Goal: Task Accomplishment & Management: Manage account settings

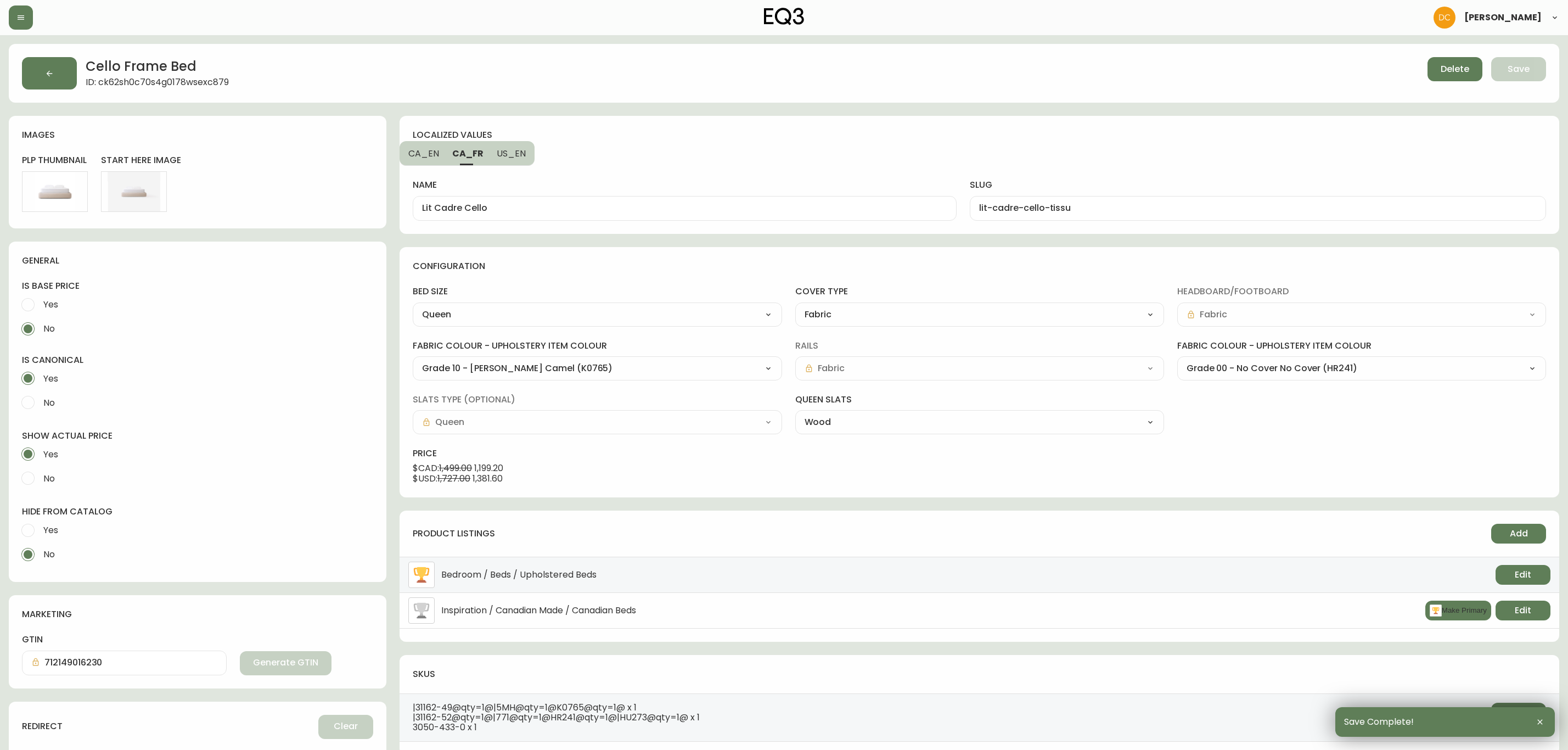
select select "ck6cpi2ia1ddi0114o096efwf"
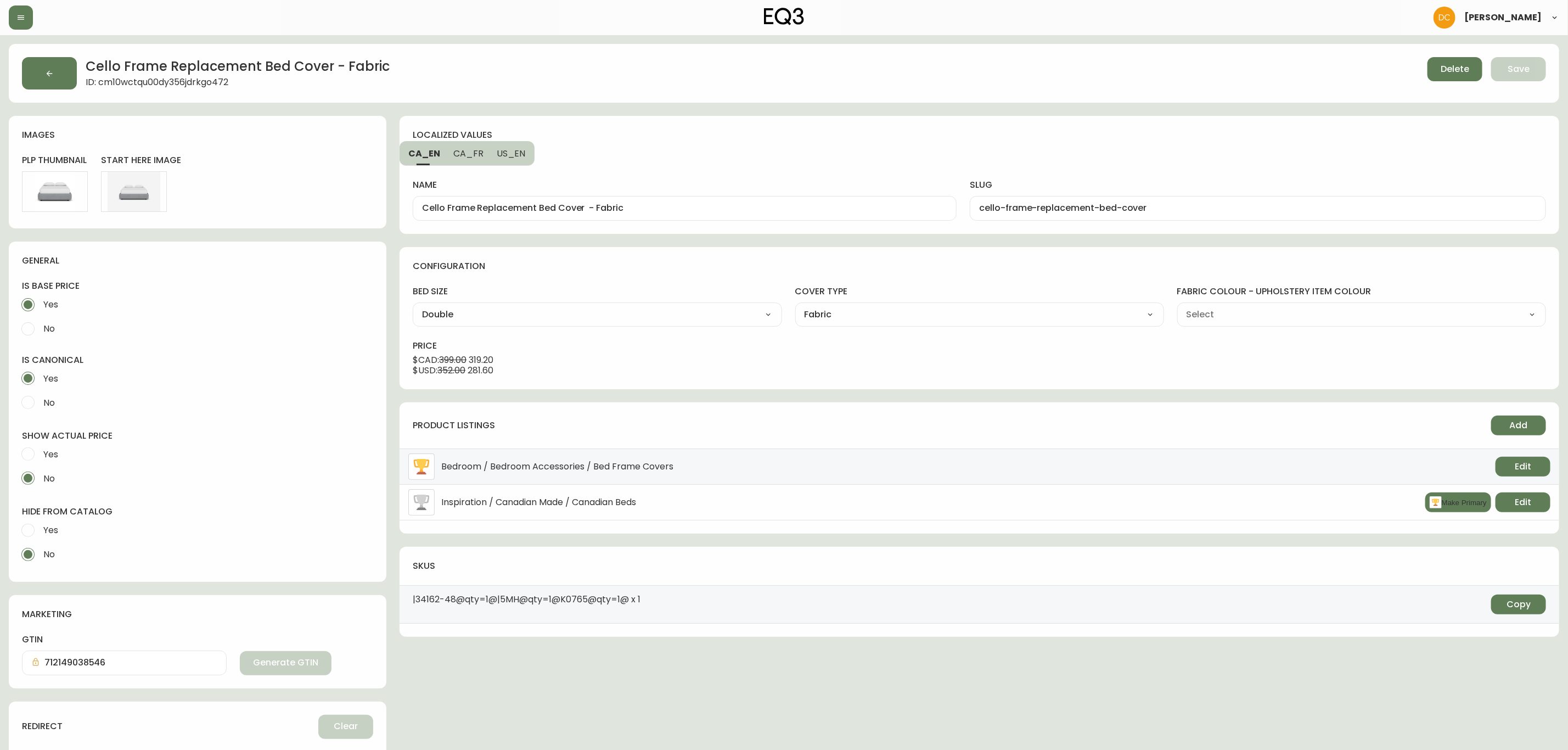
type input "Grade 10 - [PERSON_NAME] Camel (K0765)"
select select "K0765"
drag, startPoint x: 585, startPoint y: 204, endPoint x: 712, endPoint y: 204, distance: 127.0
click at [711, 204] on input "Cello Frame Replacement Bed Cover - Fabric" at bounding box center [685, 208] width 525 height 10
click at [501, 150] on span "US_EN" at bounding box center [511, 153] width 29 height 12
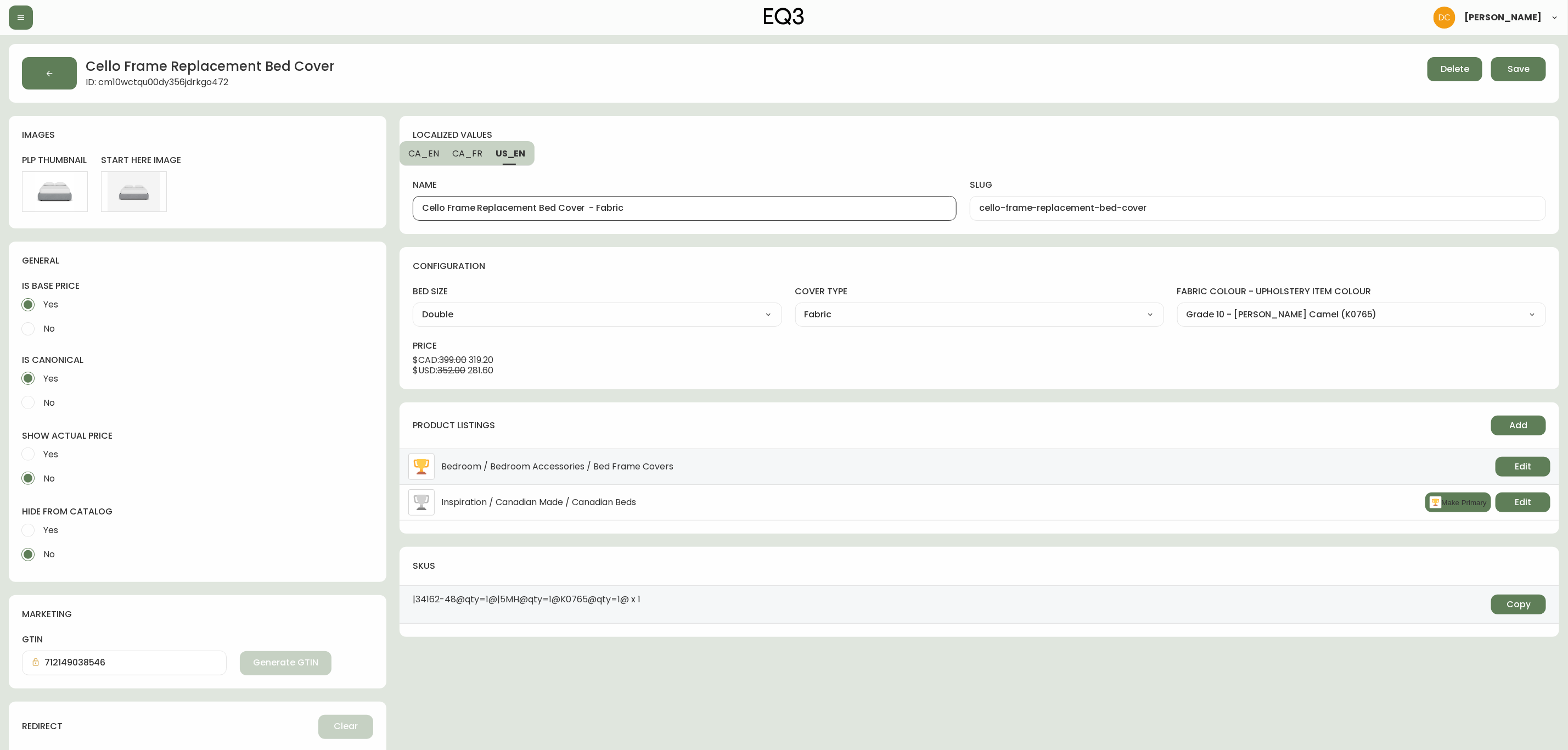
drag, startPoint x: 585, startPoint y: 207, endPoint x: 715, endPoint y: 211, distance: 130.1
click at [715, 211] on input "Cello Frame Replacement Bed Cover - Fabric" at bounding box center [685, 208] width 525 height 10
click at [471, 155] on span "CA_FR" at bounding box center [467, 153] width 30 height 12
type input "Housse de remplacement Lit Cello Frame - Tissu"
type input "housse-de-remplacement-lit-cello"
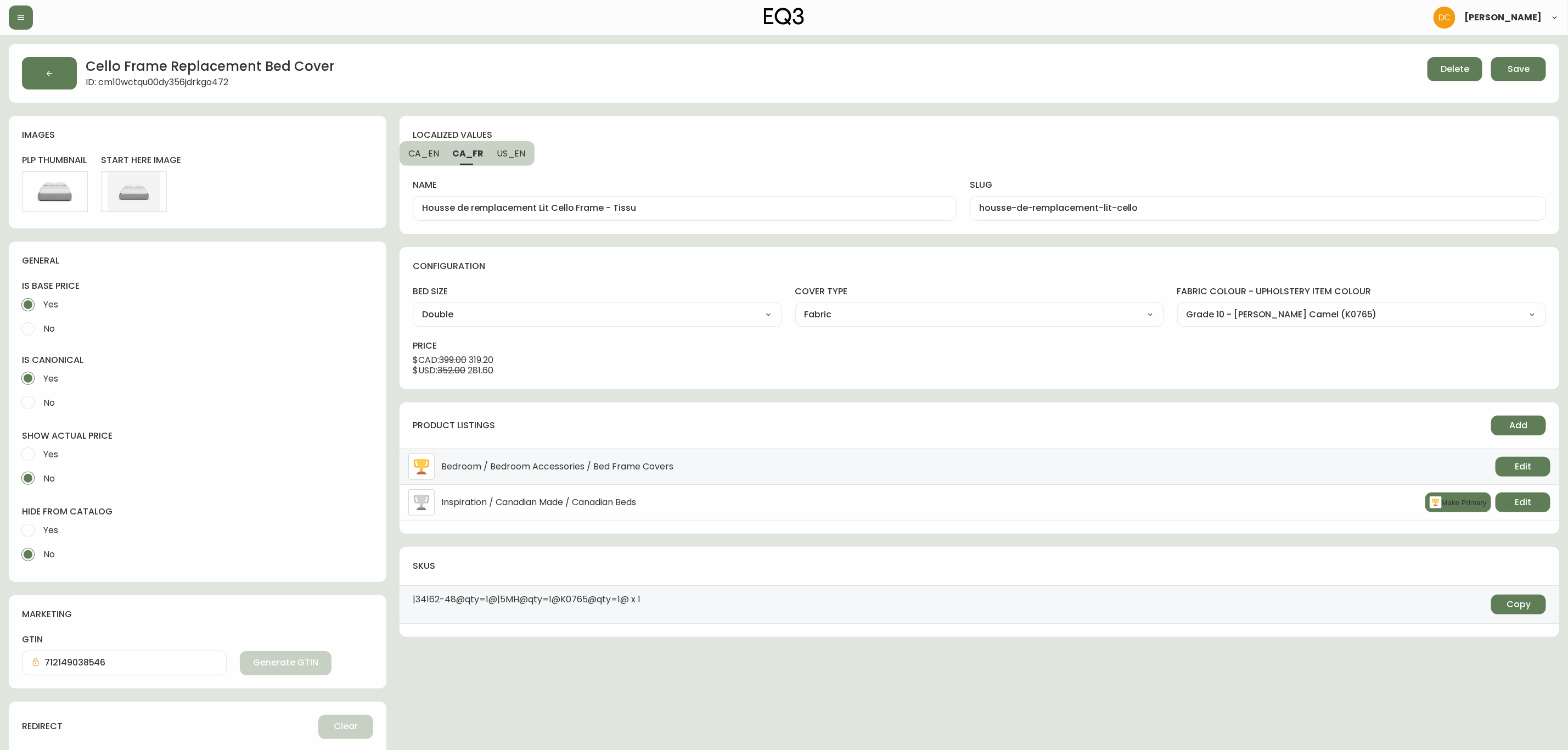
drag, startPoint x: 603, startPoint y: 214, endPoint x: 713, endPoint y: 212, distance: 110.0
click at [713, 212] on div "Housse de remplacement Lit Cello Frame - Tissu" at bounding box center [685, 208] width 544 height 25
drag, startPoint x: 646, startPoint y: 209, endPoint x: 603, endPoint y: 207, distance: 43.0
click at [603, 207] on input "Housse de remplacement Lit Cello Frame - Tissu" at bounding box center [685, 208] width 525 height 10
click at [433, 152] on span "CA_EN" at bounding box center [423, 153] width 31 height 12
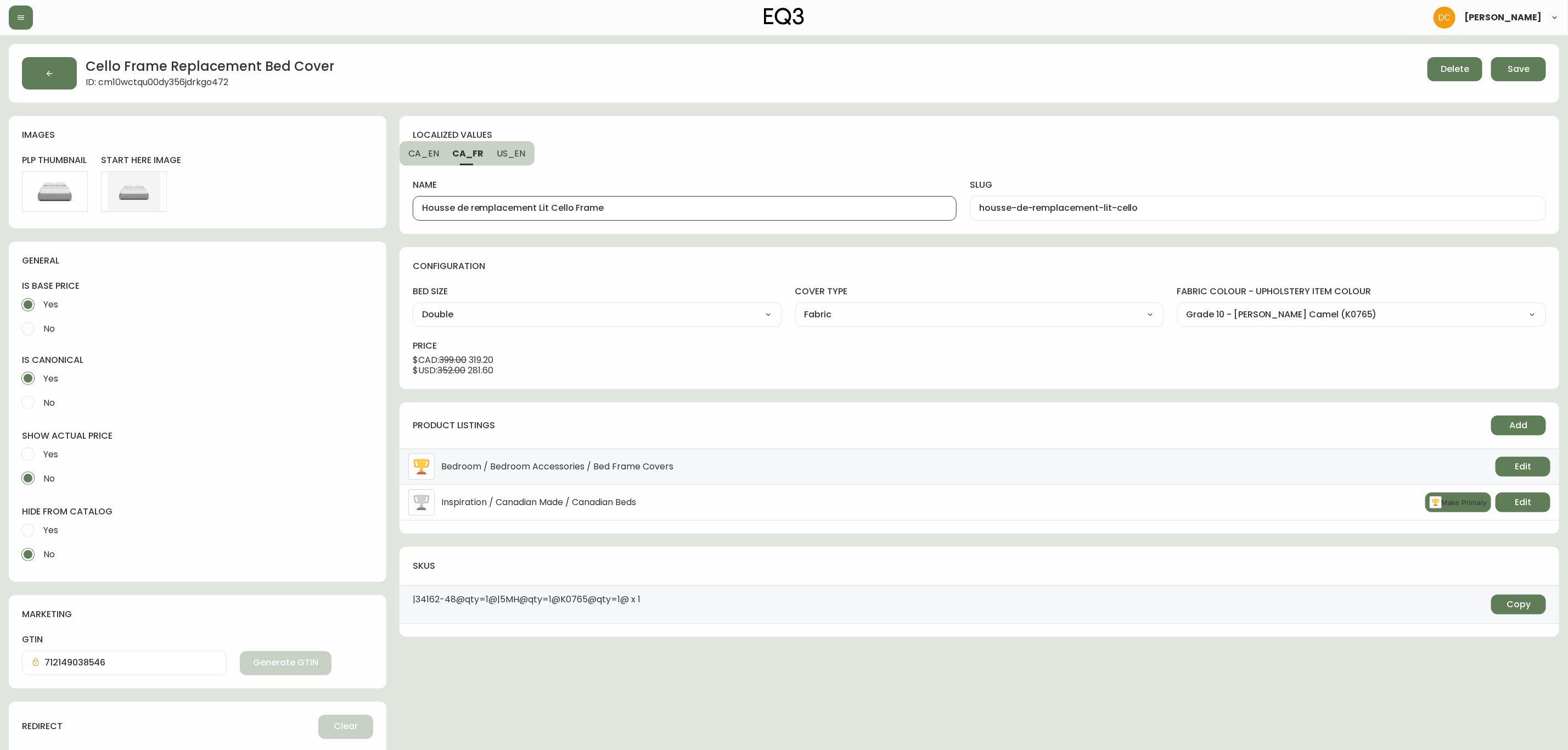
type input "Cello Frame Replacement Bed Cover"
type input "cello-frame-replacement-bed-cover"
click at [1508, 74] on span "Save" at bounding box center [1519, 69] width 22 height 12
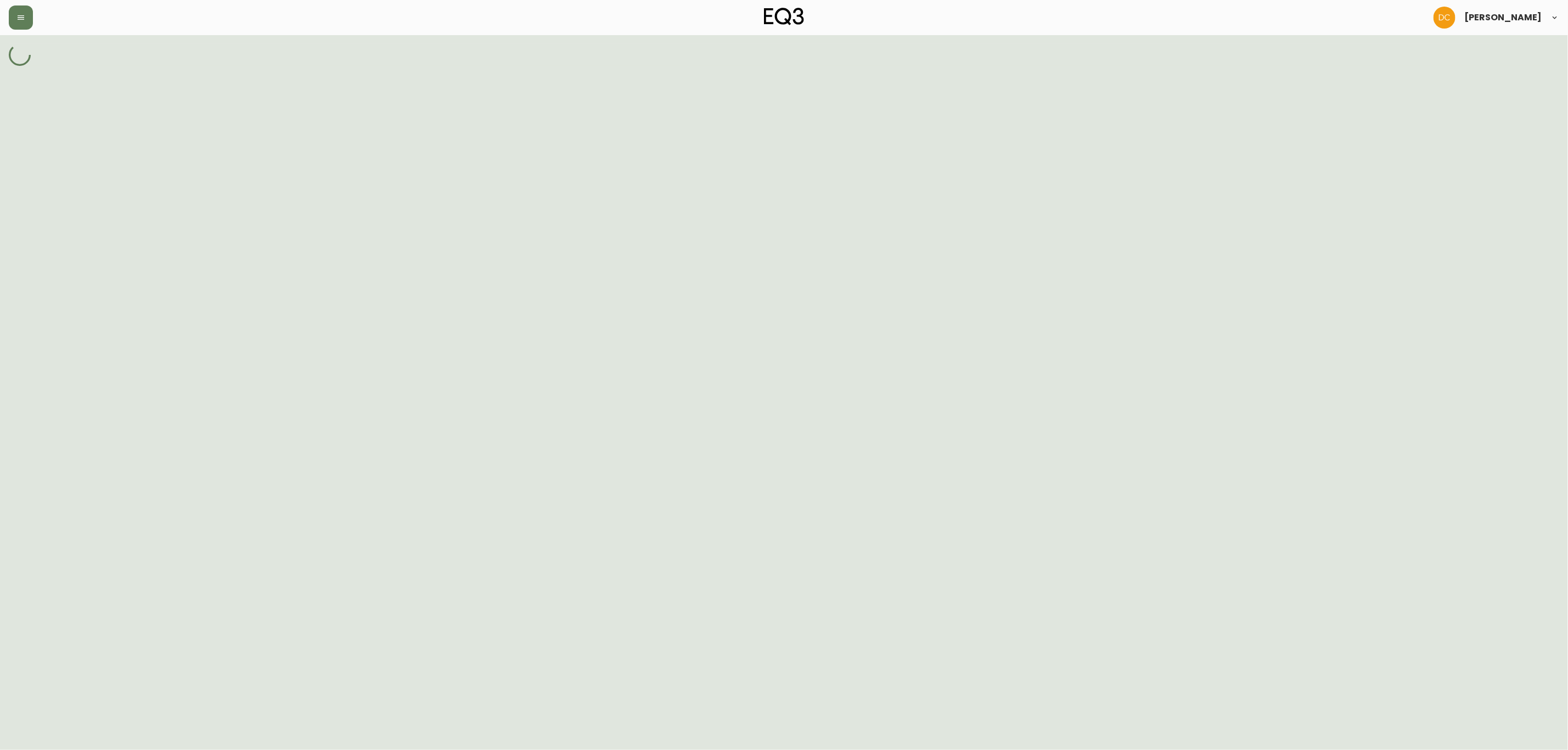
select select "ck6cqaaod1e9b0114wjbb79uj"
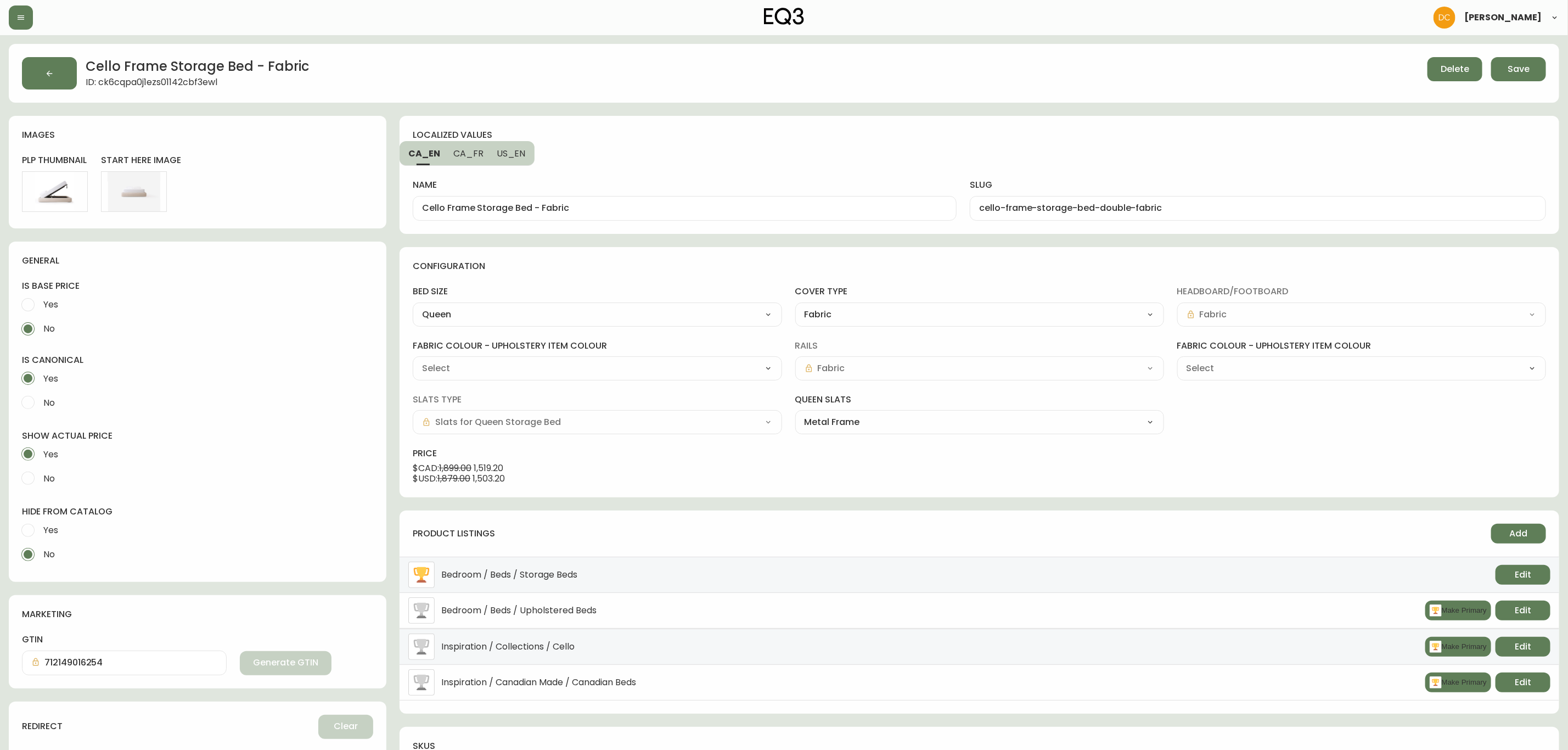
type input "Grade 10 - [PERSON_NAME] Camel (K0765)"
select select "K0765"
type input "Grade 00 - No Cover No Cover (HR241)"
select select "HR241"
drag, startPoint x: 536, startPoint y: 206, endPoint x: 651, endPoint y: 216, distance: 115.4
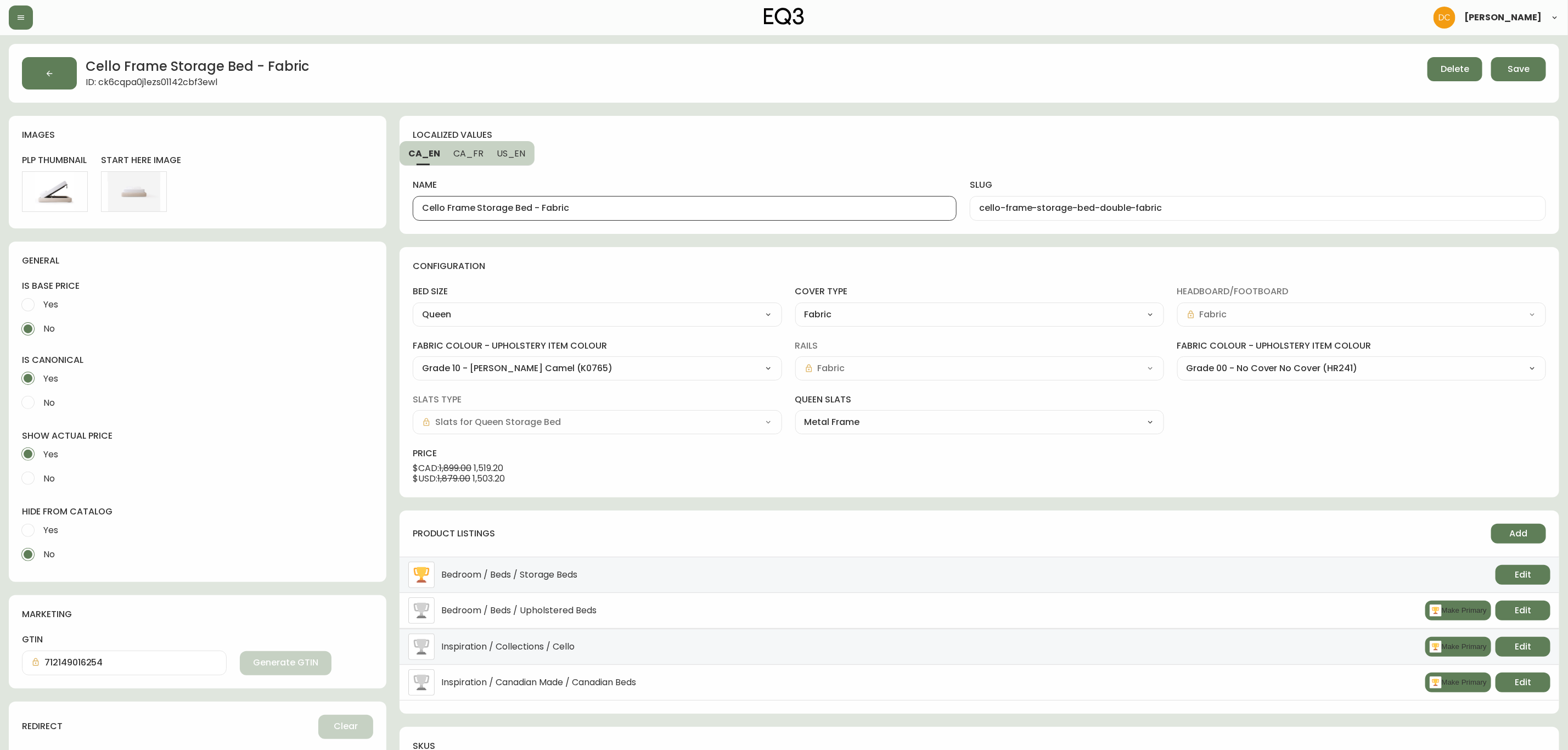
click at [651, 216] on div "Cello Frame Storage Bed - Fabric" at bounding box center [685, 208] width 544 height 25
click at [496, 152] on span "US_EN" at bounding box center [511, 153] width 29 height 12
drag, startPoint x: 535, startPoint y: 211, endPoint x: 595, endPoint y: 213, distance: 60.0
click at [595, 213] on input "Cello Frame Storage Bed - Fabric" at bounding box center [685, 208] width 525 height 10
click at [434, 155] on span "CA_EN" at bounding box center [423, 153] width 31 height 12
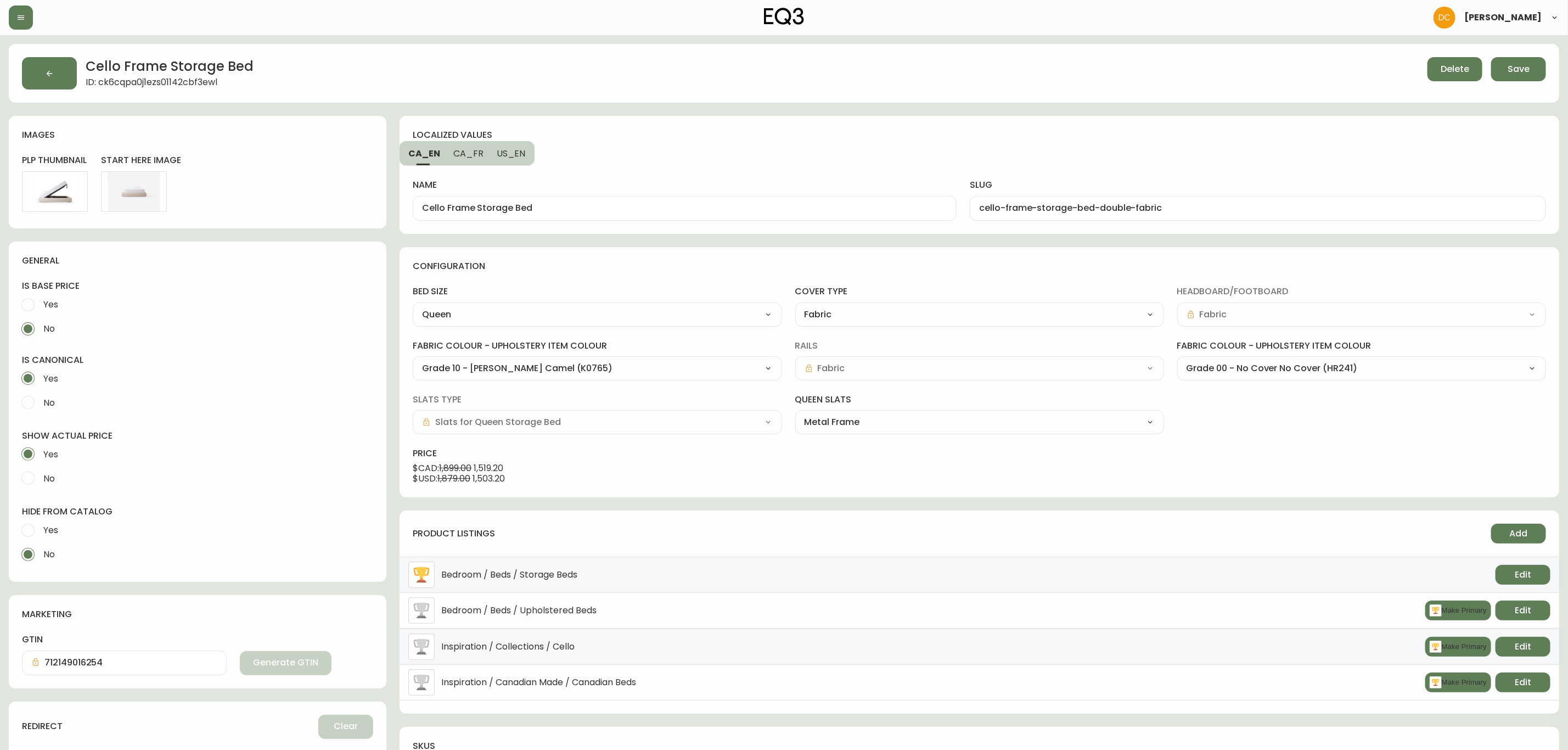
click at [568, 201] on div "Cello Frame Storage Bed" at bounding box center [685, 208] width 544 height 25
click at [546, 203] on div "Cello Frame Storage Bed" at bounding box center [685, 208] width 544 height 25
click at [549, 205] on input "Cello Frame Storage Bed" at bounding box center [685, 208] width 525 height 10
click at [458, 158] on span "CA_FR" at bounding box center [468, 153] width 30 height 12
type input "Lit cadre avec rangement Cello - tissu"
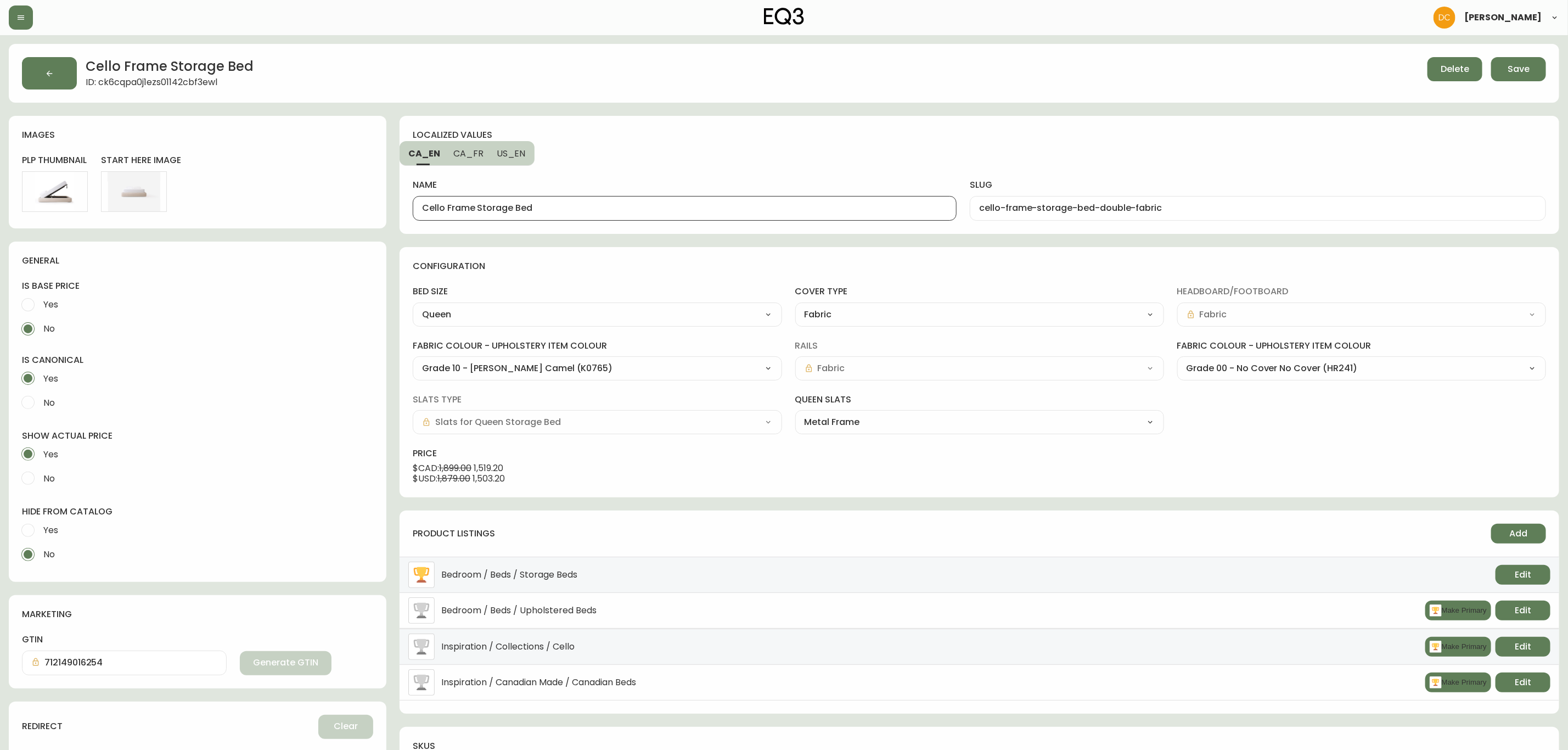
type input "lit-cadre-avec-rangement-cello-deux-places-tissu"
drag, startPoint x: 580, startPoint y: 211, endPoint x: 668, endPoint y: 212, distance: 88.0
click at [668, 212] on input "Lit cadre avec rangement Cello - tissu" at bounding box center [685, 208] width 525 height 10
type input "Lit cadre avec rangement Cello"
click at [689, 149] on div "localized values CA_EN CA_FR US_EN name Lit cadre avec rangement Cello slug lit…" at bounding box center [979, 175] width 1160 height 118
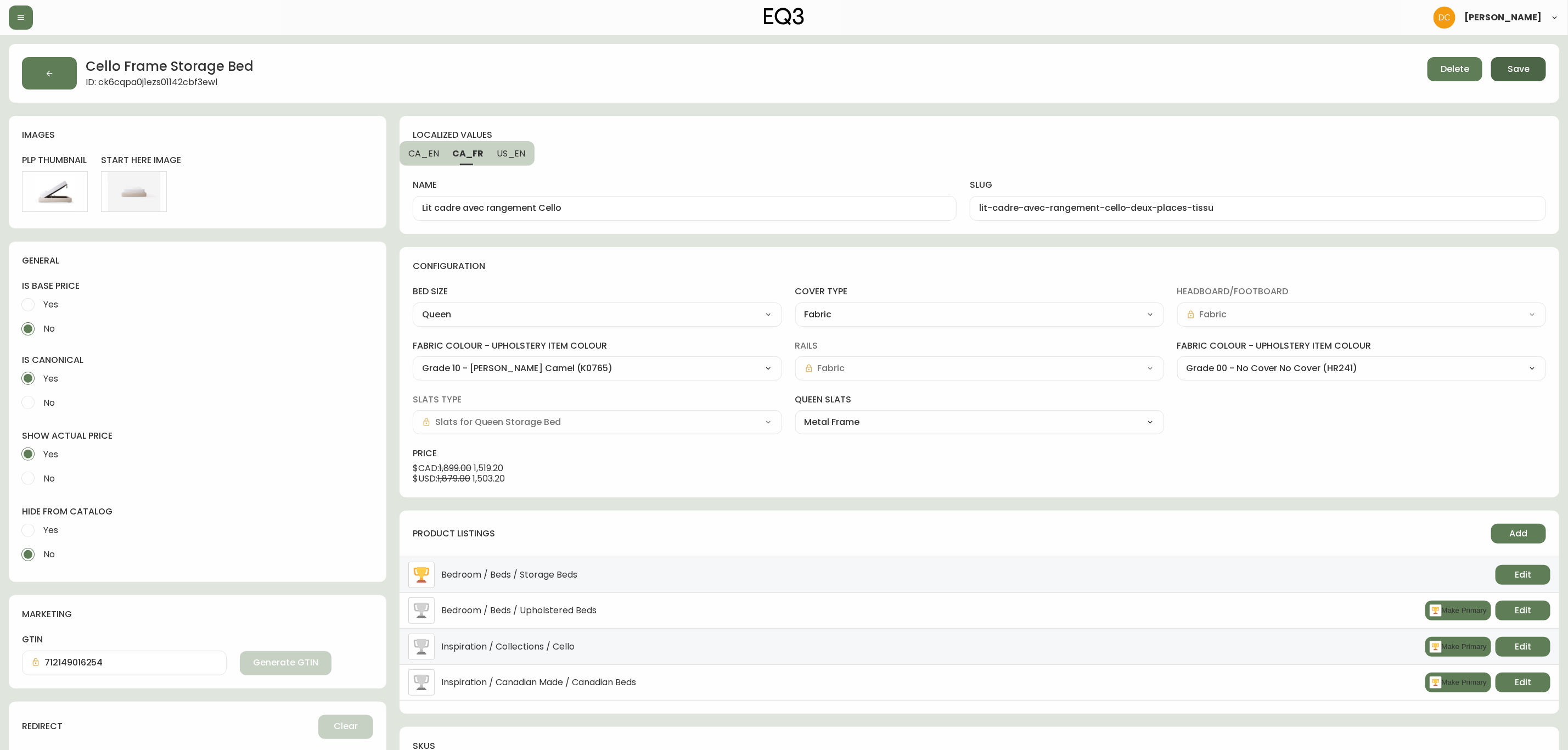
click at [1515, 71] on span "Save" at bounding box center [1519, 69] width 22 height 12
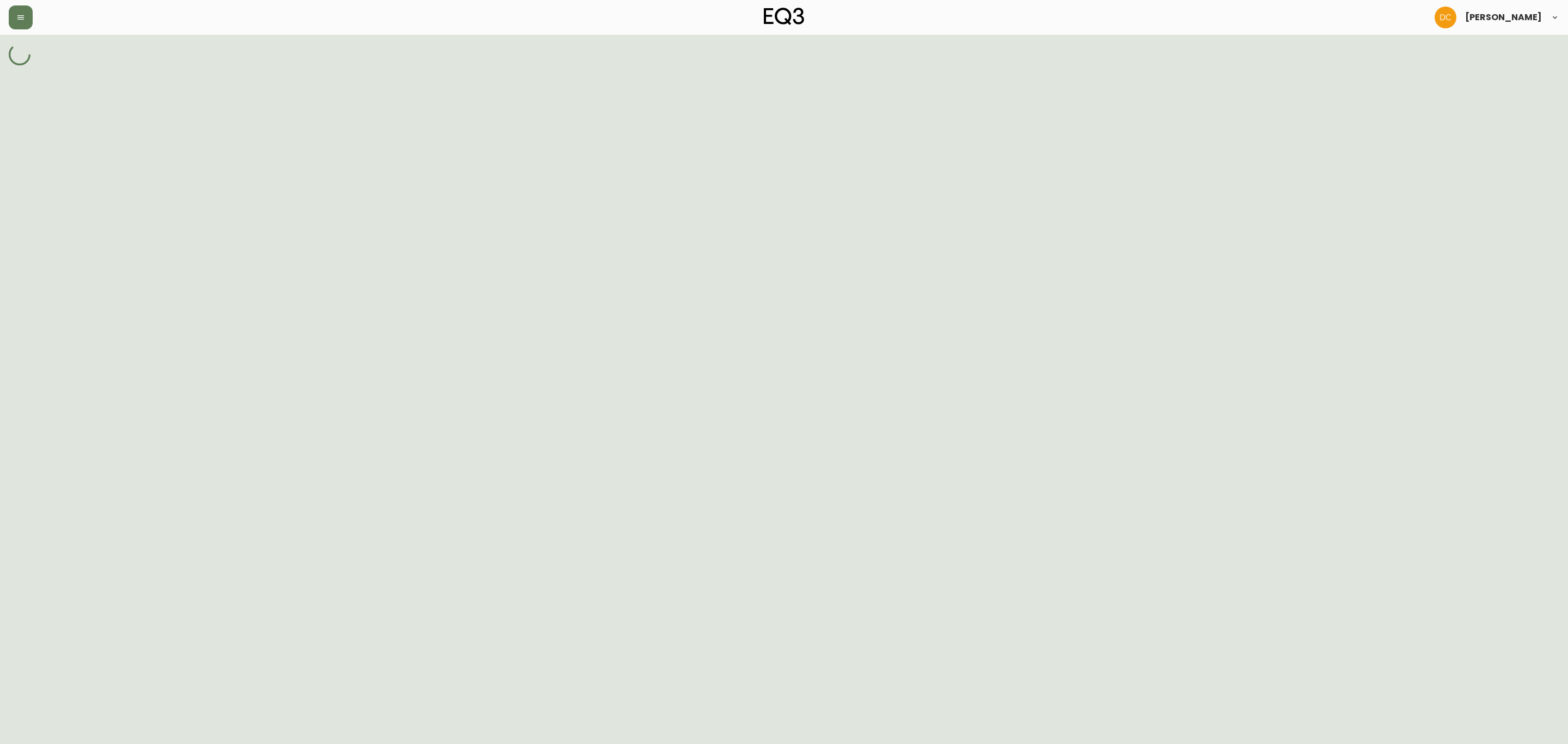
select select "ckoj1rm9t001j3a5yjb3exiwz"
select select "ckoj1a625001e3a5yqf5dm5g3"
select select "J7384"
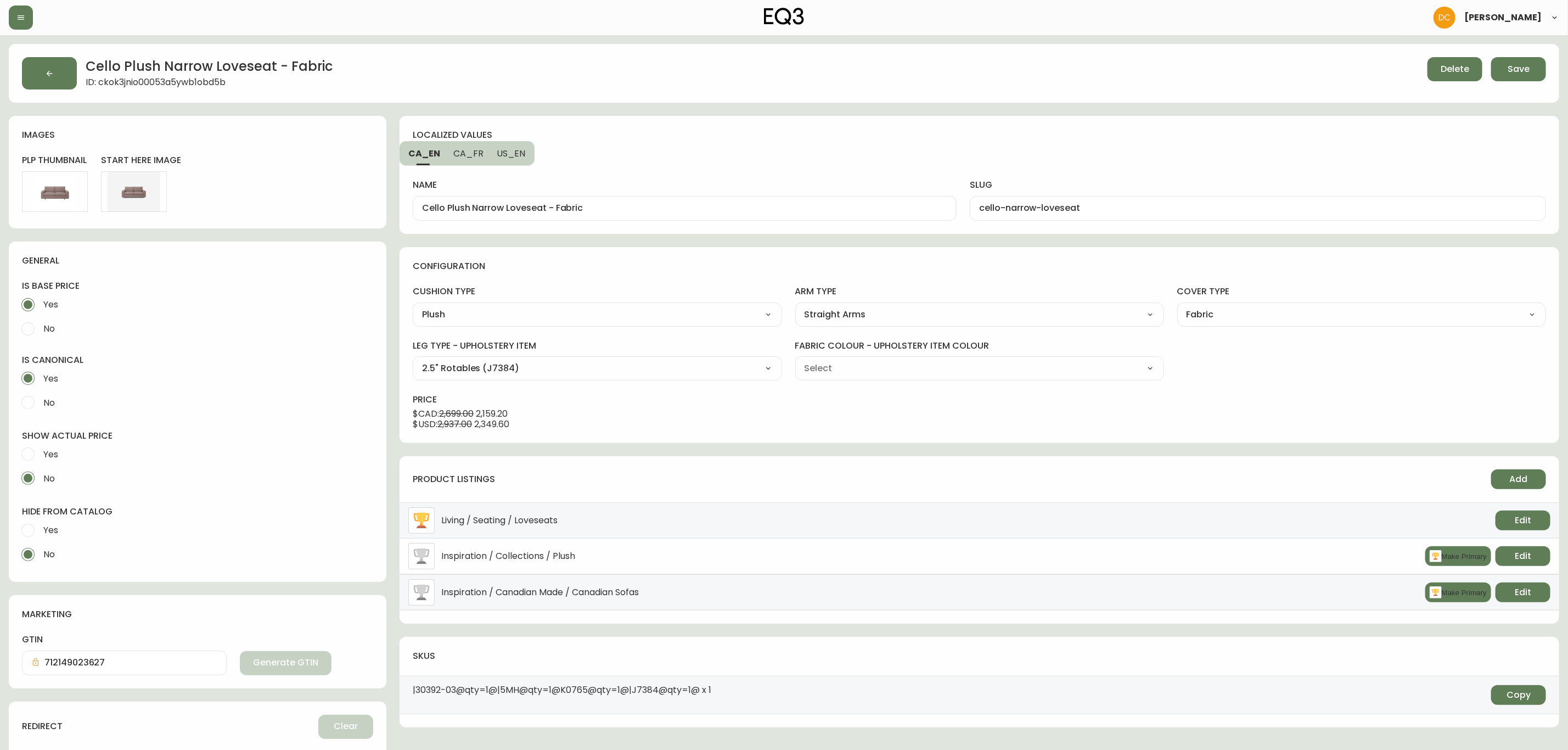
type input "Grade 10 - [PERSON_NAME] Camel (K0765)"
select select "K0765"
drag, startPoint x: 545, startPoint y: 208, endPoint x: 606, endPoint y: 205, distance: 61.1
click at [606, 205] on input "Cello Plush Narrow Loveseat - Fabric" at bounding box center [685, 208] width 525 height 10
click at [506, 152] on span "US_EN" at bounding box center [511, 153] width 29 height 12
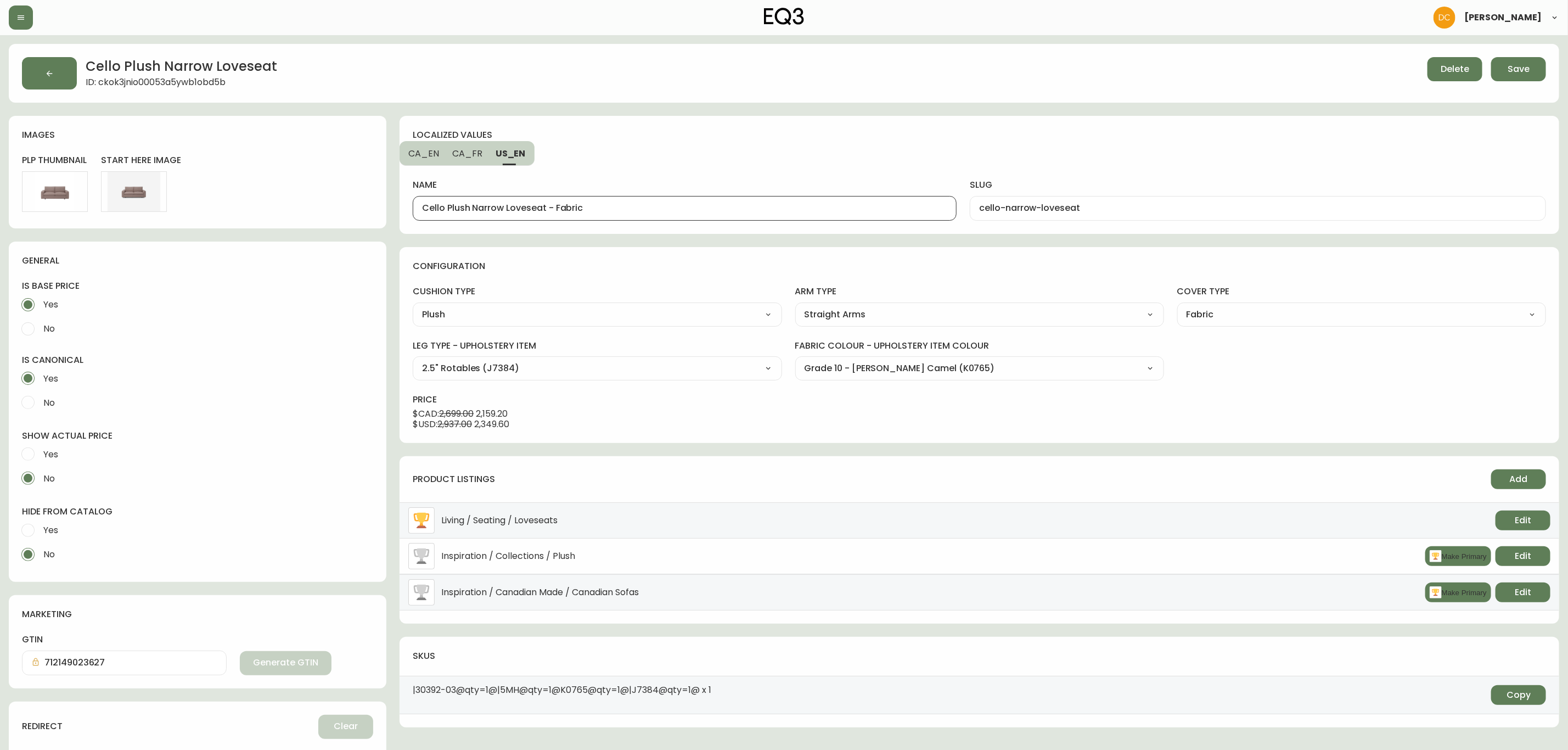
drag, startPoint x: 547, startPoint y: 208, endPoint x: 638, endPoint y: 211, distance: 91.0
click at [638, 211] on input "Cello Plush Narrow Loveseat - Fabric" at bounding box center [685, 208] width 525 height 10
click at [465, 153] on span "CA_FR" at bounding box center [467, 153] width 30 height 12
type input "Causeuse étroit Cello Plush - tissu"
type input "causeuse-etroit-cello"
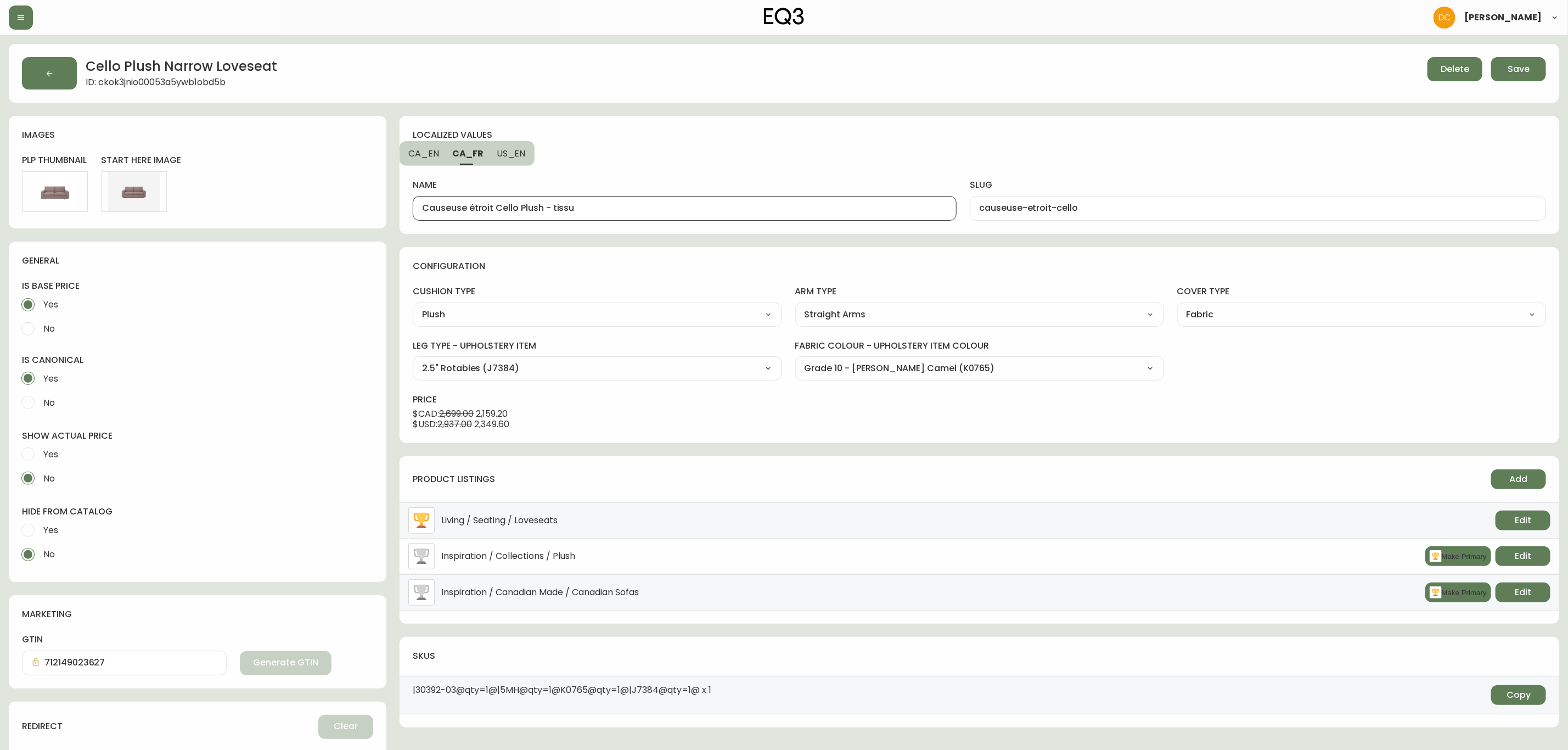
drag, startPoint x: 542, startPoint y: 207, endPoint x: 646, endPoint y: 203, distance: 104.1
click at [651, 210] on input "Causeuse étroit Cello Plush - tissu" at bounding box center [685, 208] width 525 height 10
click at [622, 174] on div "name Causeuse étroit Cello Plush" at bounding box center [685, 193] width 544 height 55
click at [439, 153] on button "CA_EN" at bounding box center [422, 153] width 46 height 24
type input "Cello Plush Narrow Loveseat"
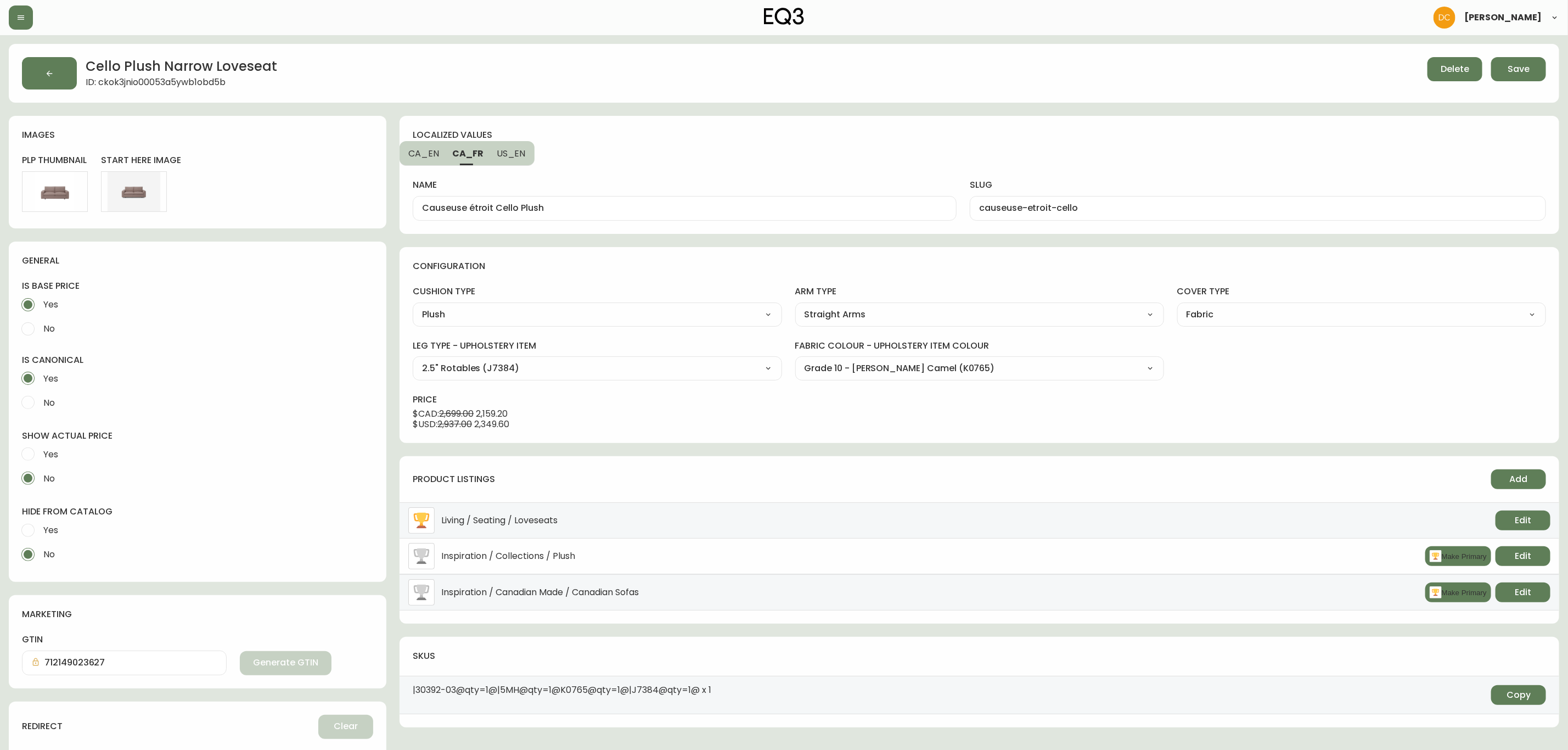
type input "cello-narrow-loveseat"
click at [1533, 63] on button "Save" at bounding box center [1518, 69] width 55 height 24
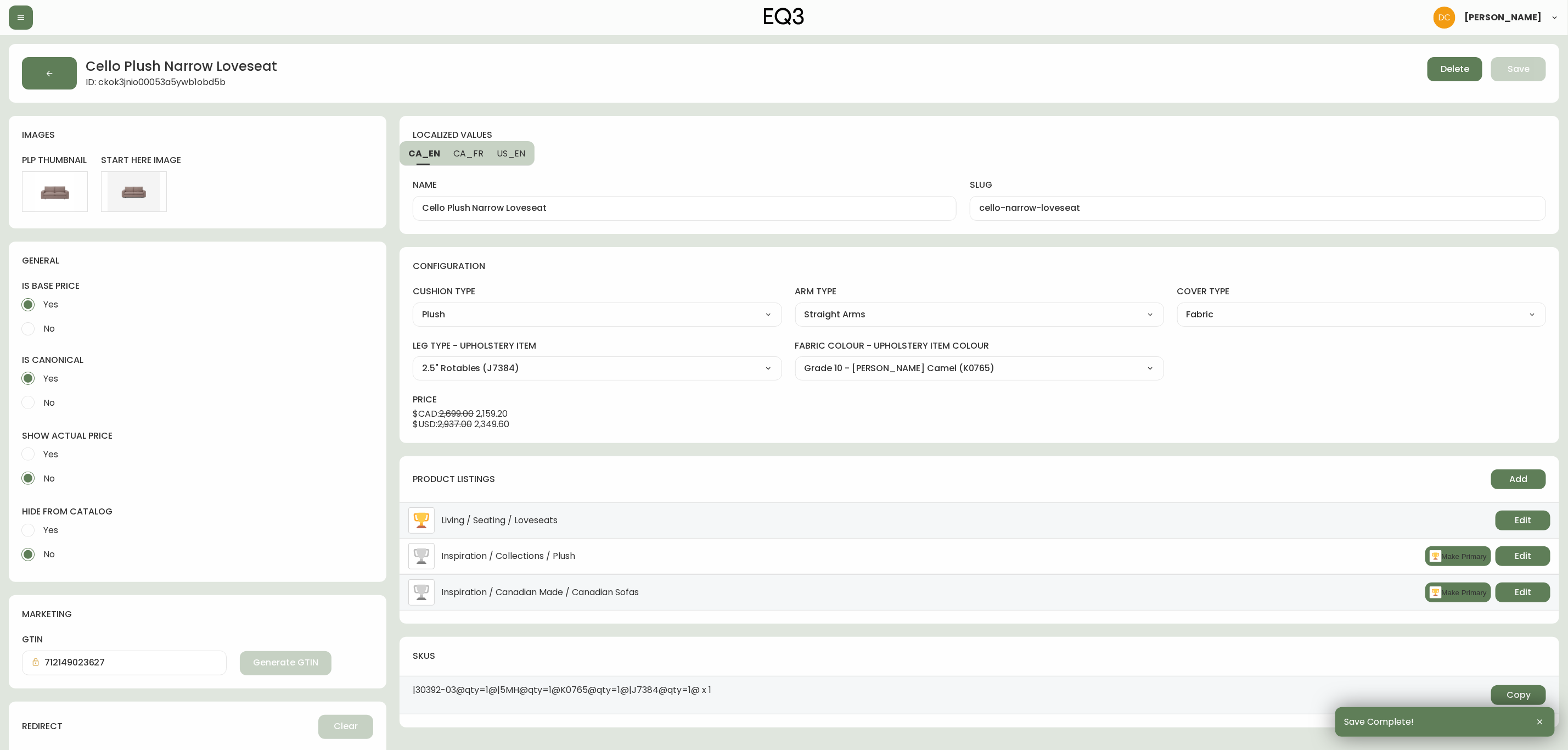
click at [466, 153] on span "CA_FR" at bounding box center [468, 153] width 30 height 12
type input "Causeuse étroit Cello Plush"
type input "causeuse-etroit-cello"
drag, startPoint x: 494, startPoint y: 147, endPoint x: 500, endPoint y: 145, distance: 6.3
click at [496, 145] on button "US_EN" at bounding box center [512, 153] width 44 height 24
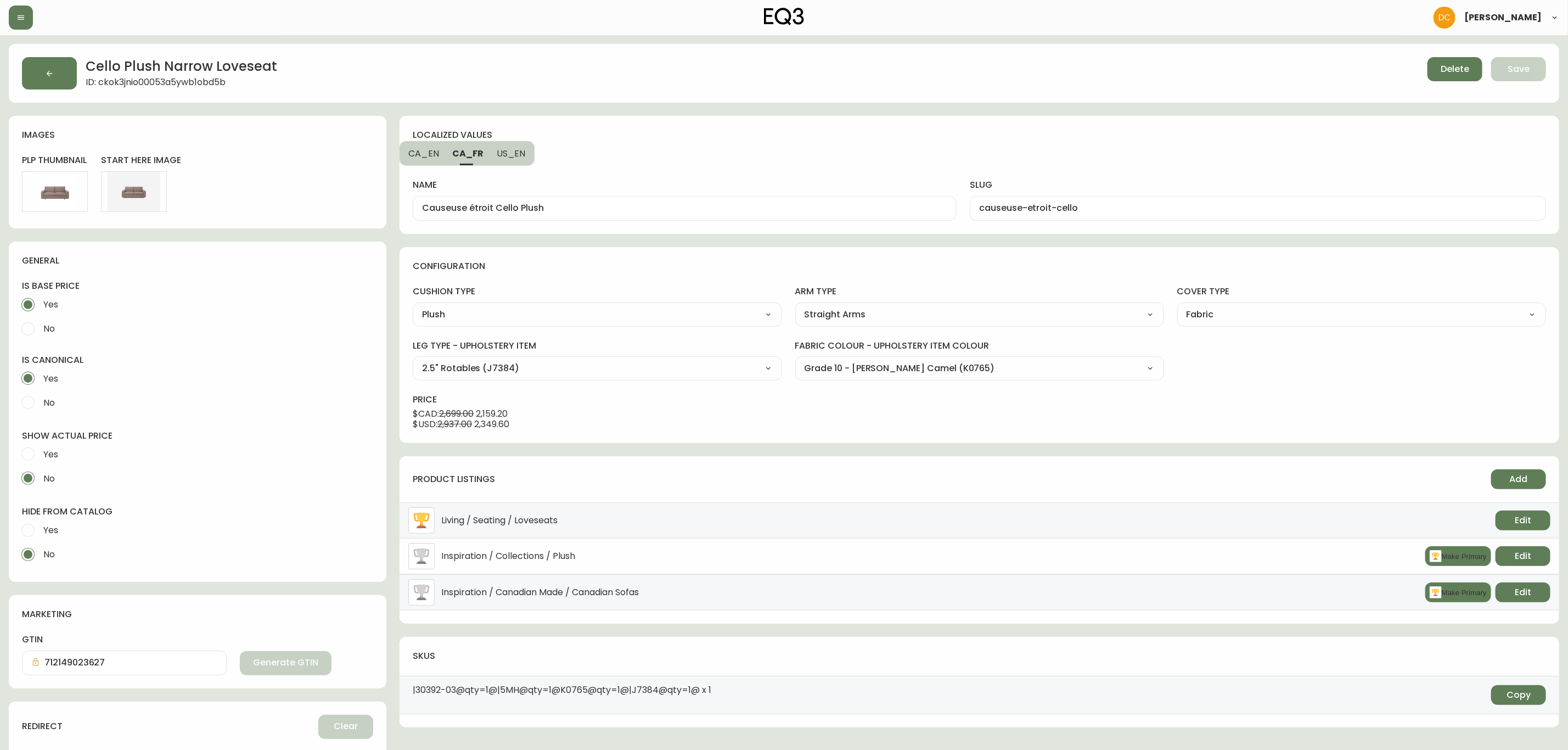
type input "Cello Plush Narrow Loveseat"
type input "cello-narrow-loveseat"
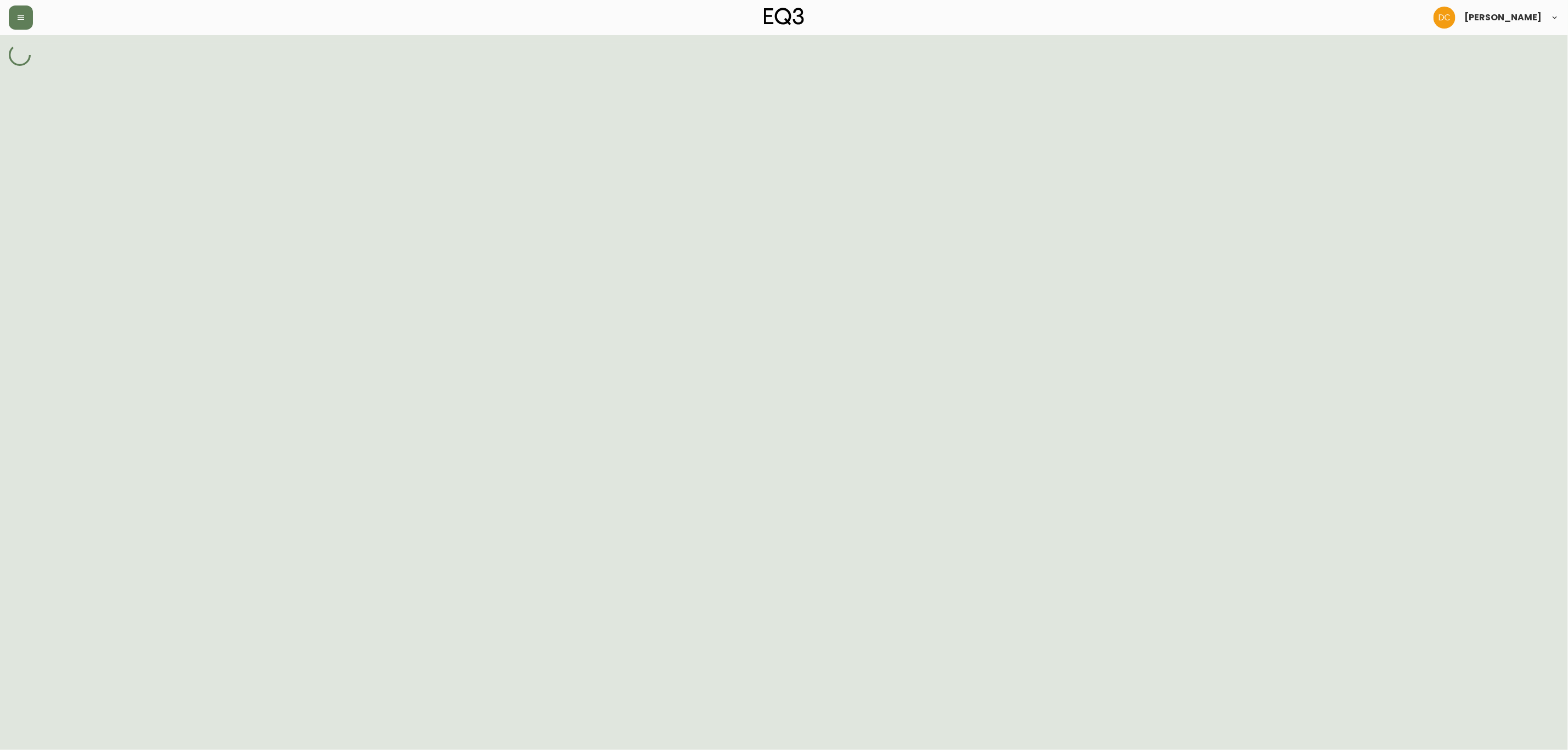
select select "ck5y3igoo536f01068933b260"
select select "J7384"
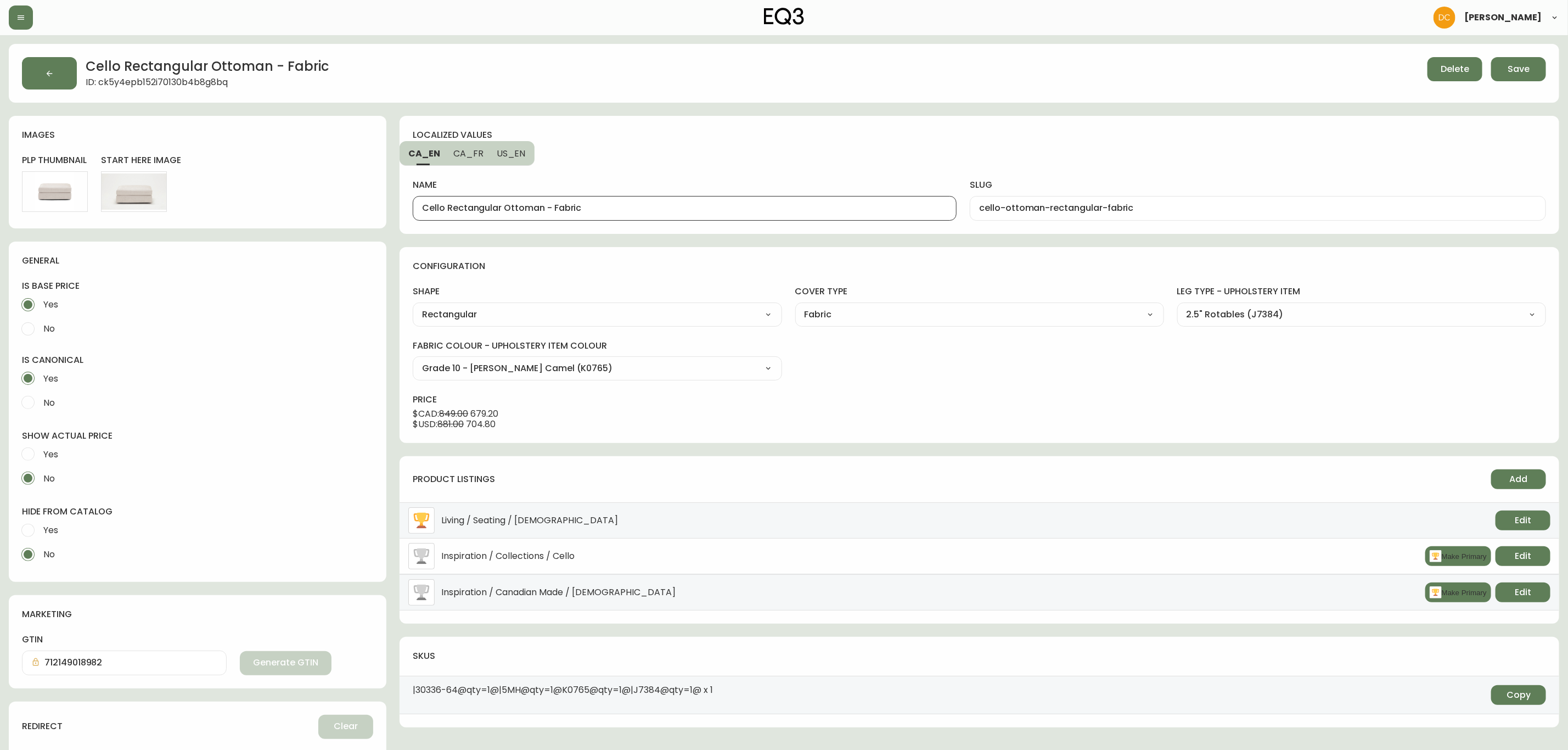
drag, startPoint x: 544, startPoint y: 207, endPoint x: 620, endPoint y: 201, distance: 76.2
click at [620, 201] on div "Cello Rectangular Ottoman - Fabric" at bounding box center [685, 208] width 544 height 25
click at [509, 161] on button "US_EN" at bounding box center [512, 153] width 44 height 24
drag, startPoint x: 544, startPoint y: 211, endPoint x: 646, endPoint y: 211, distance: 102.0
click at [652, 211] on input "Cello Rectangular Ottoman - Fabric" at bounding box center [685, 208] width 525 height 10
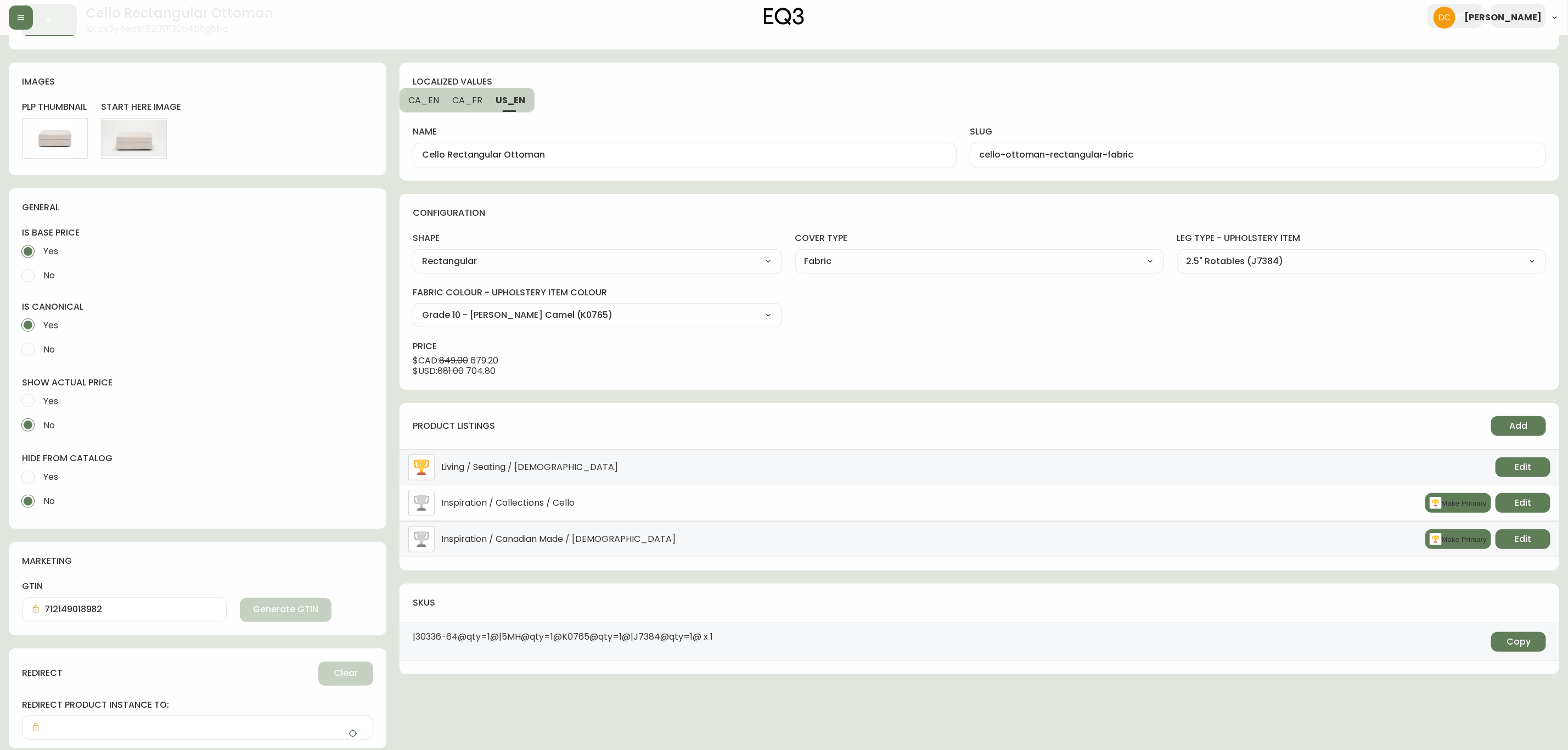
scroll to position [82, 0]
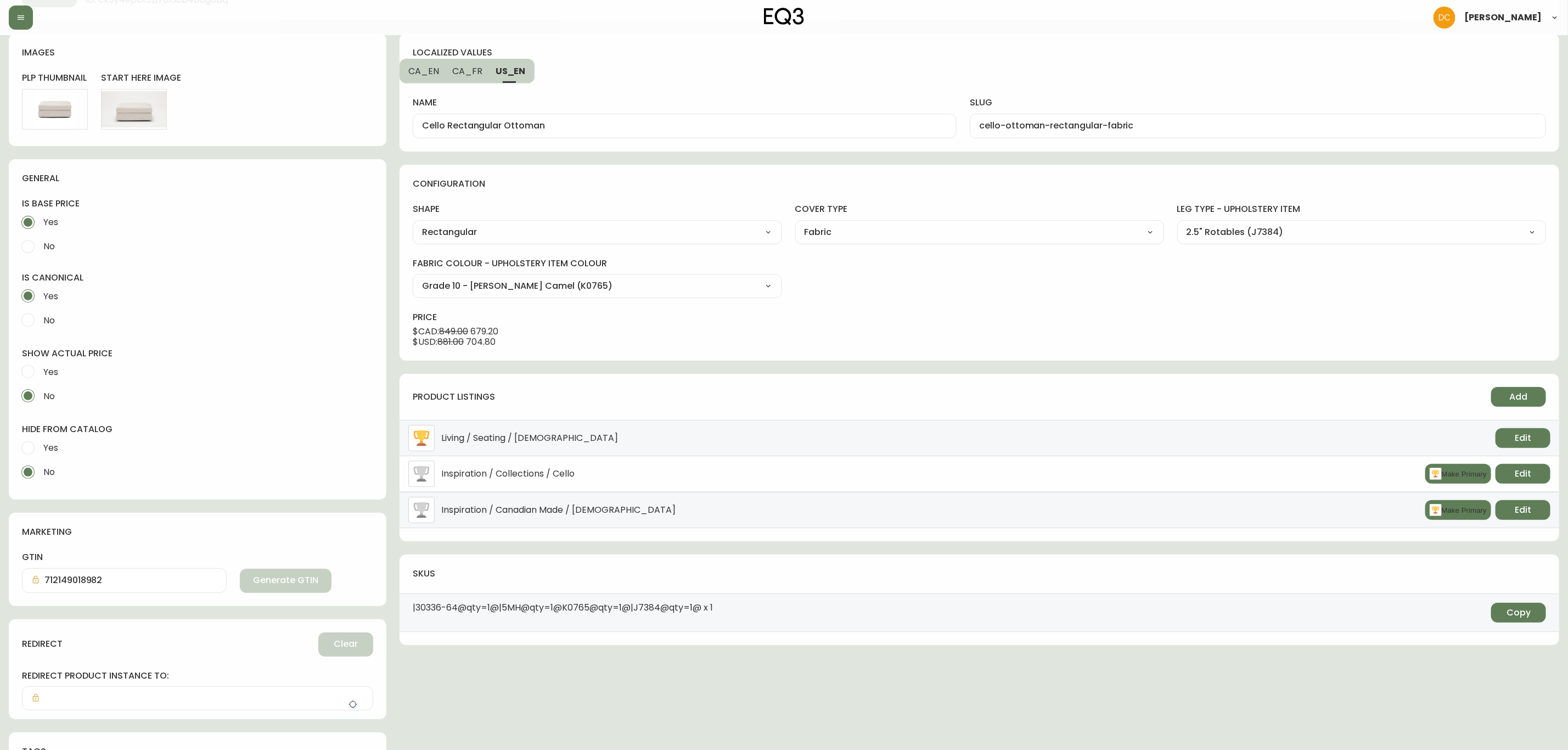
click at [465, 158] on div "localized values CA_EN CA_FR US_EN name Cello Rectangular Ottoman slug cello-ot…" at bounding box center [979, 423] width 1160 height 779
click at [486, 71] on button "CA_FR" at bounding box center [467, 71] width 44 height 24
type input "Repose-pieds rectangulaire Cello - tissu"
type input "repose-pieds-cello-rectangulaire-tissu"
drag, startPoint x: 569, startPoint y: 122, endPoint x: 651, endPoint y: 124, distance: 82.0
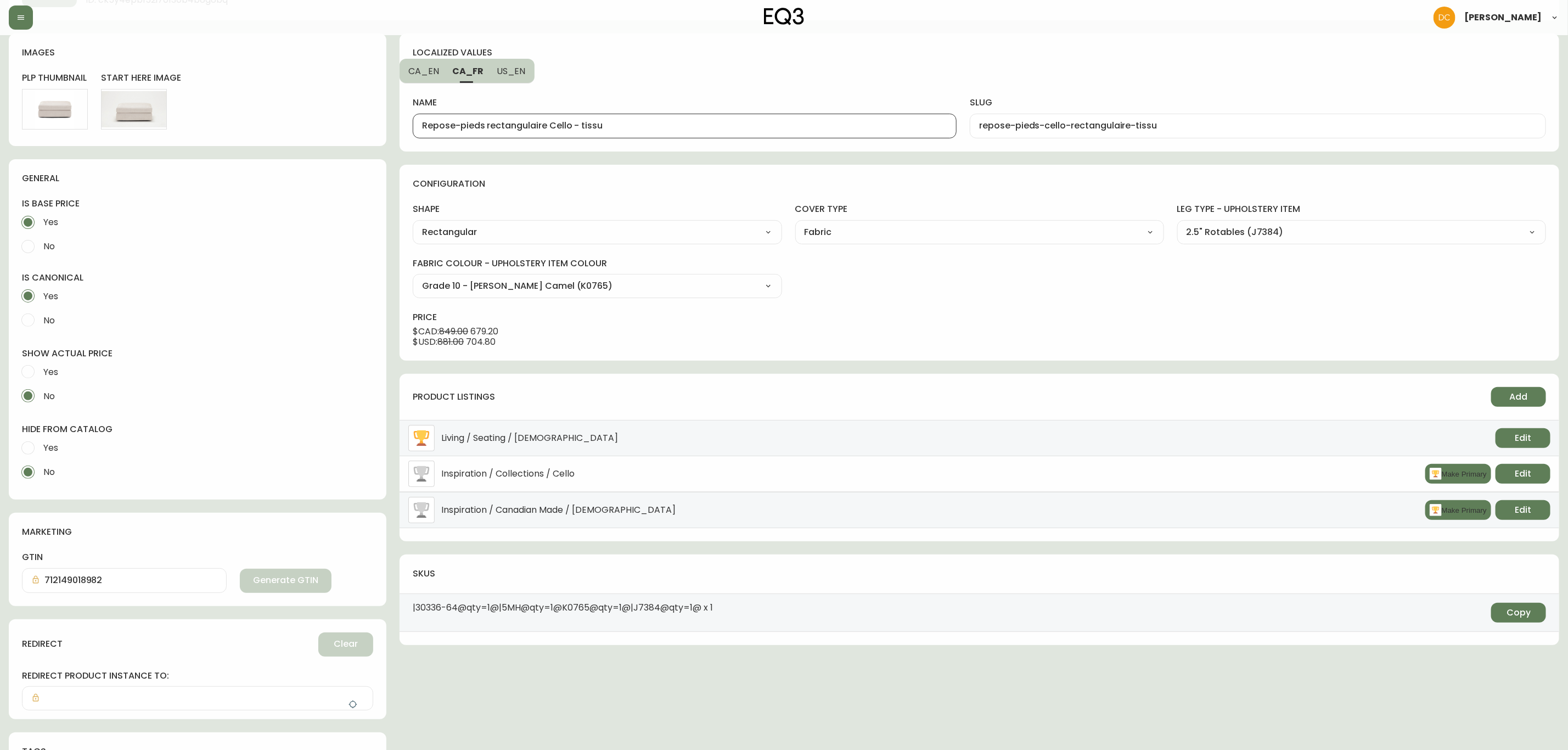
click at [651, 124] on input "Repose-pieds rectangulaire Cello - tissu" at bounding box center [685, 126] width 525 height 10
type input "Repose-pieds rectangulaire Cello"
click at [657, 161] on div "localized values CA_EN CA_FR US_EN name Repose-pieds rectangulaire Cello slug r…" at bounding box center [979, 423] width 1160 height 779
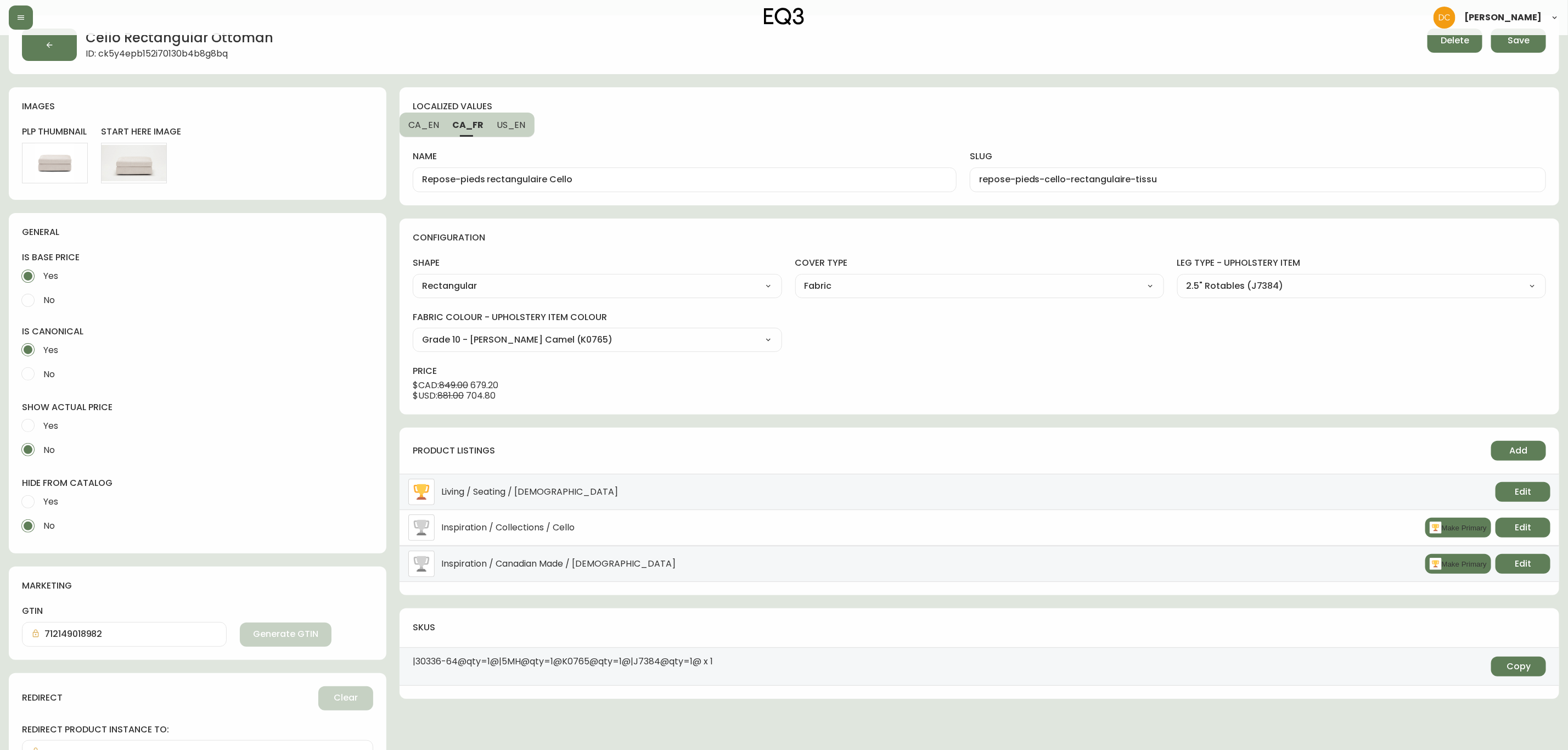
scroll to position [0, 0]
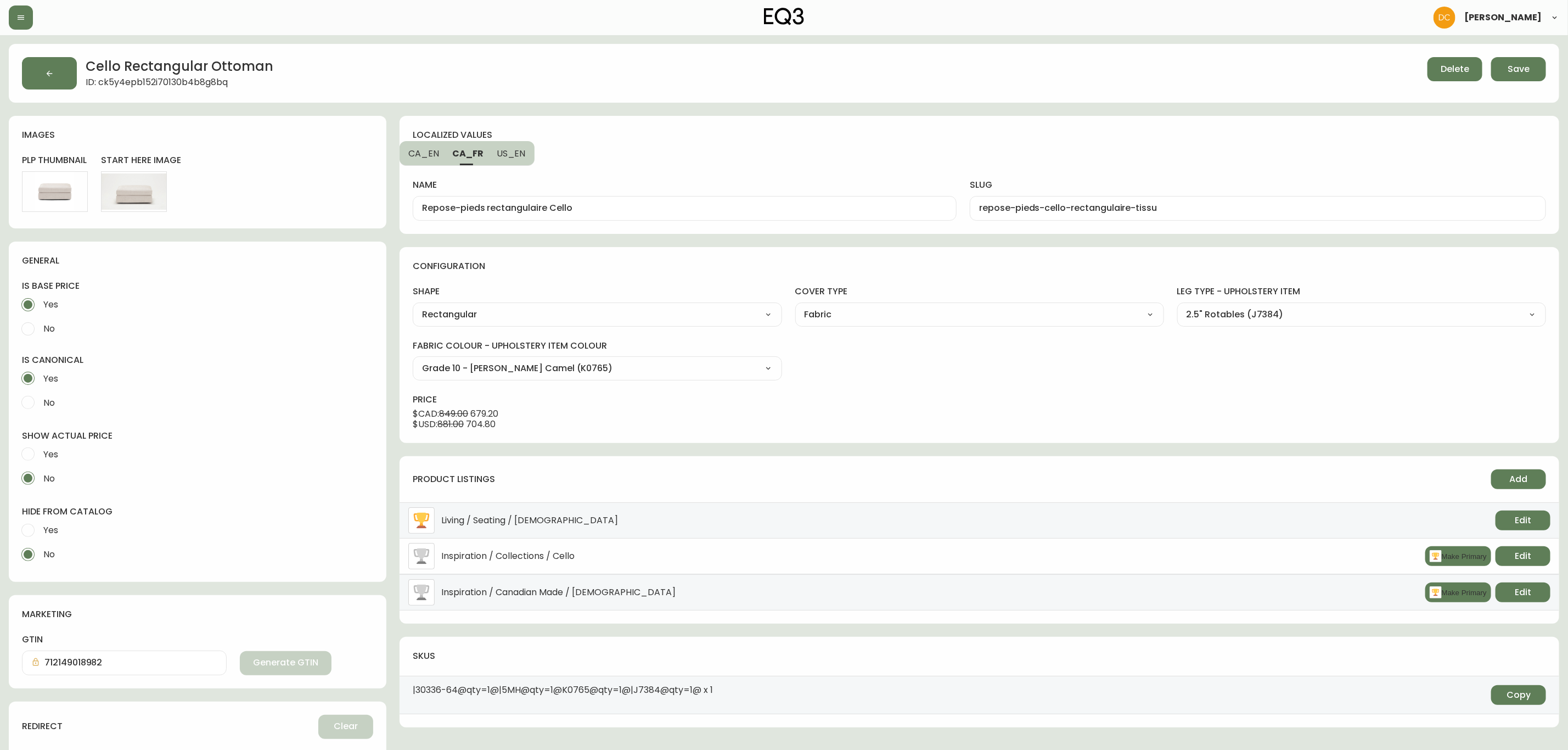
click at [1521, 81] on div "Delete Save" at bounding box center [1199, 73] width 696 height 33
click at [1517, 60] on button "Save" at bounding box center [1518, 69] width 55 height 24
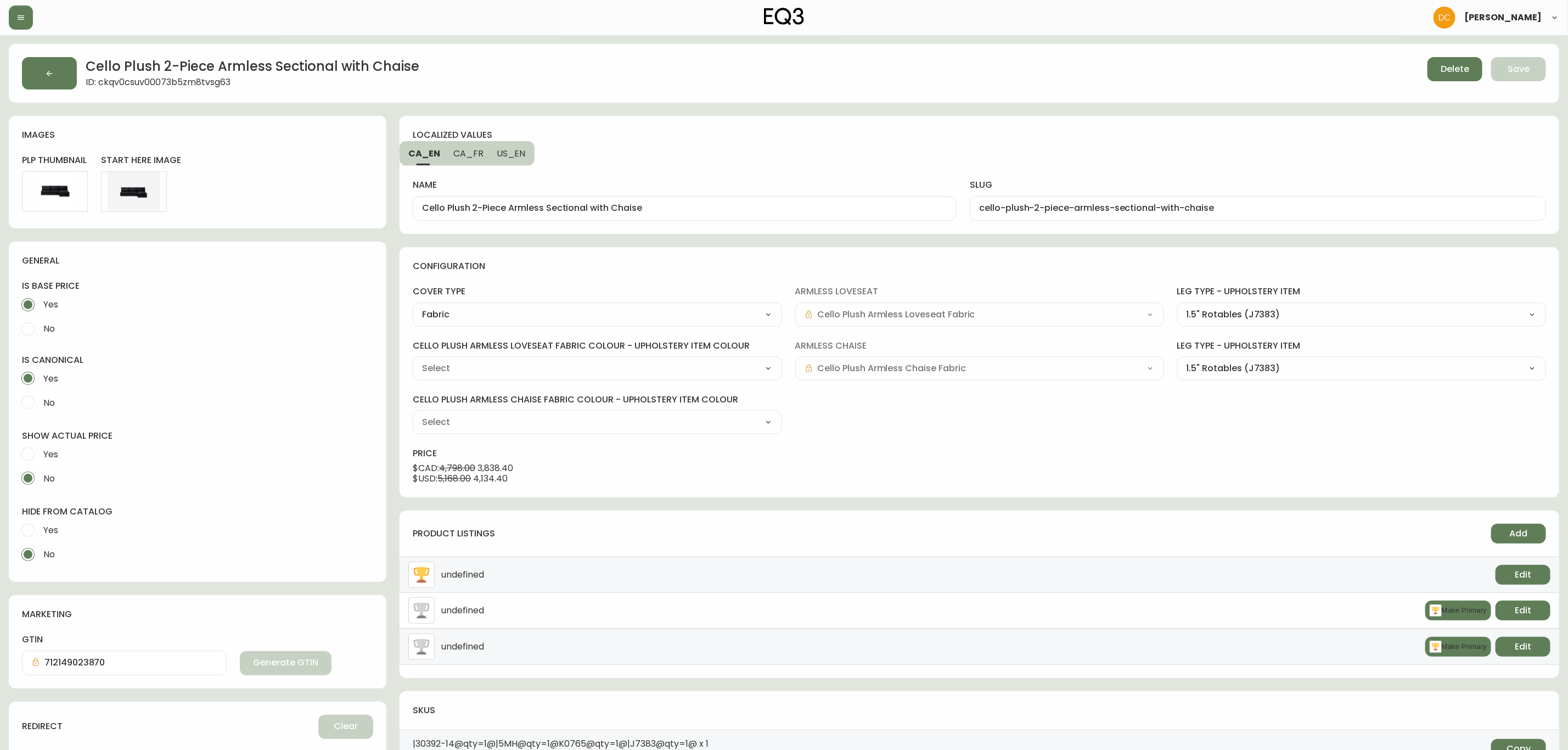
type input "Grade 10 - [PERSON_NAME] Camel (K0765)"
select select "K0765"
drag, startPoint x: 517, startPoint y: 158, endPoint x: 489, endPoint y: 157, distance: 28.0
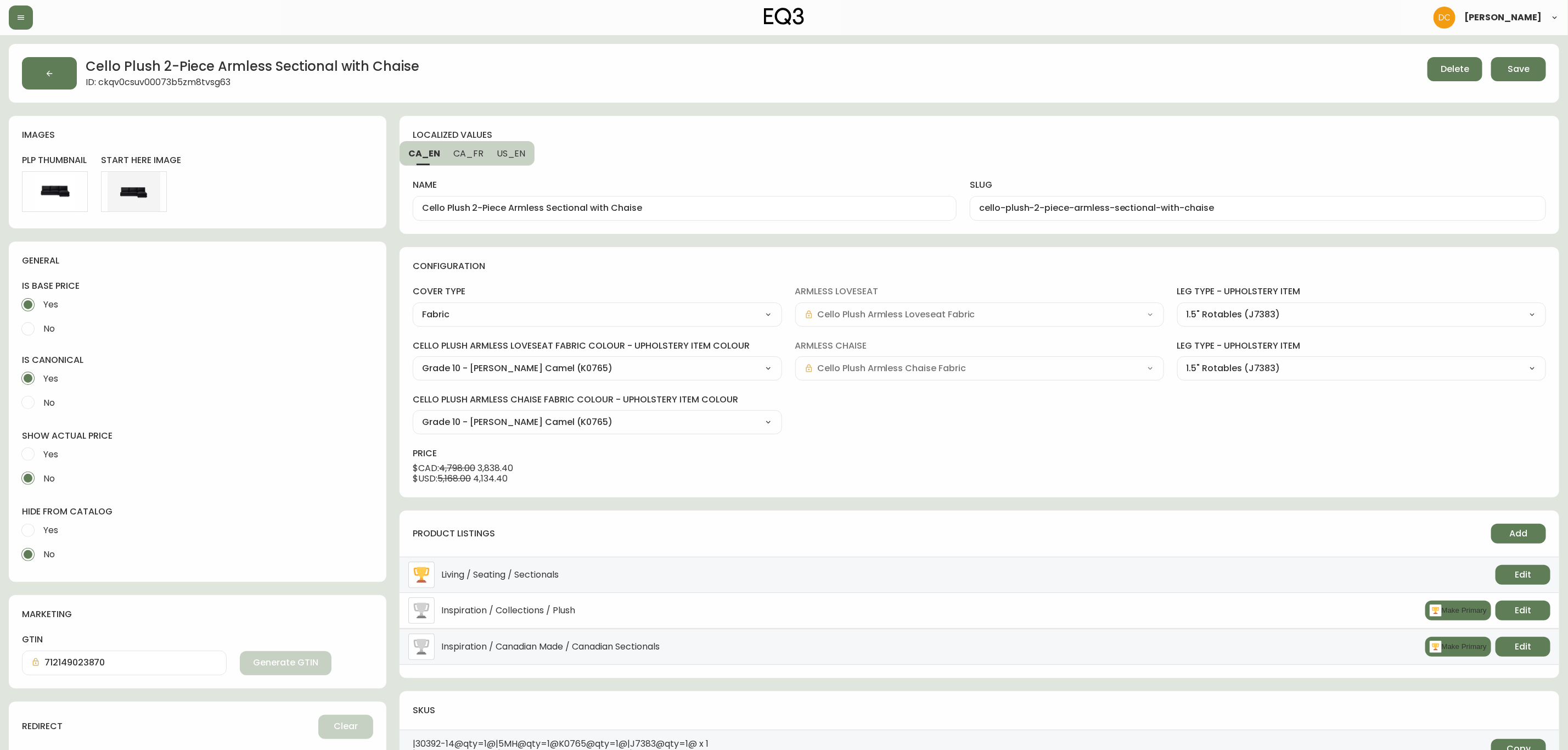
click at [517, 158] on span "US_EN" at bounding box center [511, 153] width 29 height 12
click at [462, 150] on span "CA_FR" at bounding box center [467, 153] width 30 height 12
type input "Canapé modulaire sans accoudoirs à deux pièces avec méridienne Cello Plush"
type input "canape-modulaire-sans-accoudoirs-a-deux-pieces-avec-meridienne-cello-plush"
click at [417, 148] on span "CA_EN" at bounding box center [423, 153] width 31 height 12
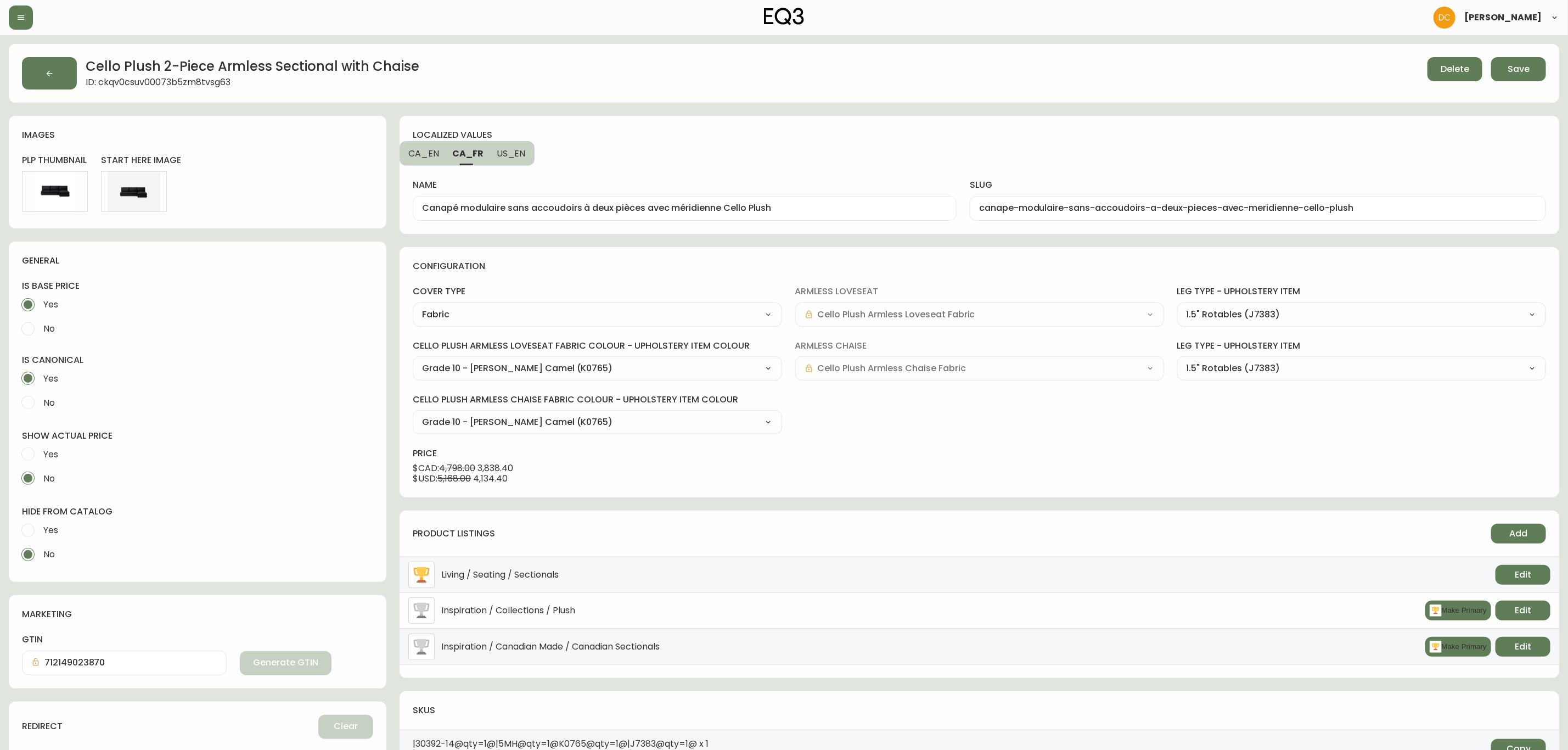
type input "Cello Plush 2-Piece Armless Sectional with Chaise"
type input "cello-plush-2-piece-armless-sectional-with-chaise"
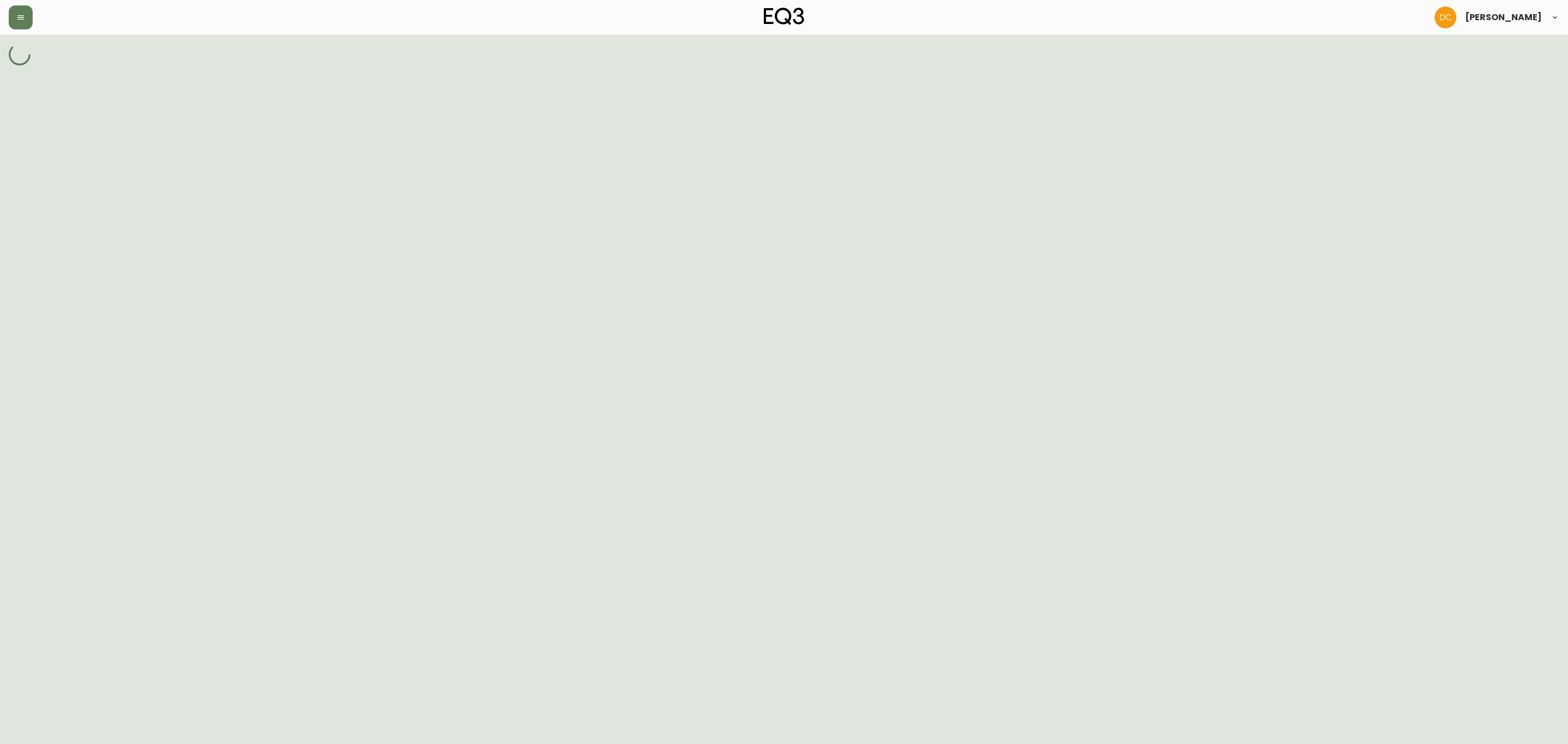
select select "ckjucafp0000e3b5w7w2h92oc"
select select "ckjua3w23000a3b5wr79c5dh6"
select select "ckju9o2sw00063b5whphujhy0"
select select "J7384"
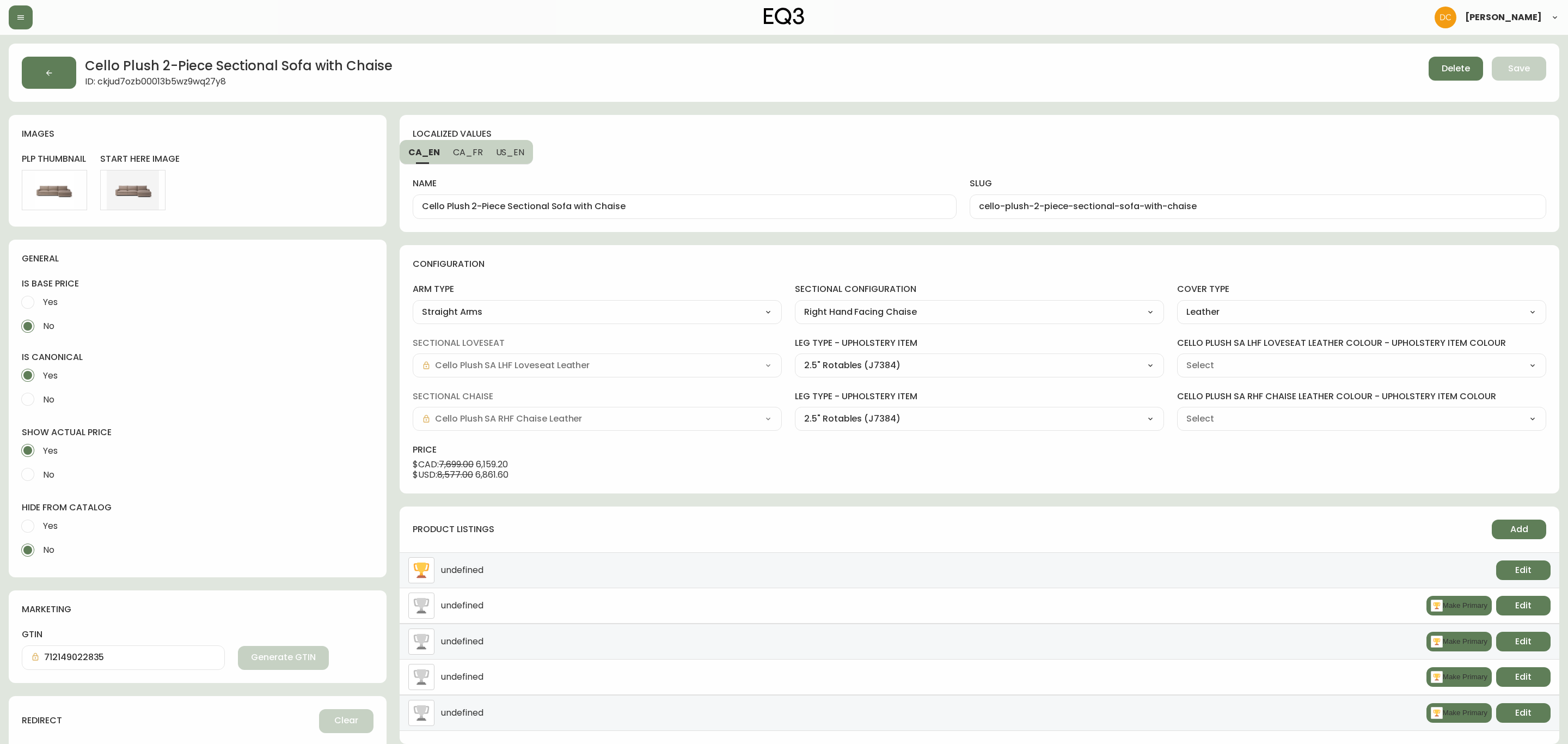
type input "Grade 100 - Rein Toast (JI728)"
select select "JI728"
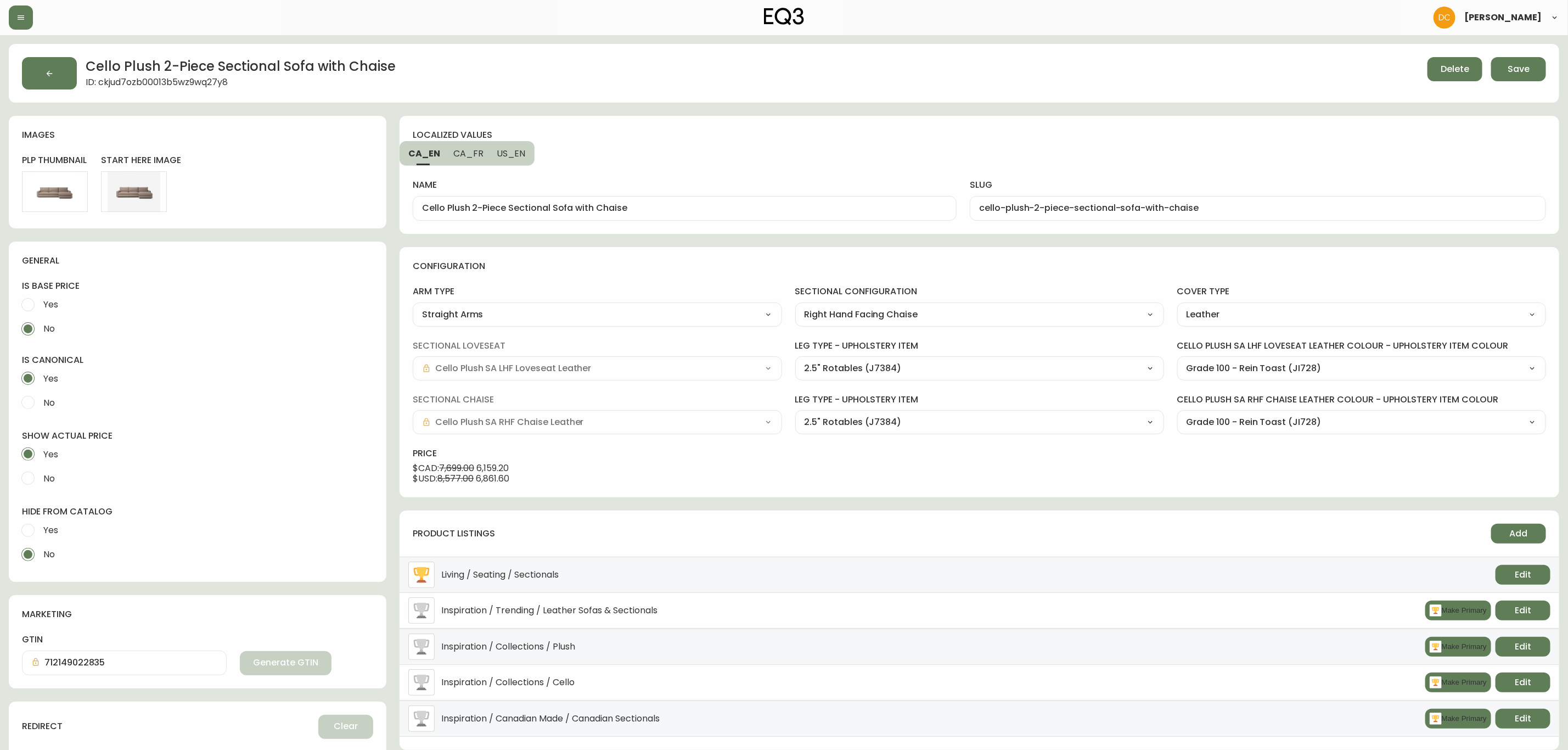
click at [458, 158] on span "CA_FR" at bounding box center [468, 153] width 30 height 12
type input "Canapé modulaire à deux pièces avec méridienne Cello Plush"
type input "canape-modulaire-a-deux-pieces-avec-meridienne-cello-plush"
click at [511, 160] on button "US_EN" at bounding box center [512, 153] width 44 height 24
type input "Cello Plush 2-Piece Sectional Sofa with Chaise"
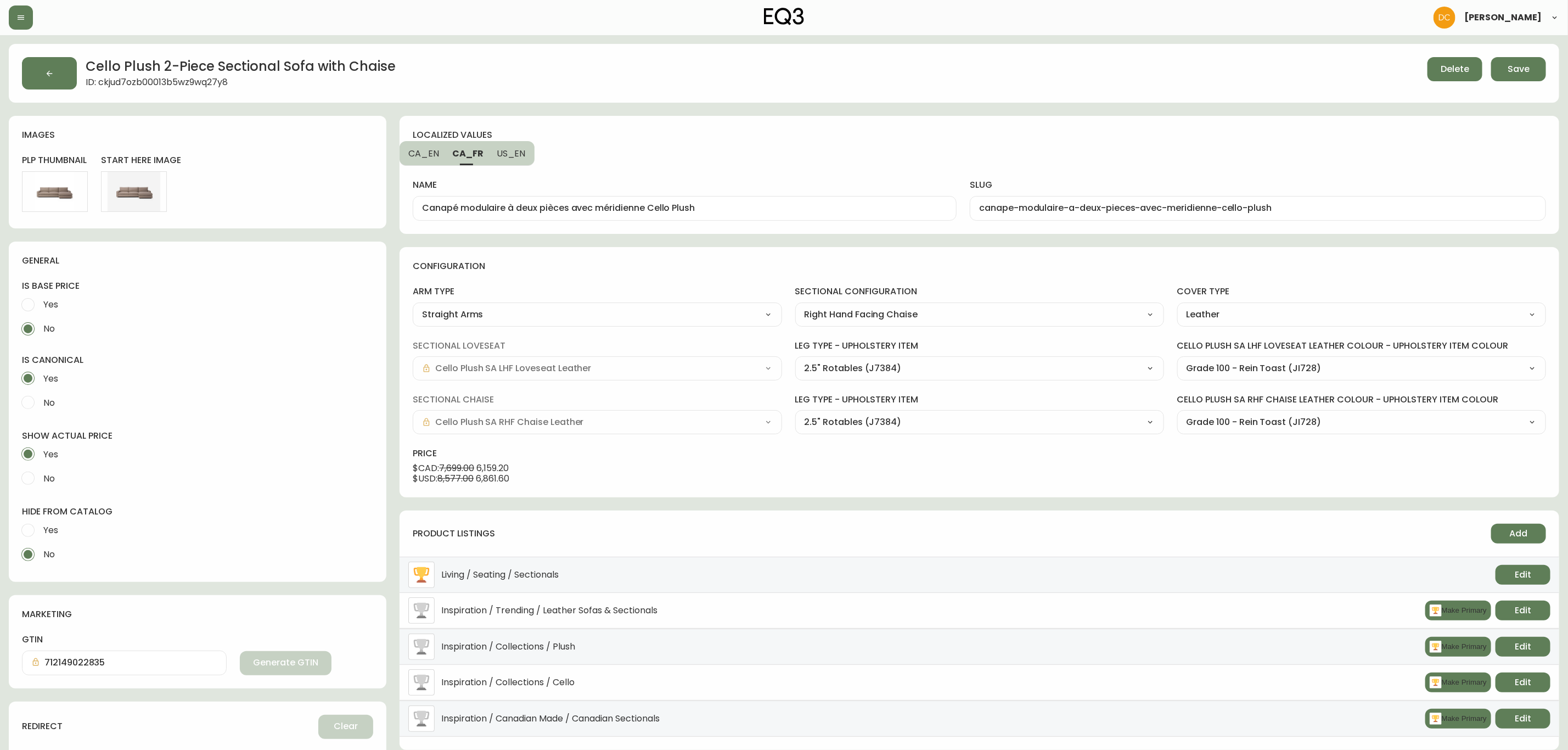
type input "cello-plush-2-piece-sectional-sofa-with-chaise"
click at [43, 71] on button "button" at bounding box center [49, 73] width 55 height 33
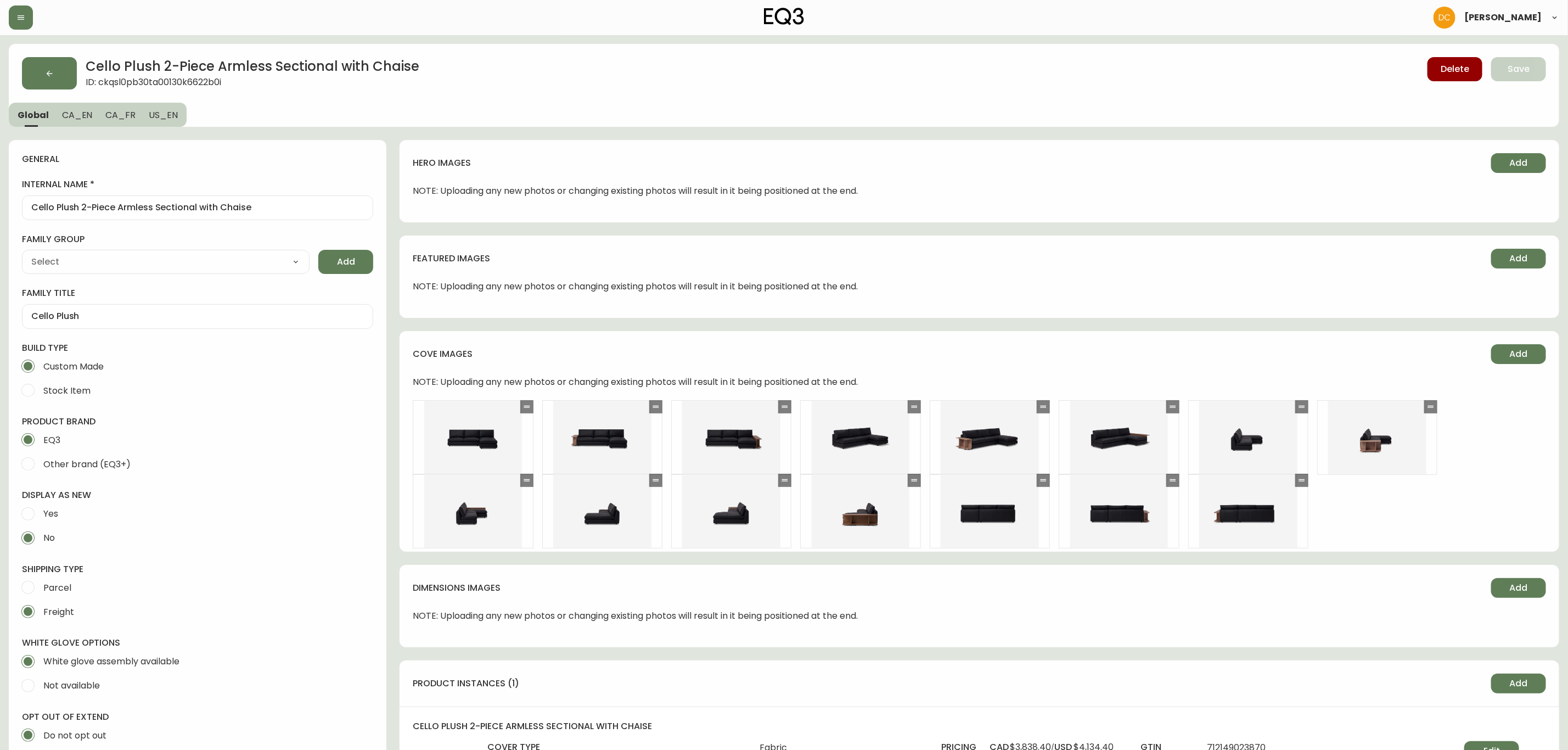
type input "EQ3"
type input "Furniture > Sofa Accessories > Sectional Sofa Units"
type input "Upholstery"
select select "cjyt4m5lw0000pt749bx6gh7n"
select select "cjpjx87md00014c74cvn90jbx"
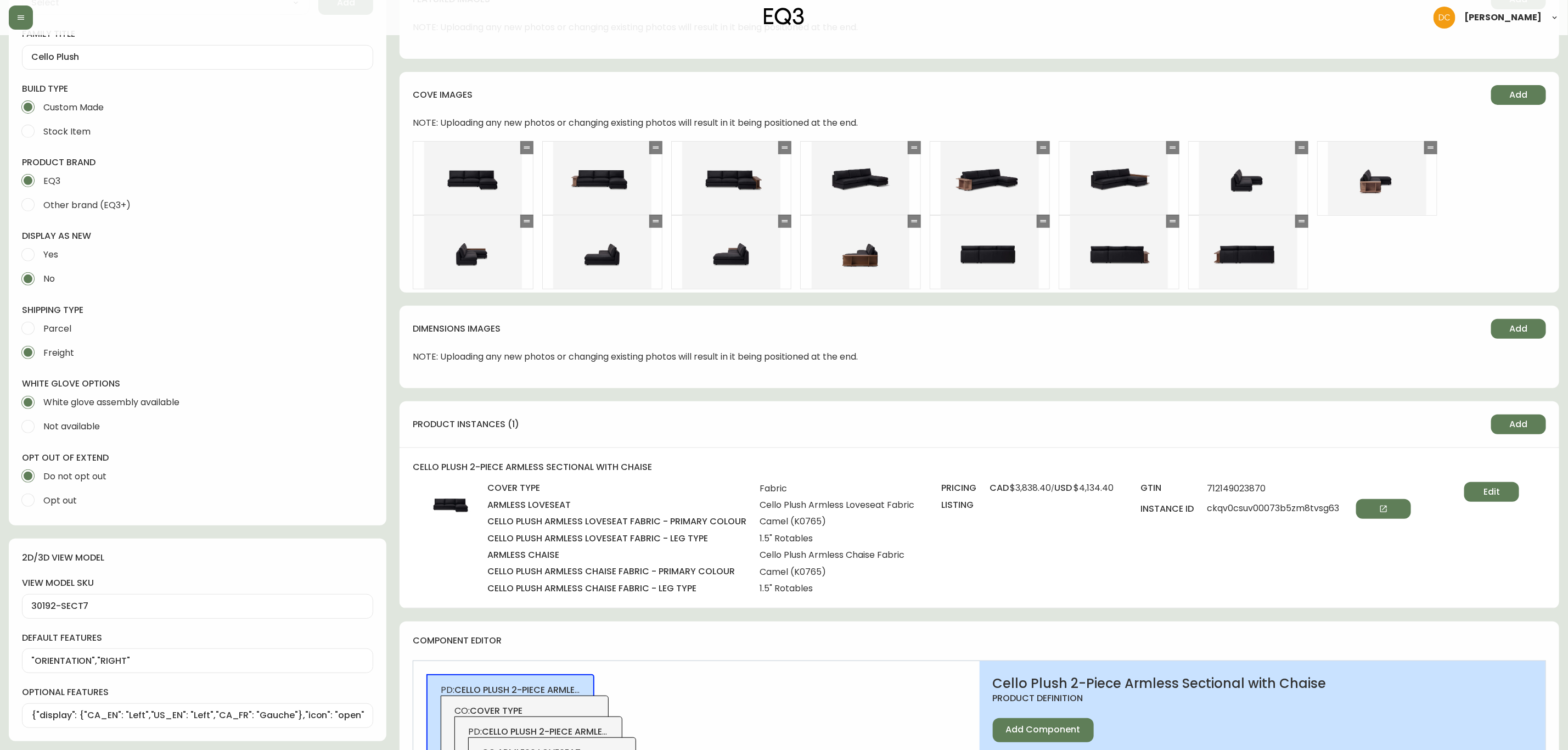
scroll to position [576, 0]
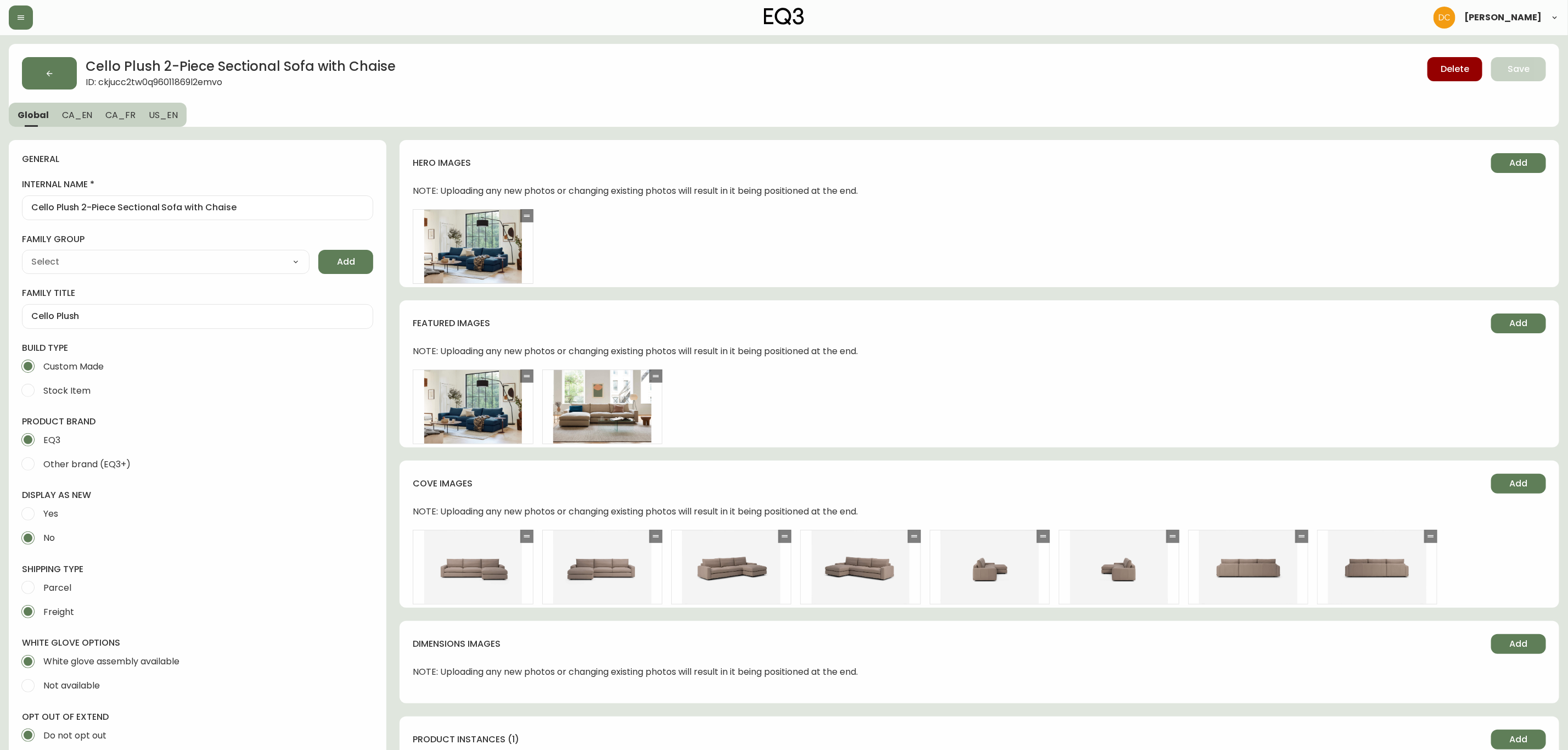
type input "EQ3"
type input "Furniture > Sofa Accessories > Sectional Sofa Units"
type input "Upholstery"
select select "cjyt4m5lw0000pt749bx6gh7n"
select select "cjpjx87md00014c74cvn90jbx"
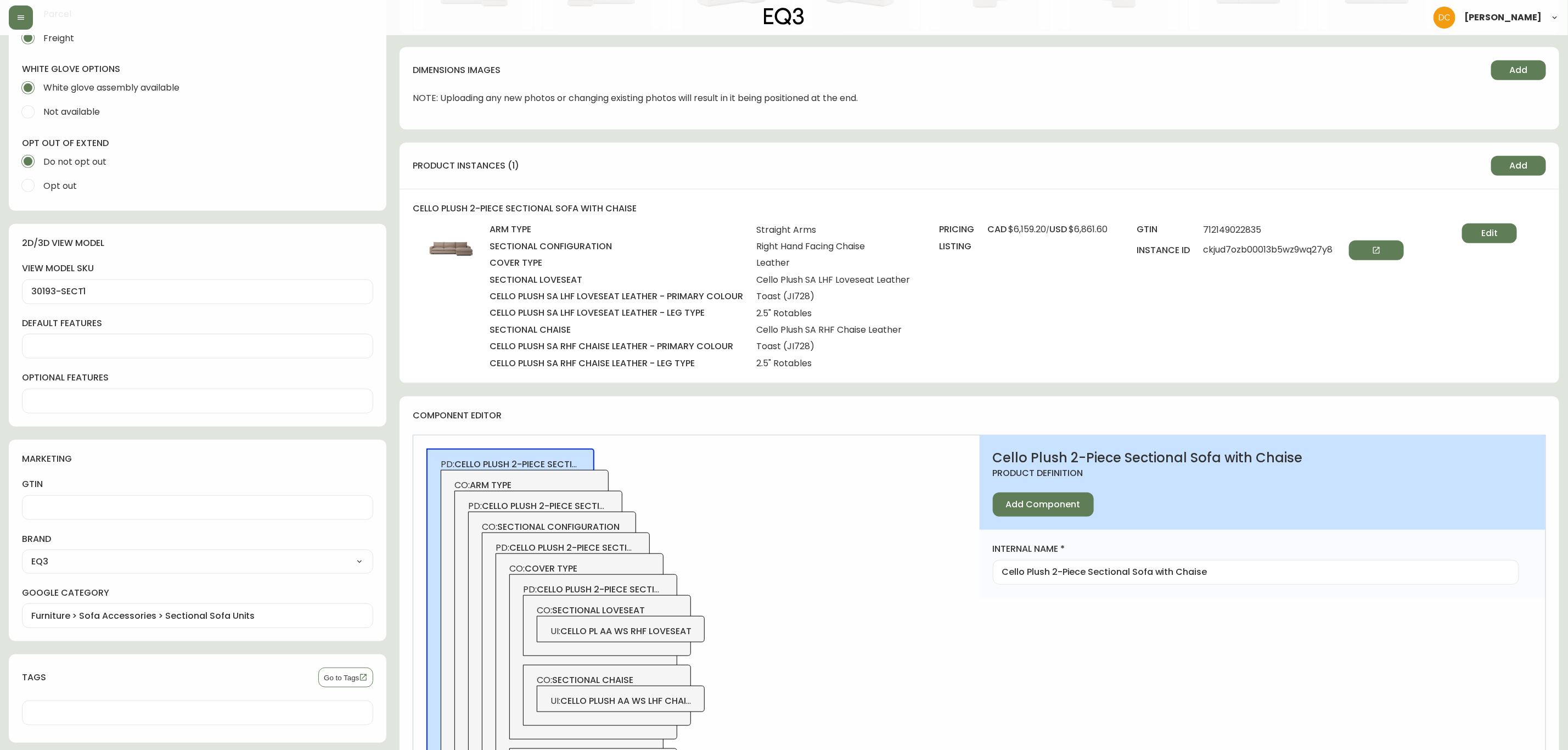
scroll to position [576, 0]
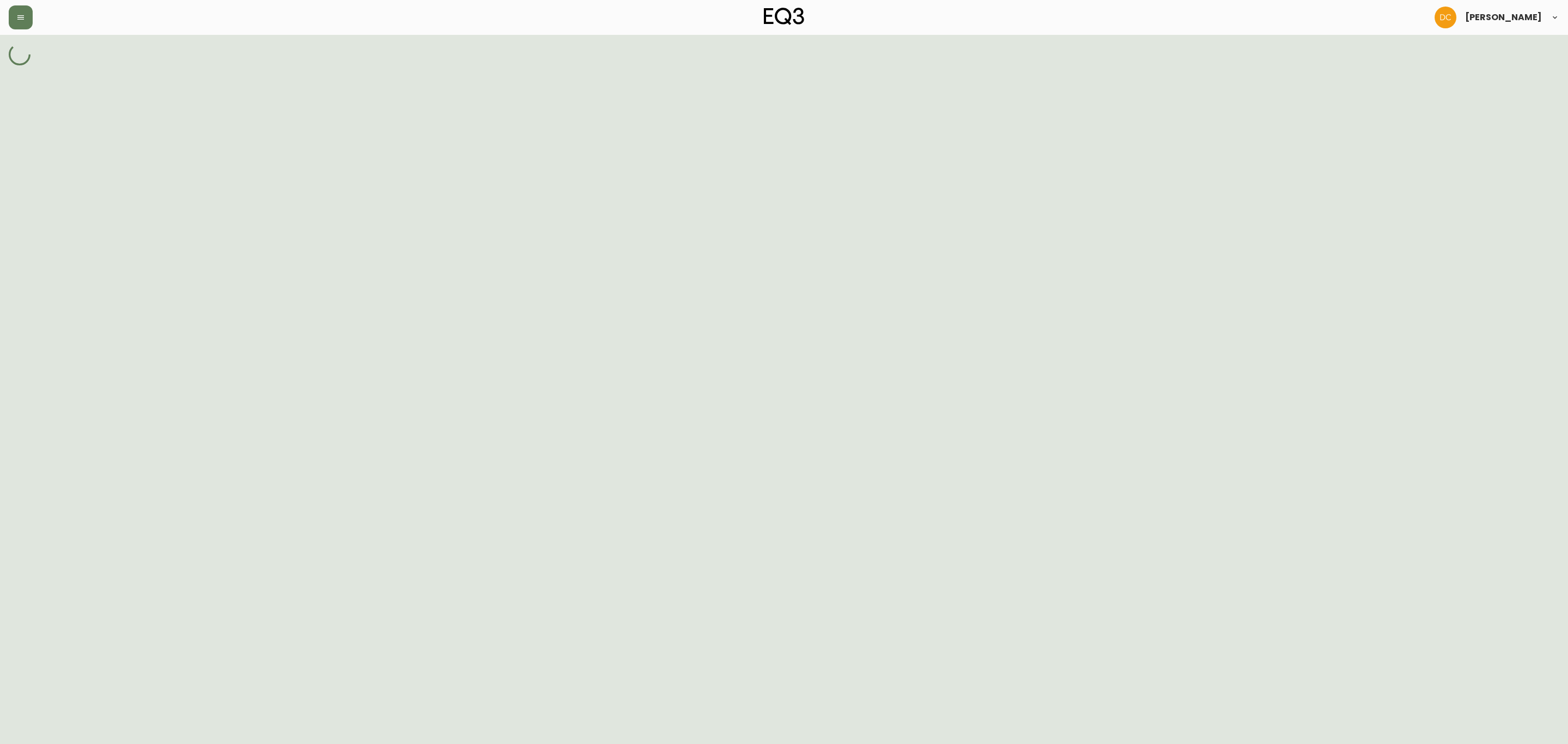
select select "ckjuk0j9w00033b5wxbsper90"
select select "J7384"
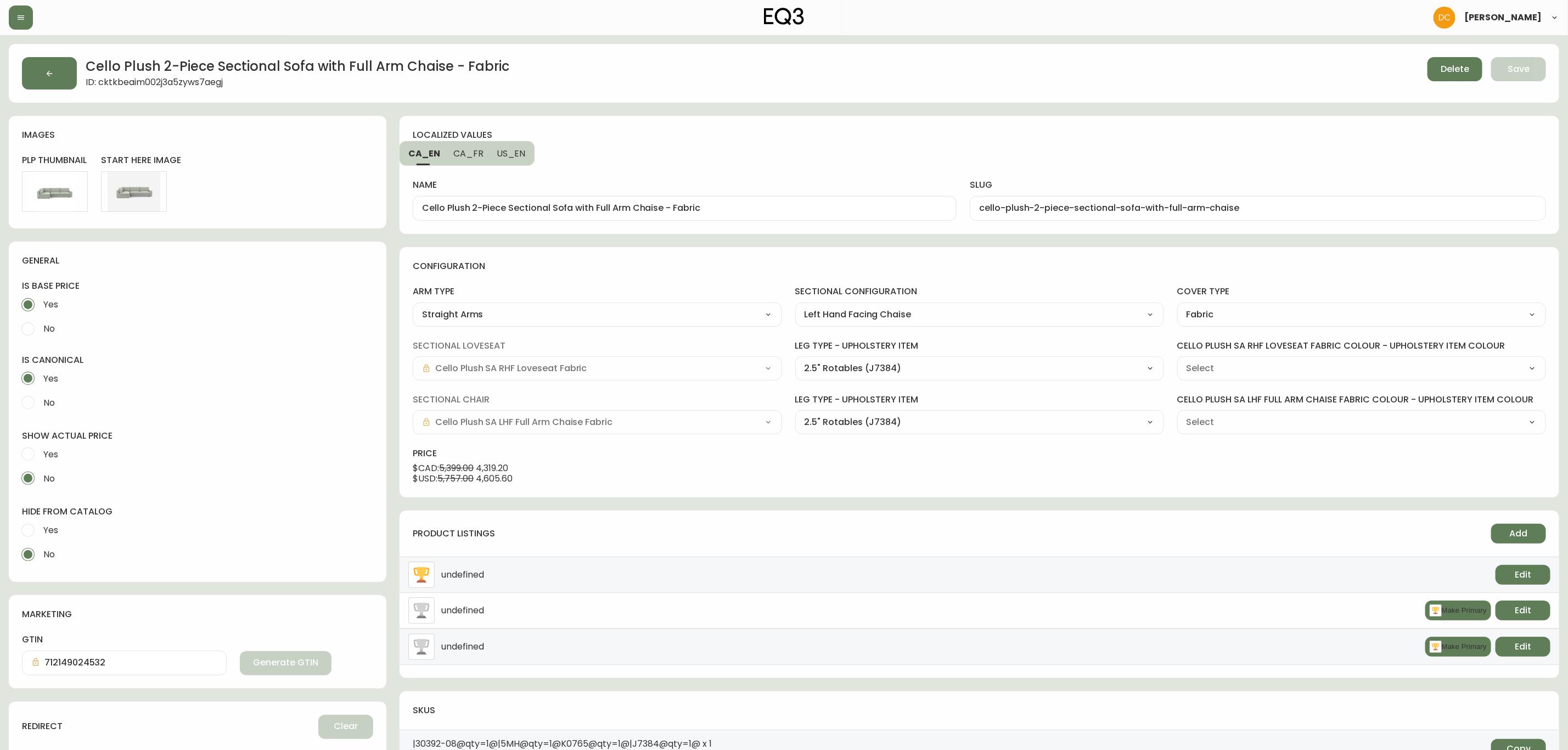
type input "Grade 10 - [PERSON_NAME] Camel (K0765)"
select select "K0765"
drag, startPoint x: 660, startPoint y: 206, endPoint x: 745, endPoint y: 203, distance: 85.1
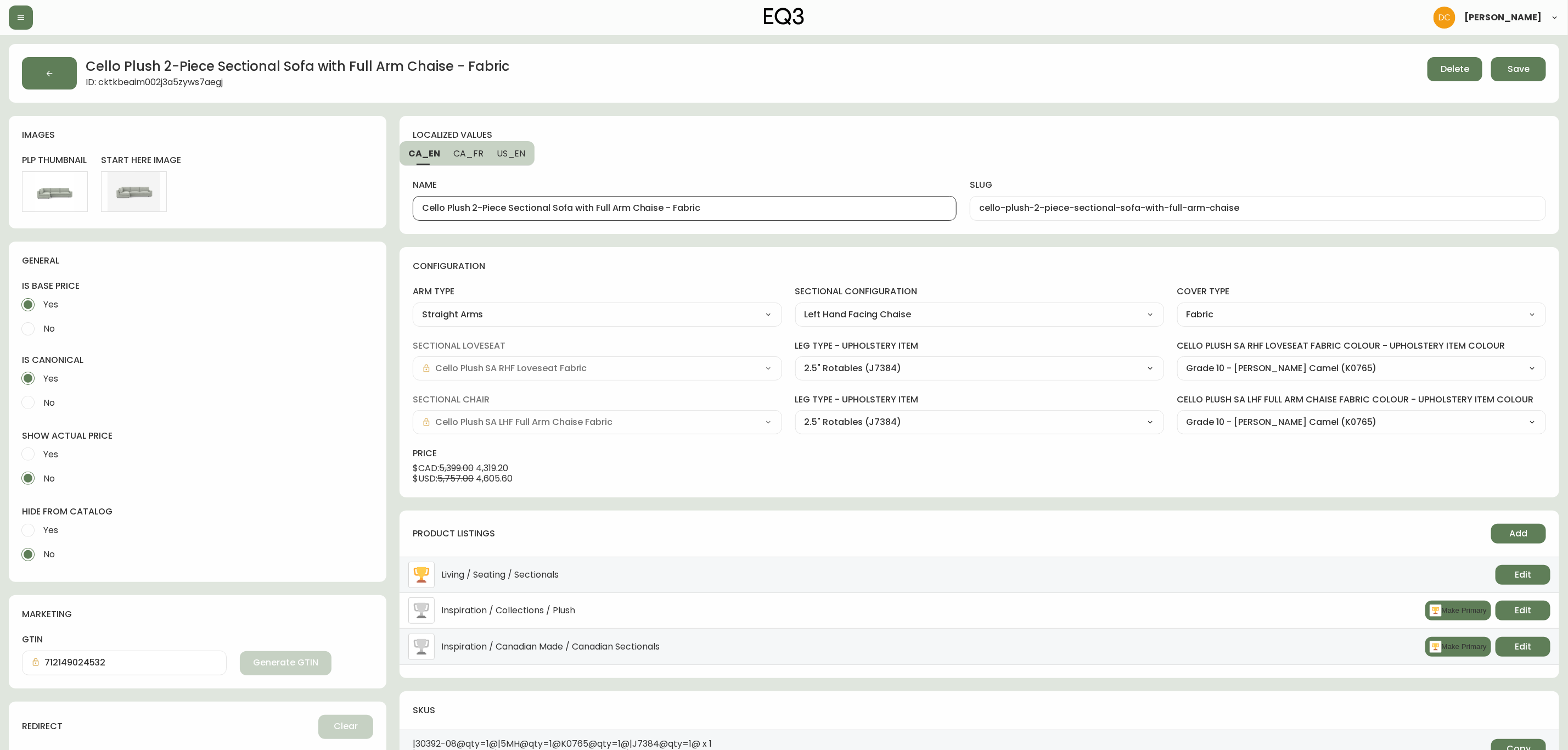
click at [745, 203] on input "Cello Plush 2-Piece Sectional Sofa with Full Arm Chaise - Fabric" at bounding box center [685, 208] width 525 height 10
click at [501, 142] on button "US_EN" at bounding box center [512, 153] width 44 height 24
drag, startPoint x: 662, startPoint y: 205, endPoint x: 779, endPoint y: 203, distance: 117.0
click at [779, 203] on input "Cello Plush 2-Piece Sectional Sofa with Full Arm Chaise - Fabric" at bounding box center [685, 208] width 525 height 10
click at [482, 150] on button "CA_FR" at bounding box center [467, 153] width 44 height 24
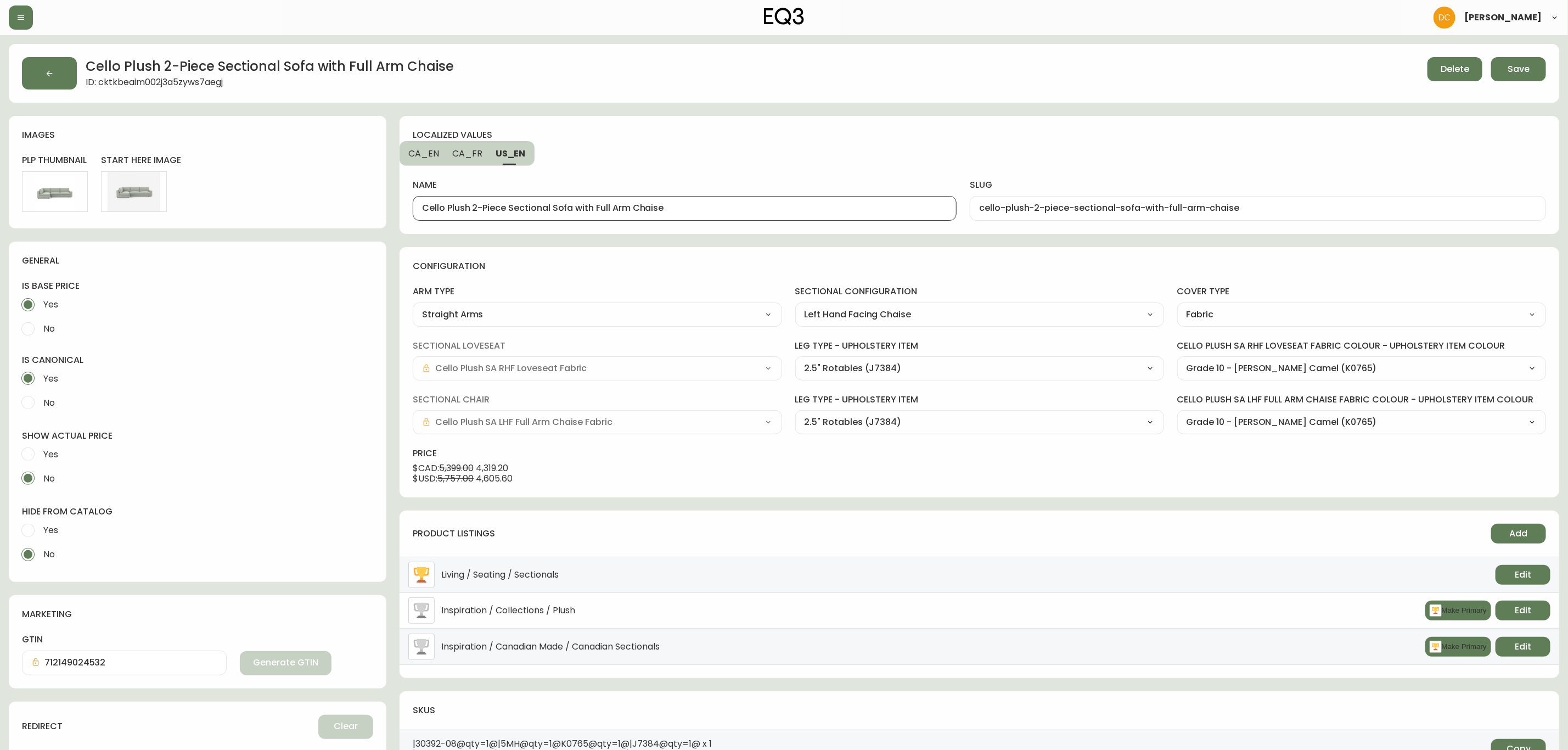
type input "Canapé modulaire à deux pièces avec grande méridienne Cello Plush - tissu"
type input "canape-modulaire-a-deux-pieces-avec-grande-meridienne-cello-plush"
drag, startPoint x: 727, startPoint y: 209, endPoint x: 806, endPoint y: 203, distance: 79.2
click at [806, 203] on div "Canapé modulaire à deux pièces avec grande méridienne Cello Plush - tissu" at bounding box center [685, 208] width 544 height 25
click at [787, 211] on input "Canapé modulaire à deux pièces avec grande méridienne Cello Plush - tissu" at bounding box center [685, 208] width 525 height 10
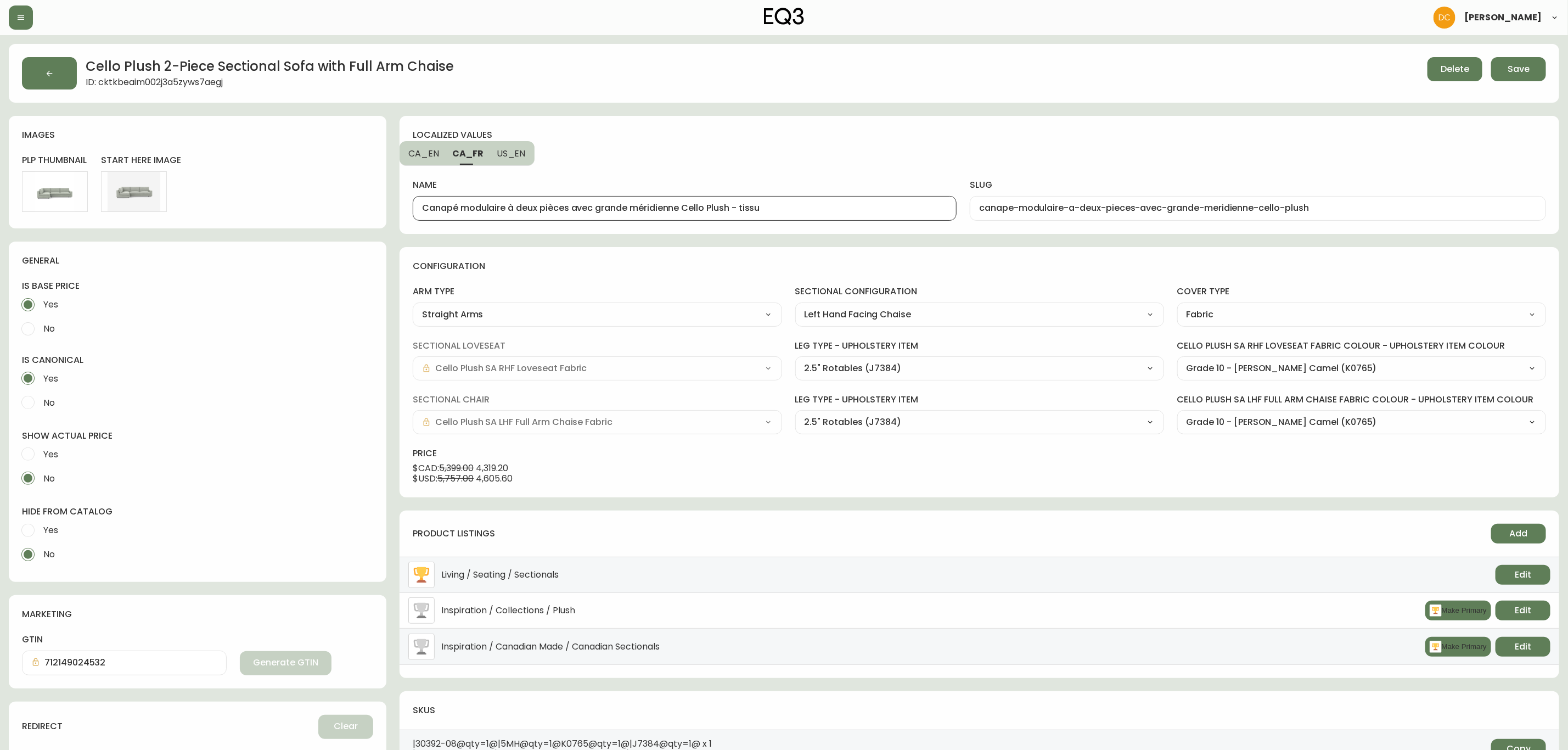
drag, startPoint x: 735, startPoint y: 209, endPoint x: 839, endPoint y: 196, distance: 104.8
click at [814, 203] on div "Canapé modulaire à deux pièces avec grande méridienne Cello Plush - tissu" at bounding box center [685, 208] width 544 height 25
click at [813, 162] on div "name Canapé modulaire à deux pièces avec grande méridienne Cello Plush slug can…" at bounding box center [979, 187] width 1134 height 68
click at [1504, 68] on button "Save" at bounding box center [1518, 69] width 55 height 24
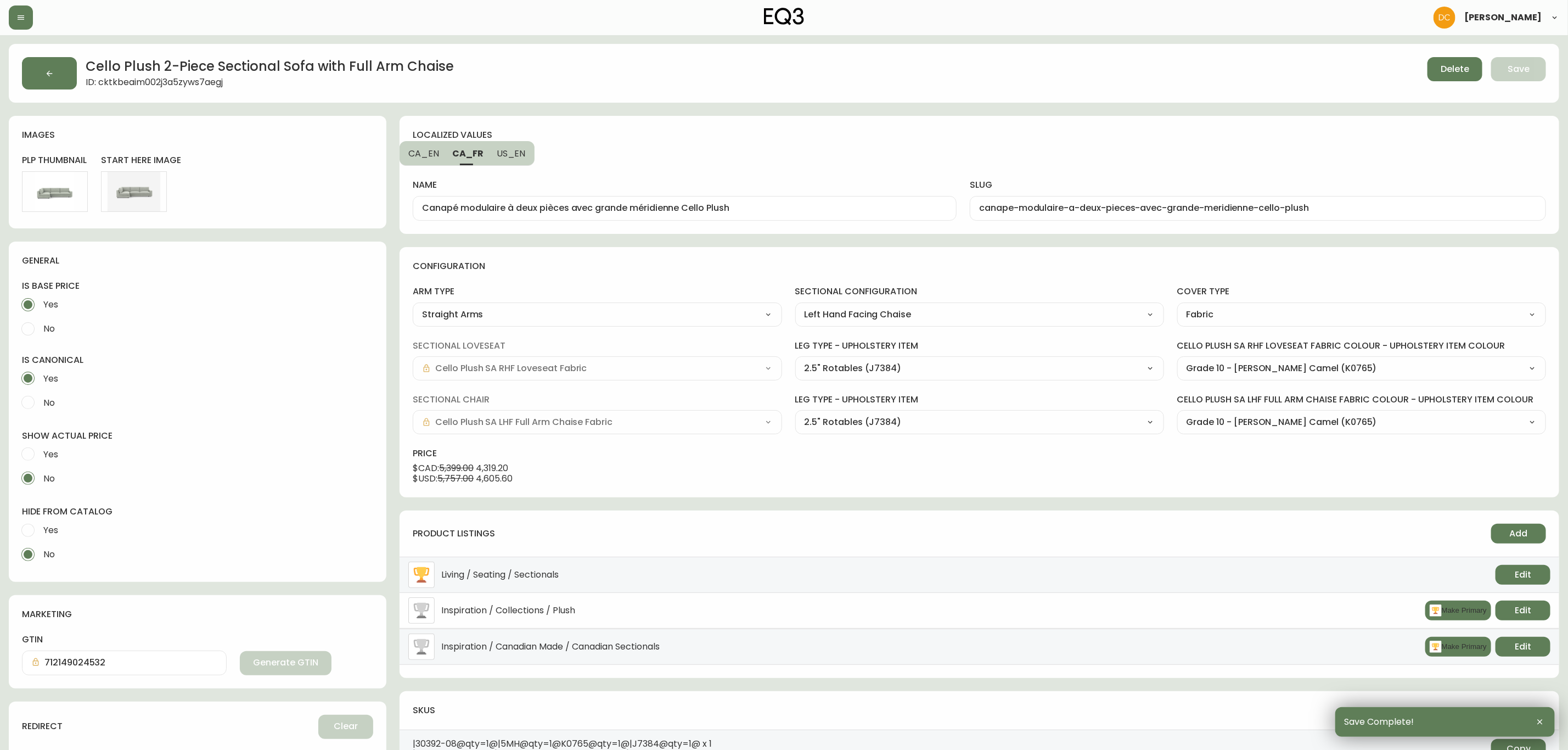
click at [705, 137] on div "localized values" at bounding box center [637, 135] width 448 height 12
click at [527, 157] on button "US_EN" at bounding box center [512, 153] width 44 height 24
type input "Cello Plush 2-Piece Sectional Sofa with Full Arm Chaise"
type input "cello-plush-2-piece-sectional-sofa-with-full-arm-chaise"
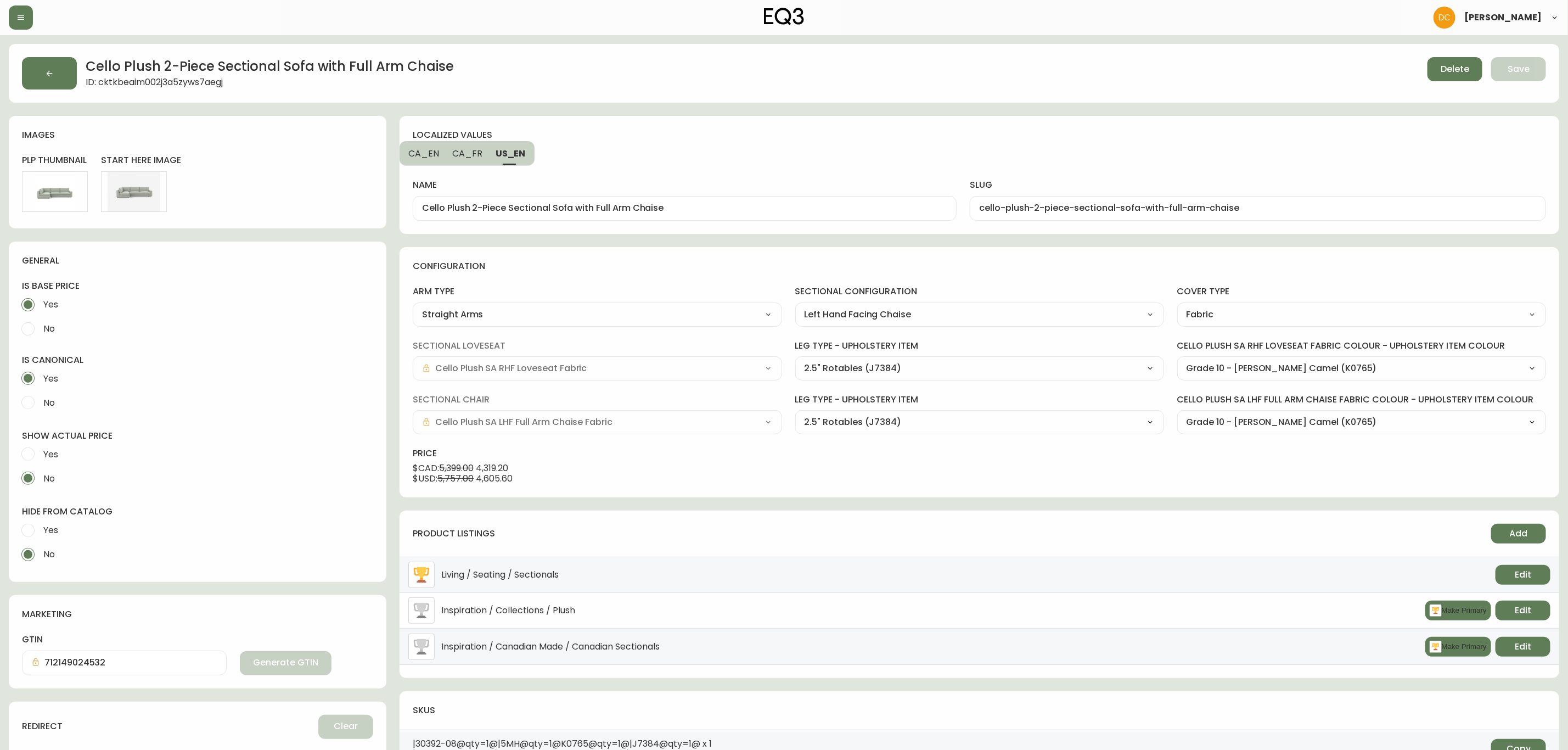
click at [465, 153] on span "CA_FR" at bounding box center [467, 153] width 30 height 12
type input "Canapé modulaire à deux pièces avec grande méridienne Cello Plush"
type input "canape-modulaire-a-deux-pieces-avec-grande-meridienne-cello-plush"
click at [419, 152] on span "CA_EN" at bounding box center [423, 153] width 31 height 12
type input "Cello Plush 2-Piece Sectional Sofa with Full Arm Chaise"
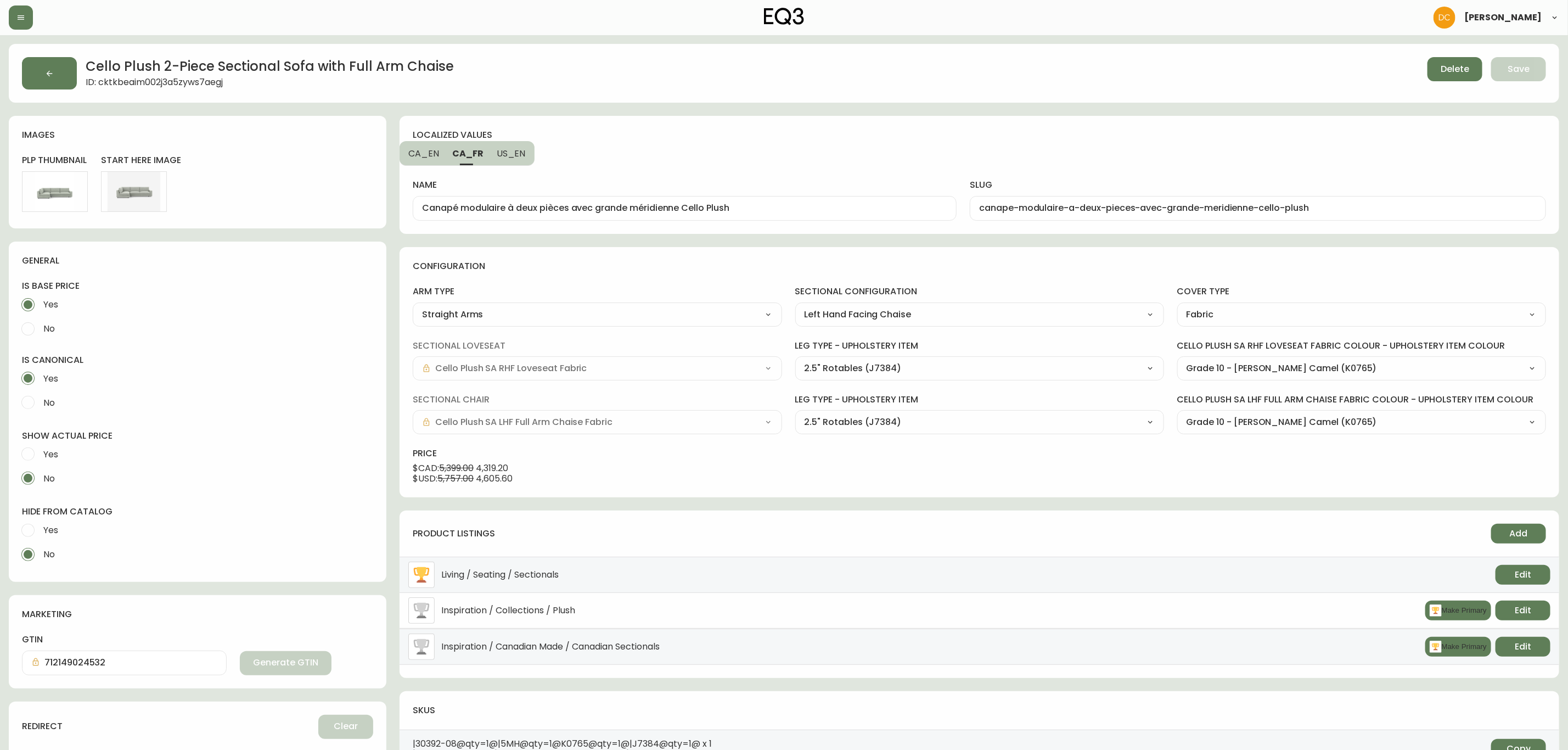
type input "cello-plush-2-piece-sectional-sofa-with-full-arm-chaise"
click at [17, 15] on icon "button" at bounding box center [21, 17] width 9 height 9
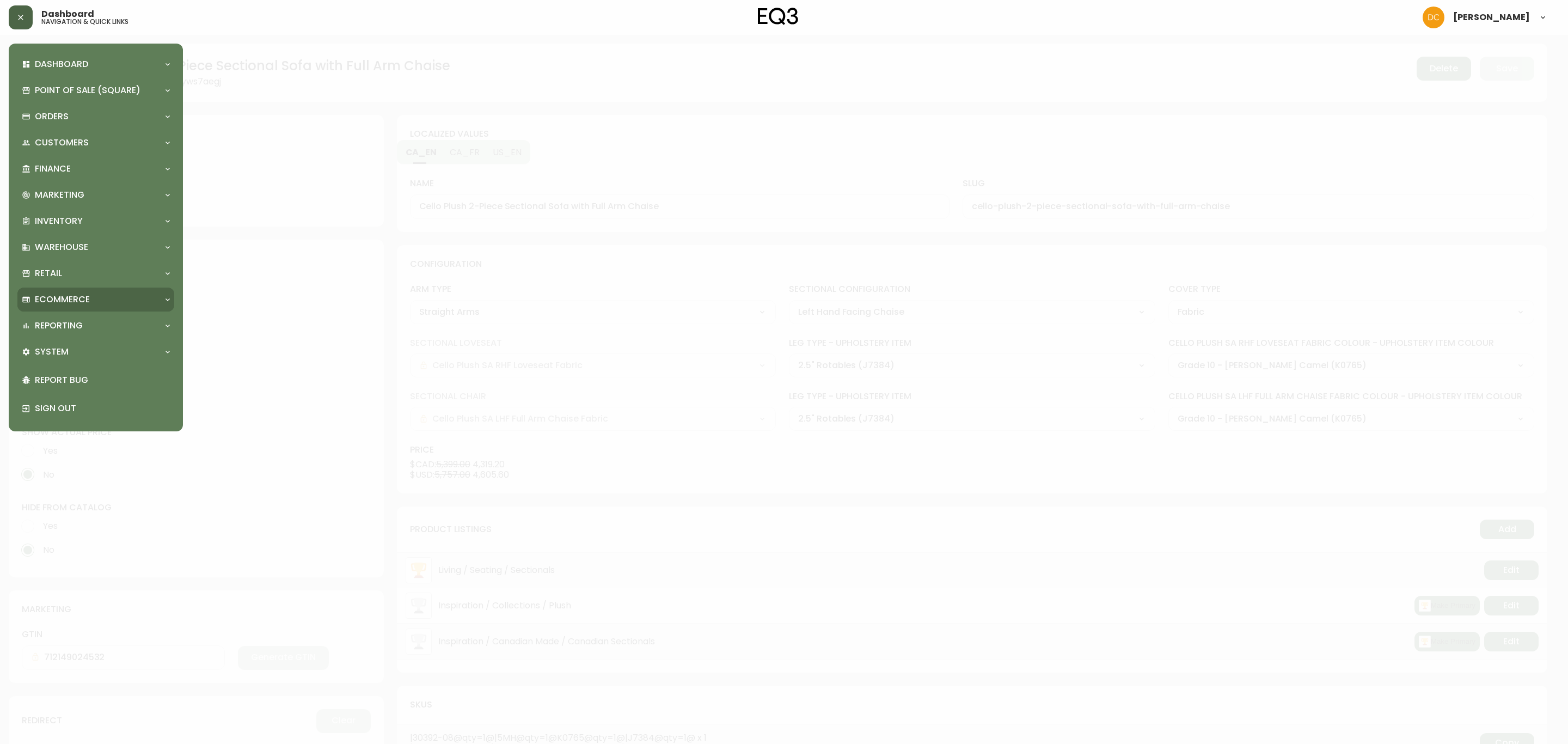
click at [79, 303] on p "Ecommerce" at bounding box center [62, 300] width 55 height 12
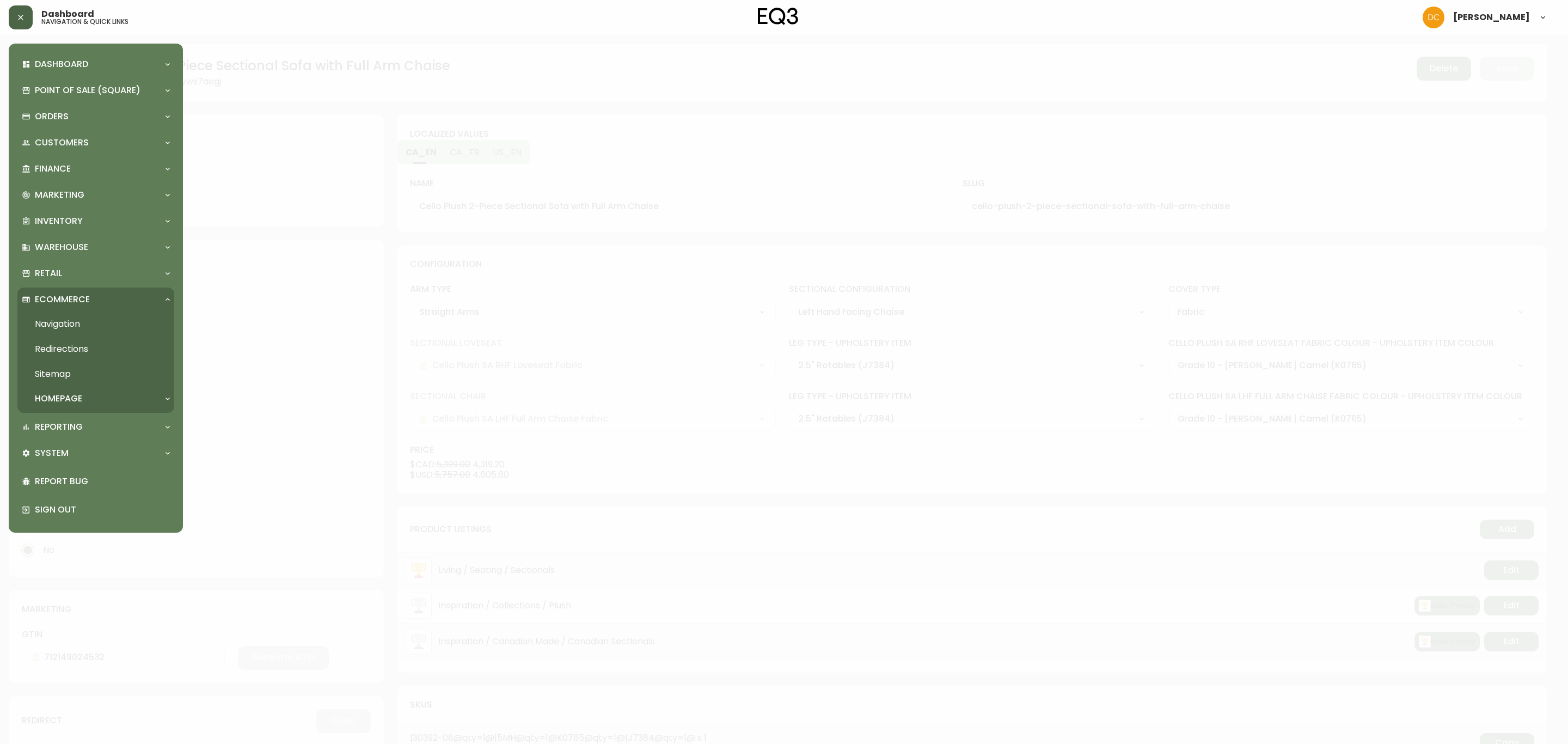
click at [82, 345] on link "Redirections" at bounding box center [96, 349] width 157 height 25
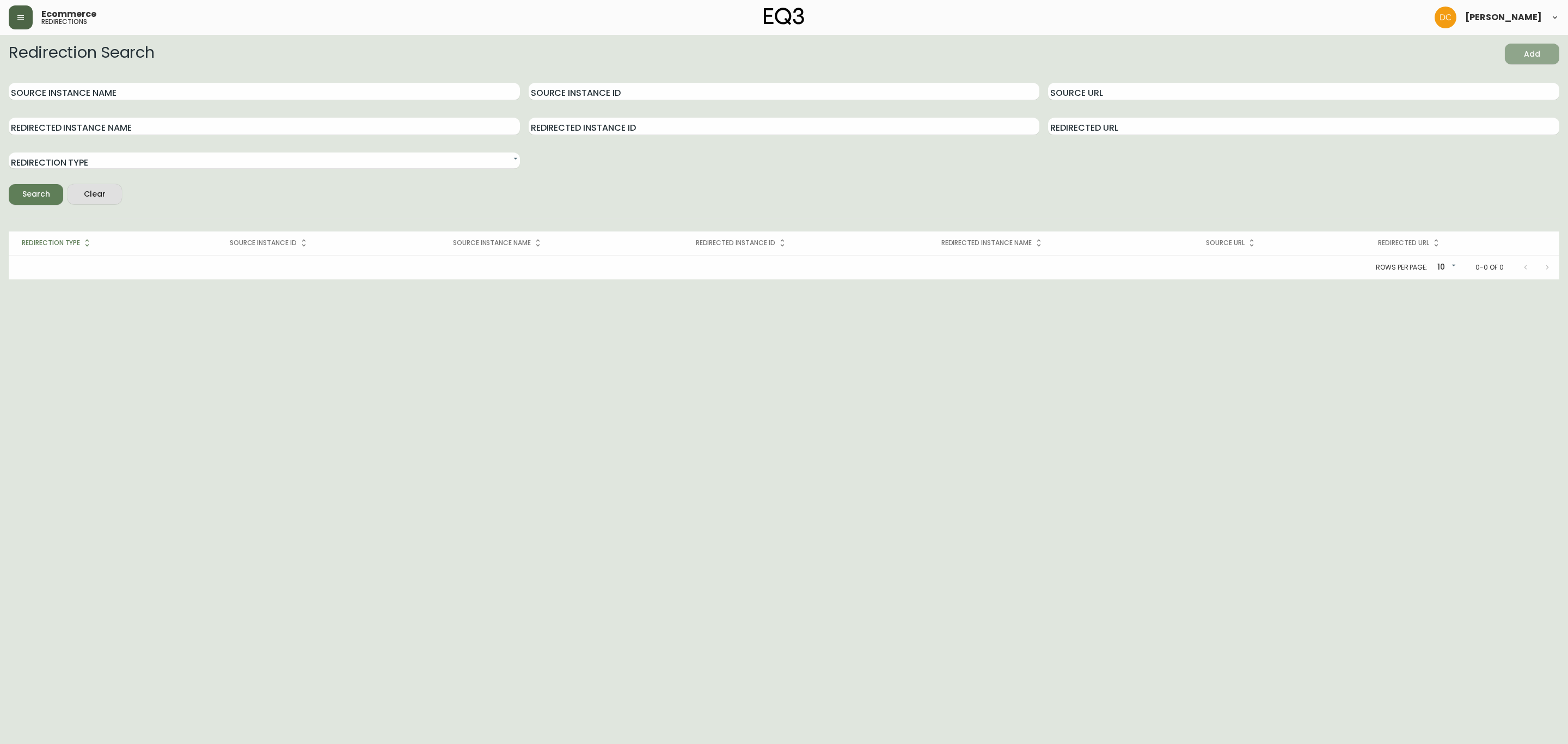
click at [1529, 56] on span "Add" at bounding box center [1532, 54] width 37 height 13
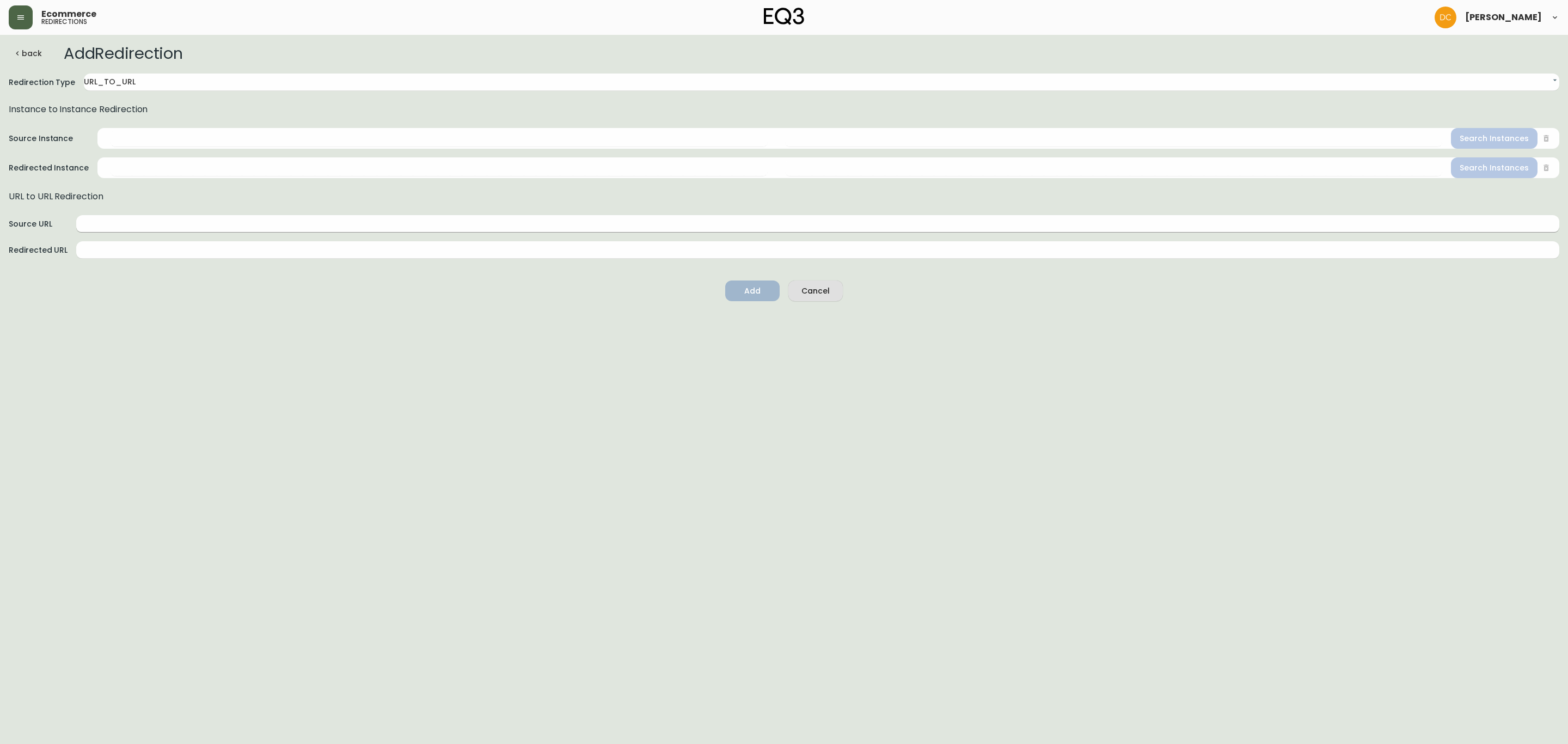
click at [292, 225] on input "text" at bounding box center [817, 223] width 1483 height 18
paste input "/ca/en/category/living/seating"
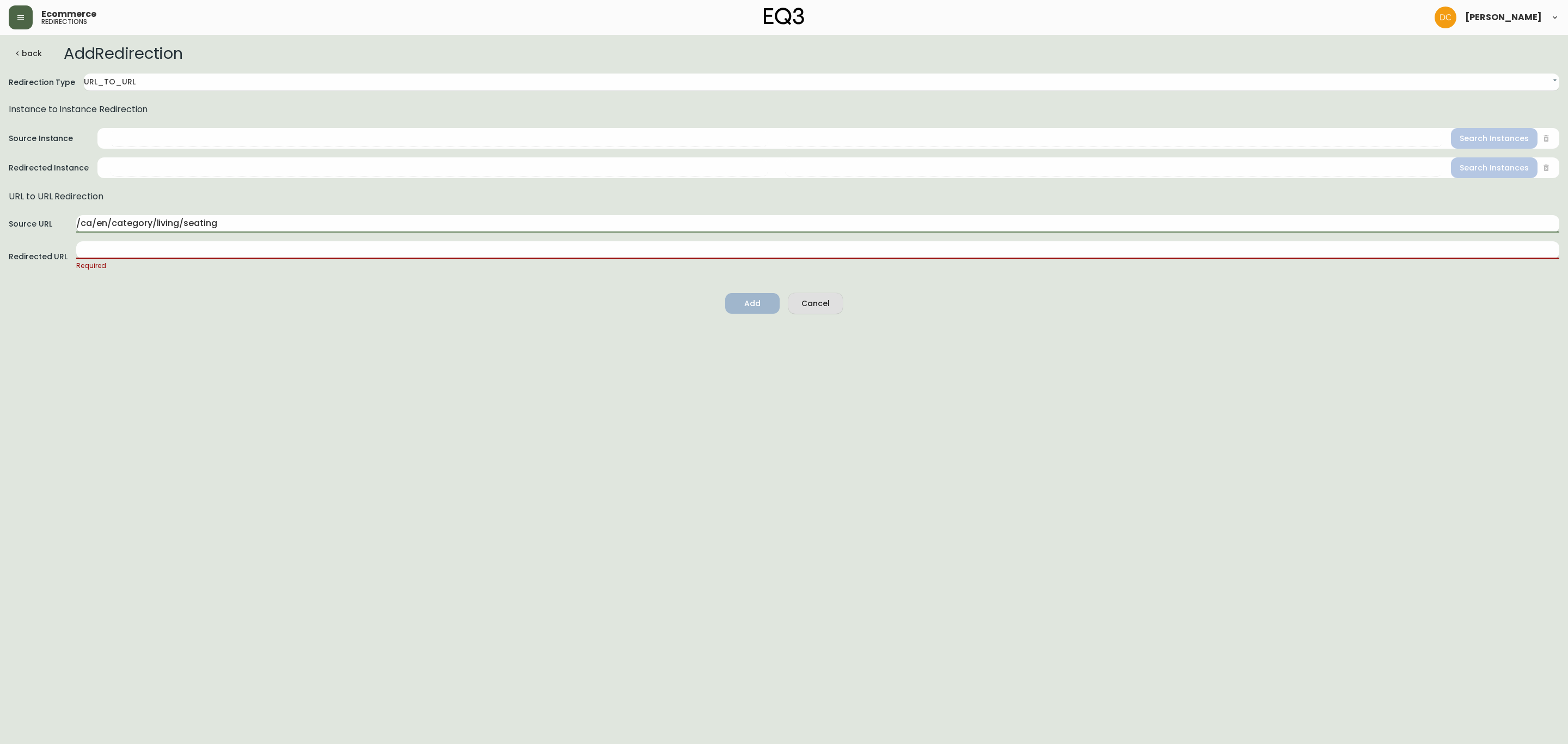
click at [172, 221] on input "/ca/en/category/living/seating" at bounding box center [817, 223] width 1483 height 18
click at [235, 222] on input "/ca/en/category/rugs/" at bounding box center [817, 223] width 1483 height 18
paste input "area-rugs"
click at [291, 218] on input "/ca/en/category/rugs/area-rugs" at bounding box center [817, 223] width 1483 height 18
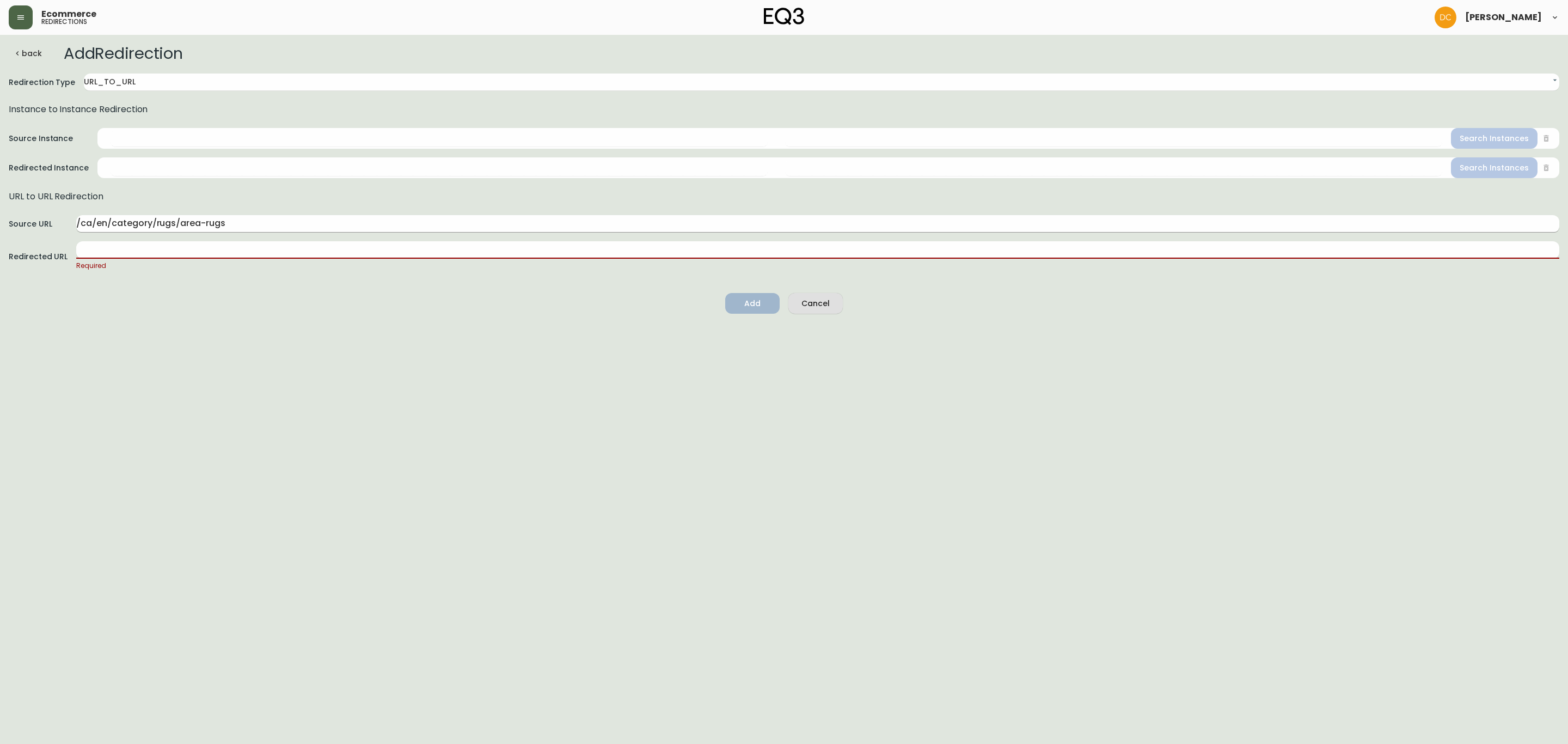
paste input "5-x-8"
type input "/ca/en/category/rugs/area-rugs5-x-8"
click at [198, 242] on input "text" at bounding box center [817, 250] width 1483 height 18
paste input "/ca/en/category/accessories/rugs/5-x-8"
type input "/ca/en/category/accessories/rugs/5-x-8"
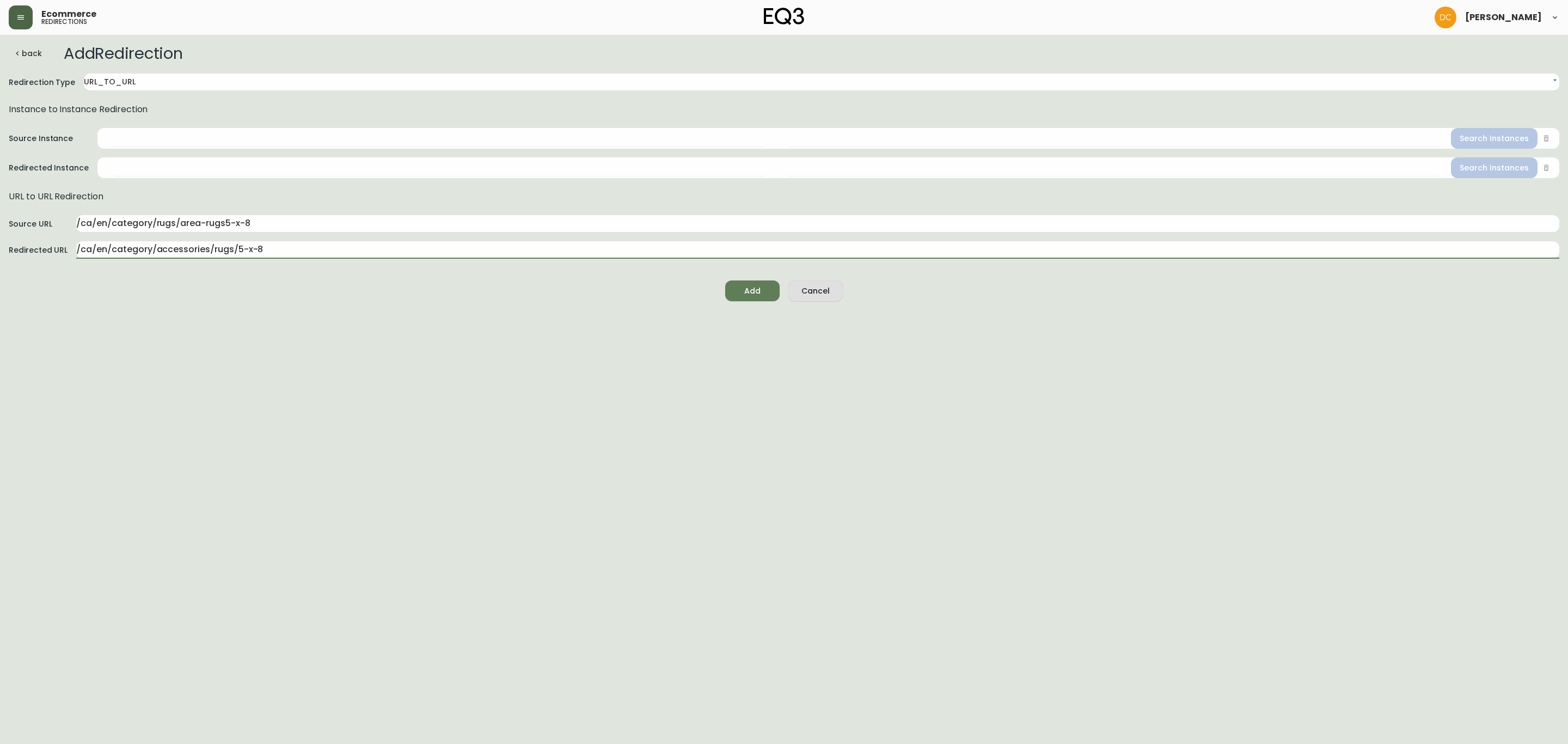
click at [287, 310] on html "Ecommerce redirections [PERSON_NAME] back Add Redirection Redirection Type URL_…" at bounding box center [784, 155] width 1568 height 310
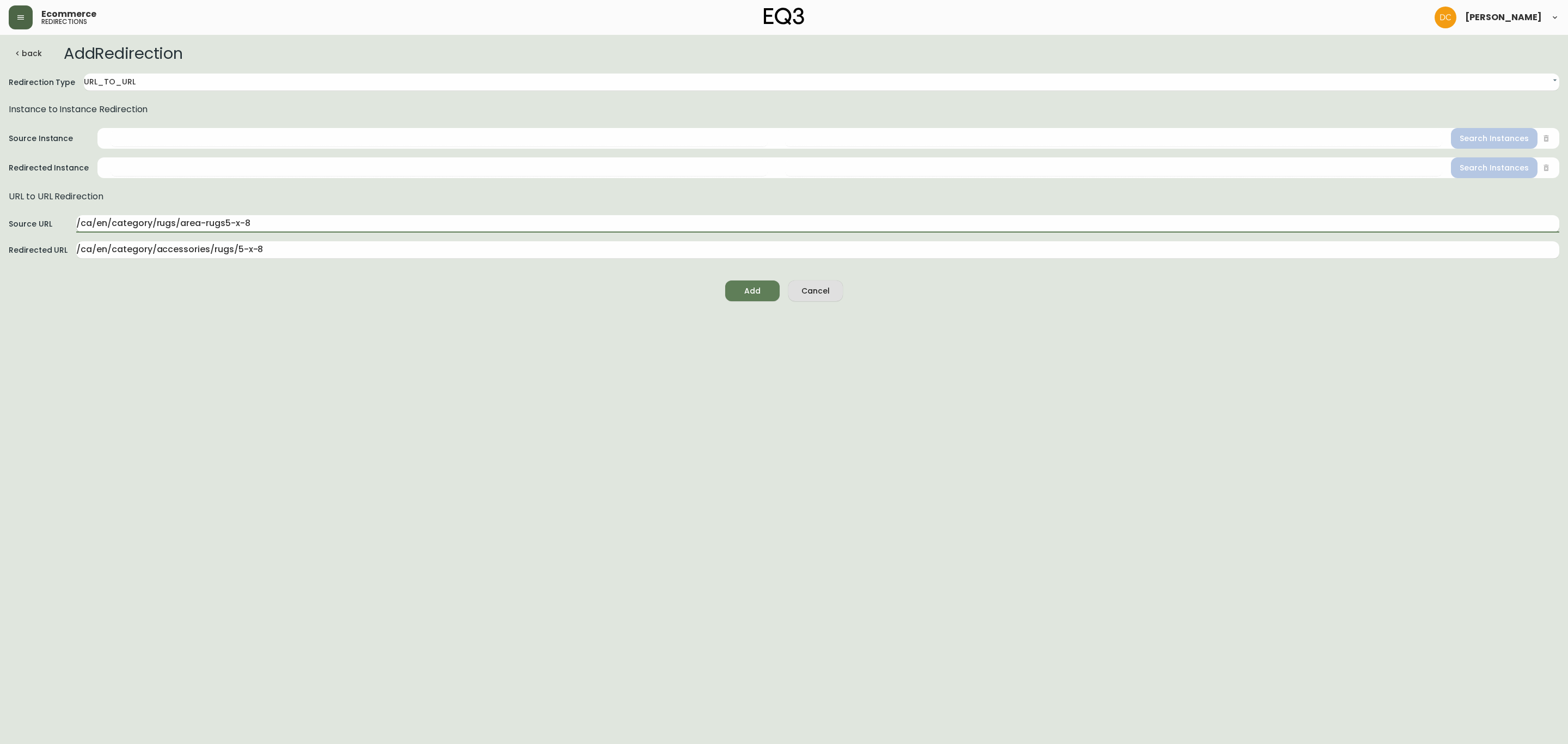
click at [279, 225] on input "/ca/en/category/rugs/area-rugs5-x-8" at bounding box center [817, 223] width 1483 height 18
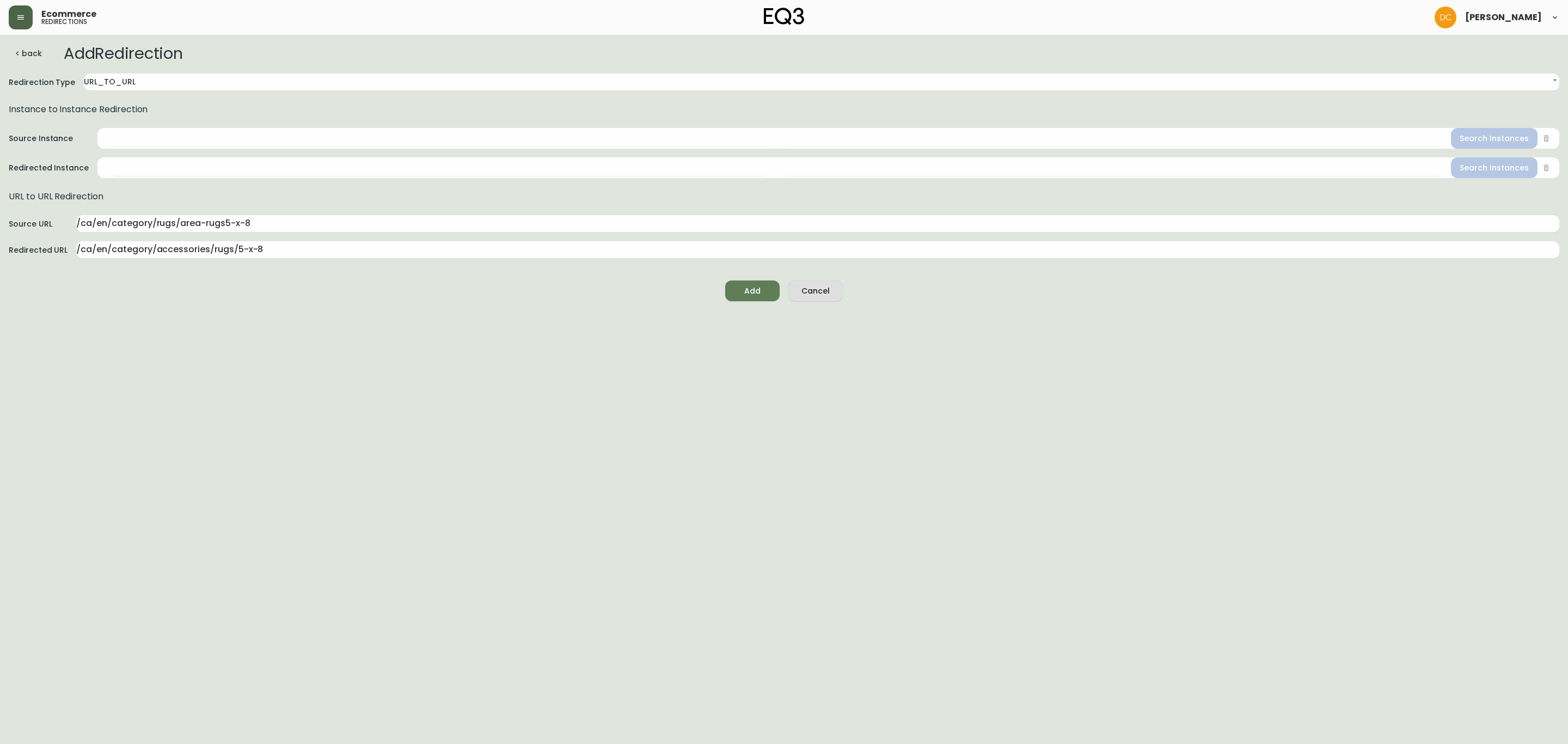
click at [225, 234] on div "Source URL /ca/en/category/rugs/area-rugs5-x-8 Redirected URL /ca/en/category/a…" at bounding box center [783, 237] width 1550 height 44
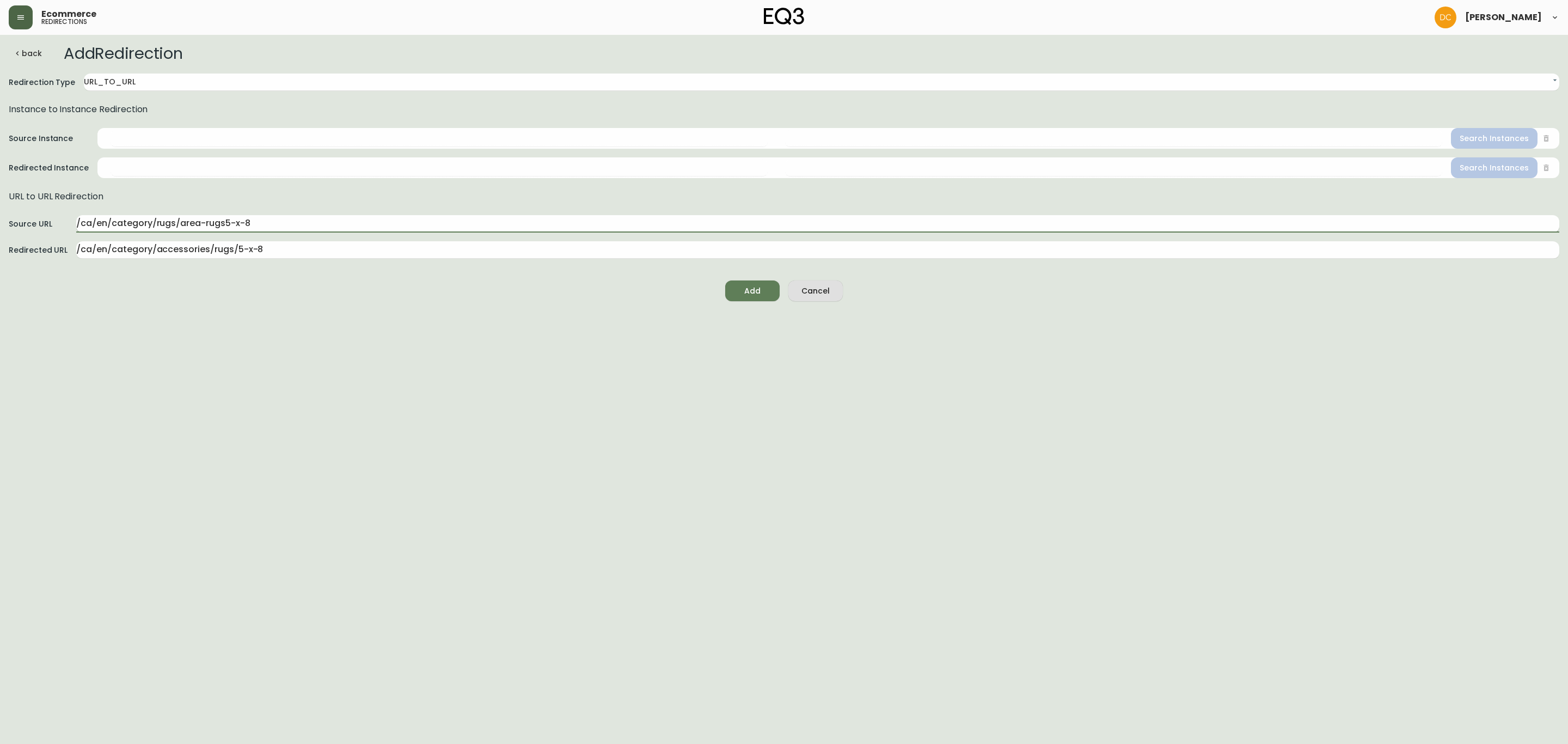
drag, startPoint x: 173, startPoint y: 222, endPoint x: 298, endPoint y: 218, distance: 125.1
click at [298, 218] on input "/ca/en/category/rugs/area-rugs5-x-8" at bounding box center [817, 223] width 1483 height 18
click at [225, 224] on input "/ca/en/category/rugs/area-rugs5-x-8" at bounding box center [817, 223] width 1483 height 18
type input "/ca/en/category/rugs/area-rugs/5-x-8"
click at [329, 255] on input "/ca/en/category/accessories/rugs/5-x-8" at bounding box center [817, 250] width 1483 height 18
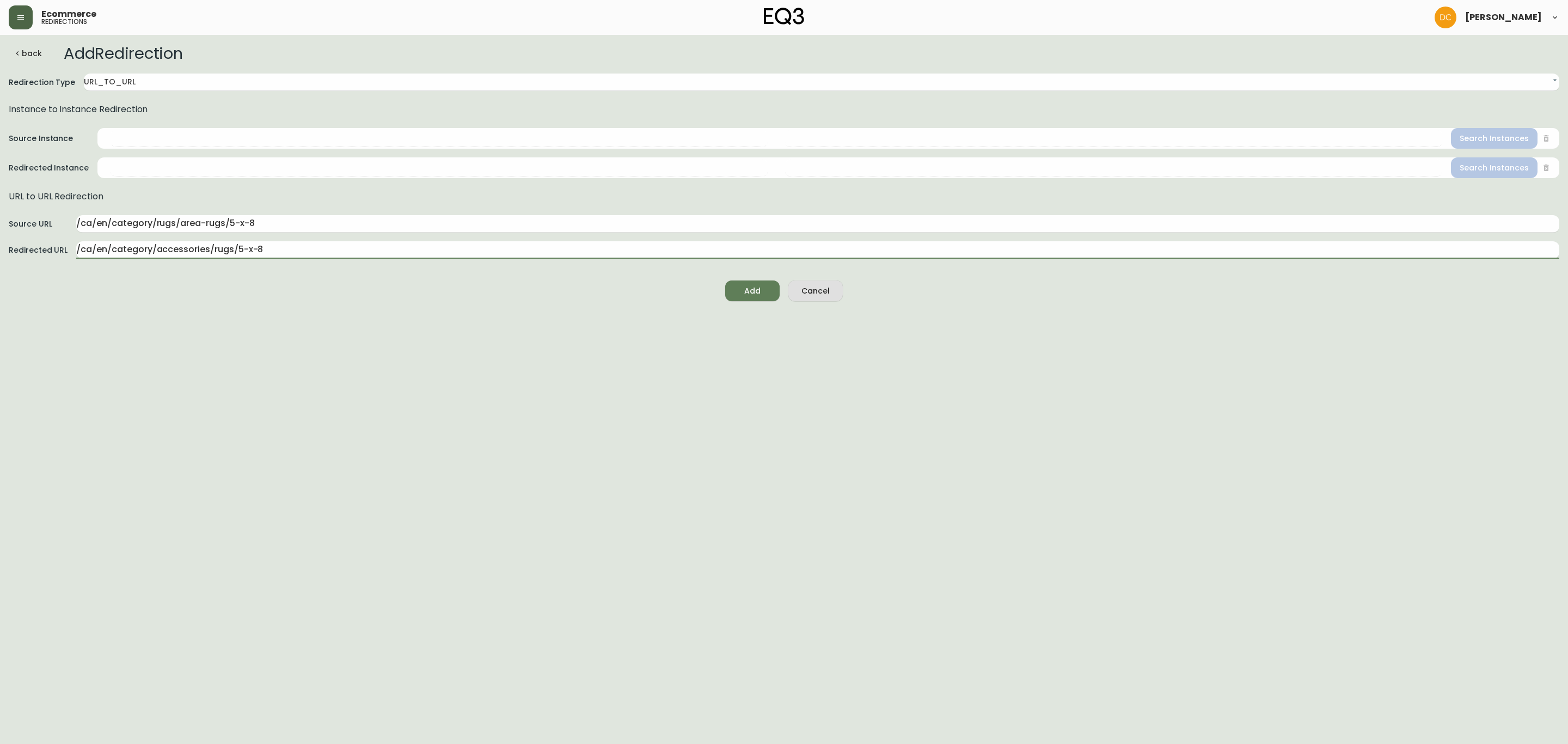
click at [407, 310] on html "Ecommerce redirections [PERSON_NAME] back Add Redirection Redirection Type URL_…" at bounding box center [784, 155] width 1568 height 310
click at [366, 225] on input "/ca/en/category/rugs/area-rugs/5-x-8" at bounding box center [817, 223] width 1483 height 18
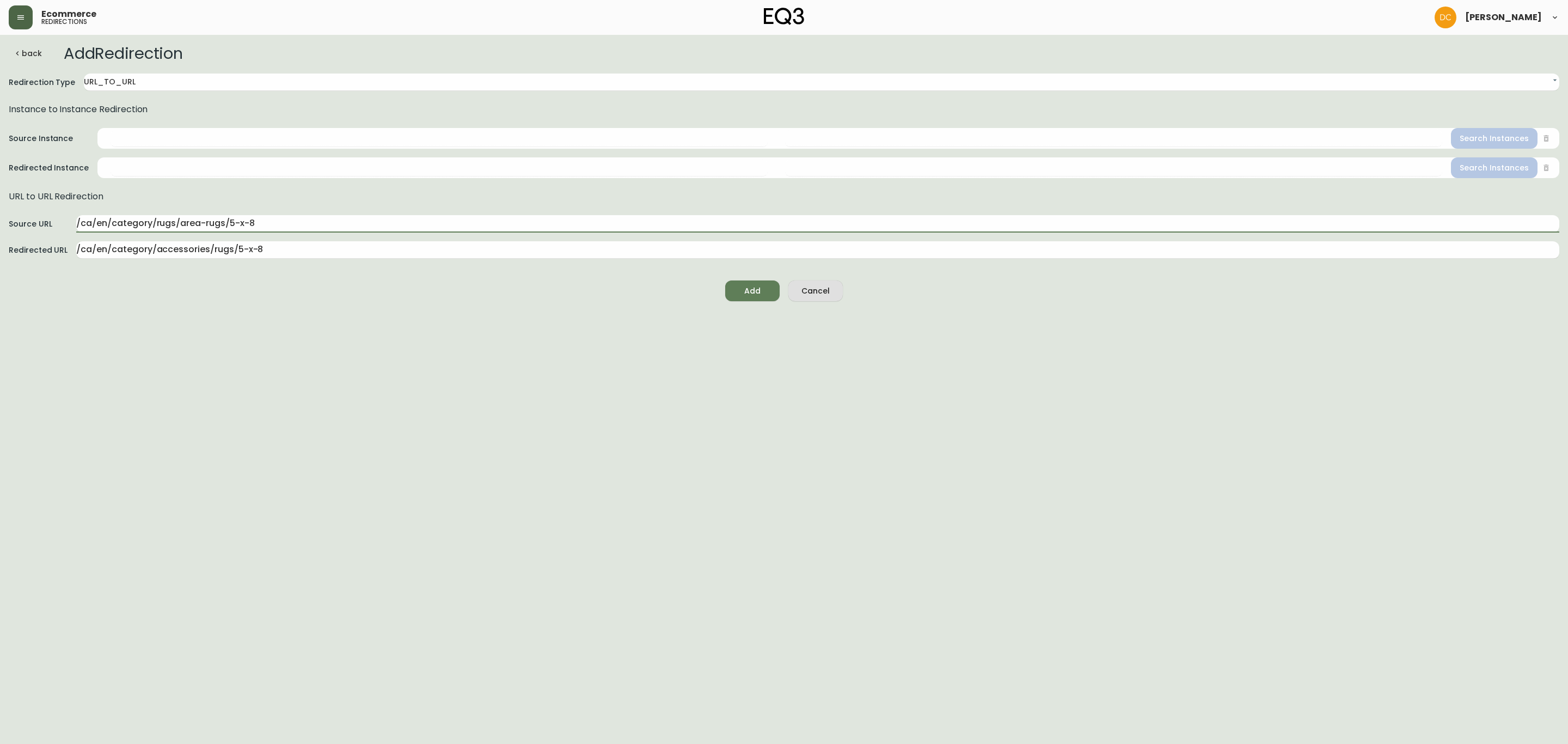
click at [730, 288] on button "Add" at bounding box center [752, 291] width 54 height 21
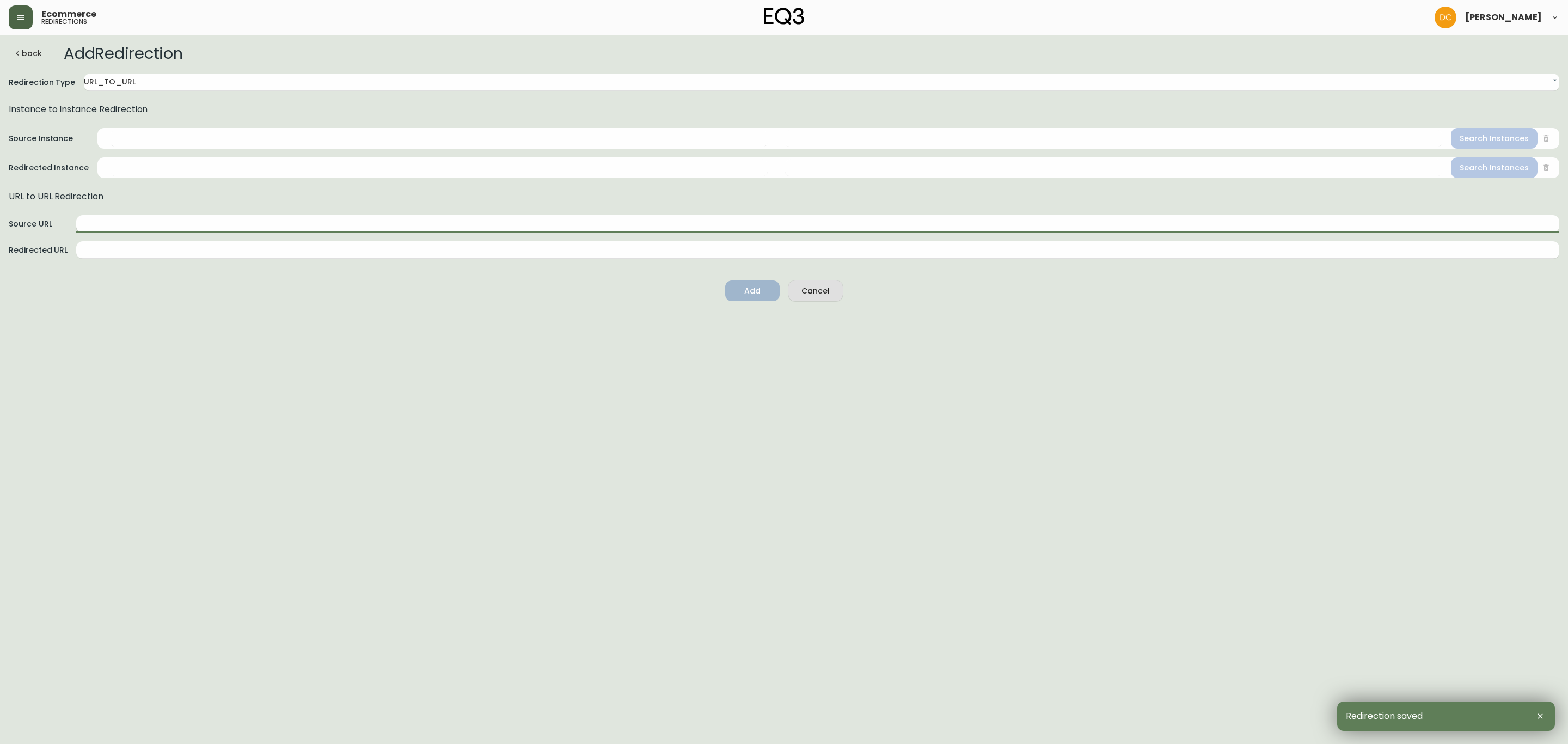
click at [244, 224] on input "text" at bounding box center [817, 223] width 1483 height 18
paste input "/ca/en/category/rugs/area-rugs/5-x-8"
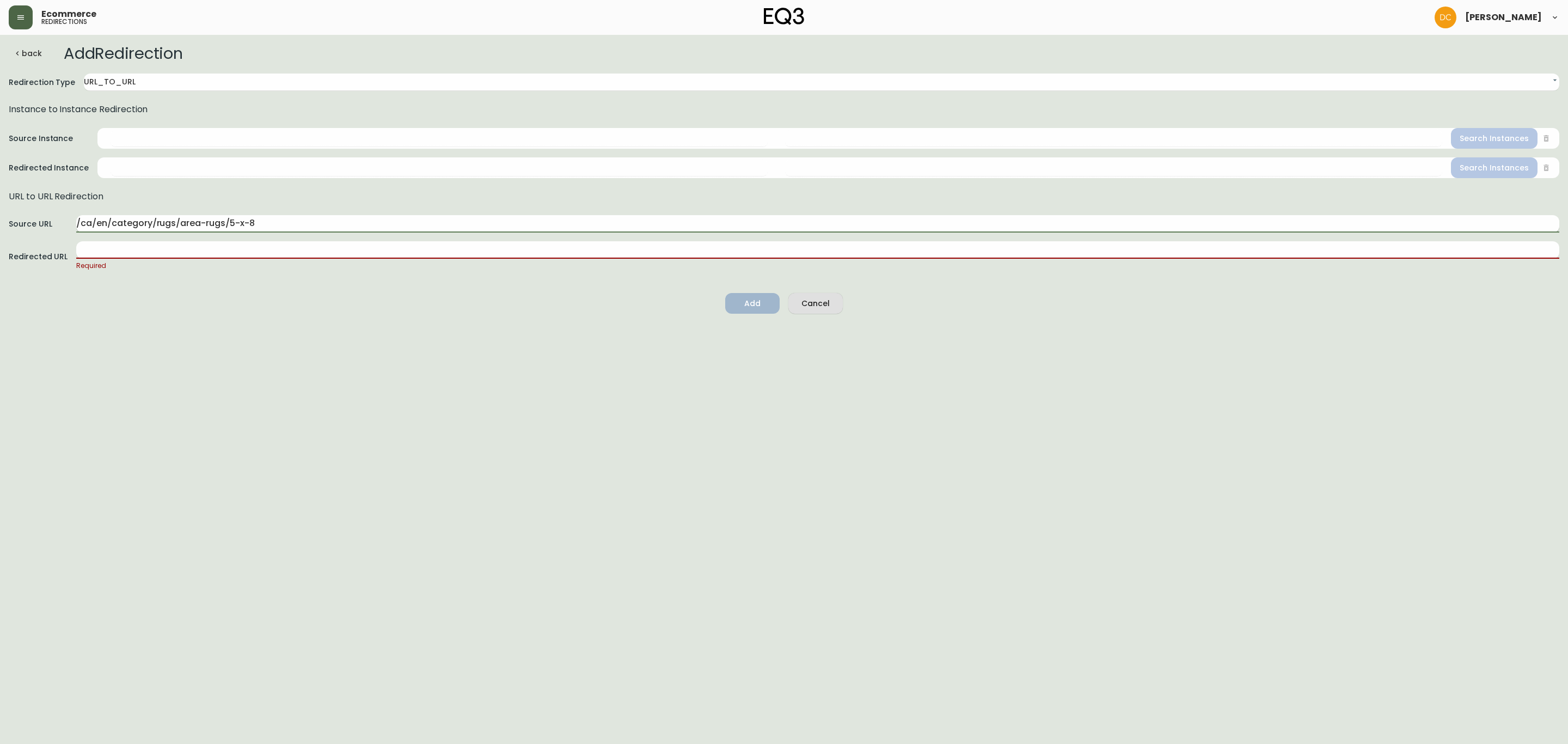
drag, startPoint x: 227, startPoint y: 224, endPoint x: 312, endPoint y: 221, distance: 85.1
click at [312, 221] on input "/ca/en/category/rugs/area-rugs/5-x-8" at bounding box center [817, 223] width 1483 height 18
paste input "6-x-9"
type input "/ca/en/category/rugs/area-rugs/6-x-9"
click at [271, 259] on div "Required" at bounding box center [817, 256] width 1483 height 30
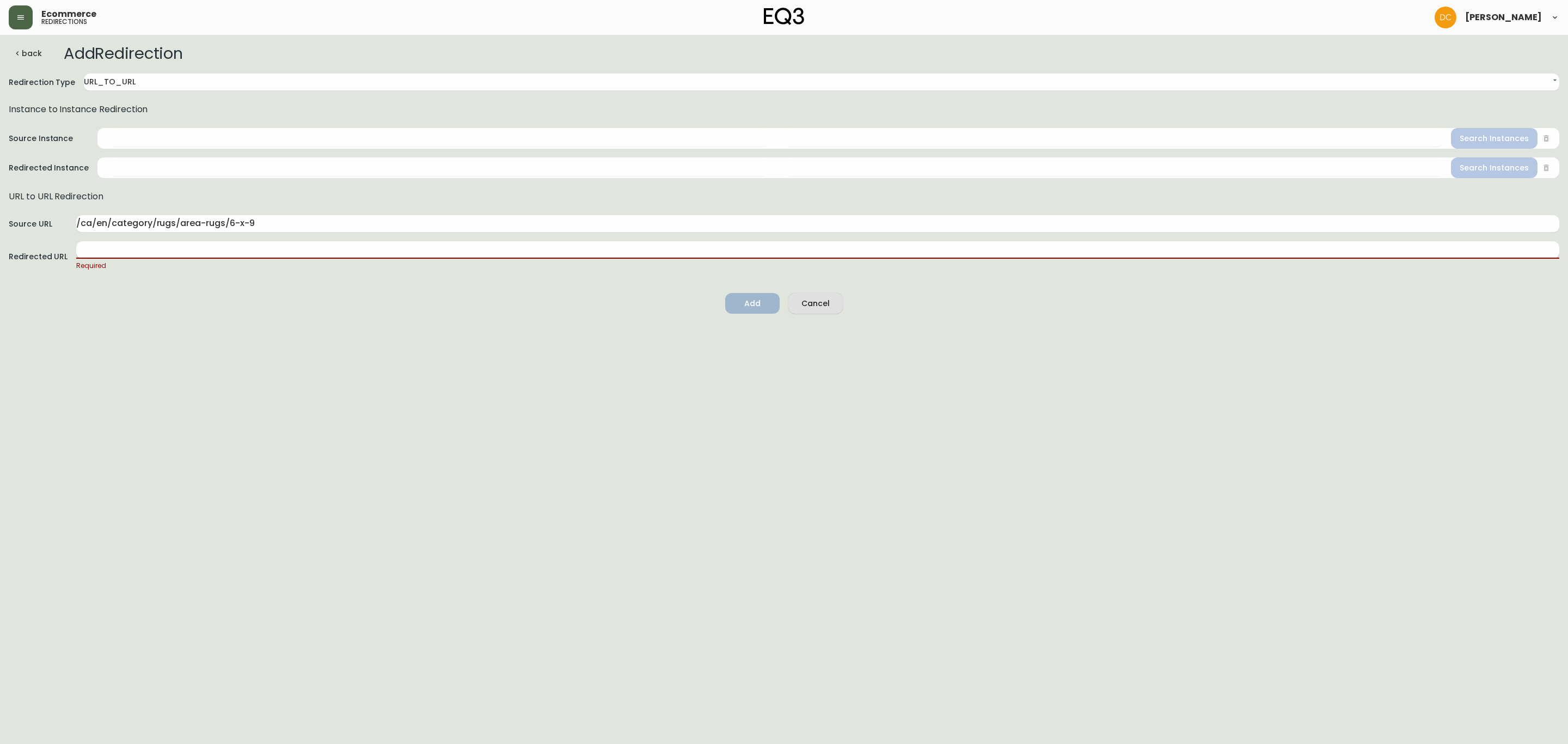
click at [273, 254] on input "text" at bounding box center [817, 250] width 1483 height 18
paste input "/ca/en/category/accessories/rugs/6-x-9"
type input "/ca/en/category/accessories/rugs/6-x-9"
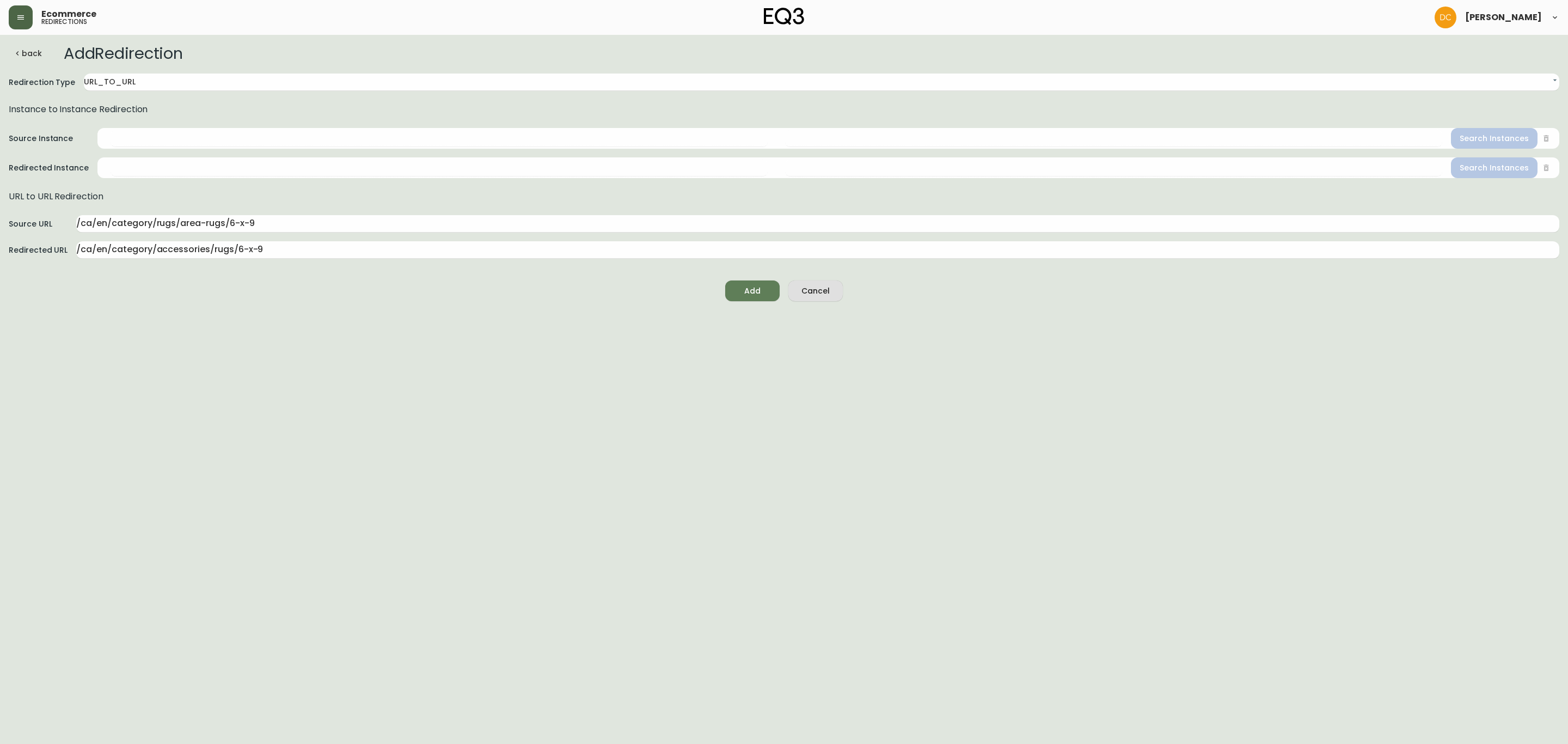
click at [379, 310] on html "Ecommerce redirections [PERSON_NAME] back Add Redirection Redirection Type URL_…" at bounding box center [784, 155] width 1568 height 310
click at [765, 293] on span "Add" at bounding box center [752, 291] width 37 height 13
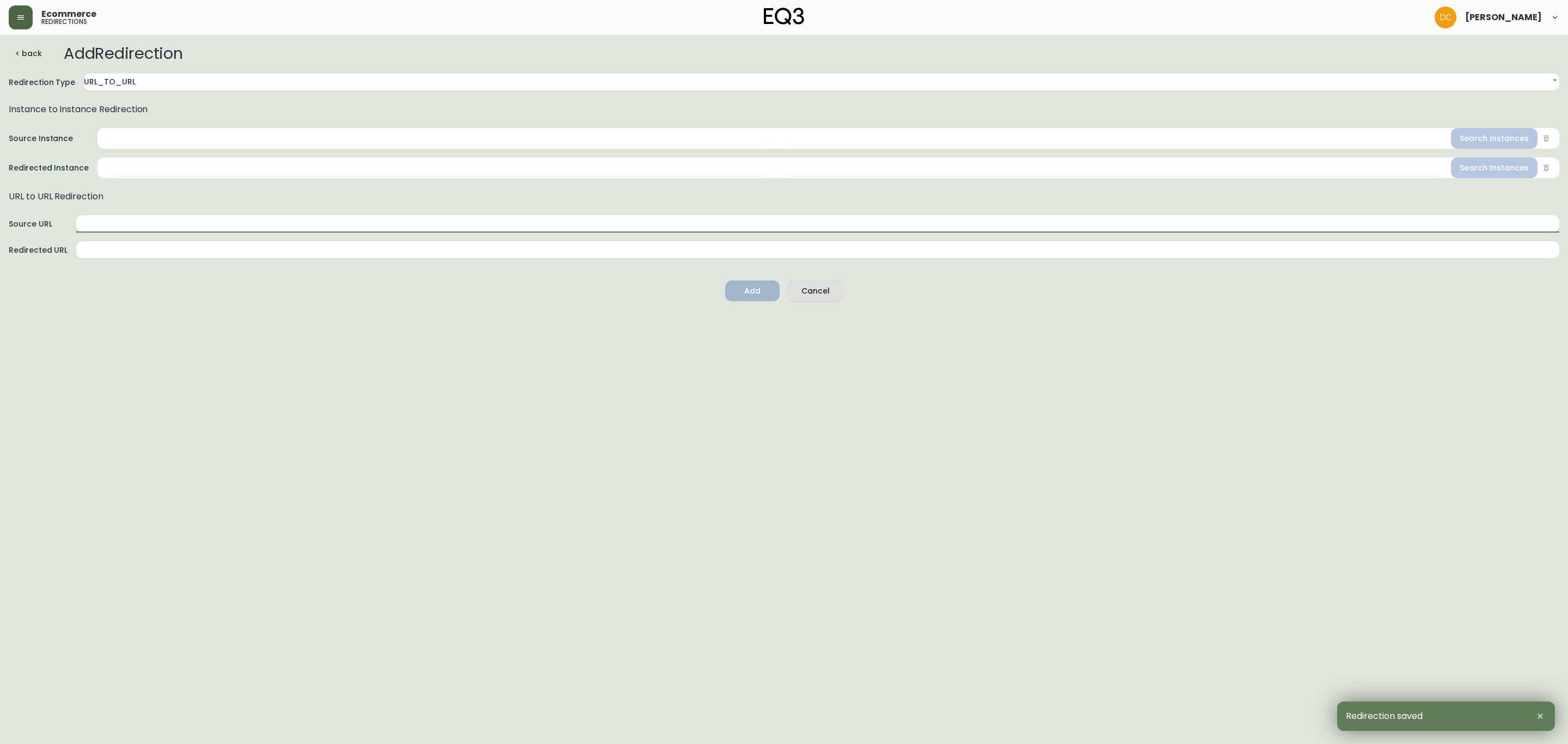
click at [276, 223] on input "text" at bounding box center [817, 223] width 1483 height 18
paste input "/ca/en/category/accessories/rugs/6-x-9"
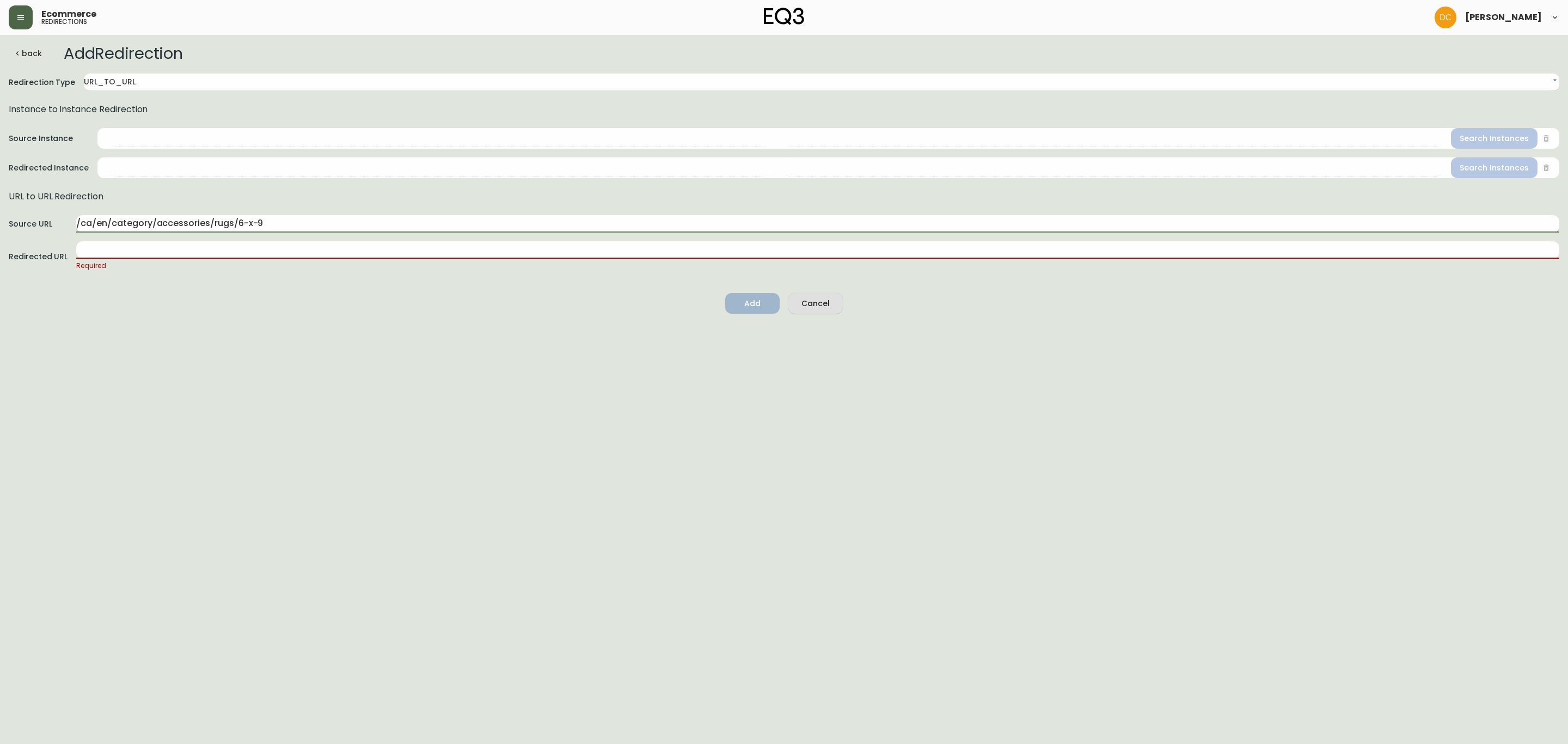
click at [170, 218] on input "/ca/en/category/accessories/rugs/6-x-9" at bounding box center [817, 223] width 1483 height 18
drag, startPoint x: 228, startPoint y: 221, endPoint x: 304, endPoint y: 223, distance: 76.0
click at [304, 223] on input "/ca/en/category/rugs/area-rugs/6-x-9" at bounding box center [817, 223] width 1483 height 18
paste input "8-x-10"
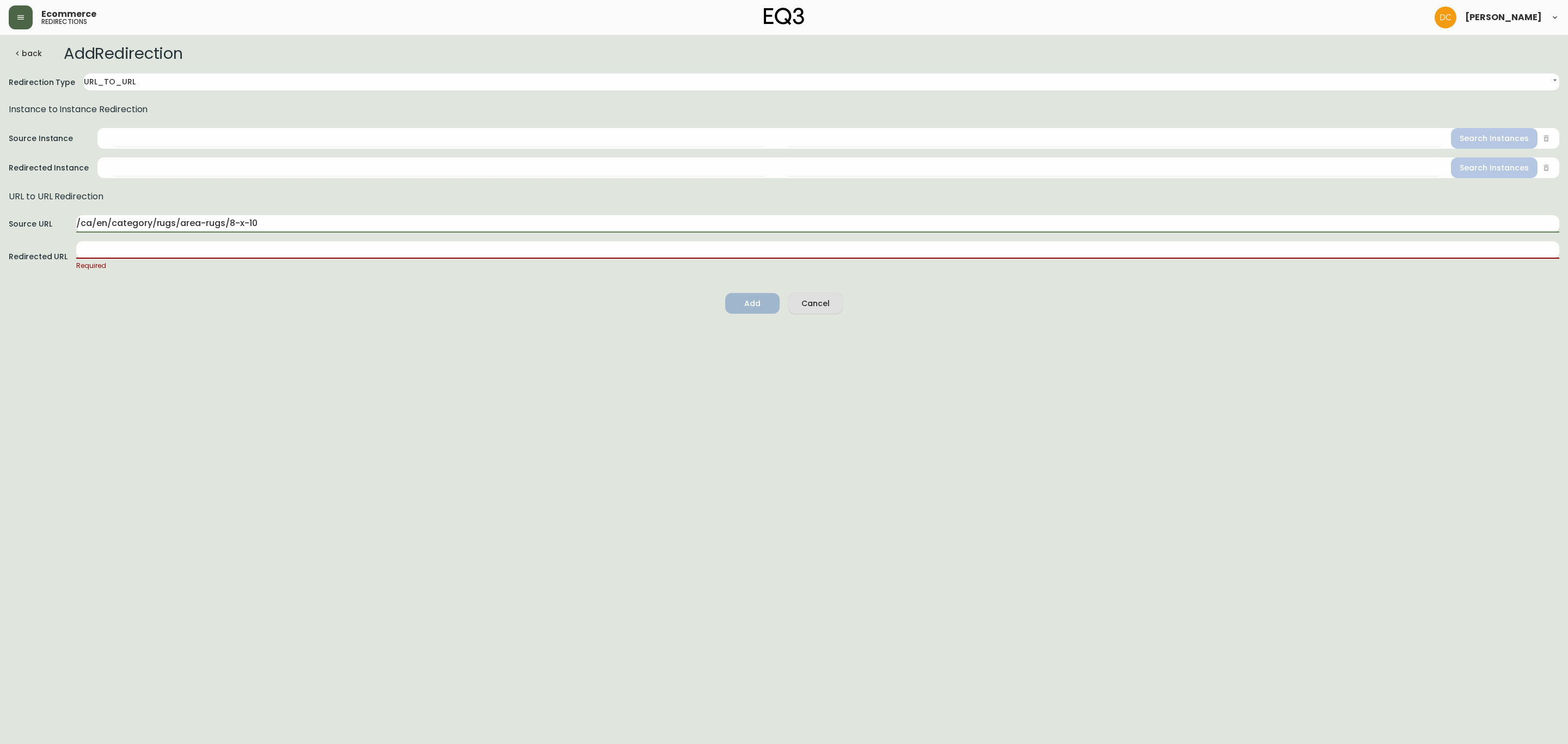
type input "/ca/en/category/rugs/area-rugs/8-x-10"
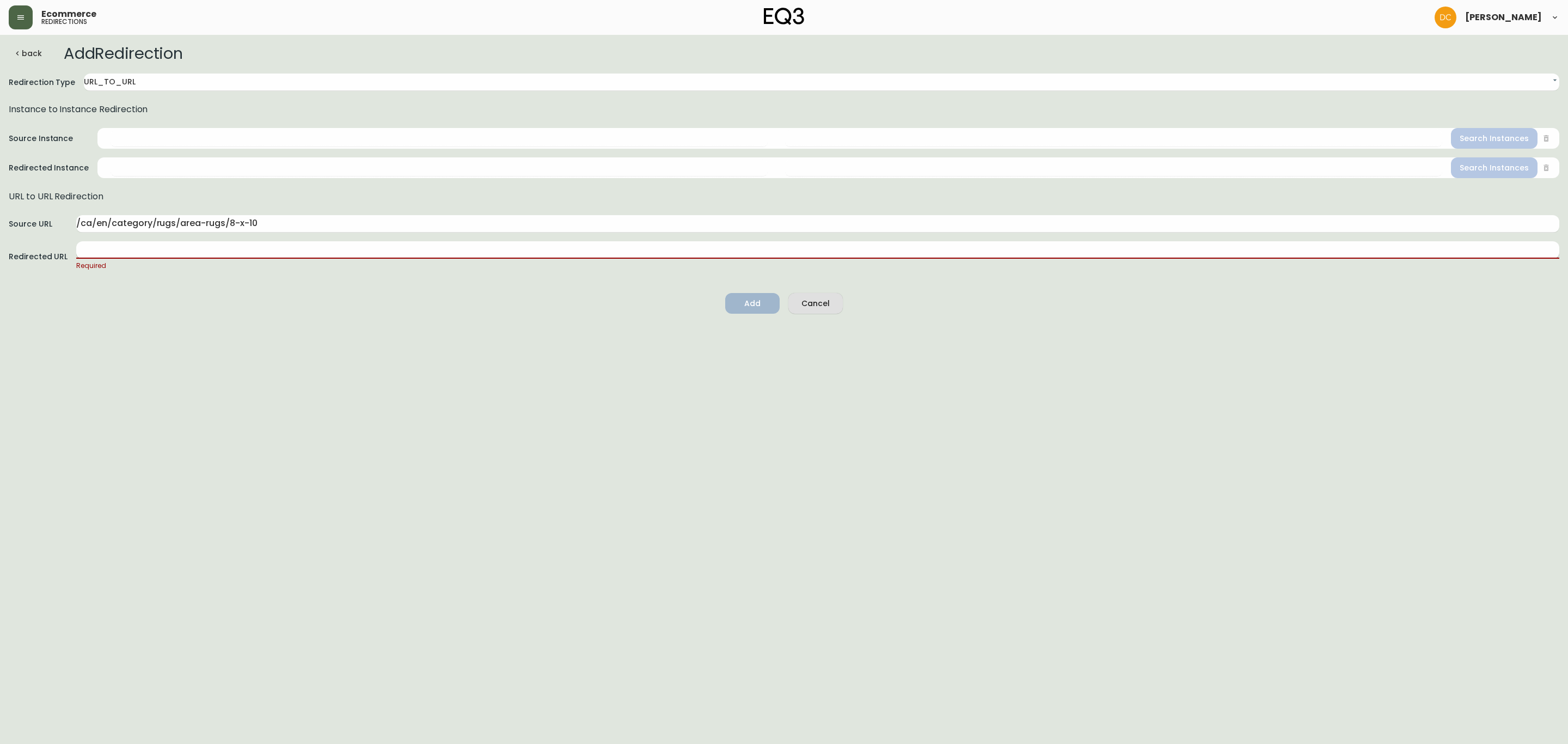
drag, startPoint x: 673, startPoint y: 468, endPoint x: 635, endPoint y: 240, distance: 231.1
click at [673, 323] on html "Ecommerce redirections [PERSON_NAME] back Add Redirection Redirection Type URL_…" at bounding box center [784, 161] width 1568 height 323
click at [273, 244] on input "text" at bounding box center [817, 250] width 1483 height 18
paste input "/ca/en/category/accessories/rugs/8-x-10"
type input "/ca/en/category/accessories/rugs/8-x-10"
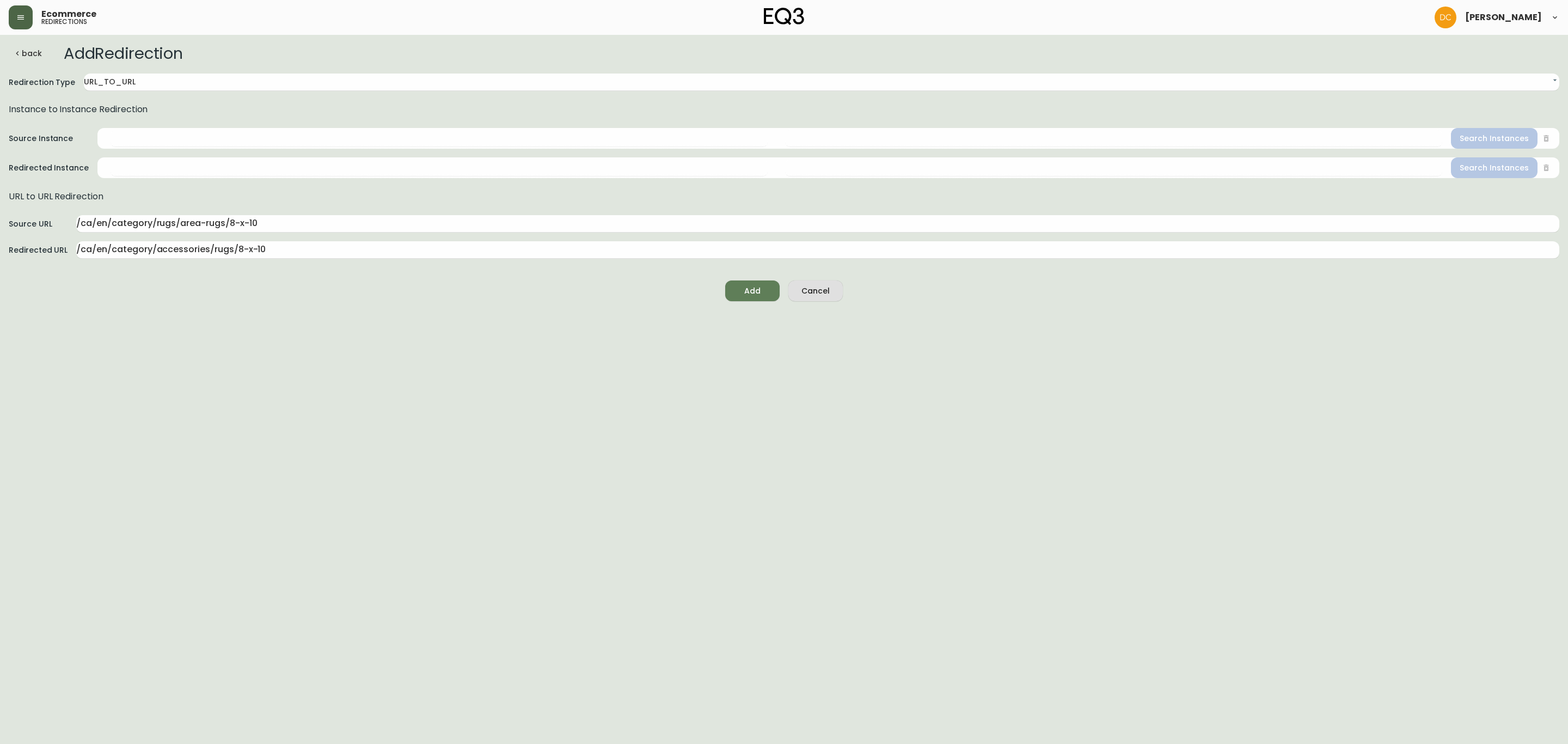
click at [436, 310] on html "Ecommerce redirections [PERSON_NAME] back Add Redirection Redirection Type URL_…" at bounding box center [784, 155] width 1568 height 310
click at [730, 294] on button "Add" at bounding box center [752, 291] width 54 height 21
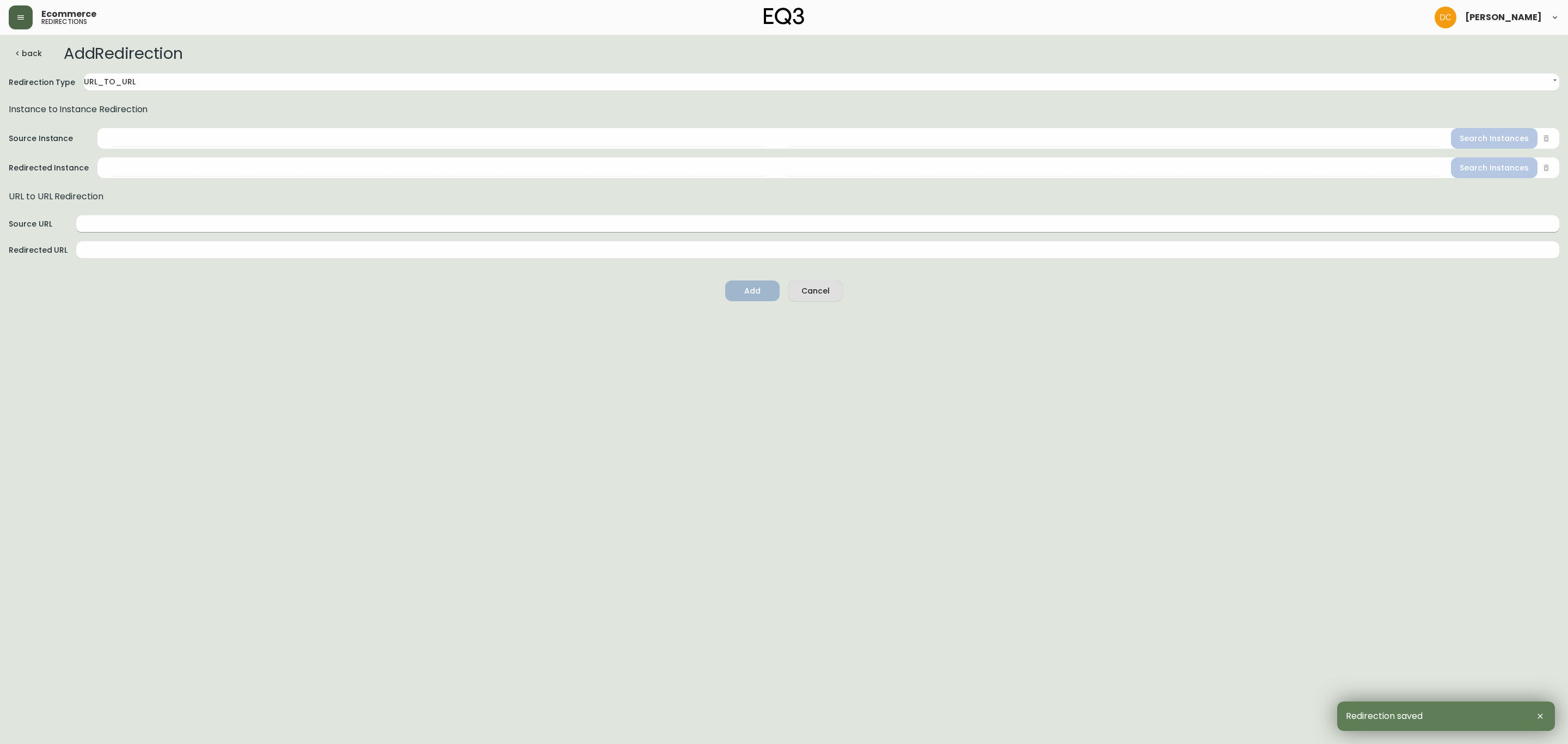
click at [275, 221] on input "text" at bounding box center [817, 223] width 1483 height 18
paste input "/ca/en/category/rugs/area-rugs/8-x-10"
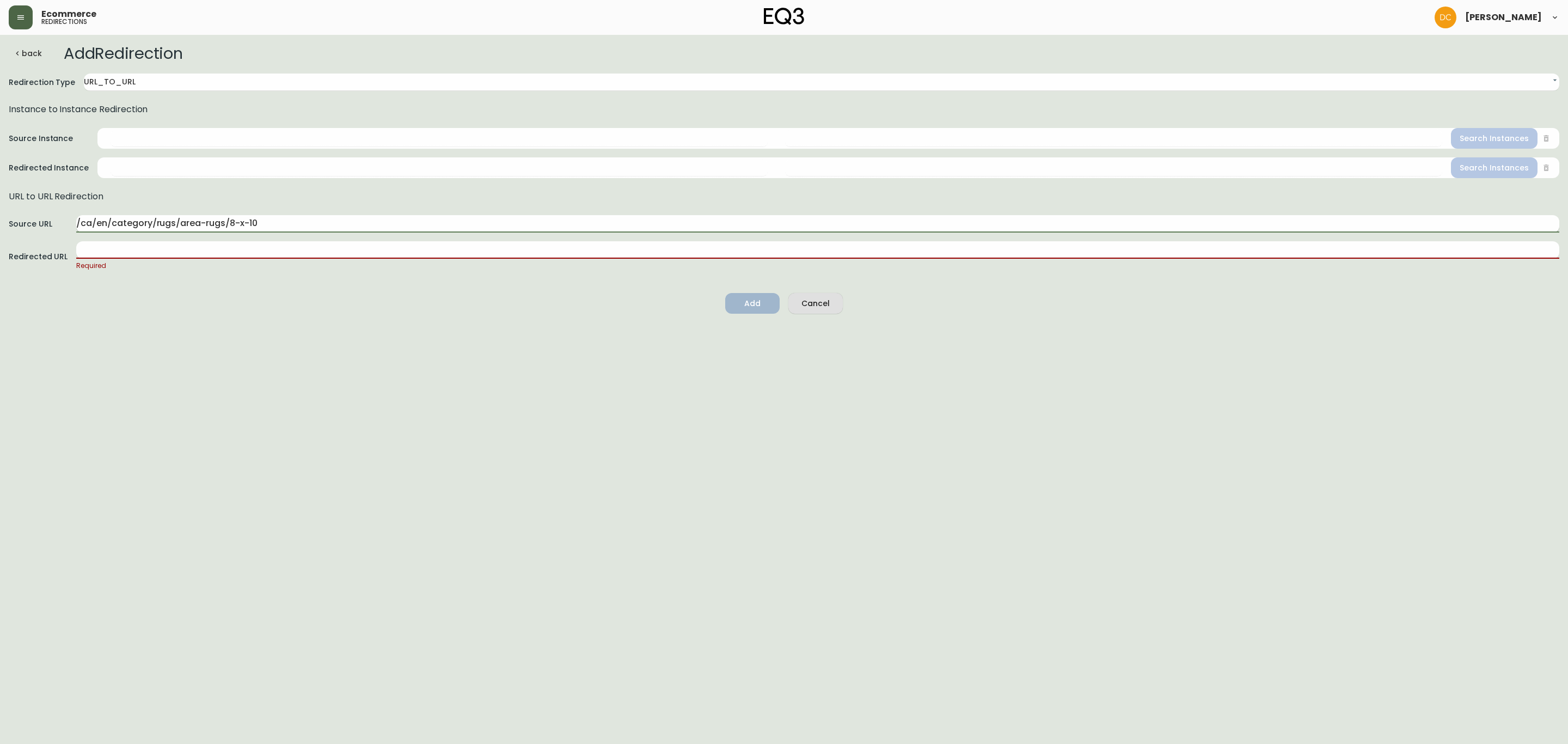
drag, startPoint x: 227, startPoint y: 221, endPoint x: 341, endPoint y: 221, distance: 114.0
click at [341, 221] on input "/ca/en/category/rugs/area-rugs/8-x-10" at bounding box center [817, 223] width 1483 height 18
paste input "9-x-12"
type input "/ca/en/category/rugs/area-rugs/9-x-12"
click at [282, 254] on input "text" at bounding box center [817, 250] width 1483 height 18
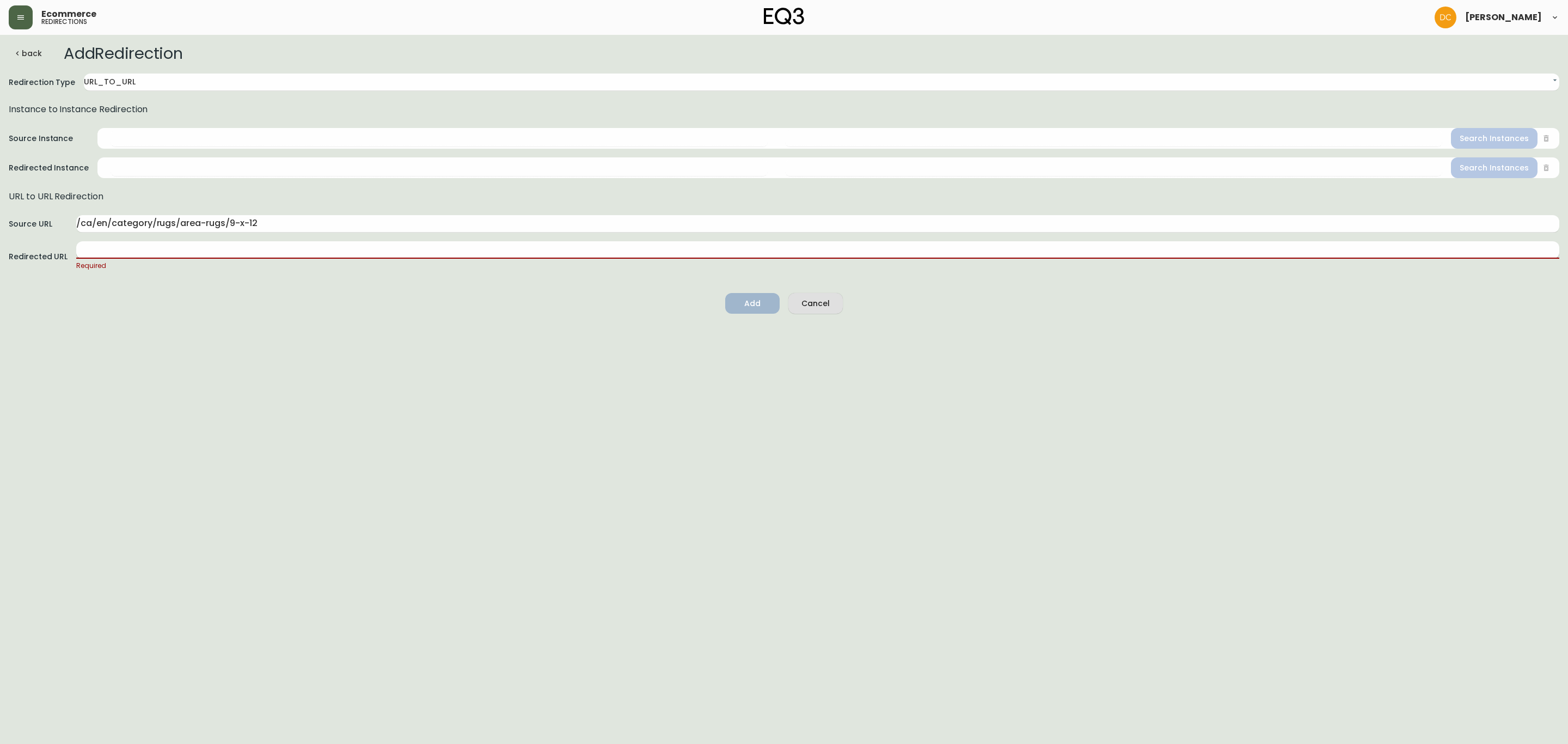
paste input "[URL][DOMAIN_NAME]"
drag, startPoint x: 172, startPoint y: 247, endPoint x: 3, endPoint y: 261, distance: 169.6
click at [0, 259] on main "back Add Redirection Redirection Type URL_TO_URL URL_TO_URL Instance to Instanc…" at bounding box center [784, 172] width 1568 height 275
type input "/ca/en/category/accessories/rugs/9-x-12"
click at [451, 310] on html "Ecommerce redirections [PERSON_NAME] back Add Redirection Redirection Type URL_…" at bounding box center [784, 155] width 1568 height 310
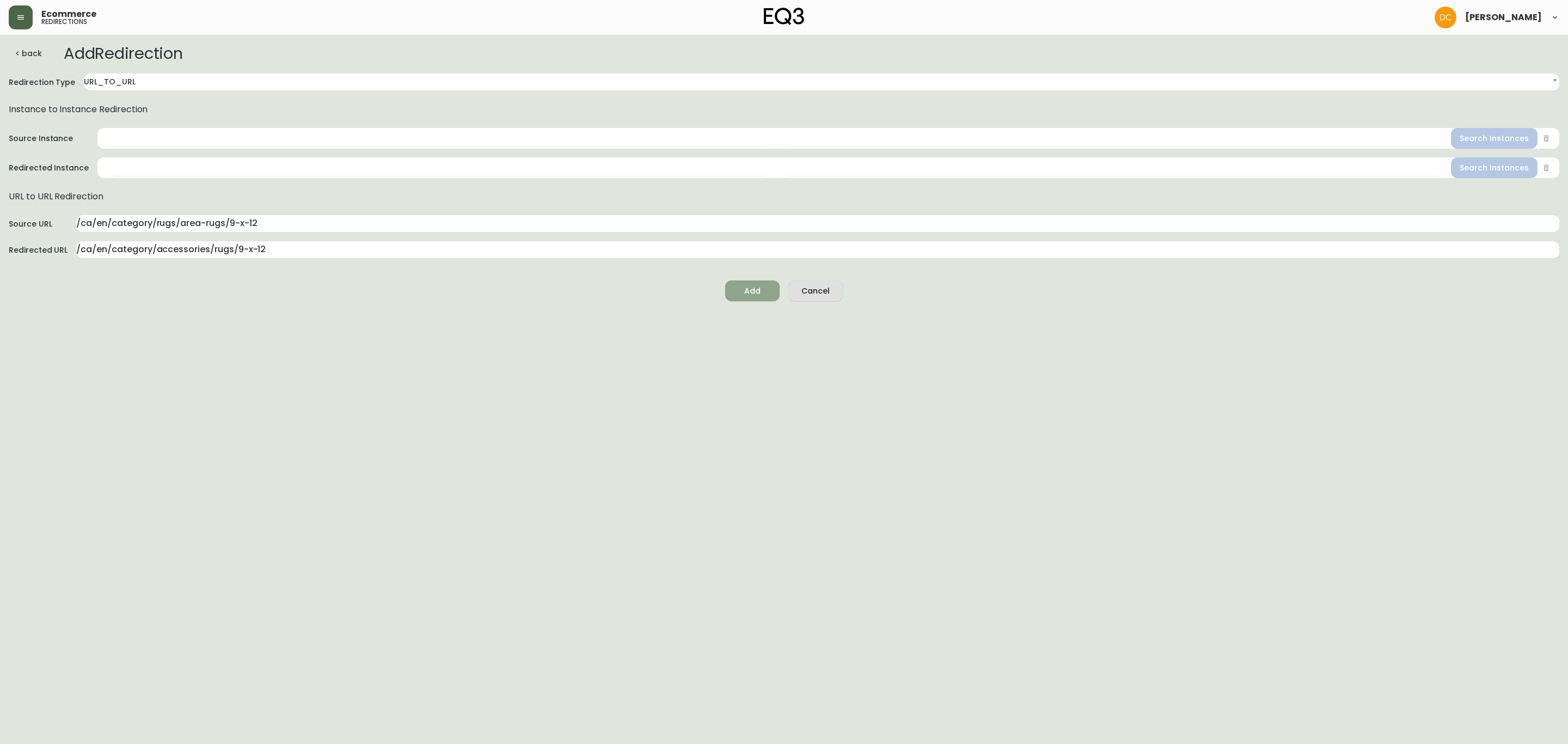
click at [763, 295] on span "Add" at bounding box center [752, 291] width 37 height 13
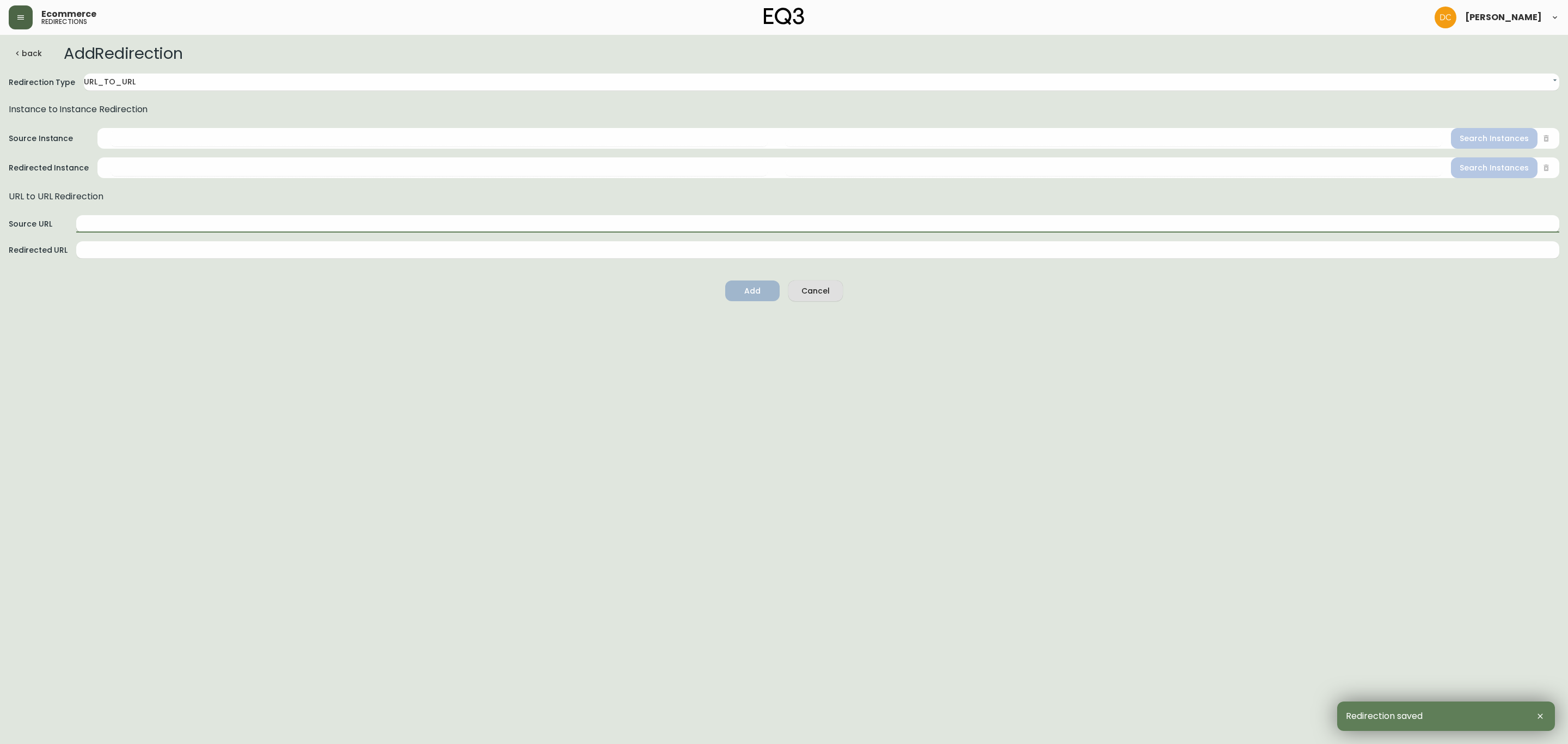
click at [311, 223] on input "text" at bounding box center [817, 223] width 1483 height 18
paste input "/ca/en/category/rugs/area-rugs/8-x-10"
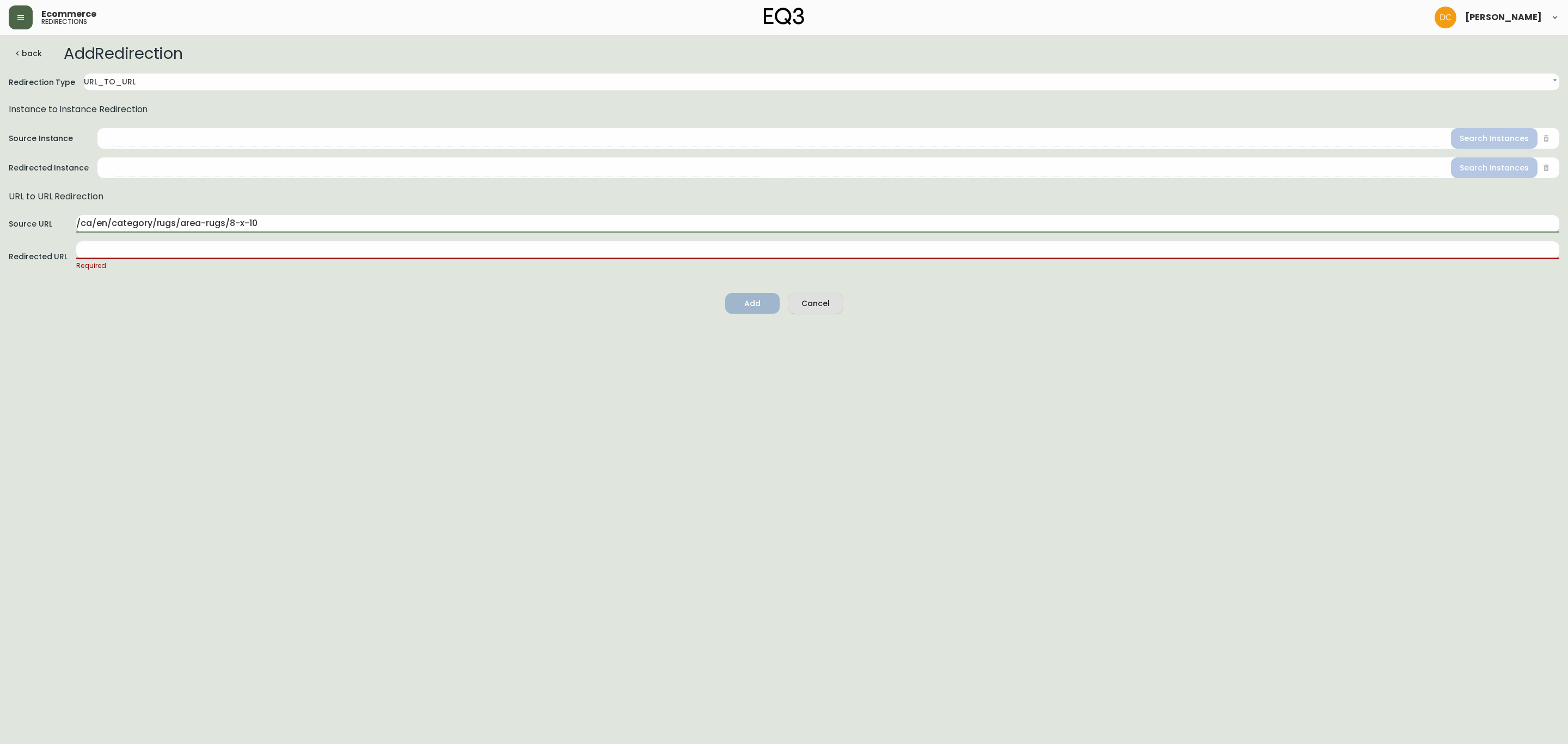
drag, startPoint x: 224, startPoint y: 220, endPoint x: 283, endPoint y: 219, distance: 59.0
click at [283, 219] on input "/ca/en/category/rugs/area-rugs/8-x-10" at bounding box center [817, 223] width 1483 height 18
click at [281, 220] on input "/ca/en/category/rugs/area-rugs/8-x-10" at bounding box center [817, 223] width 1483 height 18
drag, startPoint x: 281, startPoint y: 223, endPoint x: 227, endPoint y: 221, distance: 54.0
click at [227, 221] on input "/ca/en/category/rugs/area-rugs/8-x-10" at bounding box center [817, 223] width 1483 height 18
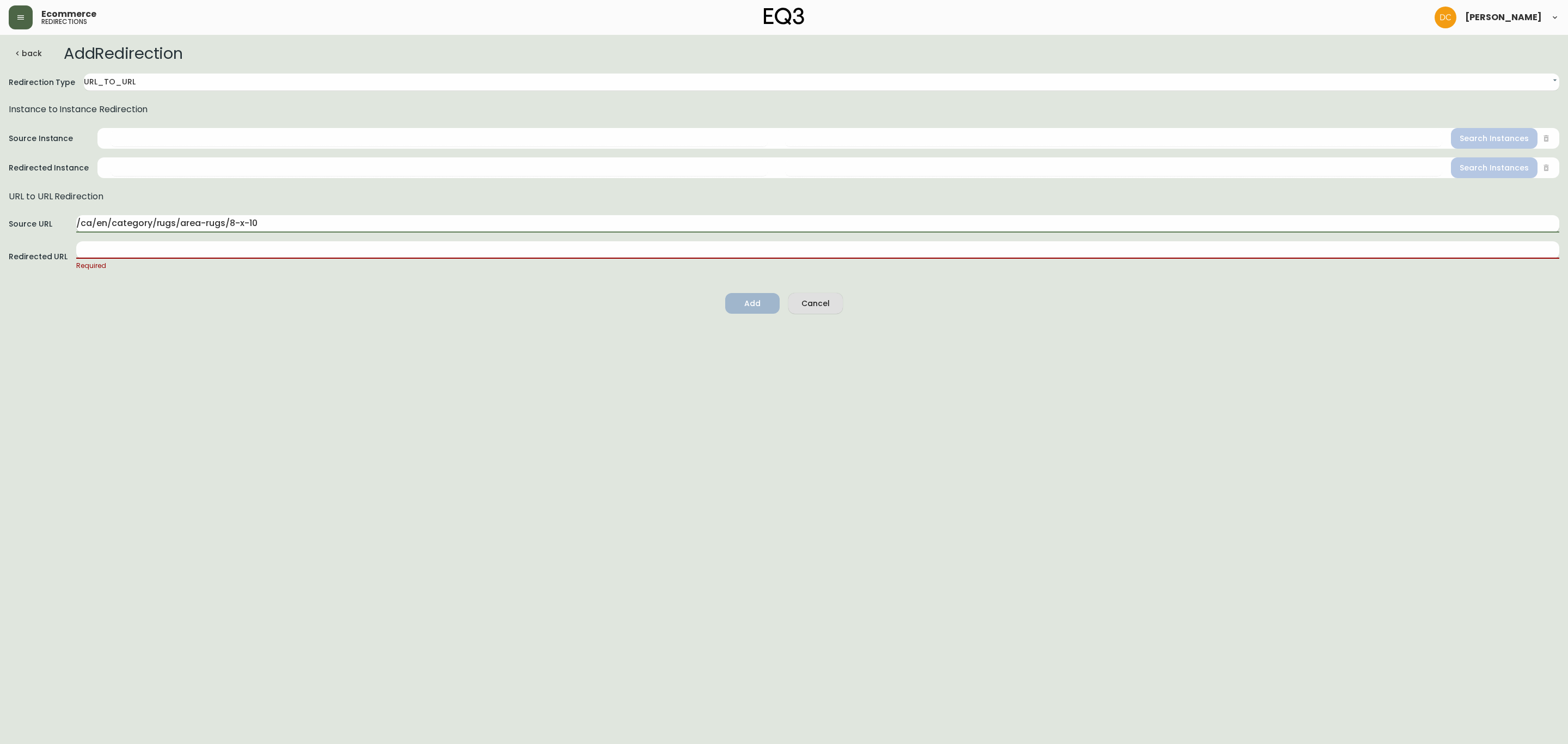
paste input "others"
type input "/ca/en/category/rugs/area-rugs/others"
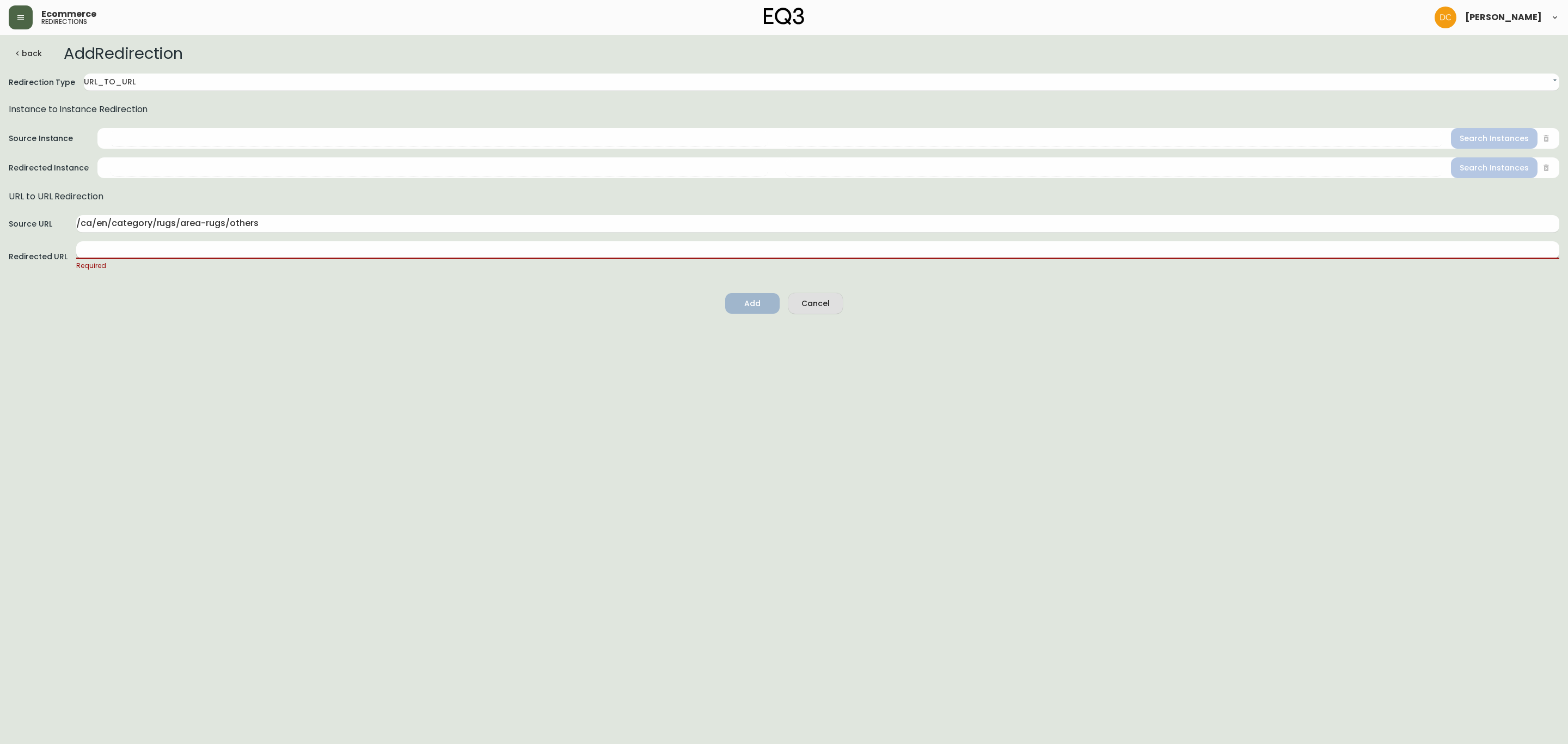
click at [206, 245] on input "text" at bounding box center [817, 250] width 1483 height 18
paste input "/ca/en/category/accessories/rugs/others"
type input "/ca/en/category/accessories/rugs/others"
click at [749, 289] on icon "submit" at bounding box center [749, 289] width 15 height 15
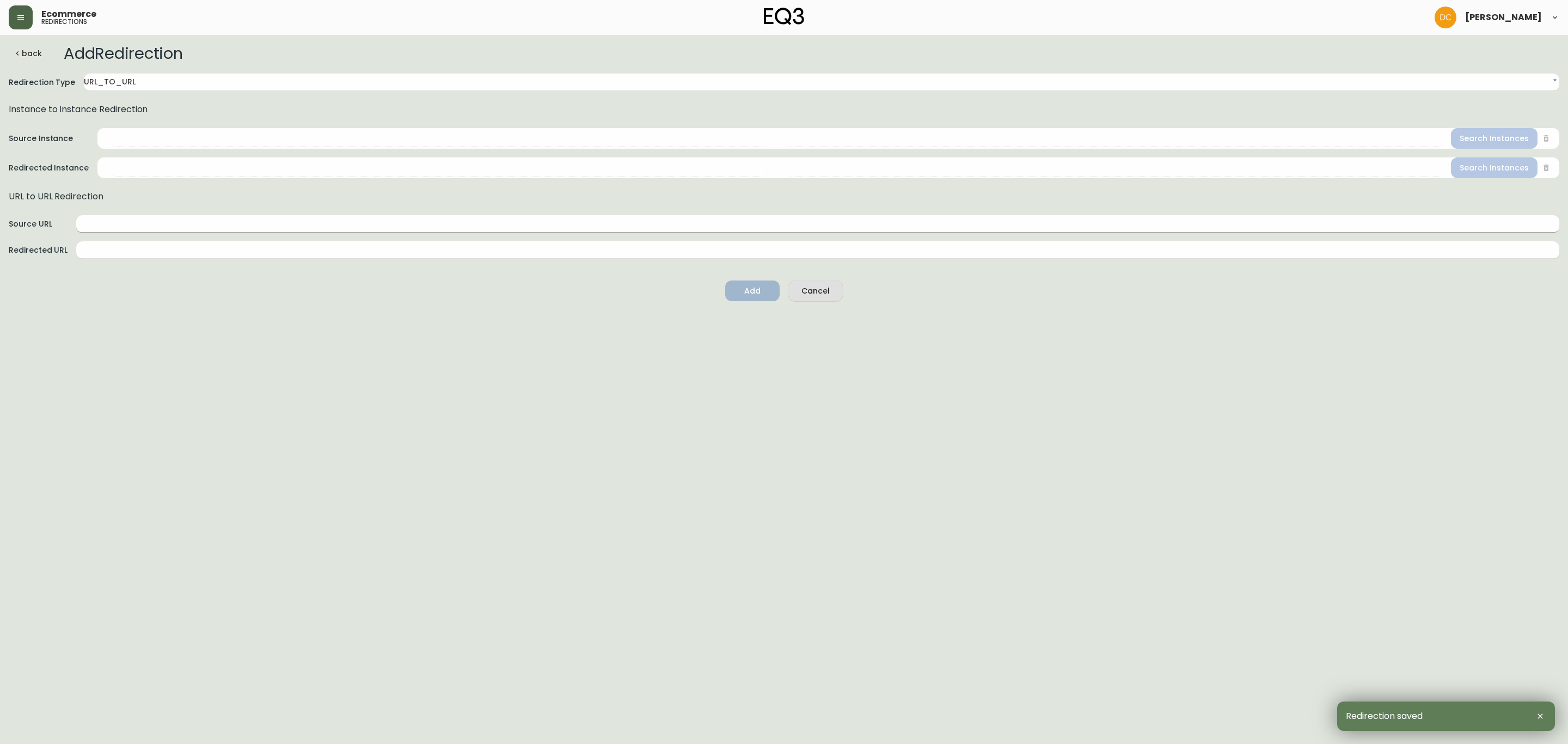
click at [484, 221] on input "text" at bounding box center [817, 223] width 1483 height 18
paste input "/ca/en/category/rugs/area-rugs/8-x-10"
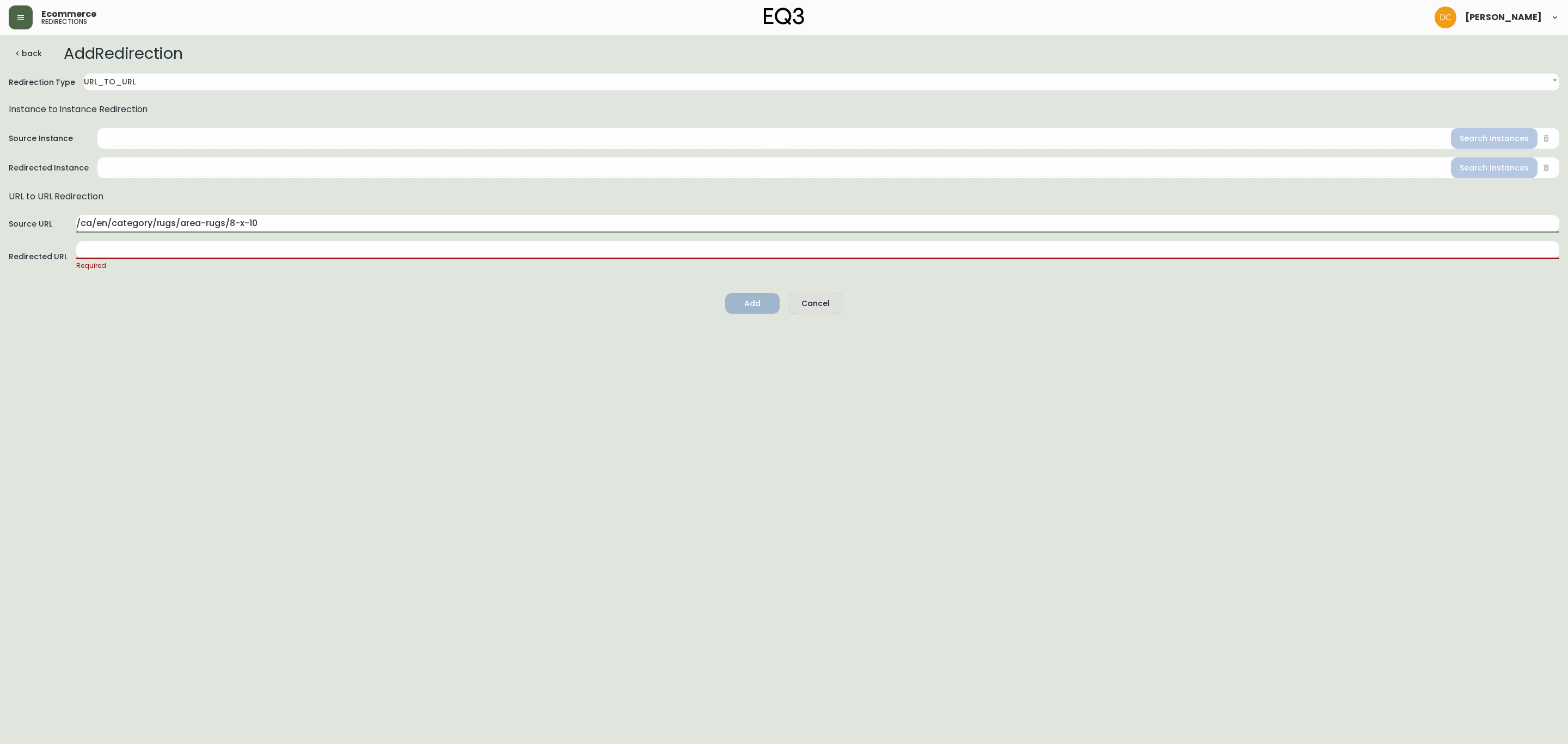
drag, startPoint x: 229, startPoint y: 219, endPoint x: 281, endPoint y: 219, distance: 52.0
click at [281, 219] on input "/ca/en/category/rugs/area-rugs/8-x-10" at bounding box center [817, 223] width 1483 height 18
paste input "hallway-runners"
type input "/ca/en/category/rugs/area-rugs/hallway-runners"
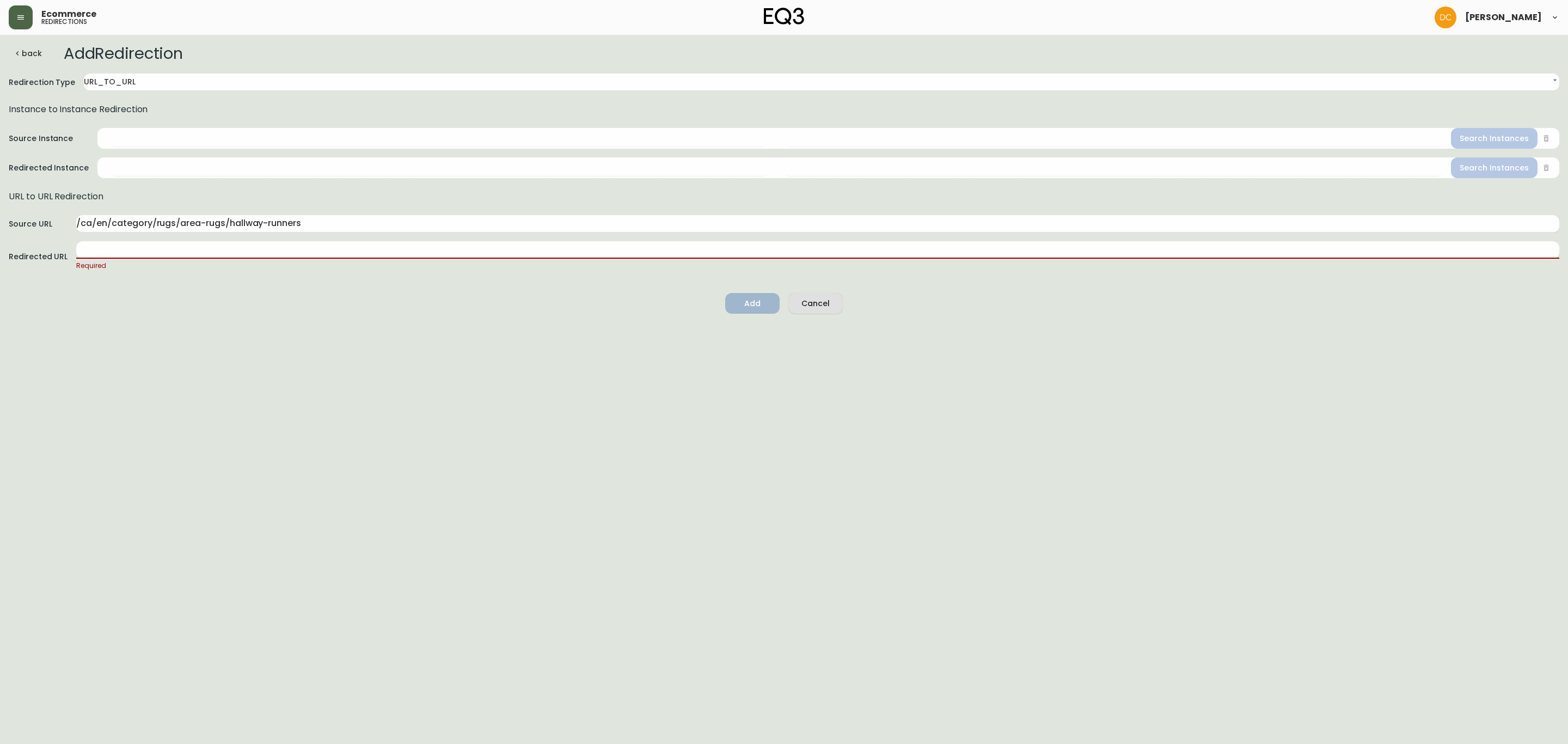
click at [228, 240] on div "Source URL /ca/en/category/rugs/area-rugs/hallway-runners Redirected URL Requir…" at bounding box center [783, 243] width 1550 height 56
click at [225, 249] on input "text" at bounding box center [817, 250] width 1483 height 18
paste input "/ca/en/category/accessories/rugs/entryway-rugs"
type input "/ca/en/category/accessories/rugs/entryway-rugs"
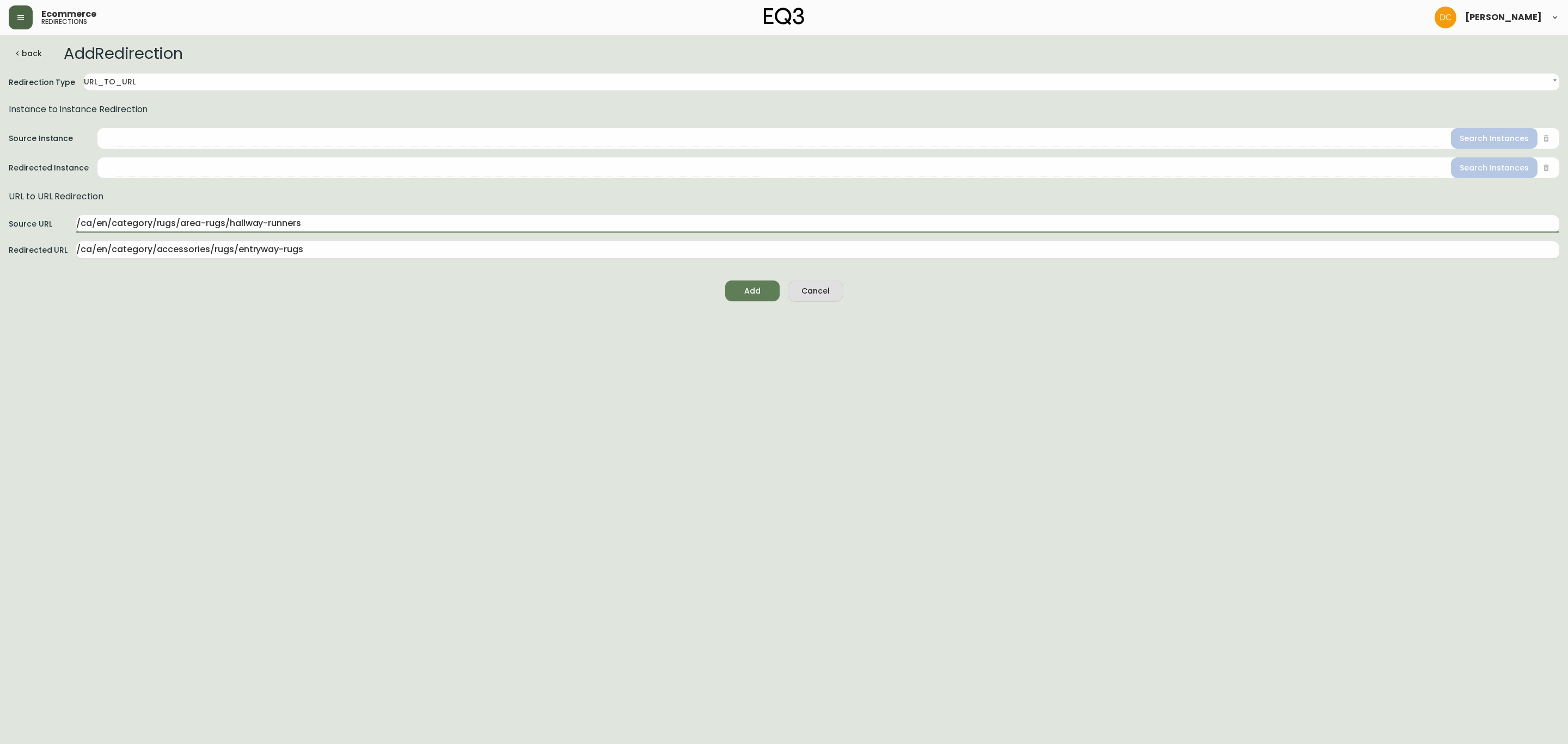
click at [374, 228] on input "/ca/en/category/rugs/area-rugs/hallway-runners" at bounding box center [817, 223] width 1483 height 18
click at [745, 292] on icon "submit" at bounding box center [750, 290] width 11 height 11
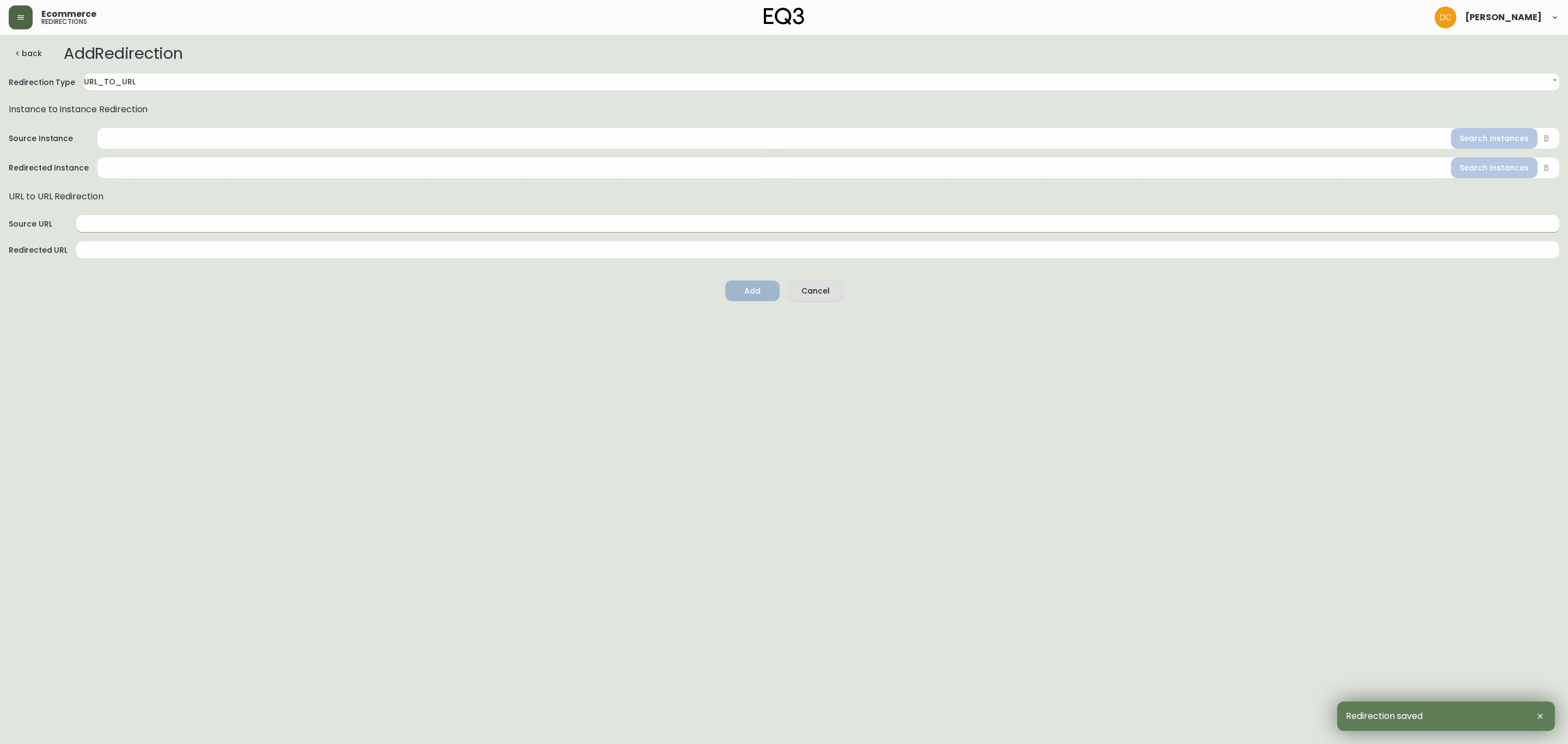
click at [327, 225] on input "text" at bounding box center [817, 223] width 1483 height 18
paste input "/ca/en/category/rugs/area-rugs/hallway-runners"
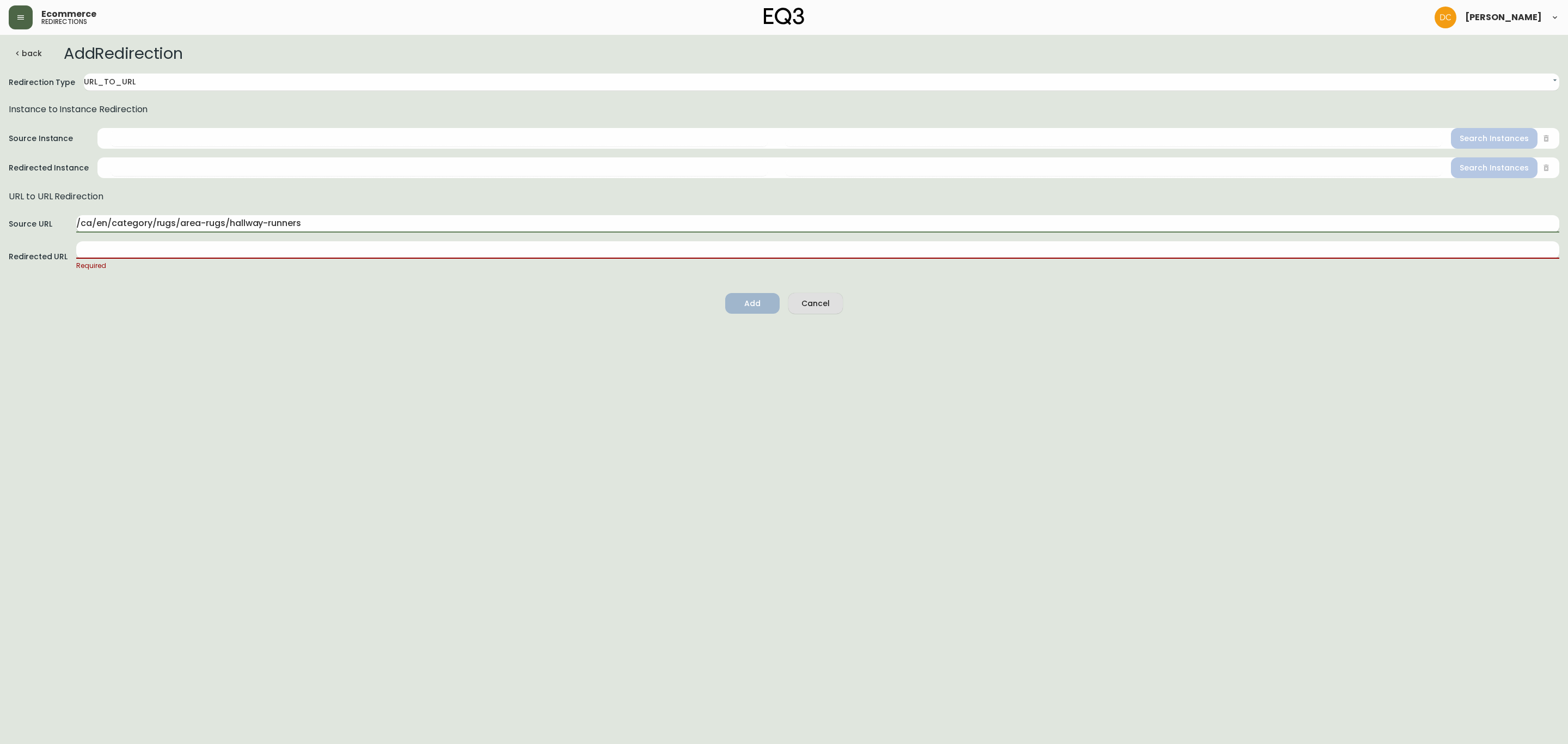
drag, startPoint x: 226, startPoint y: 219, endPoint x: 350, endPoint y: 223, distance: 124.1
click at [350, 223] on input "/ca/en/category/rugs/area-rugs/hallway-runners" at bounding box center [817, 223] width 1483 height 18
paste input "rounds-rug"
type input "/ca/en/category/rugs/area-rugs/rounds-rugs"
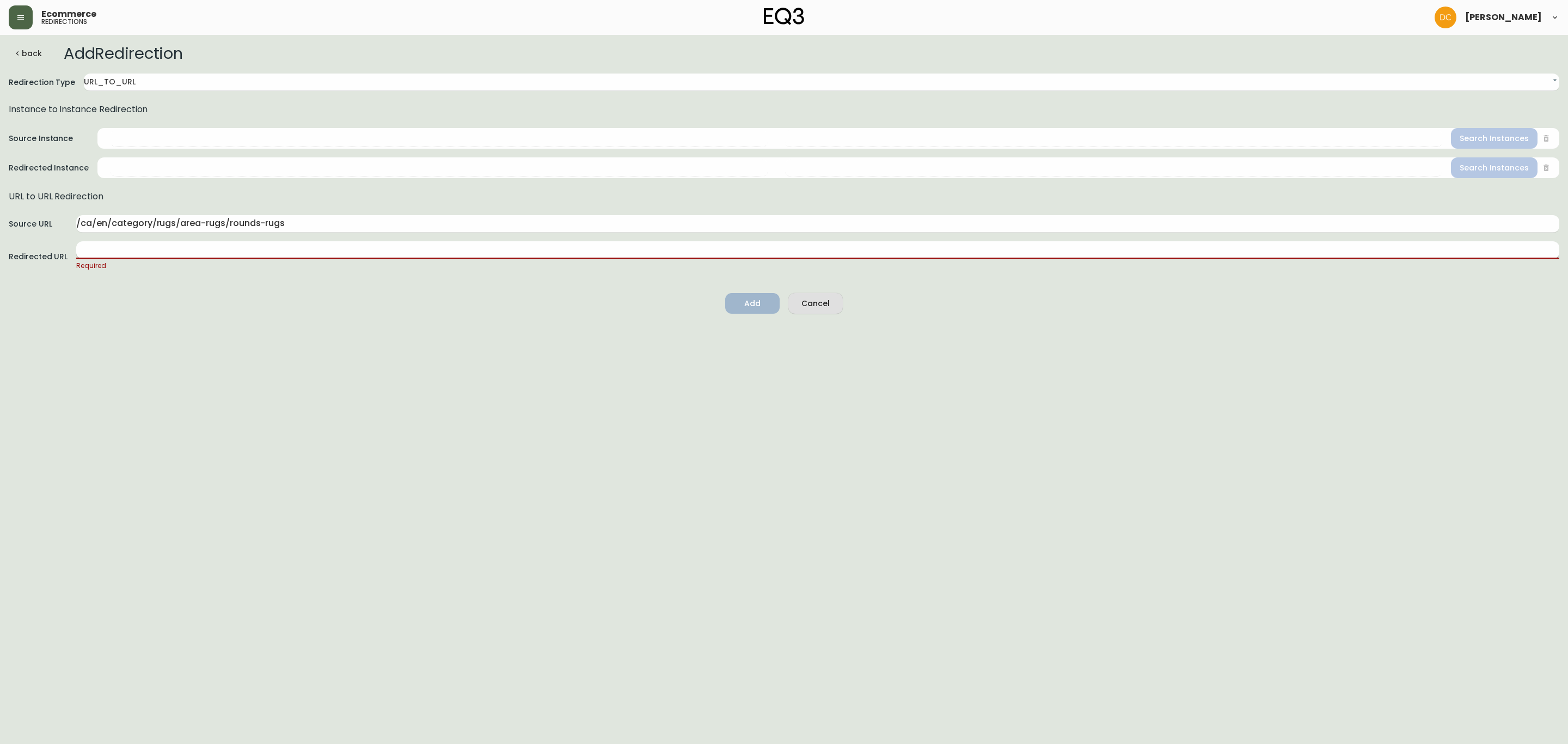
click at [245, 249] on input "text" at bounding box center [817, 250] width 1483 height 18
paste input "/ca/en/category/accessories/rugs/round-rugs"
type input "/ca/en/category/accessories/rugs/round-rugs"
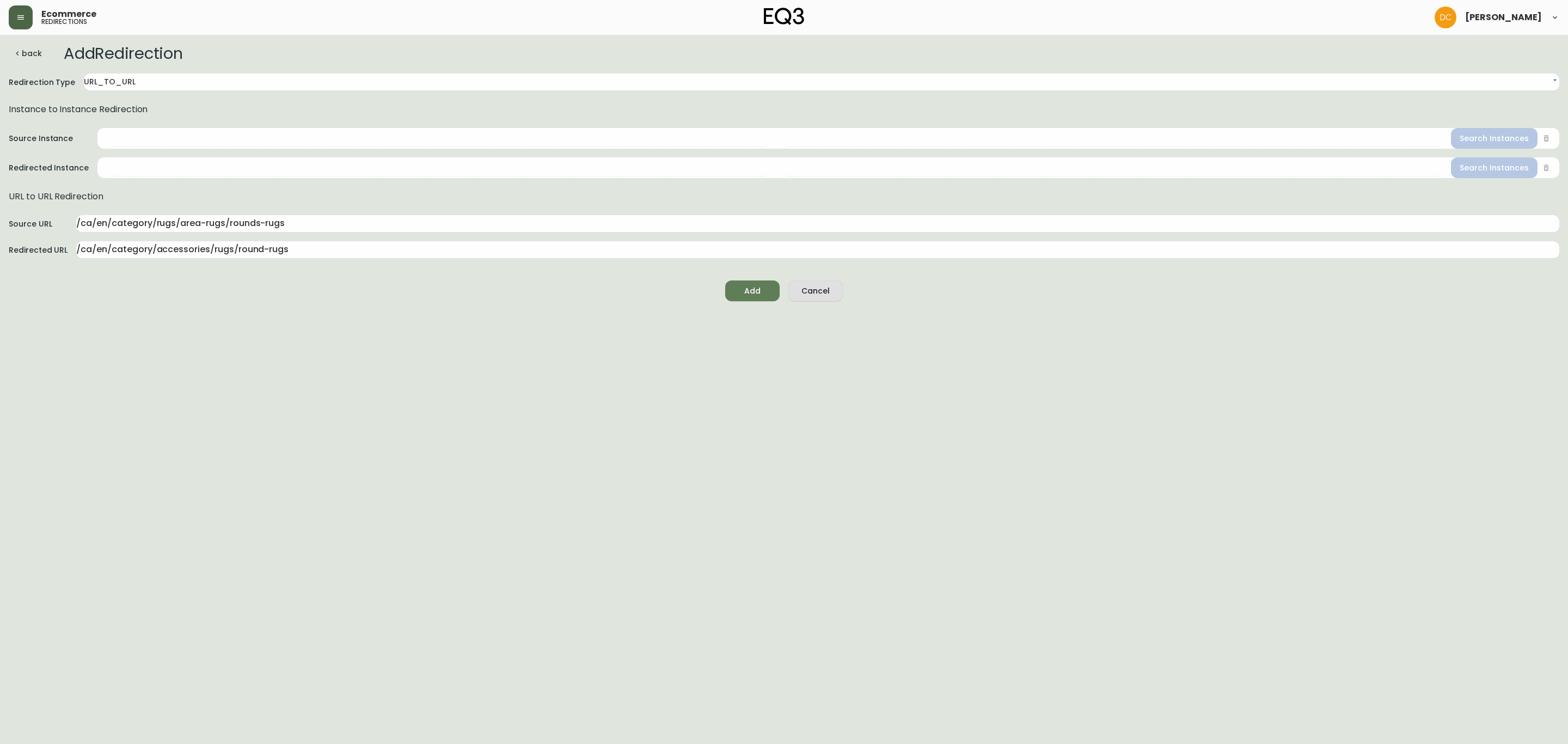
drag, startPoint x: 377, startPoint y: 337, endPoint x: 570, endPoint y: 314, distance: 194.4
click at [378, 310] on html "Ecommerce redirections [PERSON_NAME] back Add Redirection Redirection Type URL_…" at bounding box center [784, 155] width 1568 height 310
click at [763, 288] on span "Add" at bounding box center [752, 291] width 37 height 13
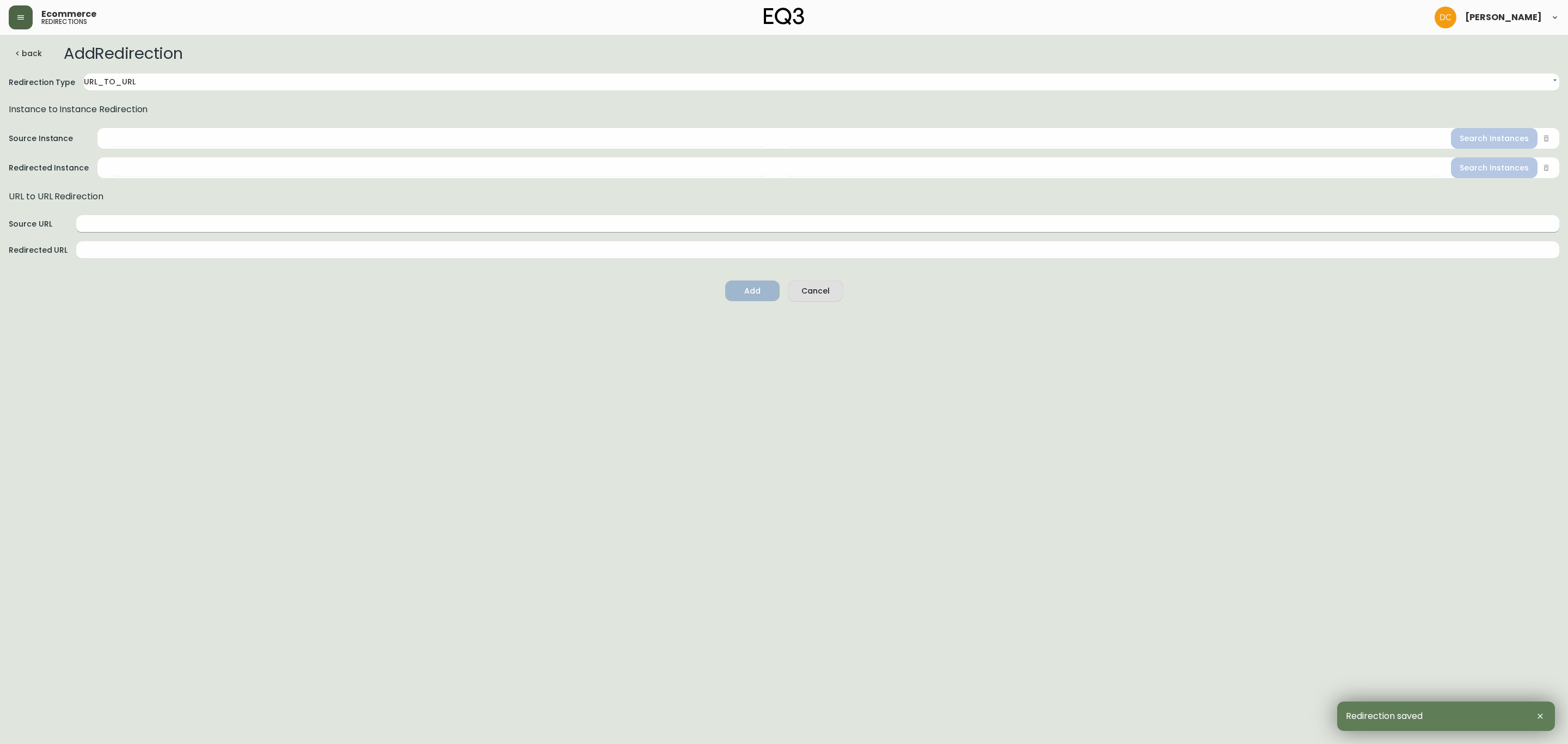
click at [123, 219] on input "text" at bounding box center [817, 223] width 1483 height 18
paste input "/ca/en/category/rugs/area-rugs"
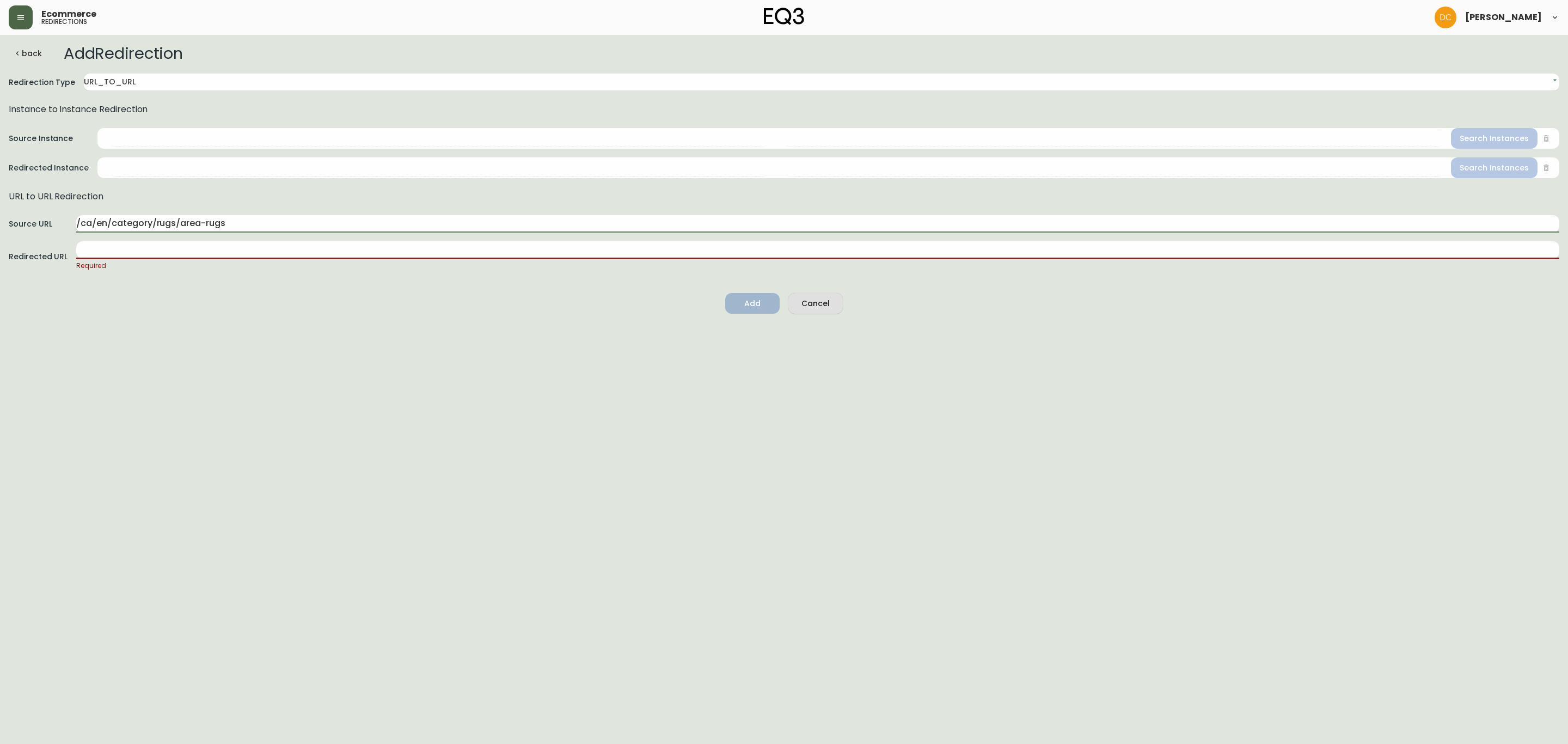
type input "/ca/en/category/rugs/area-rugs"
click at [208, 257] on input "text" at bounding box center [817, 250] width 1483 height 18
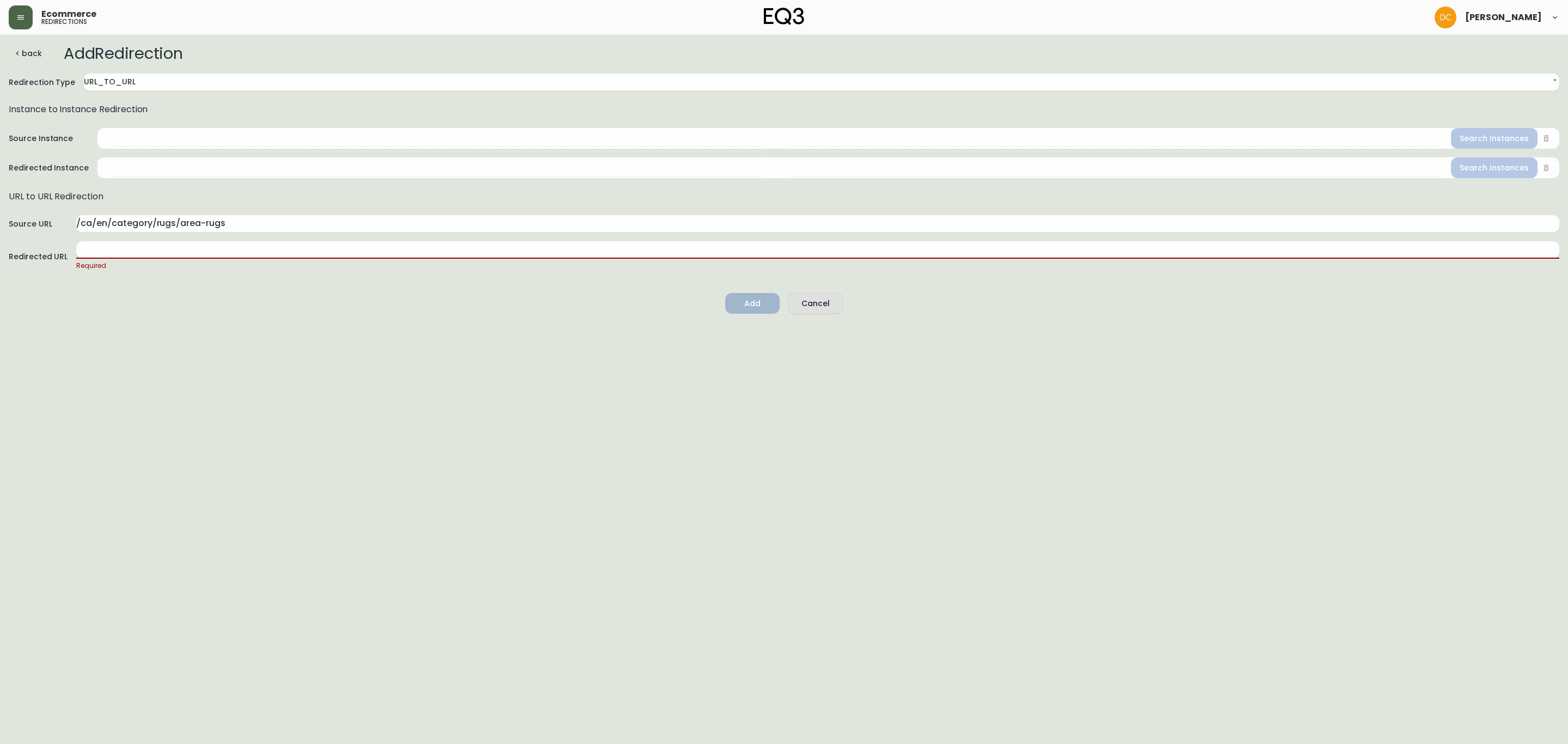
paste input "/ca/en/category/accessories/rugs"
type input "/ca/en/category/accessories/rugs"
click at [377, 310] on html "Ecommerce redirections [PERSON_NAME] back Add Redirection Redirection Type URL_…" at bounding box center [784, 155] width 1568 height 310
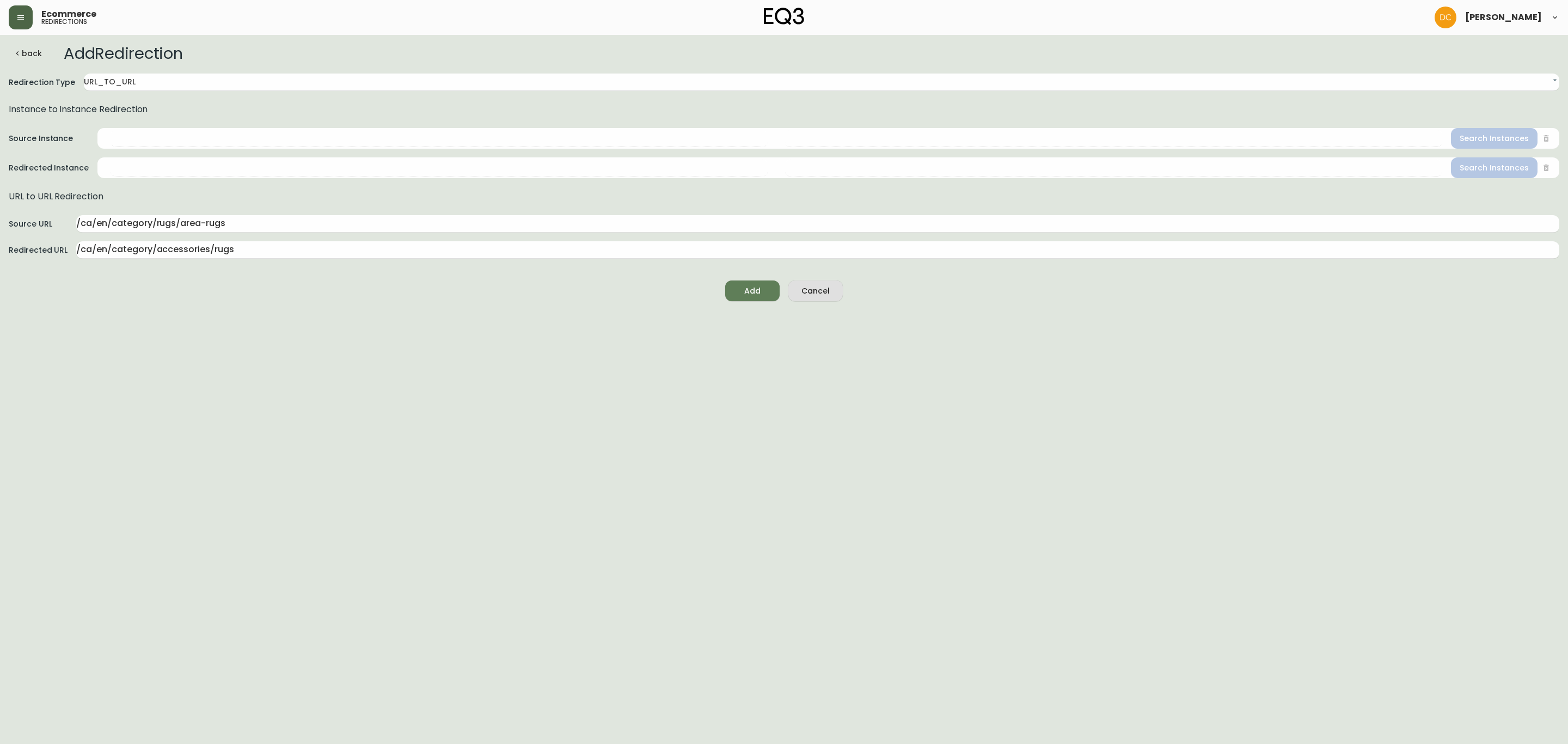
click at [743, 289] on span "Add" at bounding box center [752, 291] width 37 height 13
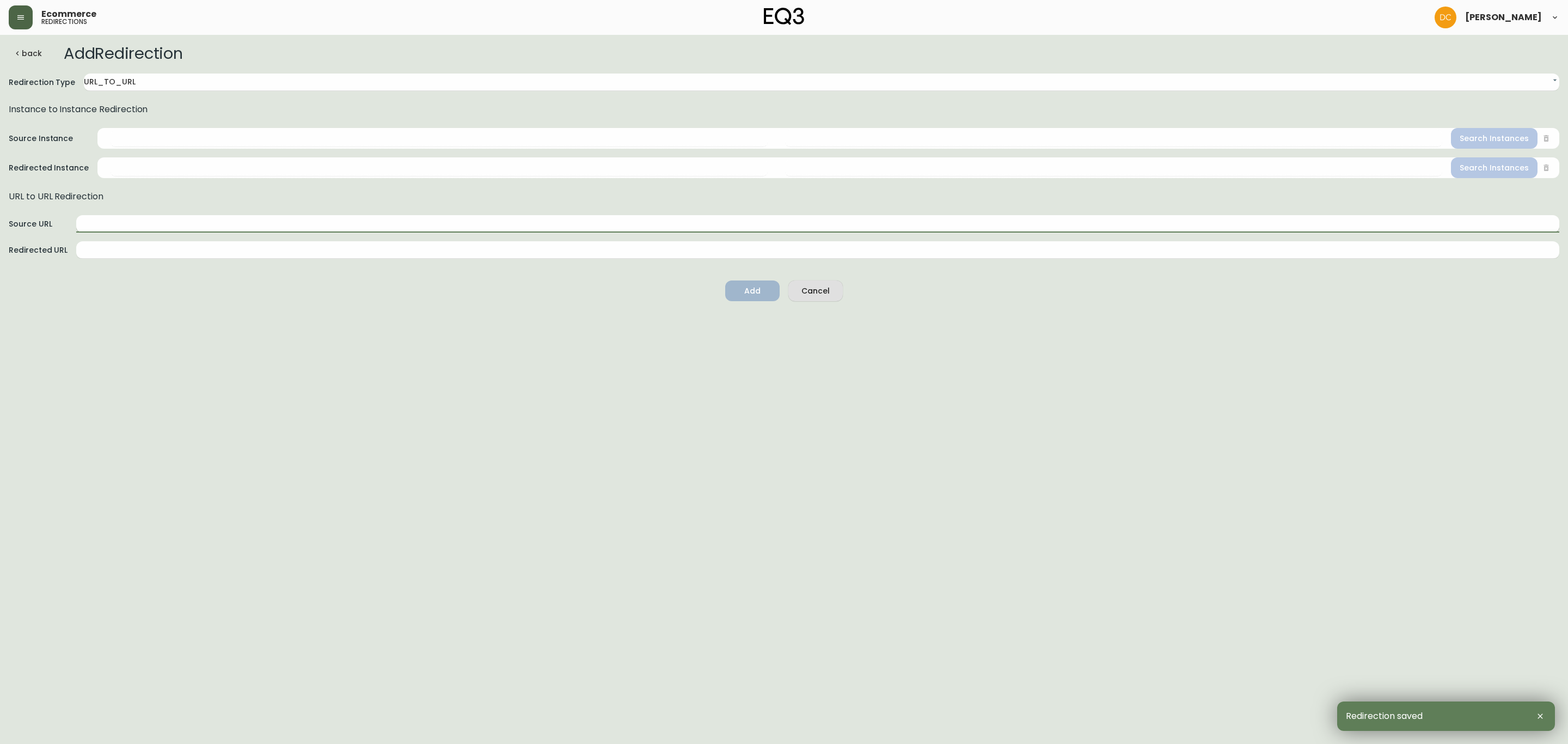
click at [209, 226] on input "text" at bounding box center [817, 223] width 1483 height 18
paste input "/ca/en/category/rugs"
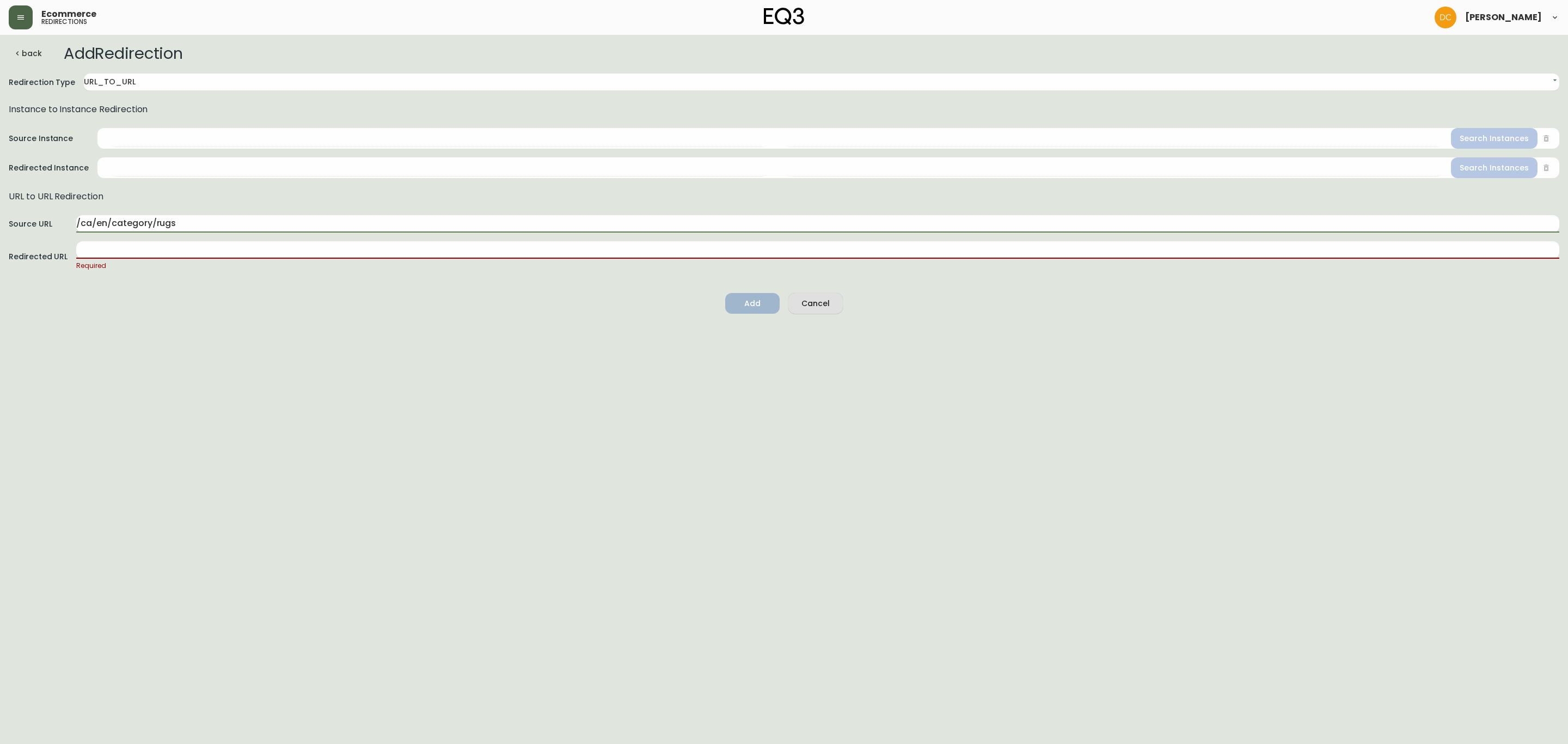
type input "/ca/en/category/rugs"
click at [297, 323] on html "Ecommerce redirections [PERSON_NAME] back Add Redirection Redirection Type URL_…" at bounding box center [784, 161] width 1568 height 323
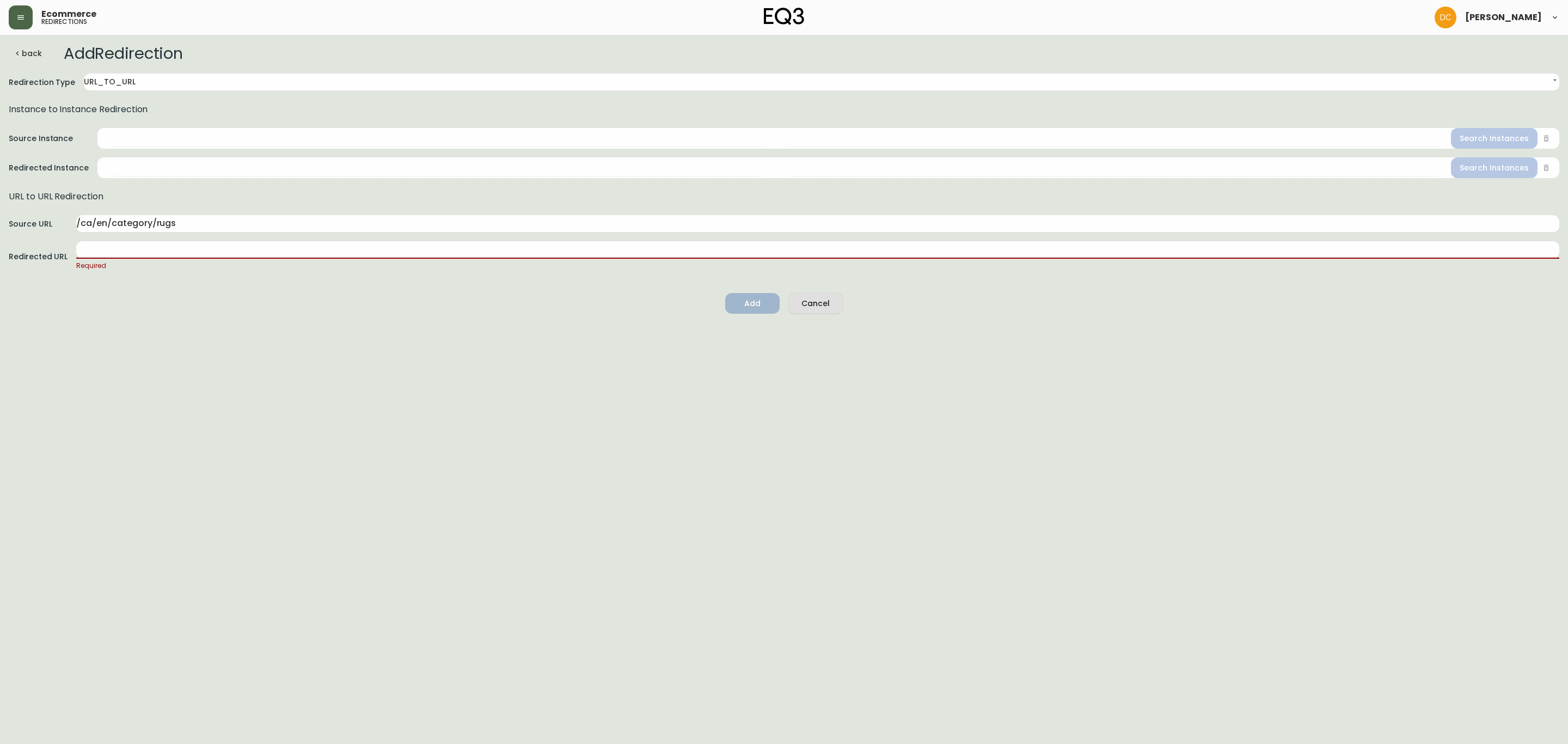
click at [172, 248] on input "text" at bounding box center [817, 250] width 1483 height 18
paste input "/ca/en/category/accessories/rugs"
type input "/ca/en/category/accessories/rugs"
click at [408, 310] on html "Ecommerce redirections [PERSON_NAME] back Add Redirection Redirection Type URL_…" at bounding box center [784, 155] width 1568 height 310
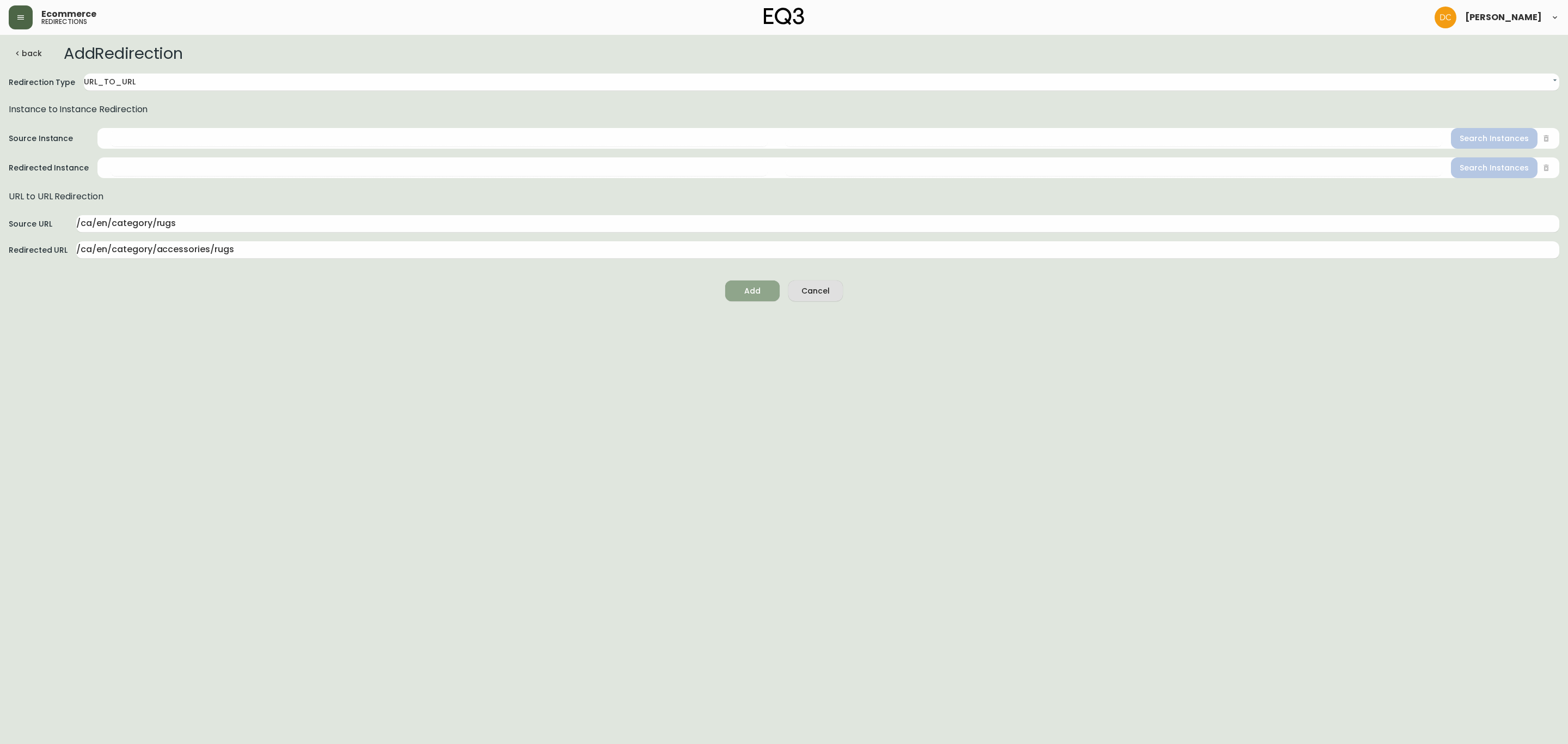
click at [740, 291] on span "Add" at bounding box center [752, 291] width 37 height 13
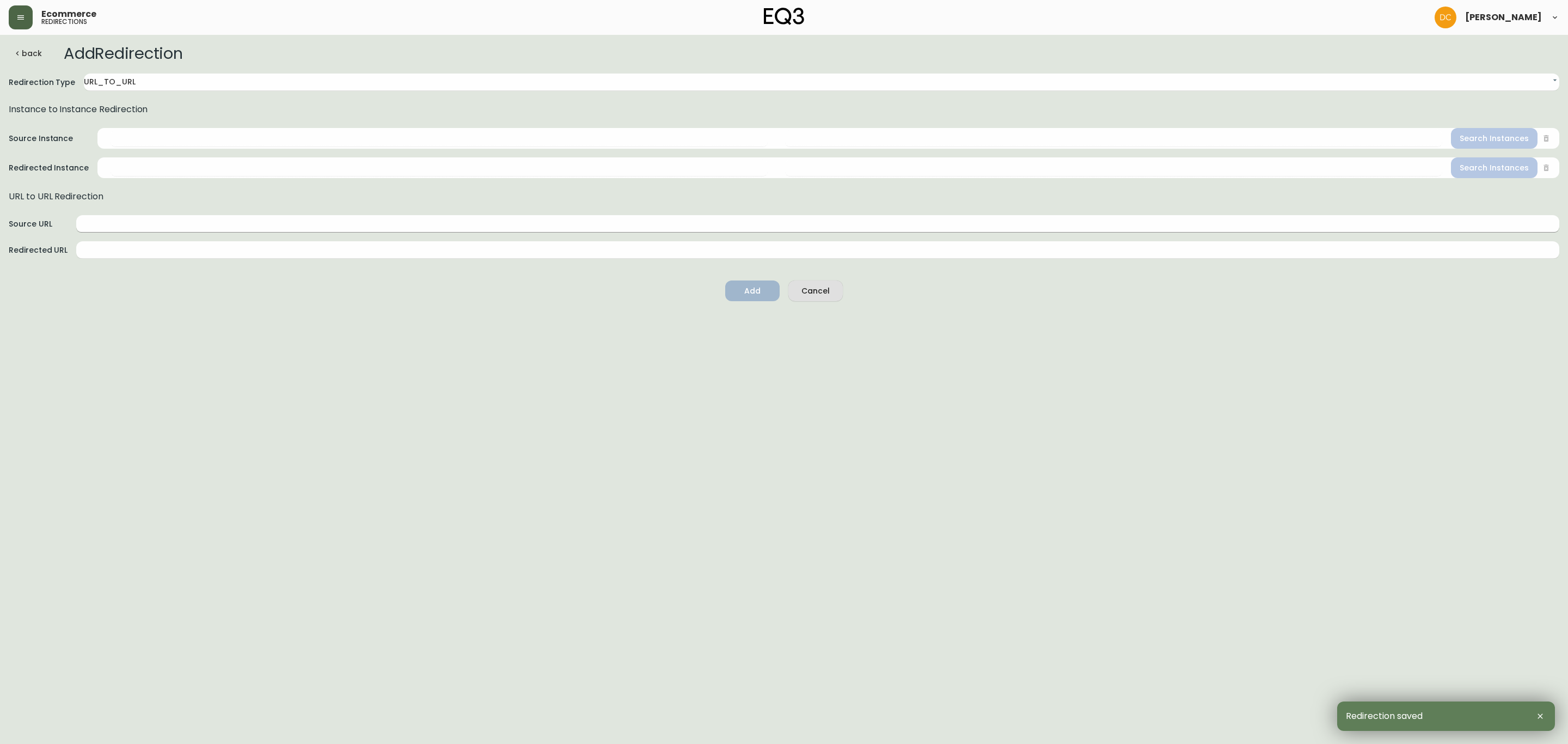
click at [198, 221] on input "text" at bounding box center [817, 223] width 1483 height 18
paste input "/ca/en/category/accessories/rugs"
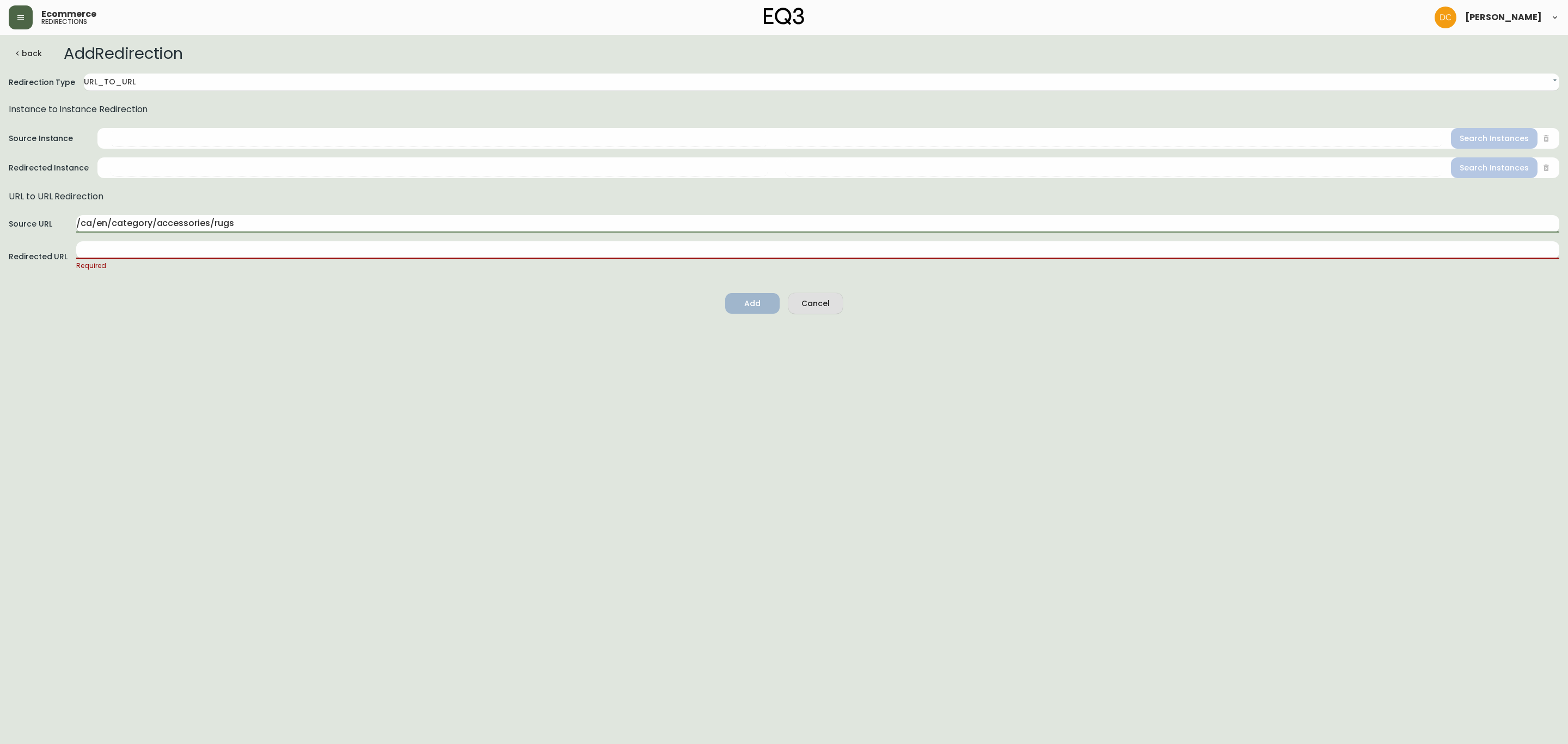
drag, startPoint x: 153, startPoint y: 224, endPoint x: 331, endPoint y: 216, distance: 178.2
click at [331, 216] on input "/ca/en/category/accessories/rugs" at bounding box center [817, 223] width 1483 height 18
paste input "lighting"
click at [258, 228] on input "/ca/en/category/lighting" at bounding box center [817, 223] width 1483 height 18
click at [290, 225] on input "/ca/en/category/lighting/" at bounding box center [817, 223] width 1483 height 18
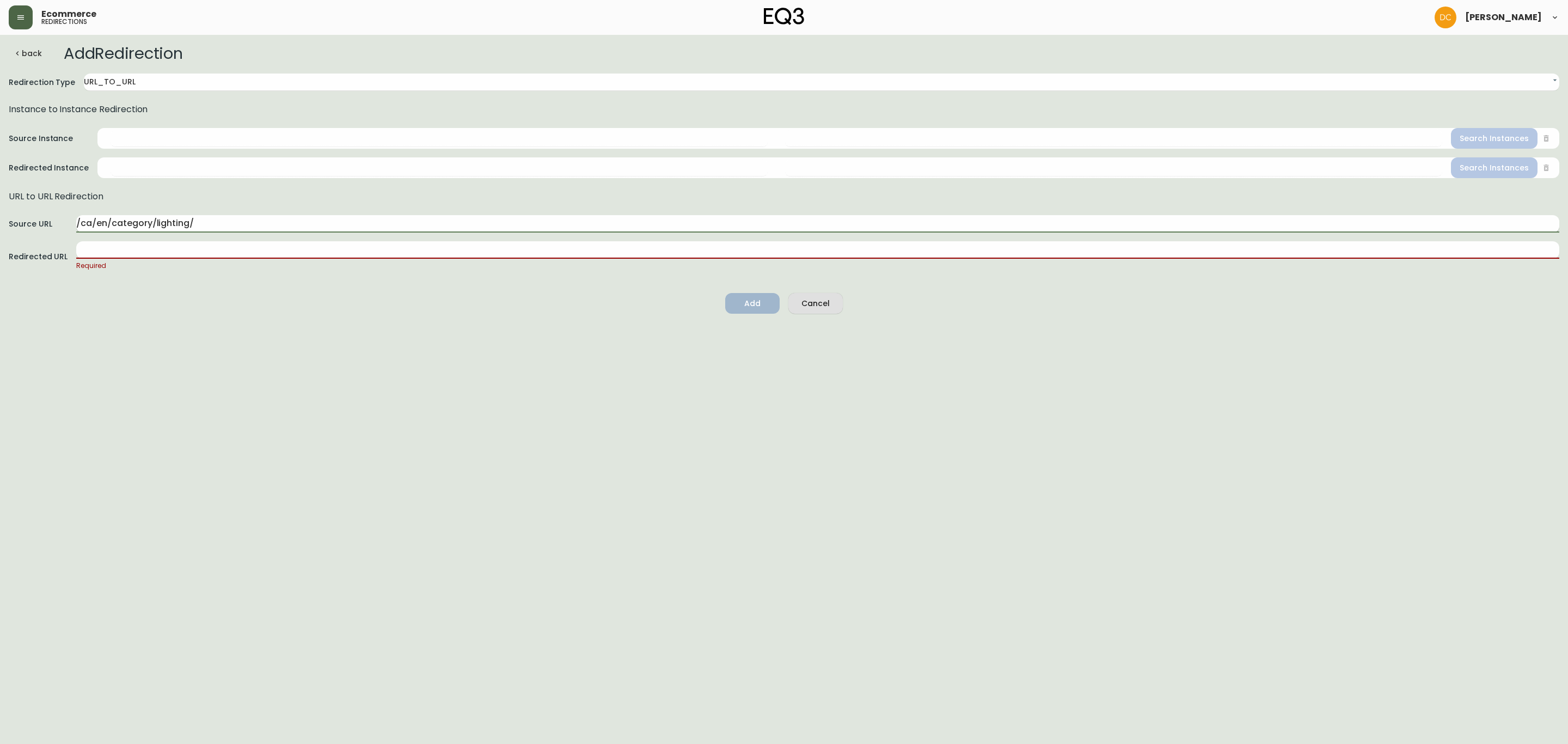
paste input "floor-lamps"
type input "/ca/en/category/lighting/floor-lamps"
click at [387, 323] on html "Ecommerce redirections [PERSON_NAME] back Add Redirection Redirection Type URL_…" at bounding box center [784, 161] width 1568 height 323
click at [320, 225] on input "/ca/en/category/lighting/floor-lamps" at bounding box center [817, 223] width 1483 height 18
click at [147, 253] on input "text" at bounding box center [817, 250] width 1483 height 18
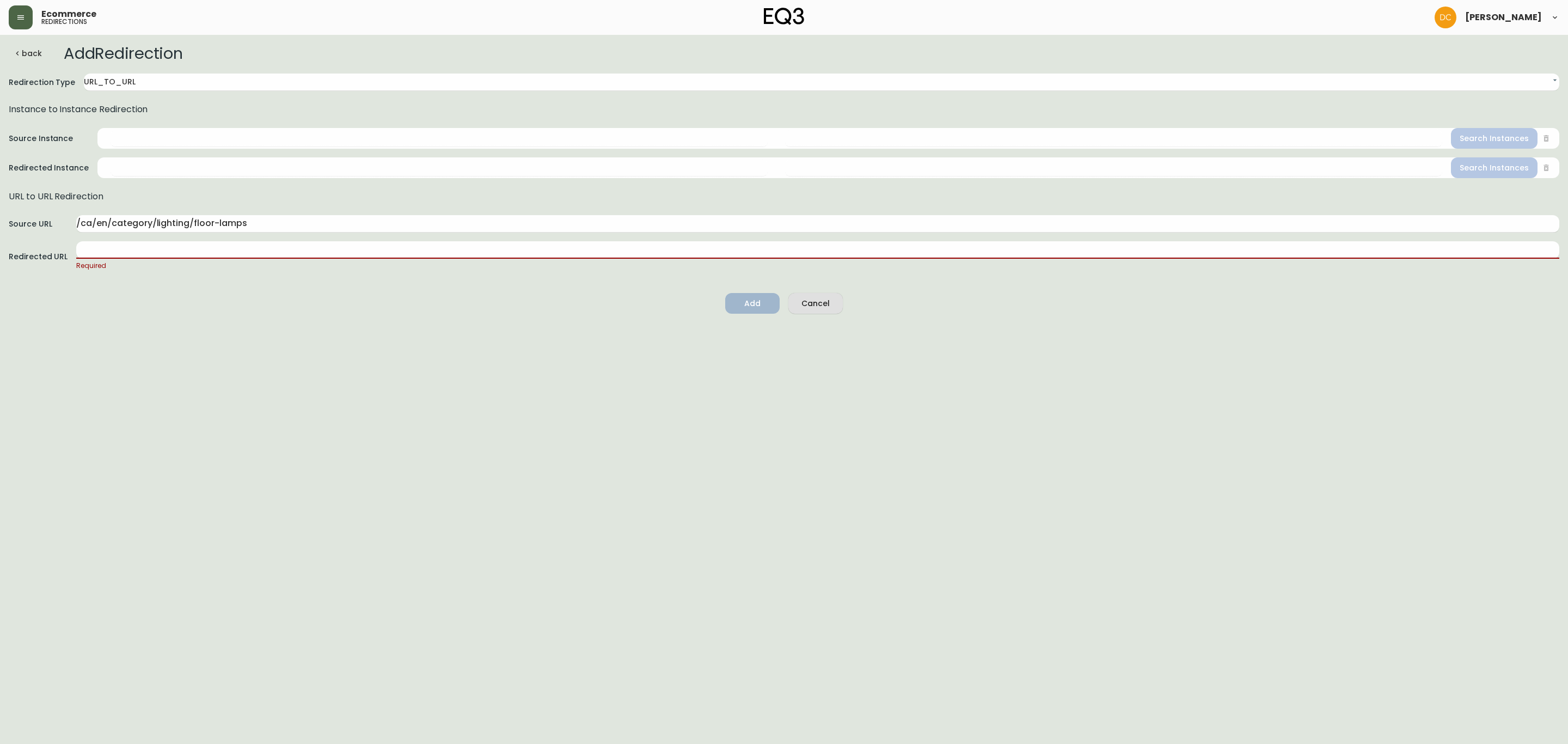
paste input "/ca/en/category/accessories/lighting/floor-lamps"
type input "/ca/en/category/accessories/lighting/floor-lamps"
click at [270, 310] on html "Ecommerce redirections [PERSON_NAME] back Add Redirection Redirection Type URL_…" at bounding box center [784, 155] width 1568 height 310
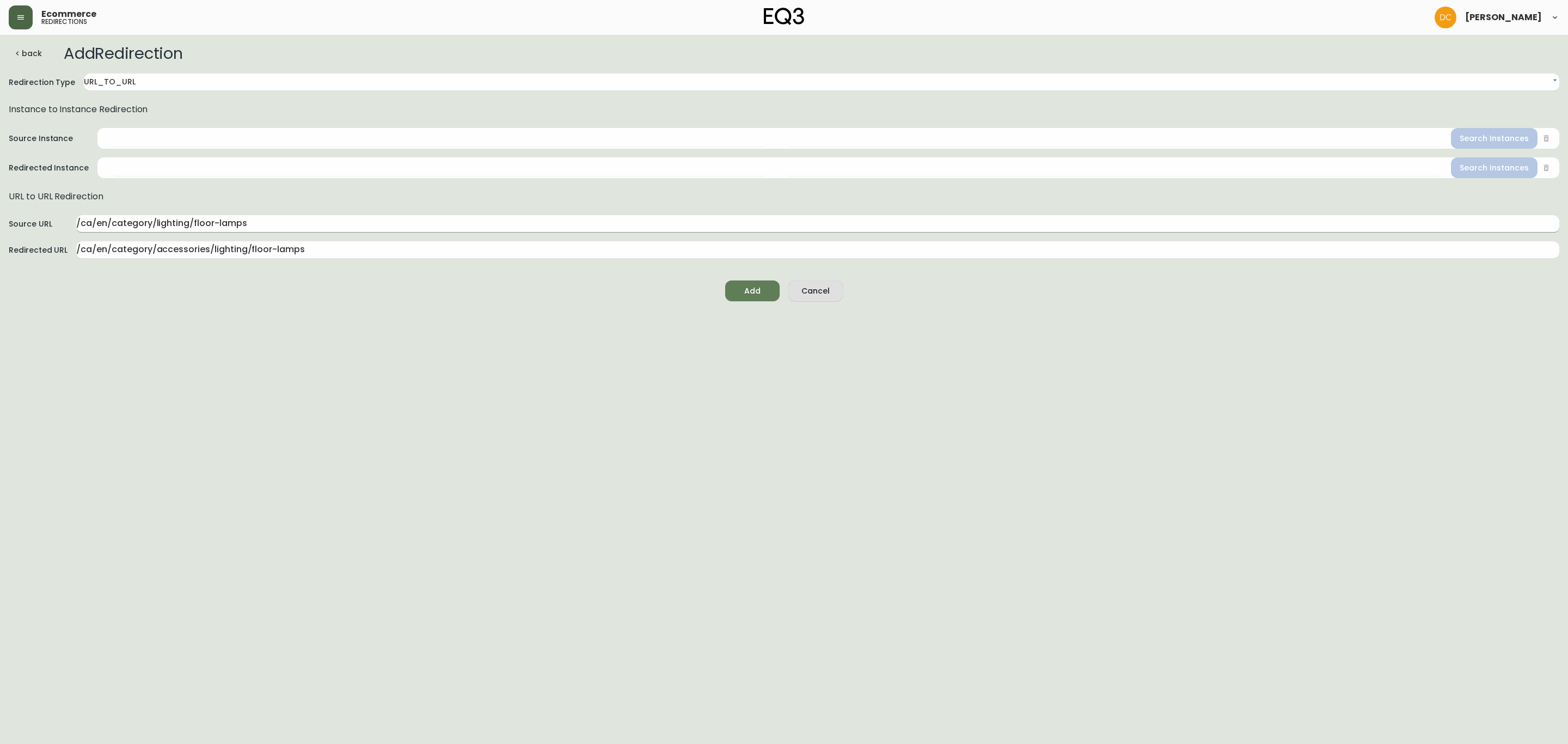
click at [191, 222] on input "/ca/en/category/lighting/floor-lamps" at bounding box center [817, 223] width 1483 height 18
drag, startPoint x: 189, startPoint y: 224, endPoint x: 204, endPoint y: 230, distance: 16.2
click at [189, 224] on input "/ca/en/category/lighting/floor-lamps" at bounding box center [817, 223] width 1483 height 18
paste input "lighting"
click at [363, 226] on input "/ca/en/category/lighting/lighting/floor-lamps" at bounding box center [817, 223] width 1483 height 18
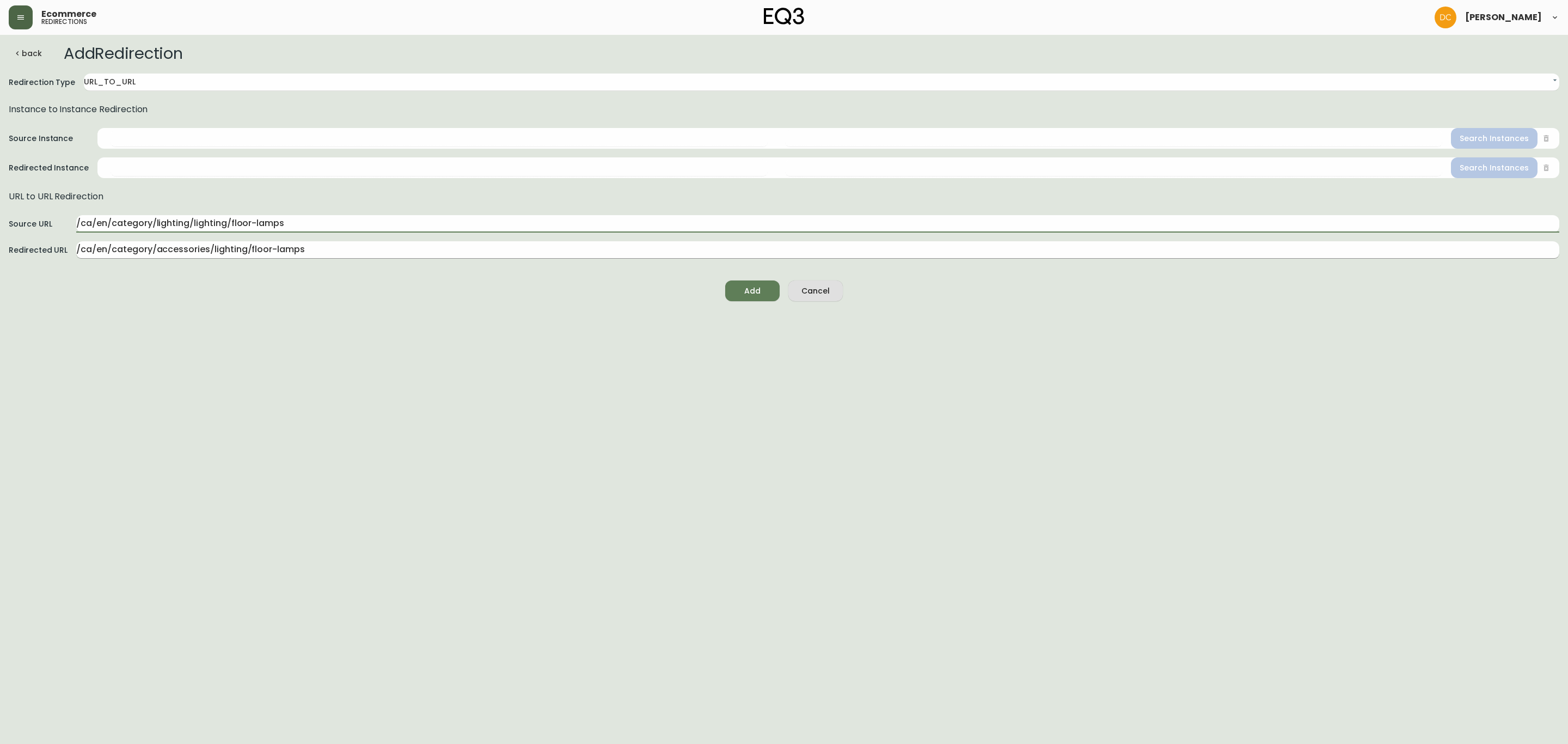
type input "/ca/en/category/lighting/lighting/floor-lamps"
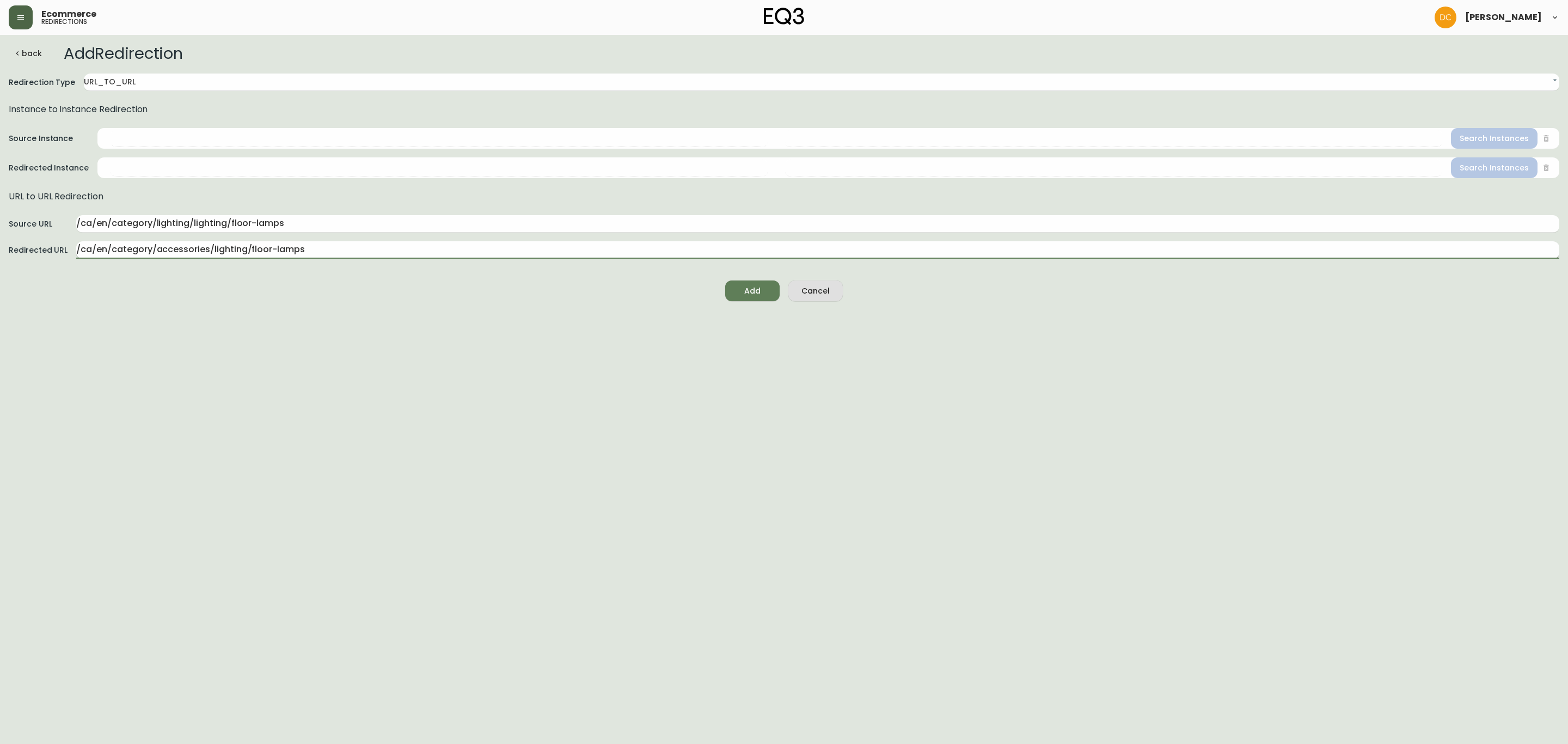
click at [340, 247] on input "/ca/en/category/accessories/lighting/floor-lamps" at bounding box center [817, 250] width 1483 height 18
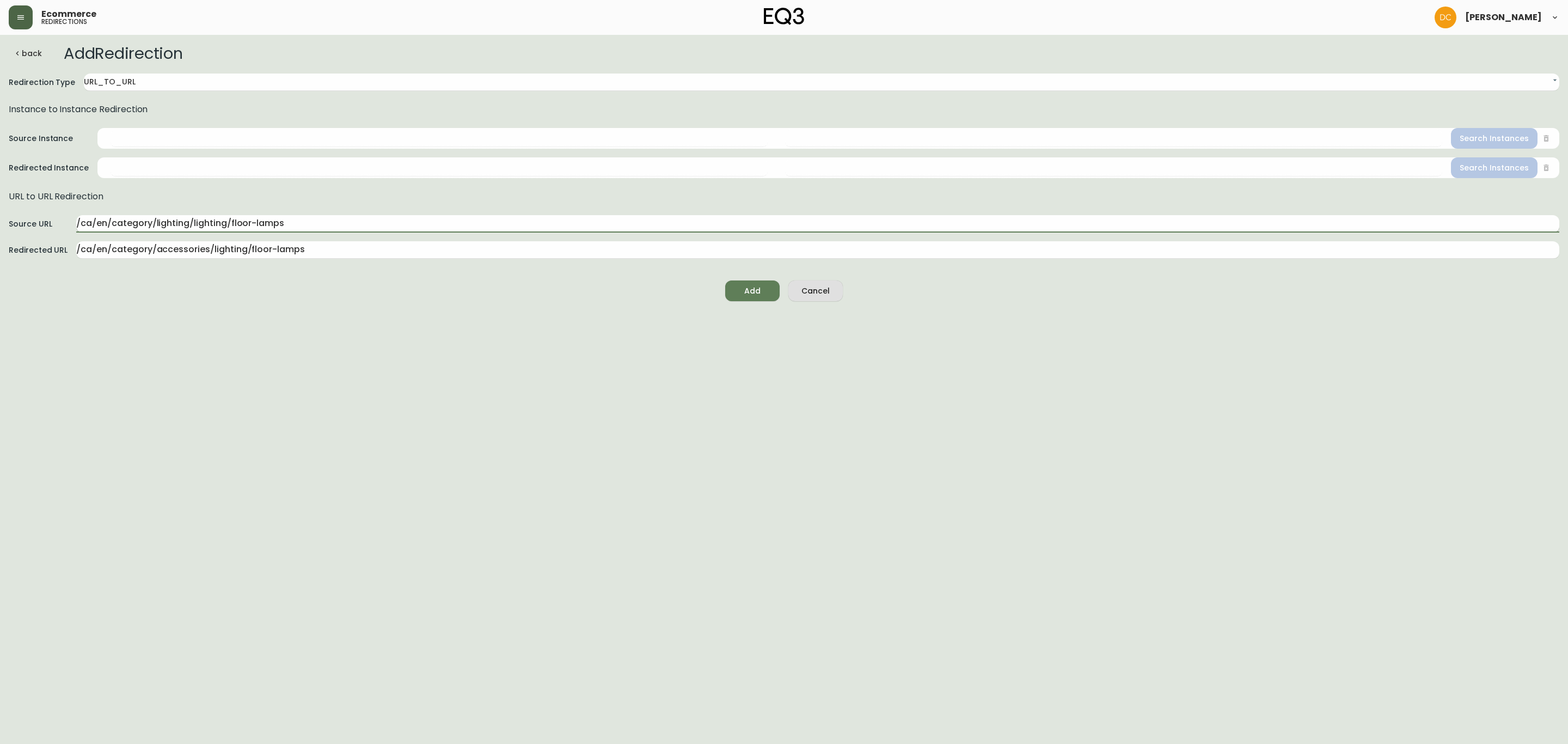
click at [346, 225] on input "/ca/en/category/lighting/lighting/floor-lamps" at bounding box center [817, 223] width 1483 height 18
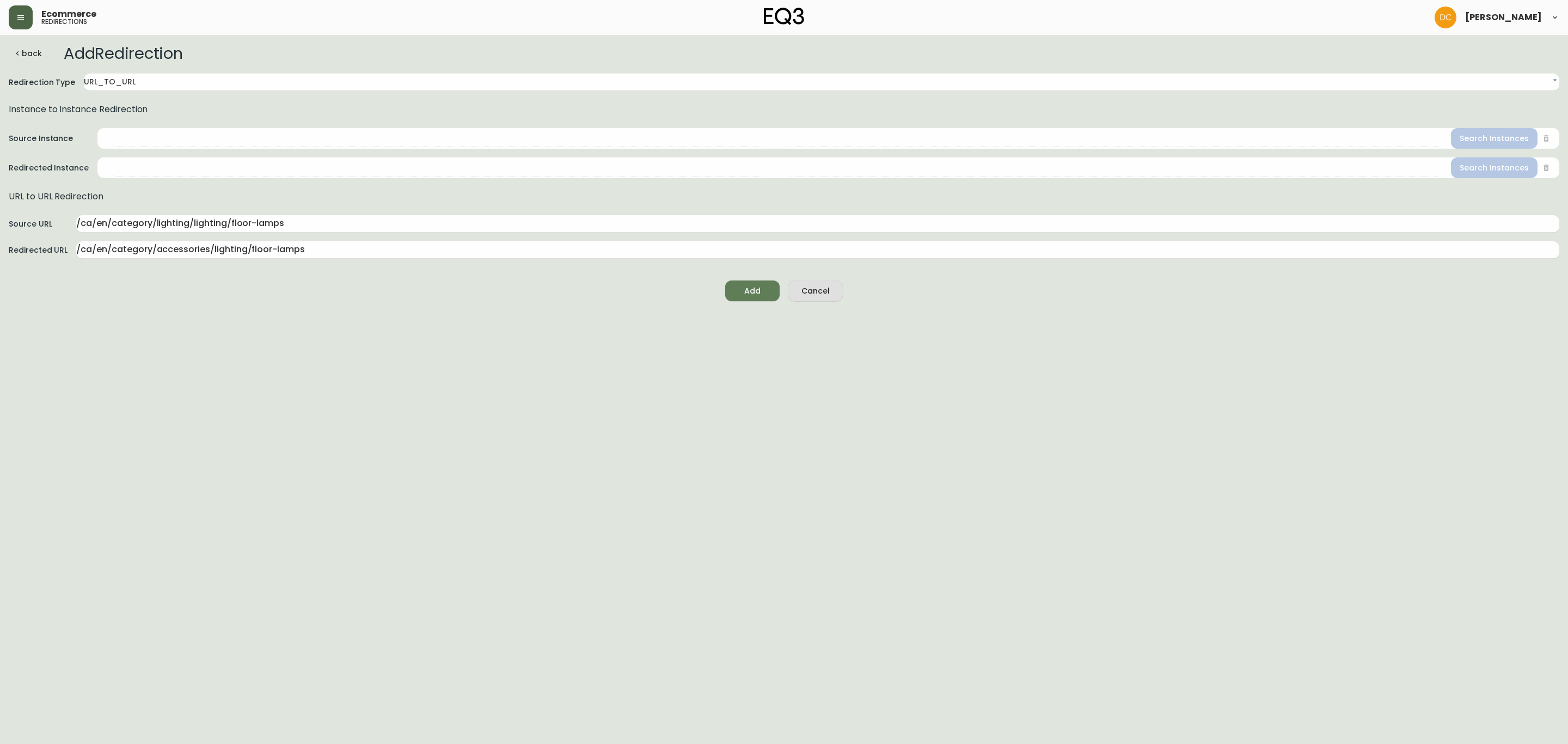
click at [404, 310] on html "Ecommerce redirections [PERSON_NAME] back Add Redirection Redirection Type URL_…" at bounding box center [784, 155] width 1568 height 310
click at [488, 310] on html "Ecommerce redirections [PERSON_NAME] back Add Redirection Redirection Type URL_…" at bounding box center [784, 155] width 1568 height 310
click at [448, 230] on input "/ca/en/category/lighting/lighting/floor-lamps" at bounding box center [817, 223] width 1483 height 18
click at [746, 284] on icon "submit" at bounding box center [750, 290] width 11 height 11
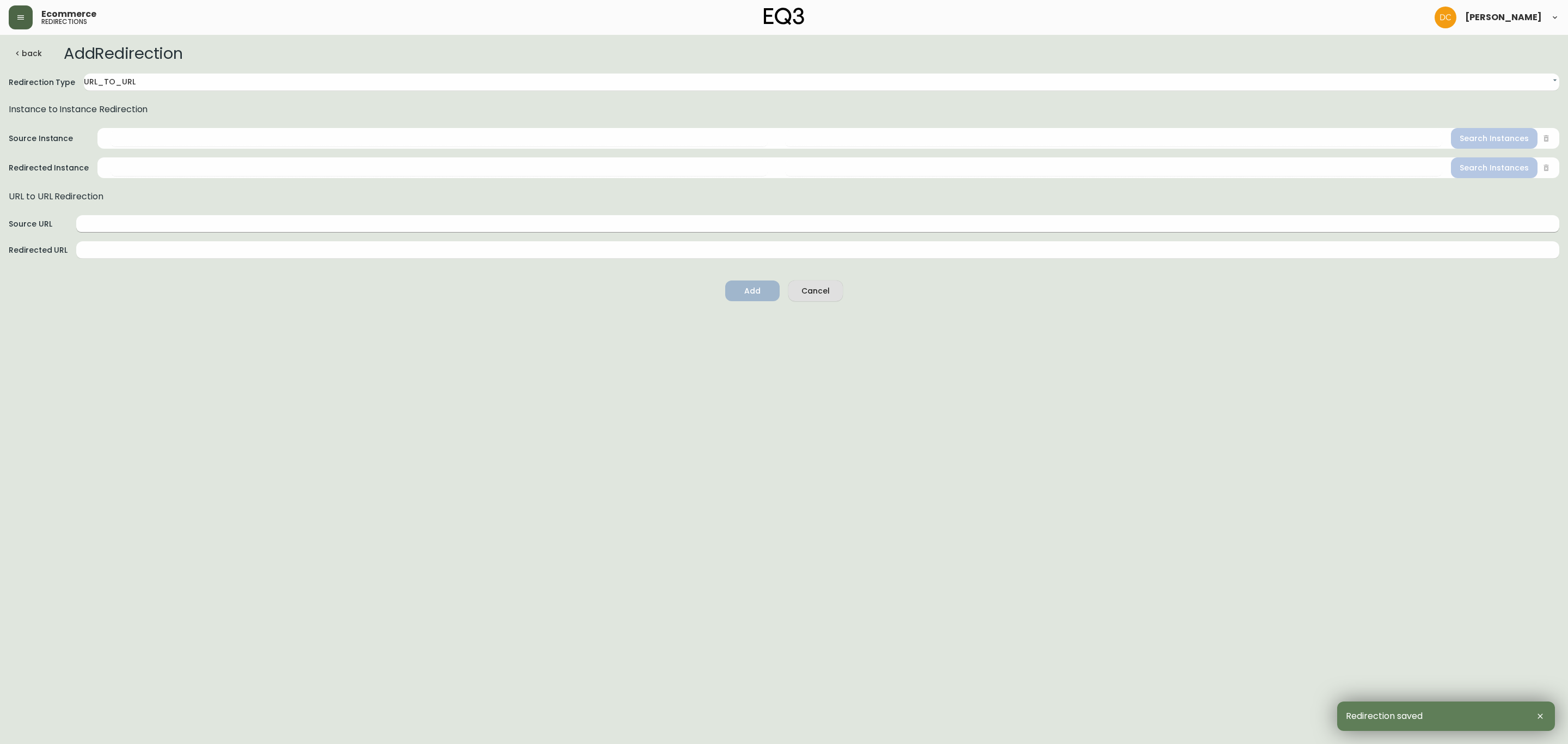
click at [172, 220] on input "text" at bounding box center [817, 223] width 1483 height 18
paste input "/ca/en/category/lighting/lighting/floor-lamps"
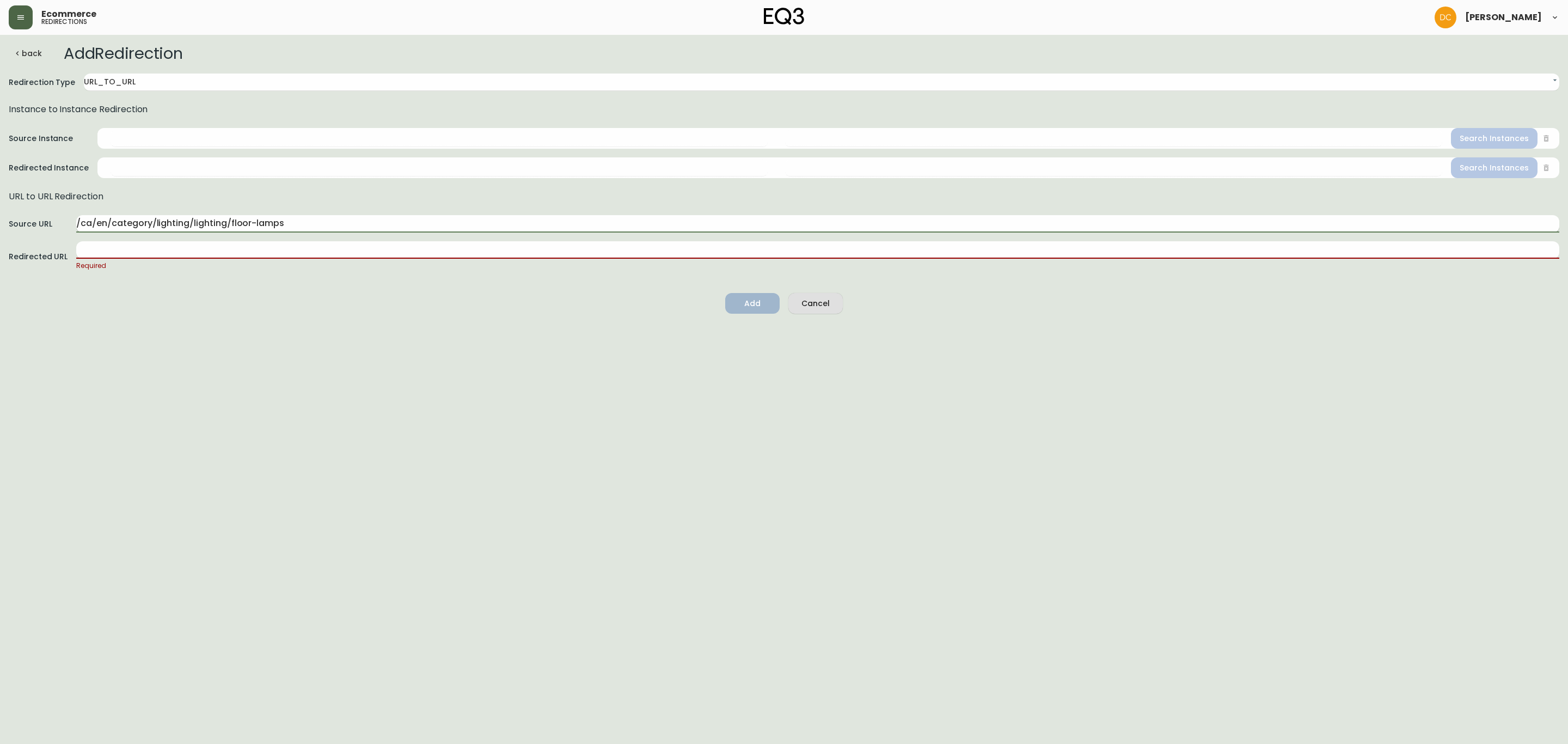
drag, startPoint x: 227, startPoint y: 222, endPoint x: 366, endPoint y: 225, distance: 139.0
click at [366, 225] on input "/ca/en/category/lighting/lighting/floor-lamps" at bounding box center [817, 223] width 1483 height 18
paste input "Table-and-desk"
click at [230, 220] on input "/ca/en/category/lighting/lighting/Table-and-desk-lamps" at bounding box center [817, 223] width 1483 height 18
type input "/ca/en/category/lighting/lighting/table-and-desk-lamps"
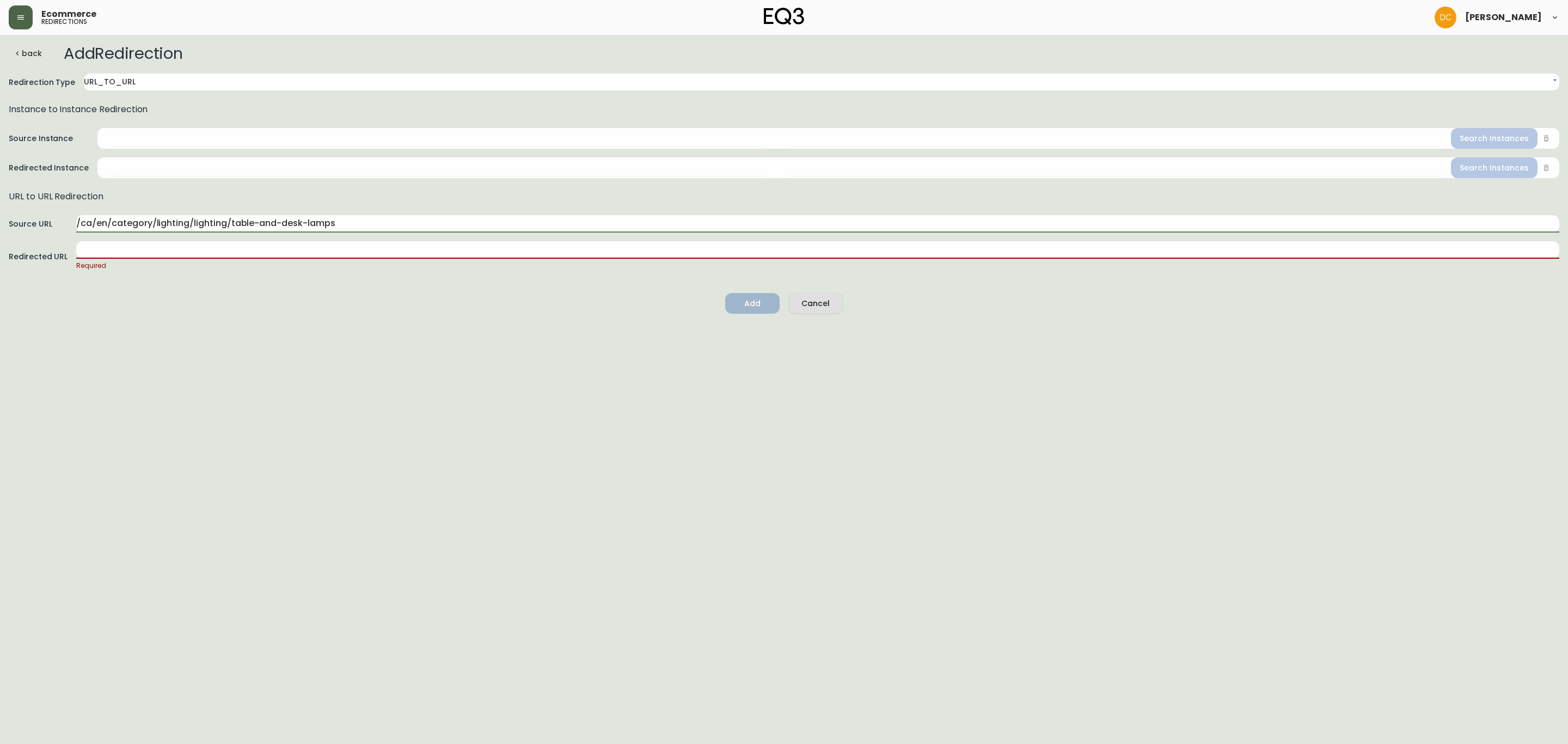
click at [200, 261] on p "Required" at bounding box center [817, 266] width 1483 height 11
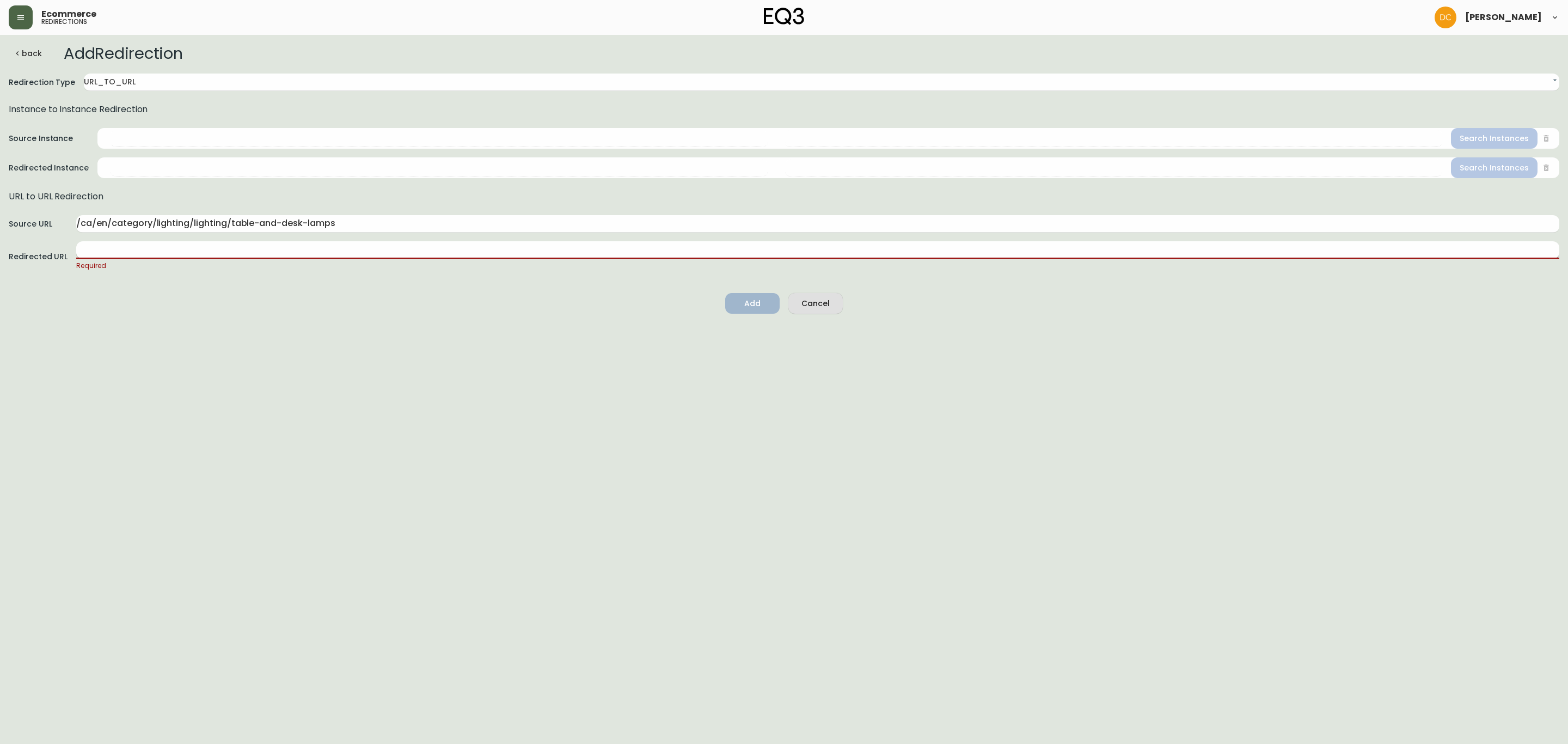
click at [200, 253] on input "text" at bounding box center [817, 250] width 1483 height 18
paste input "/ca/en/category/accessories/lighting/table-and-desk-lamps"
type input "/ca/en/category/accessories/lighting/table-and-desk-lamps"
click at [364, 310] on html "Ecommerce redirections [PERSON_NAME] back Add Redirection Redirection Type URL_…" at bounding box center [784, 155] width 1568 height 310
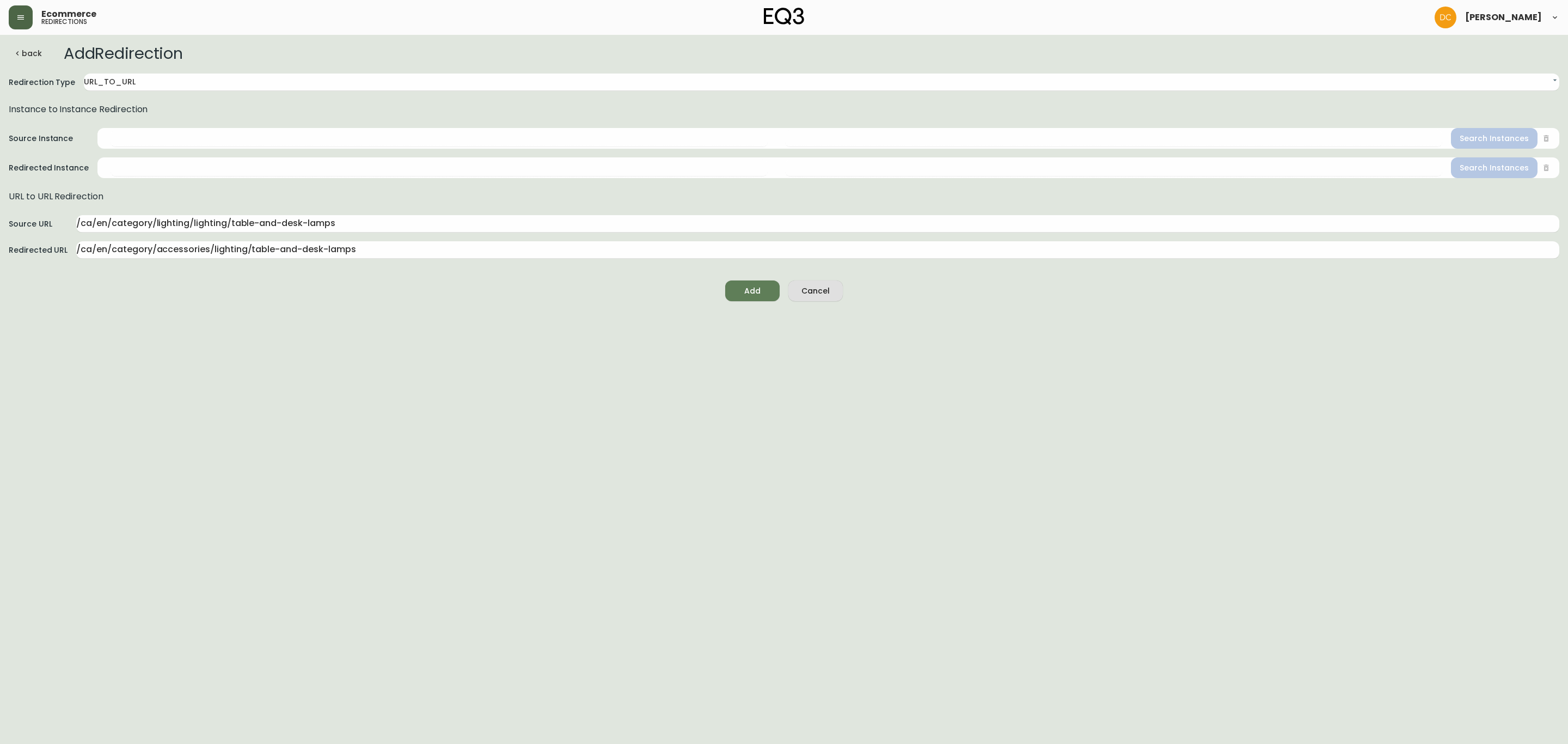
click at [745, 287] on icon "submit" at bounding box center [749, 289] width 13 height 13
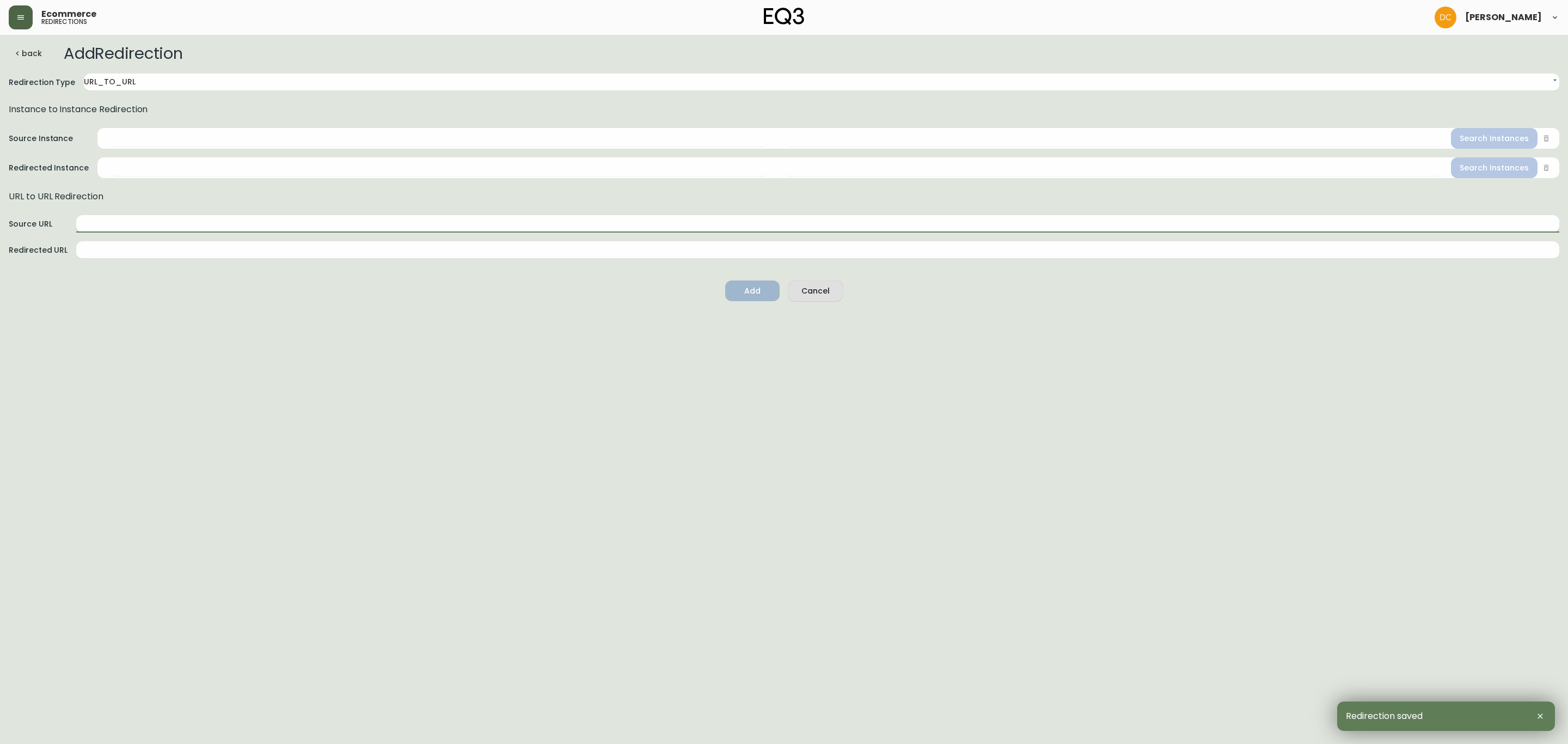
click at [261, 229] on input "text" at bounding box center [817, 223] width 1483 height 18
paste input "/ca/en/category/lighting/lighting/floor-lamps"
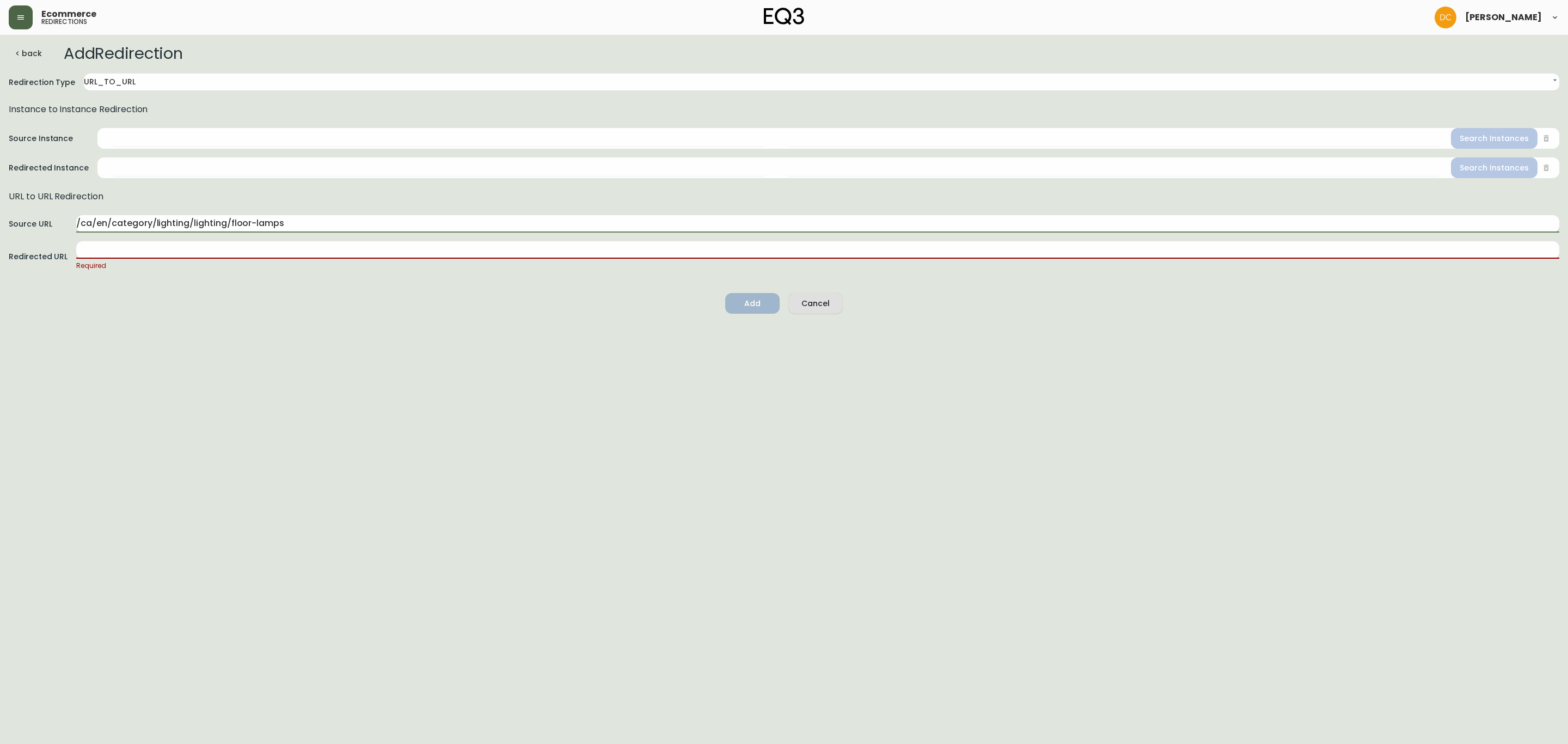
drag, startPoint x: 228, startPoint y: 220, endPoint x: 354, endPoint y: 220, distance: 126.0
click at [354, 220] on input "/ca/en/category/lighting/lighting/floor-lamps" at bounding box center [817, 223] width 1483 height 18
paste input "pendant"
type input "/ca/en/category/lighting/lighting/pendant-lamps"
click at [374, 251] on input "text" at bounding box center [817, 250] width 1483 height 18
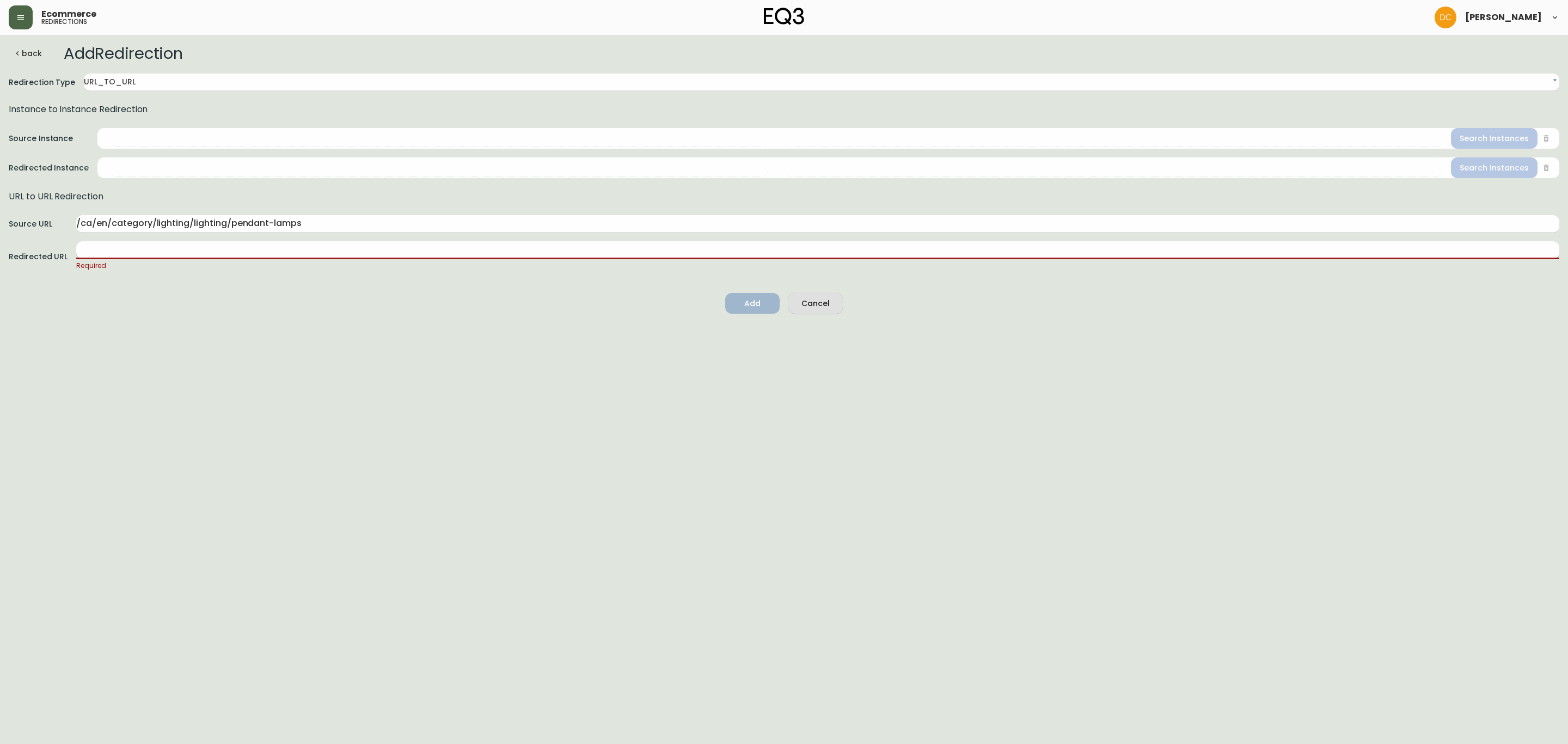
paste input "/ca/en/category/accessories/lighting/pendant-lamps"
type input "/ca/en/category/accessories/lighting/pendant-lamps"
click at [528, 310] on html "Ecommerce redirections [PERSON_NAME] back Add Redirection Redirection Type URL_…" at bounding box center [784, 155] width 1568 height 310
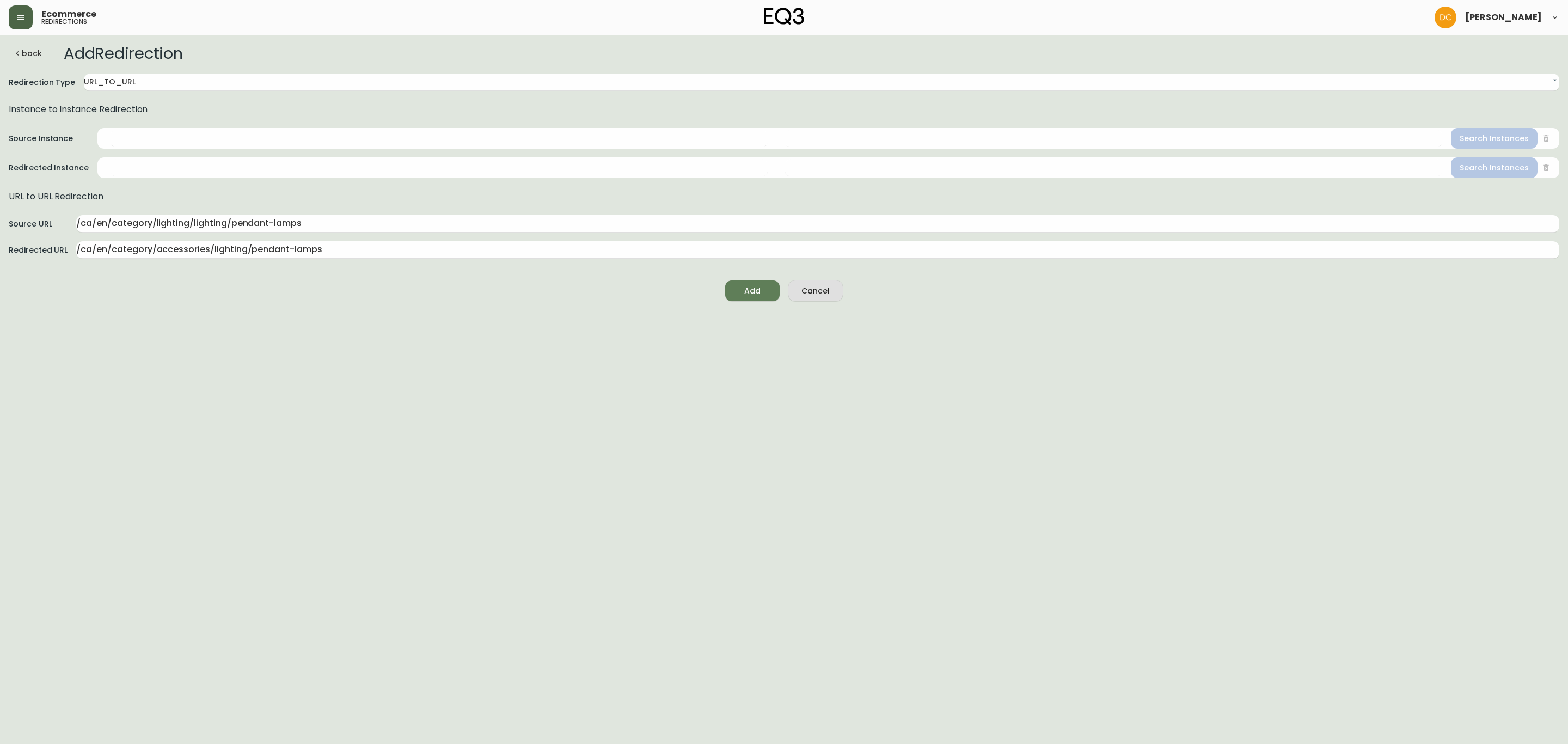
click at [766, 293] on span "Add" at bounding box center [752, 291] width 37 height 13
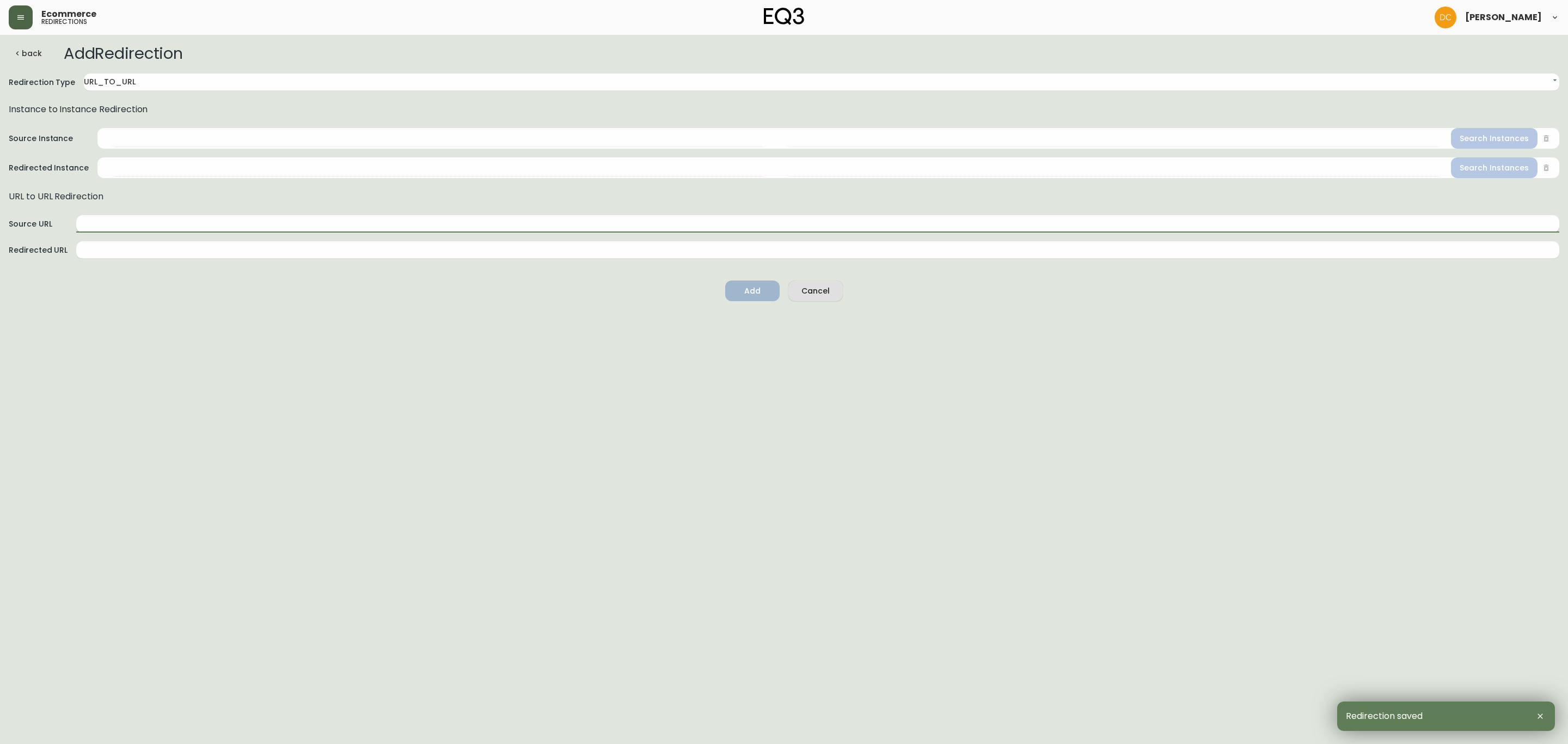
click at [364, 225] on input "text" at bounding box center [817, 223] width 1483 height 18
paste input "/ca/en/category/lighting/lighting/floor-lamps"
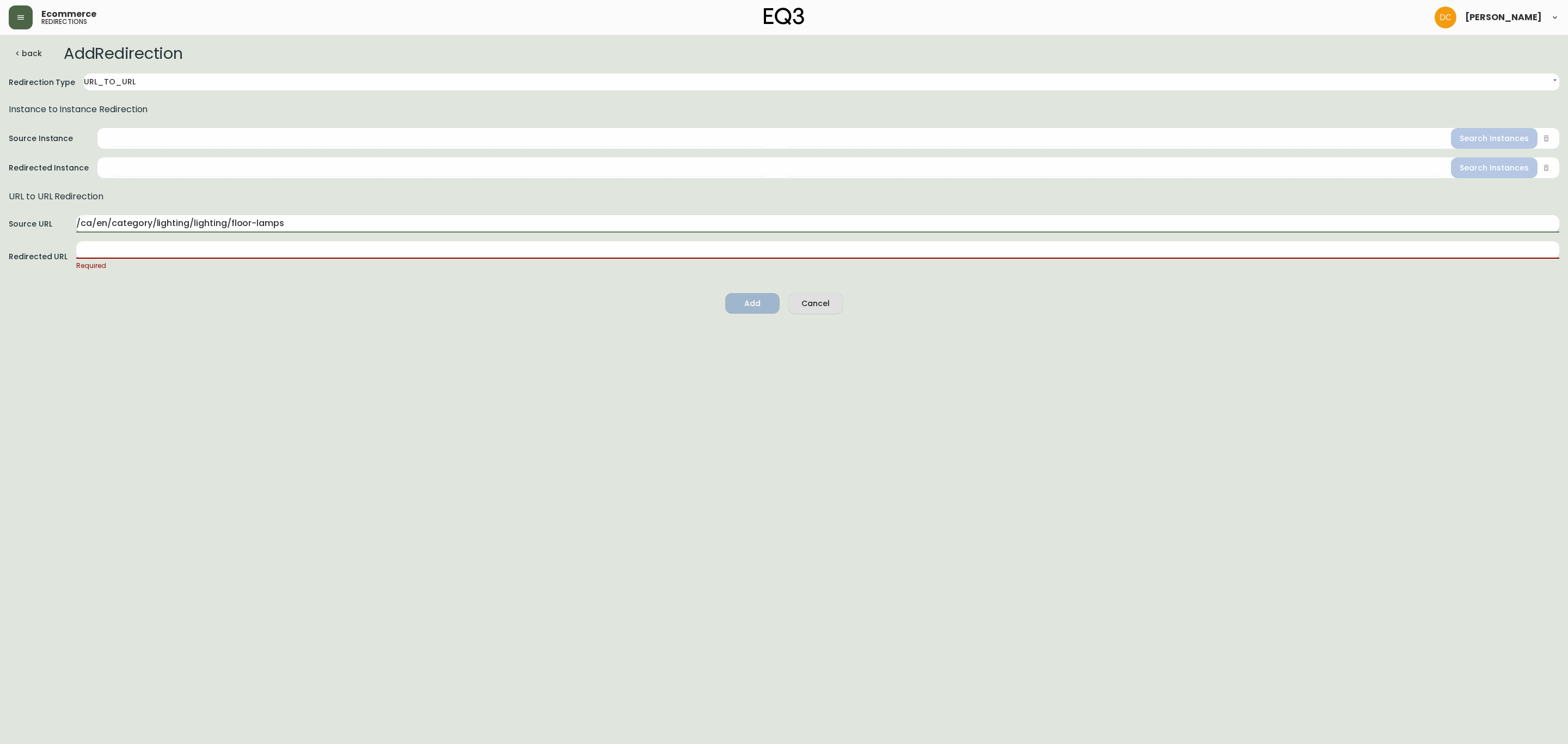
drag, startPoint x: 229, startPoint y: 219, endPoint x: 388, endPoint y: 229, distance: 159.3
click at [385, 229] on input "/ca/en/category/lighting/lighting/floor-lamps" at bounding box center [817, 223] width 1483 height 18
paste input "desk"
drag, startPoint x: 227, startPoint y: 219, endPoint x: 327, endPoint y: 230, distance: 100.6
click at [327, 230] on input "/ca/en/category/lighting/lighting/desk-lamps" at bounding box center [817, 223] width 1483 height 18
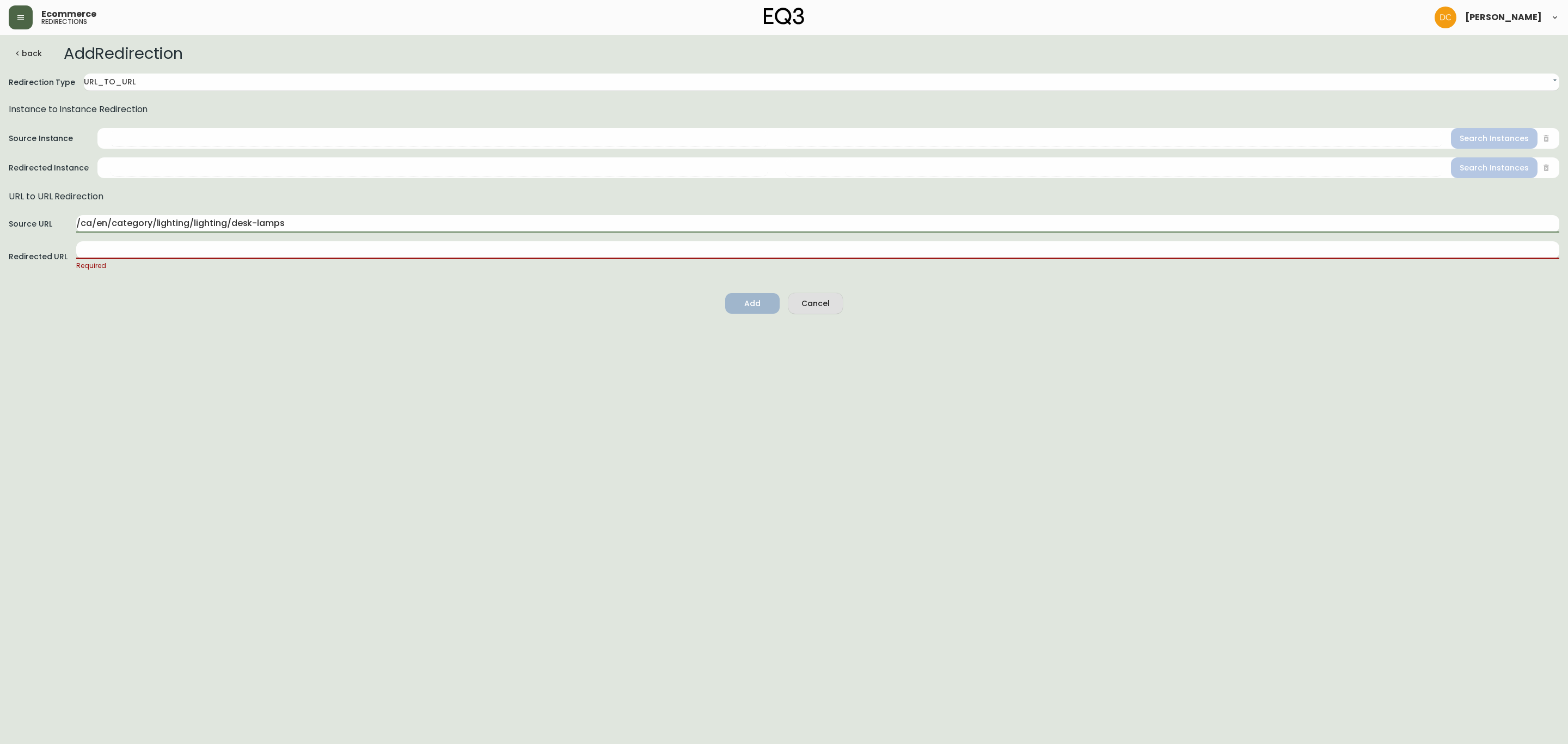
paste input "bulb"
type input "/ca/en/category/lighting/lighting/bulbs"
click at [243, 252] on input "text" at bounding box center [817, 250] width 1483 height 18
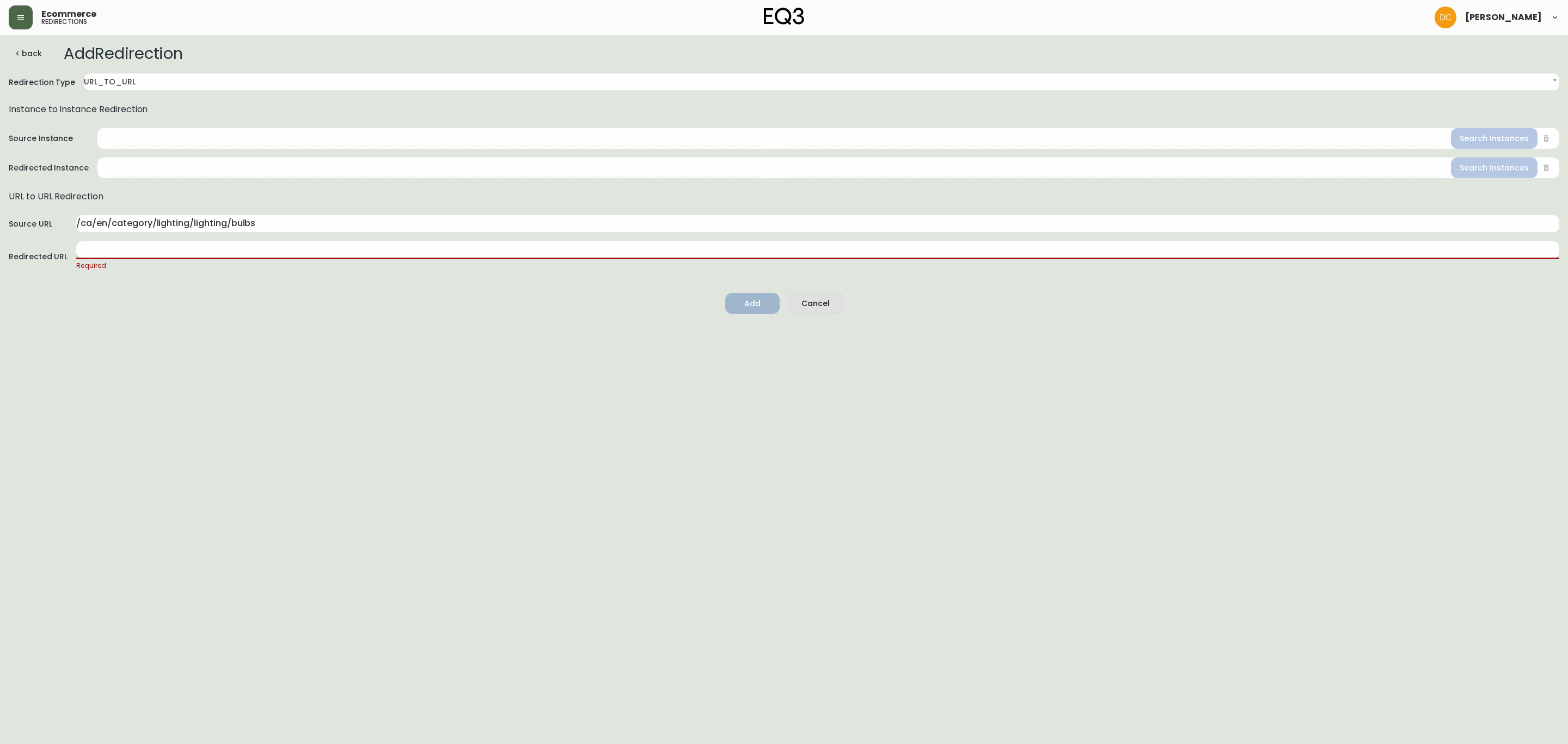
paste input "/ca/en/category/accessories/lighting/bulbs"
type input "/ca/en/category/accessories/lighting/bulbs"
click at [413, 310] on html "Ecommerce redirections [PERSON_NAME] back Add Redirection Redirection Type URL_…" at bounding box center [784, 155] width 1568 height 310
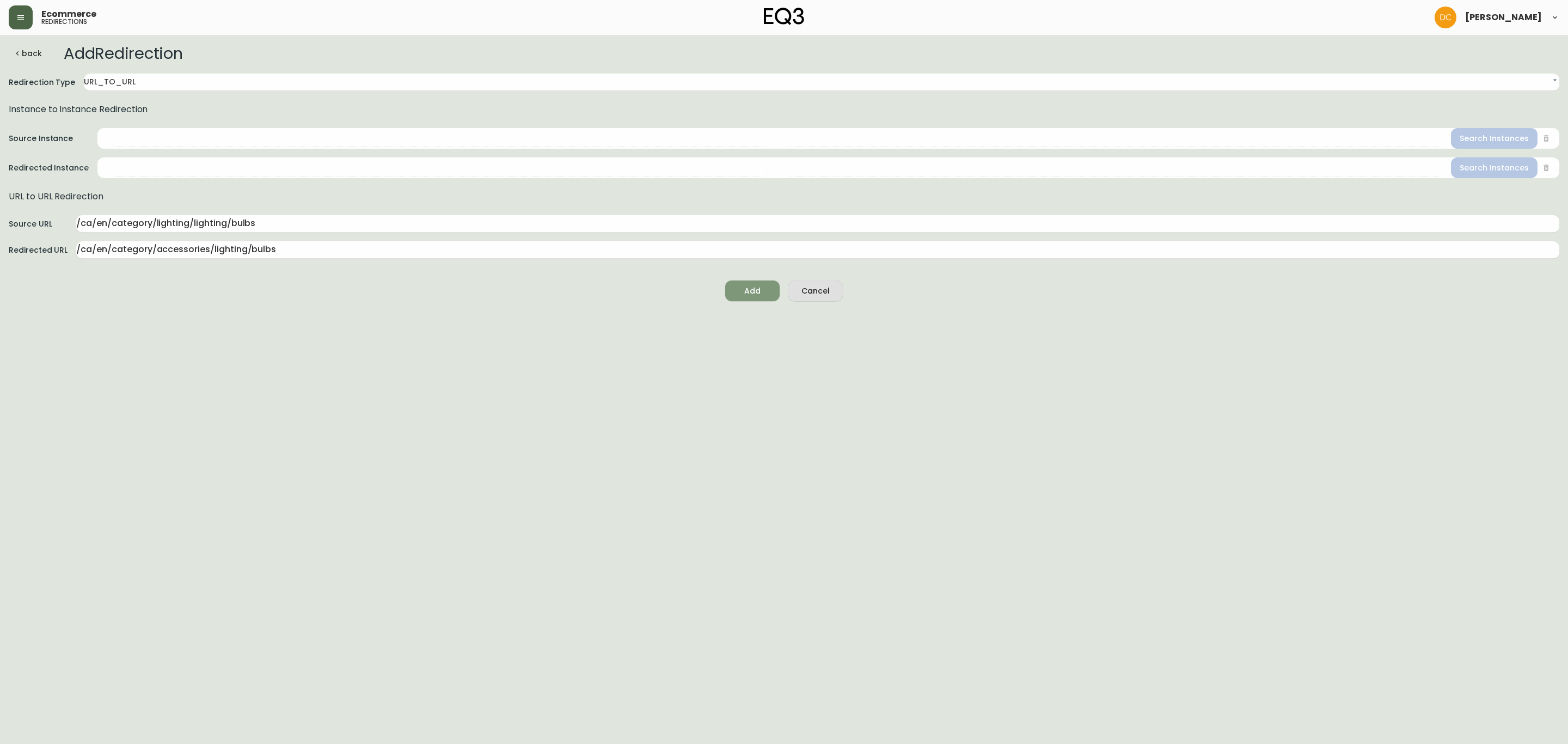
click at [750, 296] on div "Add" at bounding box center [752, 291] width 16 height 13
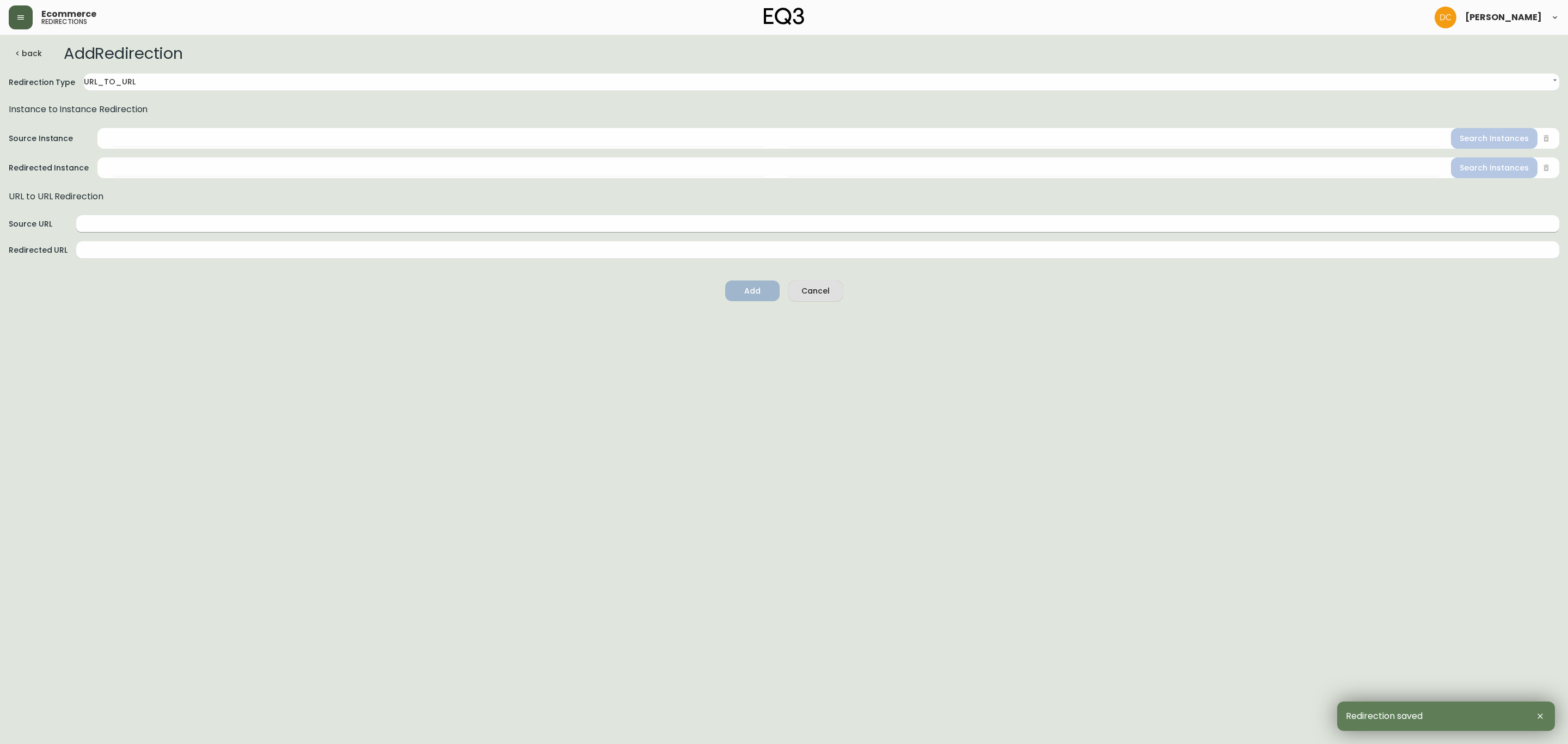
click at [237, 214] on form "Redirection Type URL_TO_URL URL_TO_URL Instance to Instance Redirection Source …" at bounding box center [783, 192] width 1550 height 237
click at [235, 218] on input "text" at bounding box center [817, 223] width 1483 height 18
paste input "/ca/en/category/lighting/lighting/floor-lamps"
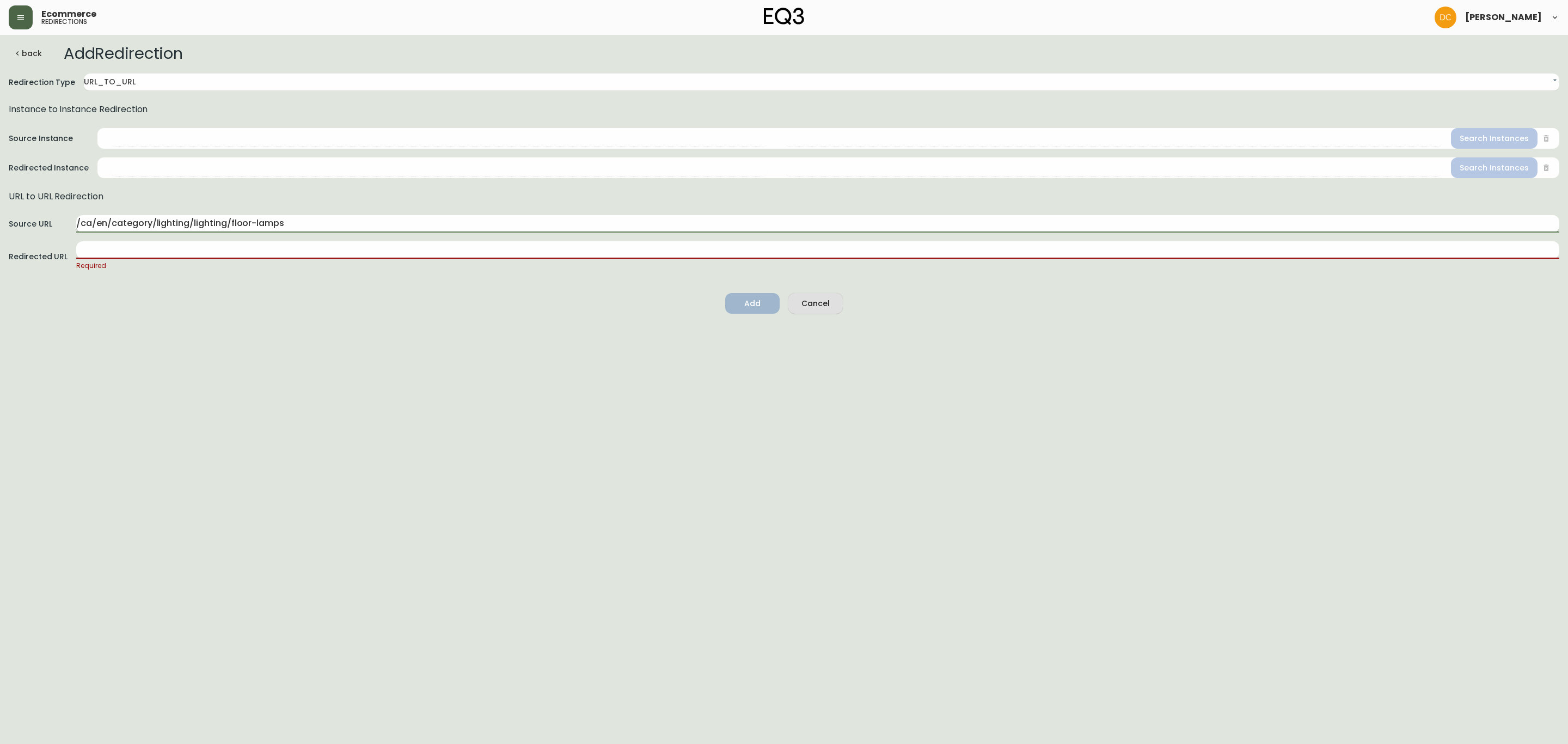
drag, startPoint x: 226, startPoint y: 222, endPoint x: 384, endPoint y: 229, distance: 158.2
click at [384, 229] on input "/ca/en/category/lighting/lighting/floor-lamps" at bounding box center [817, 223] width 1483 height 18
paste input "wall"
type input "/ca/en/category/lighting/lighting/wall-lamps"
click at [357, 281] on form "Redirection Type URL_TO_URL URL_TO_URL Instance to Instance Redirection Source …" at bounding box center [783, 198] width 1550 height 250
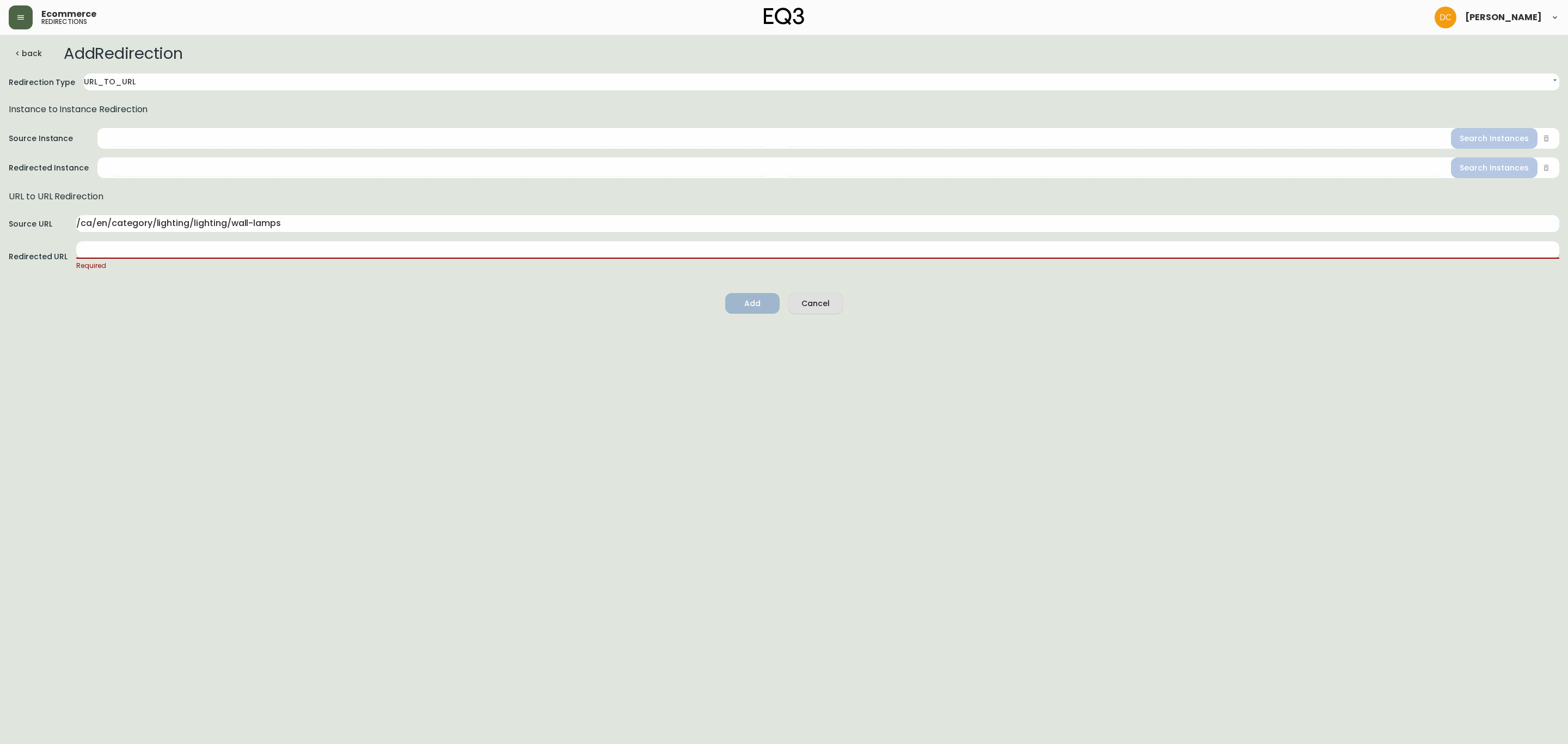
click at [261, 241] on input "text" at bounding box center [817, 250] width 1483 height 18
paste input "/ca/en/category/accessories/lighting/wall-lamps"
type input "/ca/en/category/accessories/lighting/wall-lamps"
click at [369, 310] on html "Ecommerce redirections [PERSON_NAME] back Add Redirection Redirection Type URL_…" at bounding box center [784, 155] width 1568 height 310
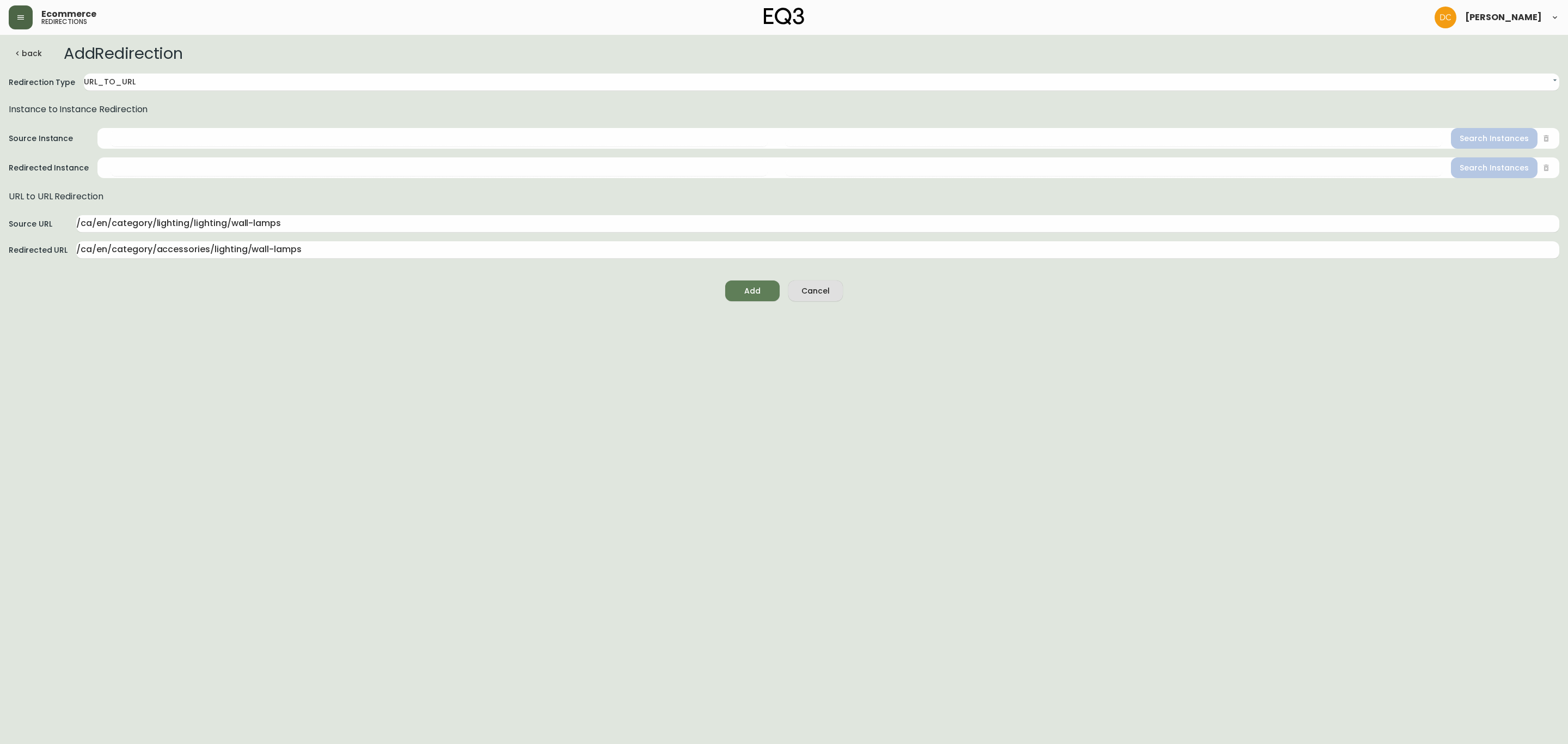
click at [757, 288] on div "Add" at bounding box center [752, 291] width 16 height 13
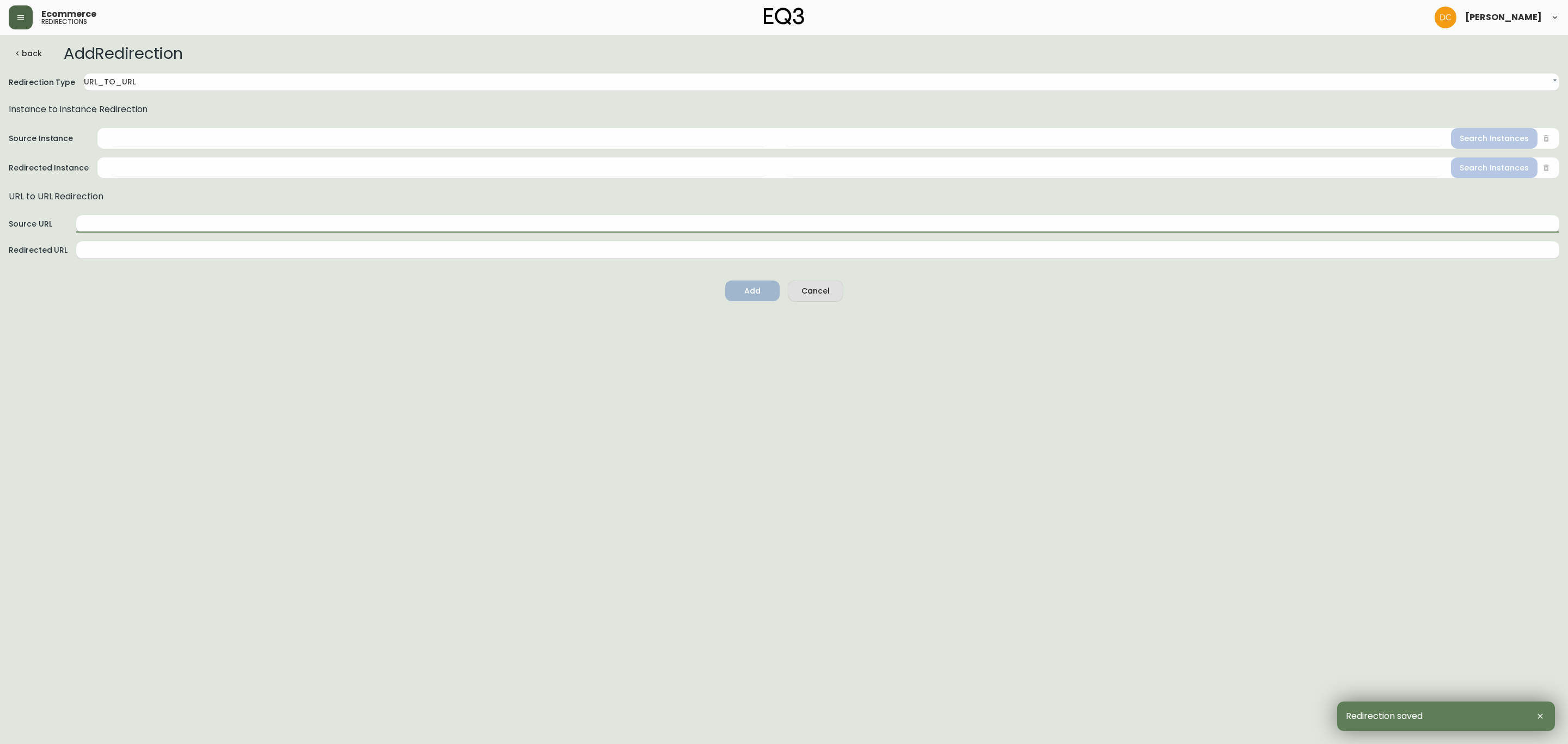
click at [286, 229] on input "text" at bounding box center [817, 223] width 1483 height 18
paste input "/ca/en/category/lighting/lighting"
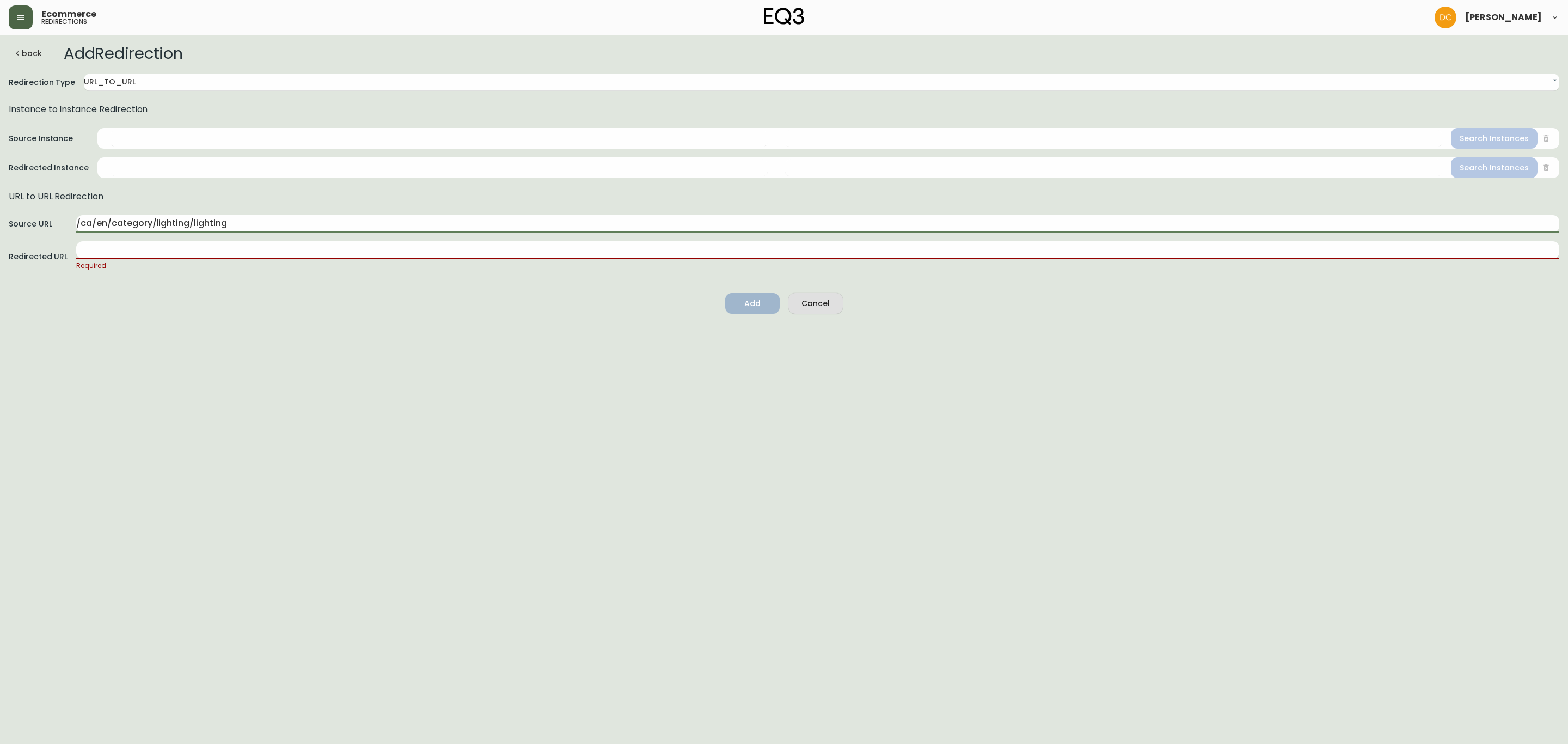
type input "/ca/en/category/lighting/lighting"
click at [221, 252] on input "text" at bounding box center [817, 250] width 1483 height 18
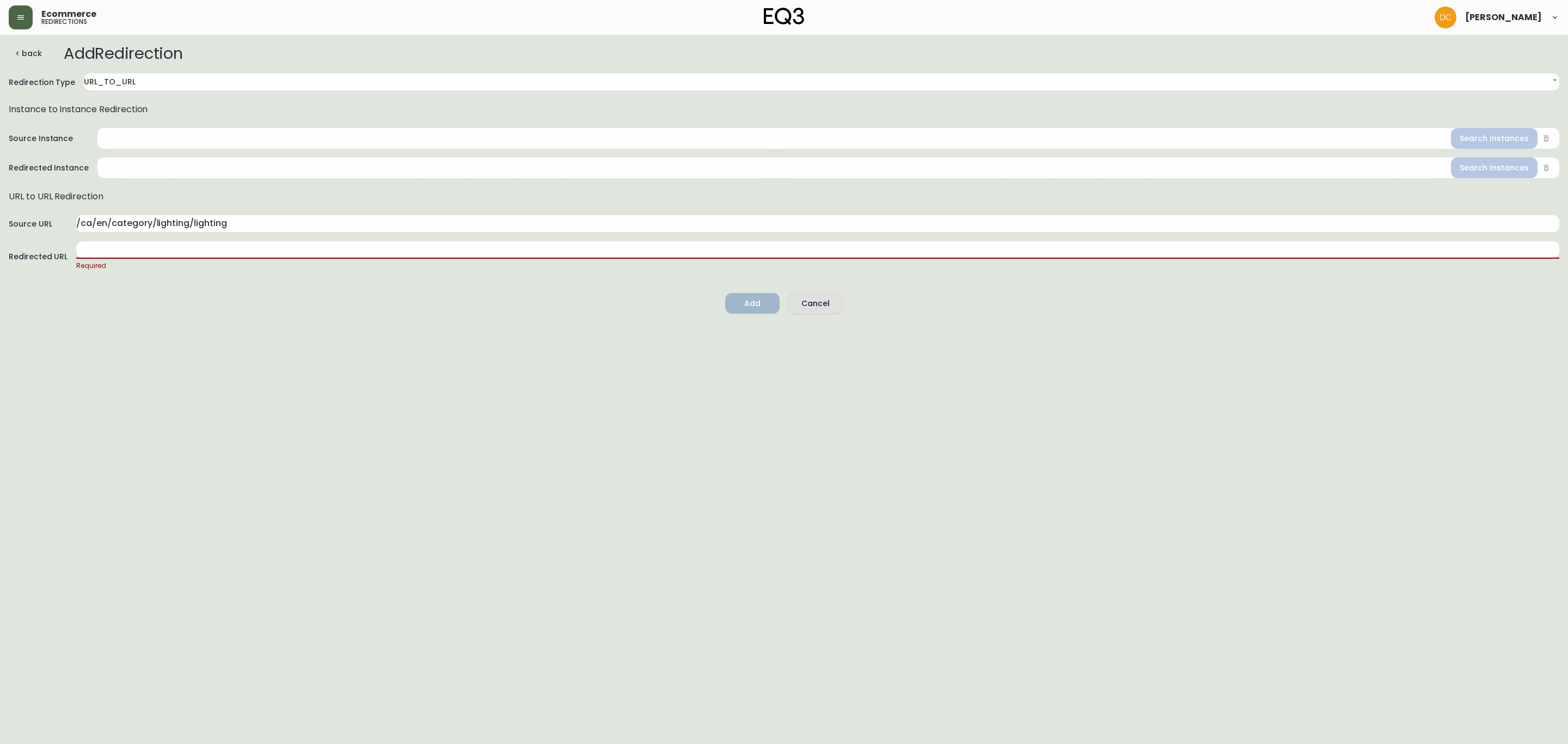
paste input "/ca/en/category/accessories/lighting"
type input "/ca/en/category/accessories/lighting"
click at [397, 310] on html "Ecommerce redirections [PERSON_NAME] back Add Redirection Redirection Type URL_…" at bounding box center [784, 155] width 1568 height 310
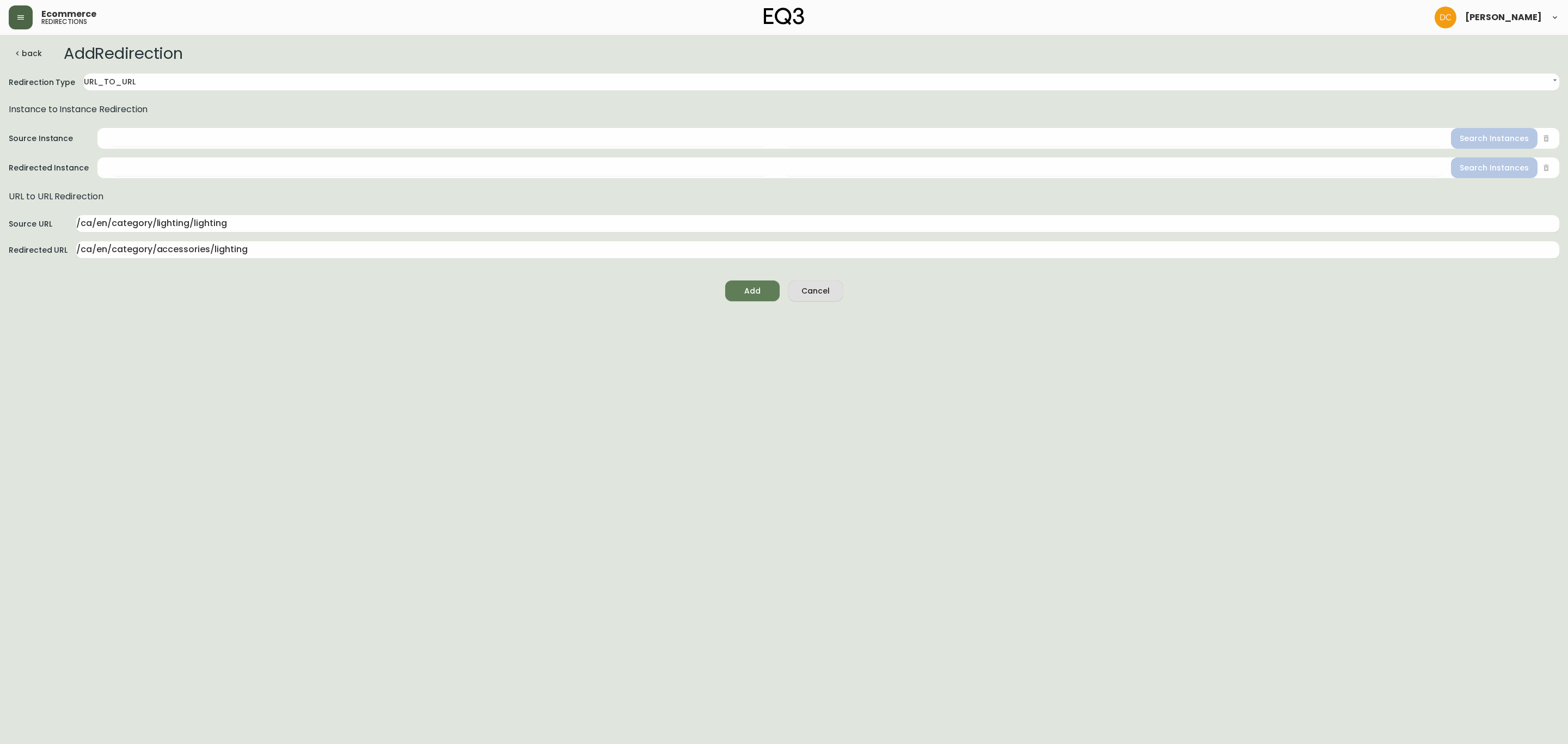
click at [740, 292] on span "Add" at bounding box center [752, 291] width 37 height 13
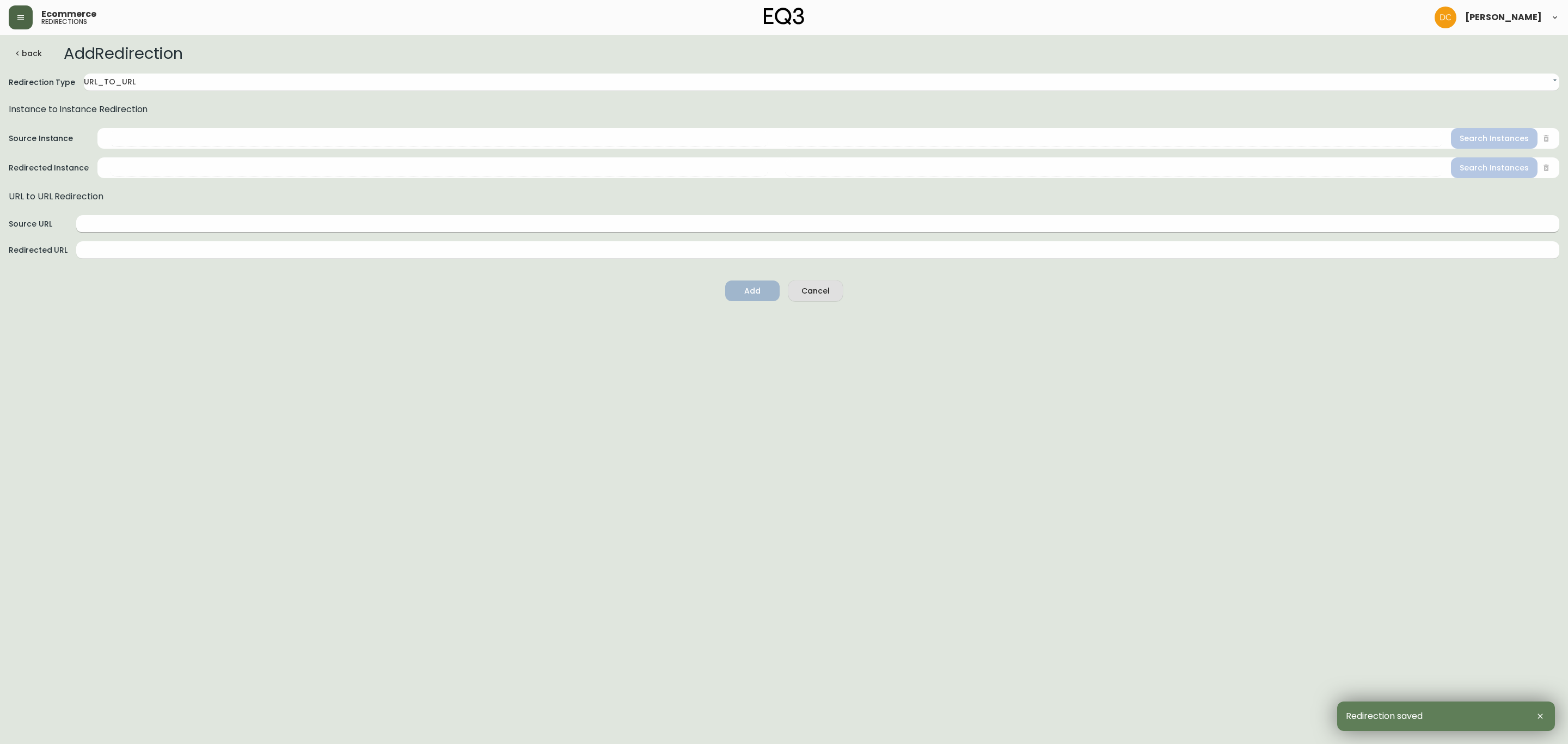
click at [141, 225] on input "text" at bounding box center [817, 223] width 1483 height 18
paste input "/ca/en/category/lighting"
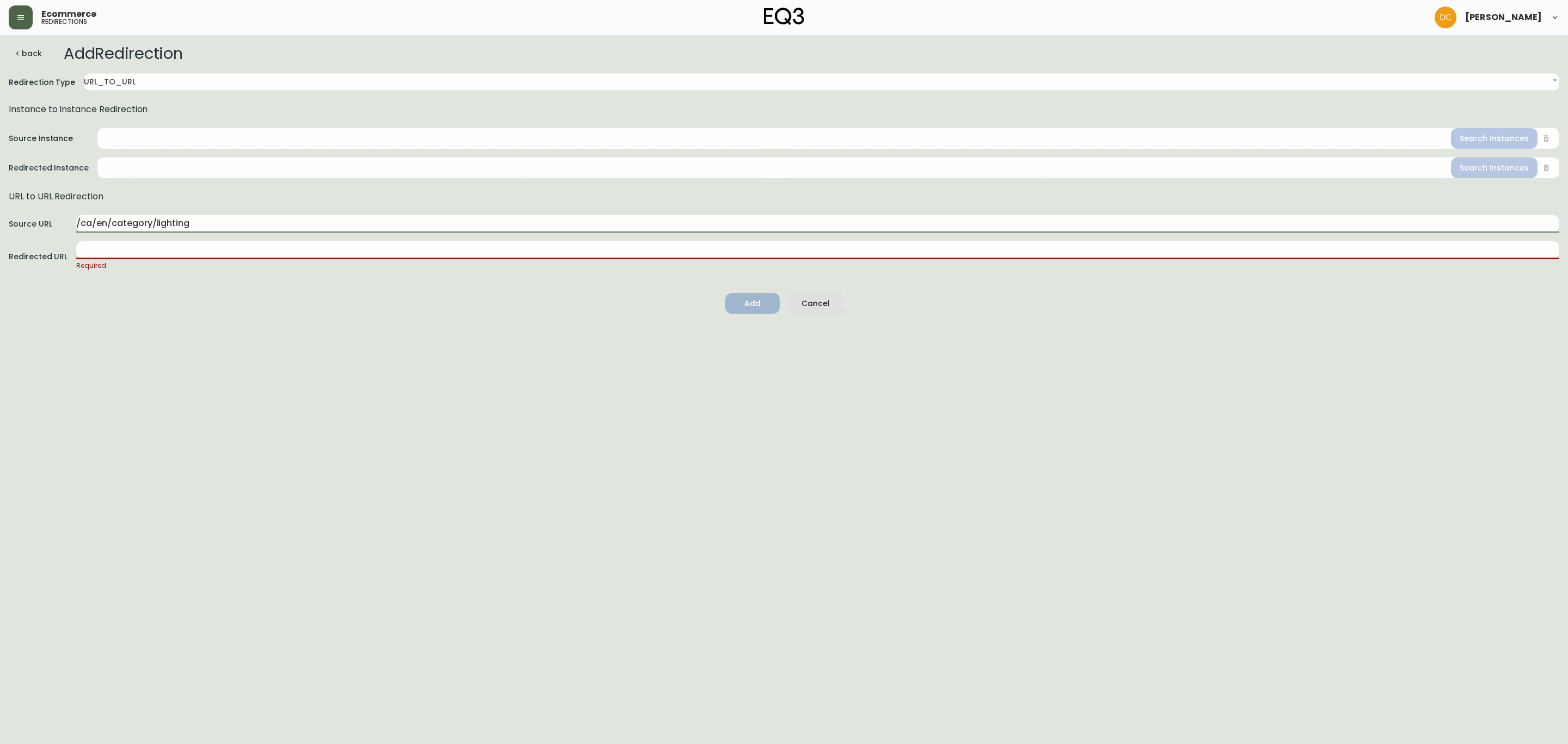
type input "/ca/en/category/lighting"
click at [211, 251] on input "text" at bounding box center [817, 250] width 1483 height 18
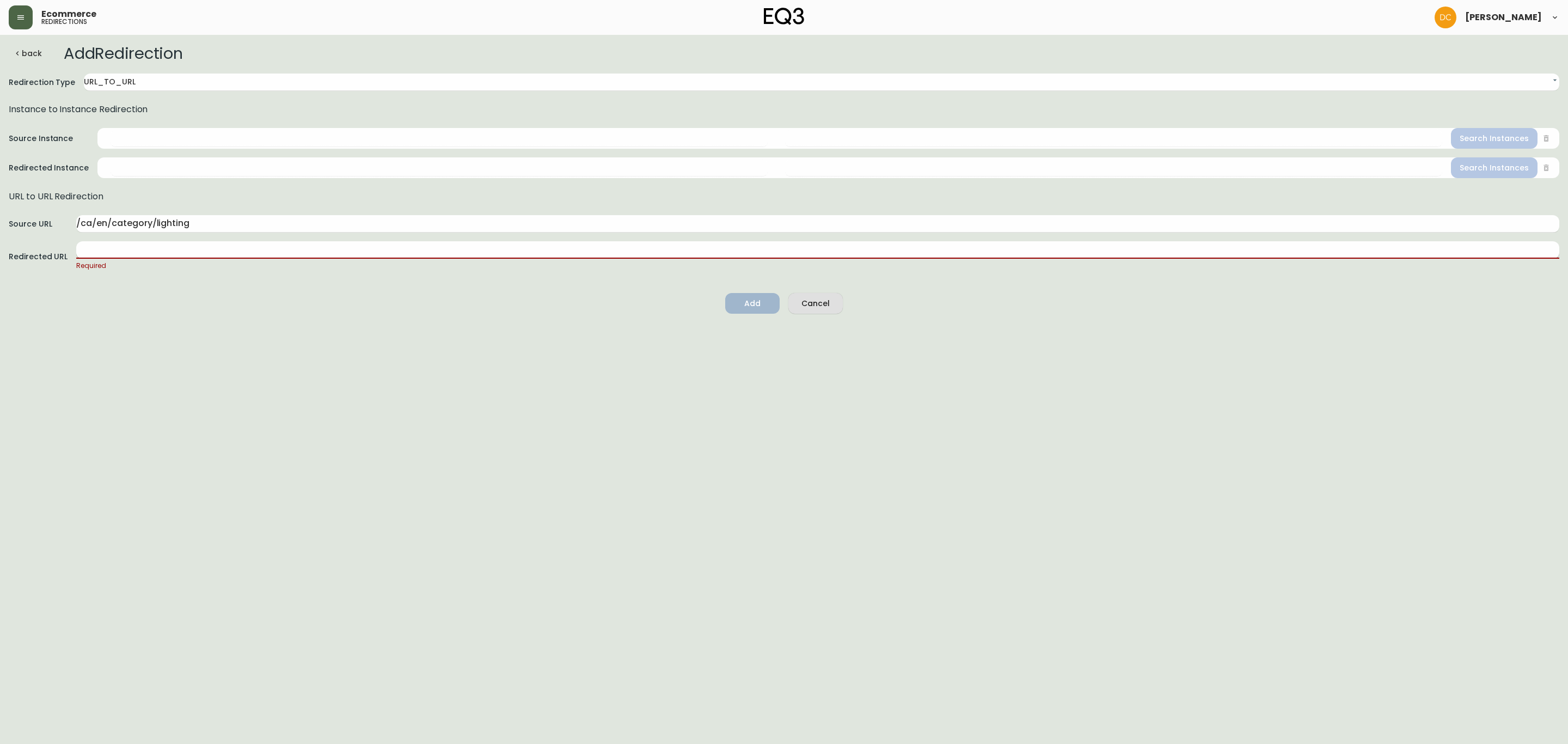
paste input "/ca/en/category/accessories/lighting"
type input "/ca/en/category/accessories/lighting"
click at [376, 310] on html "Ecommerce redirections [PERSON_NAME] back Add Redirection Redirection Type URL_…" at bounding box center [784, 155] width 1568 height 310
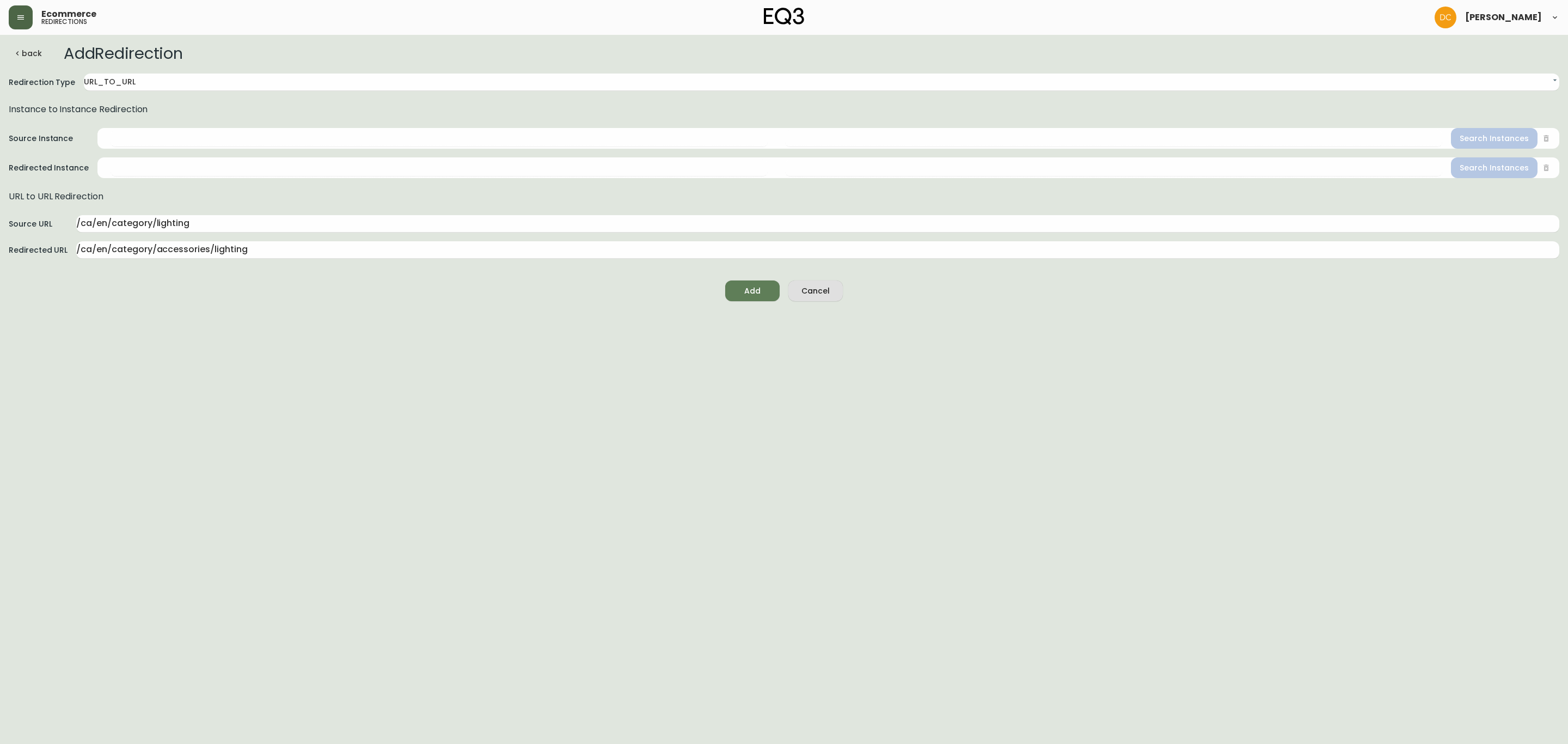
click at [746, 296] on span "Add" at bounding box center [752, 291] width 16 height 13
click at [24, 51] on span "back" at bounding box center [27, 54] width 29 height 13
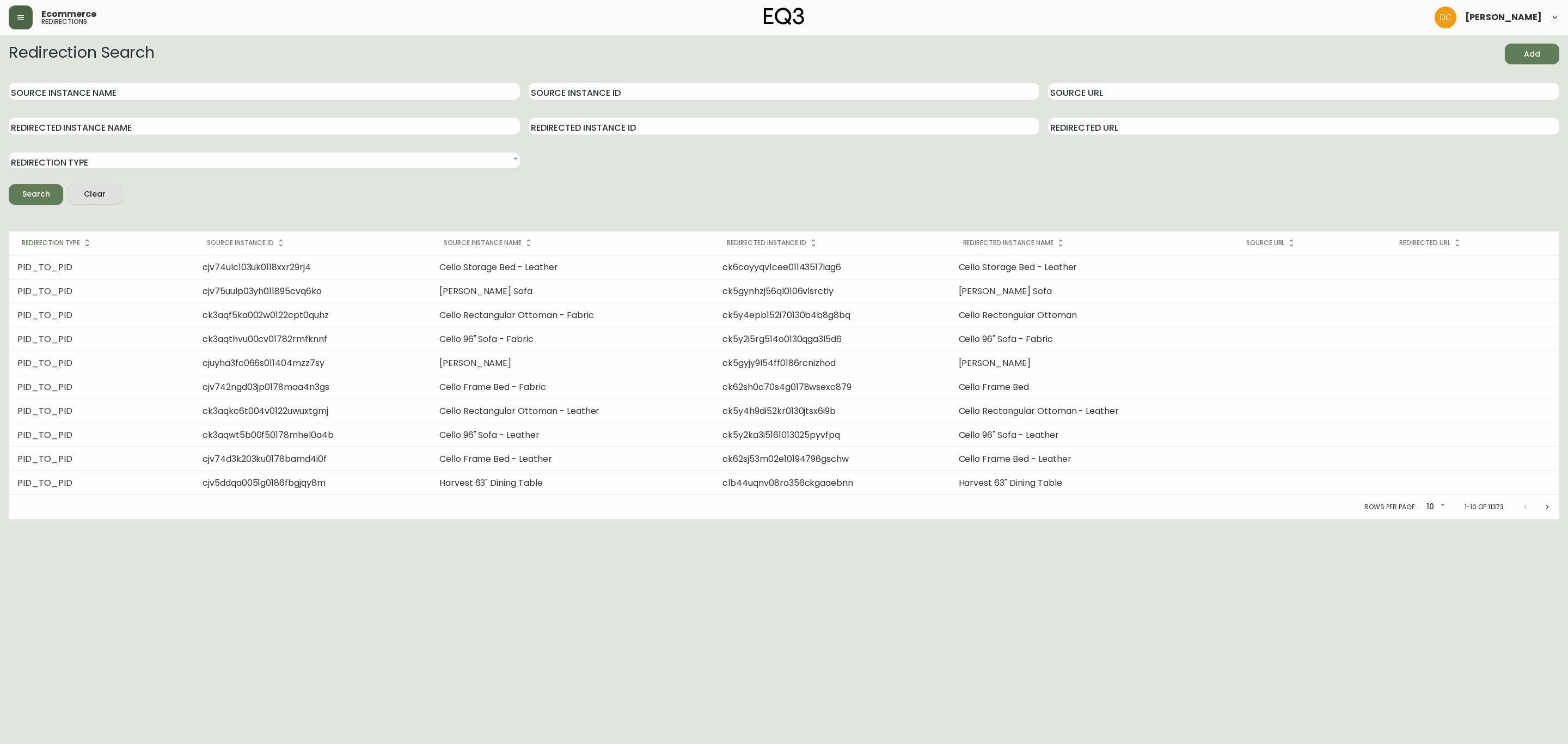
click at [16, 18] on icon "button" at bounding box center [21, 17] width 9 height 9
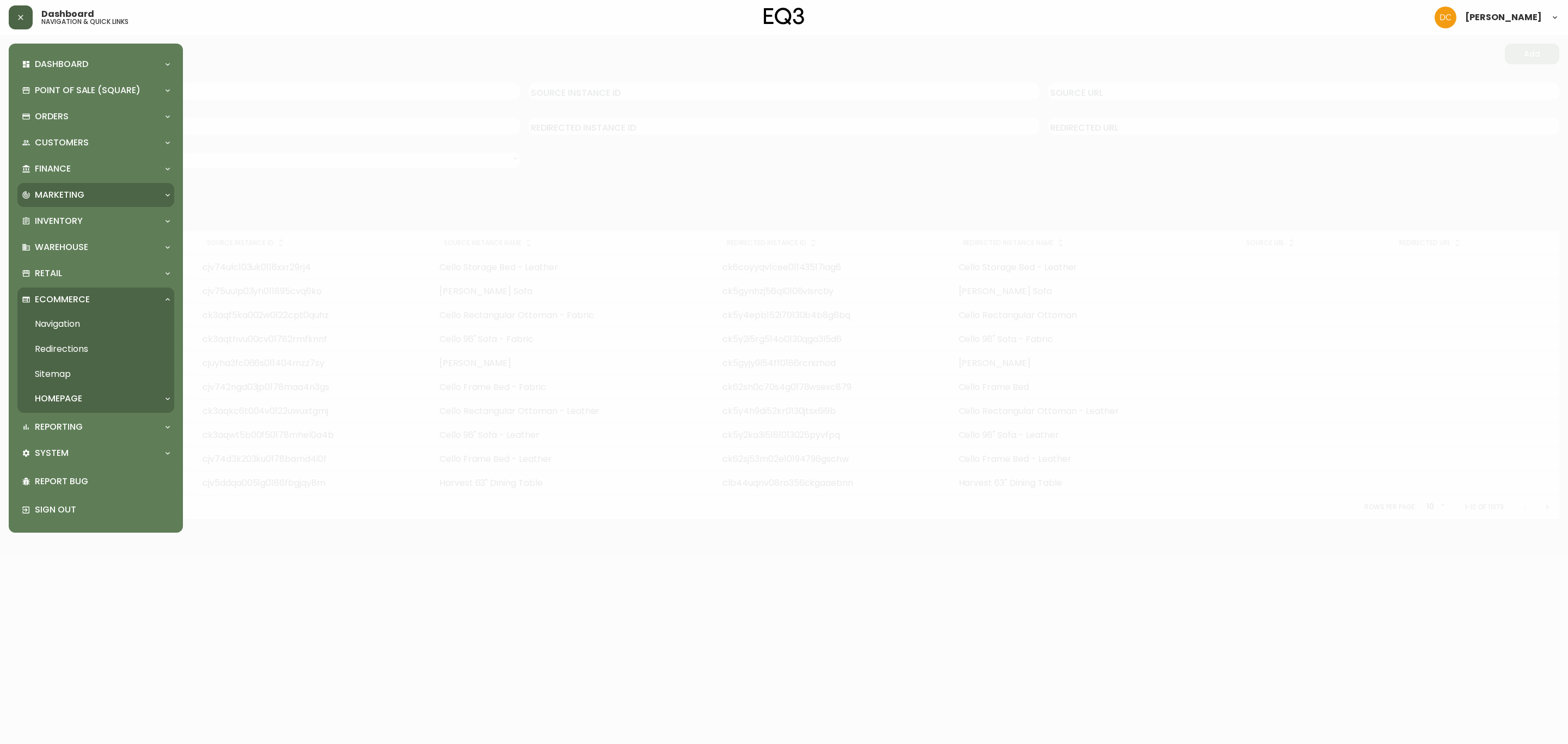
click at [88, 198] on div "Marketing" at bounding box center [90, 195] width 137 height 12
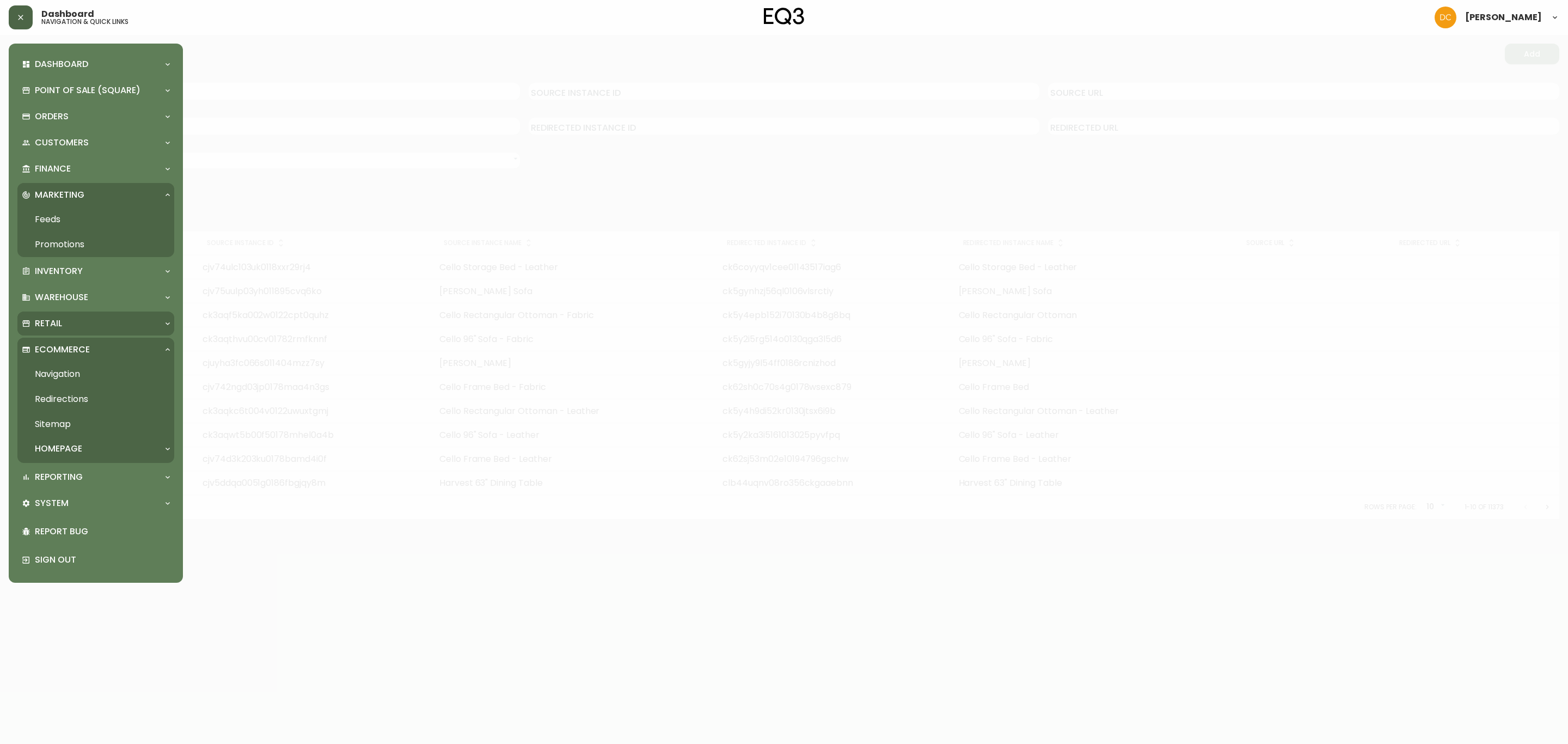
click at [96, 326] on div "Retail" at bounding box center [90, 323] width 137 height 12
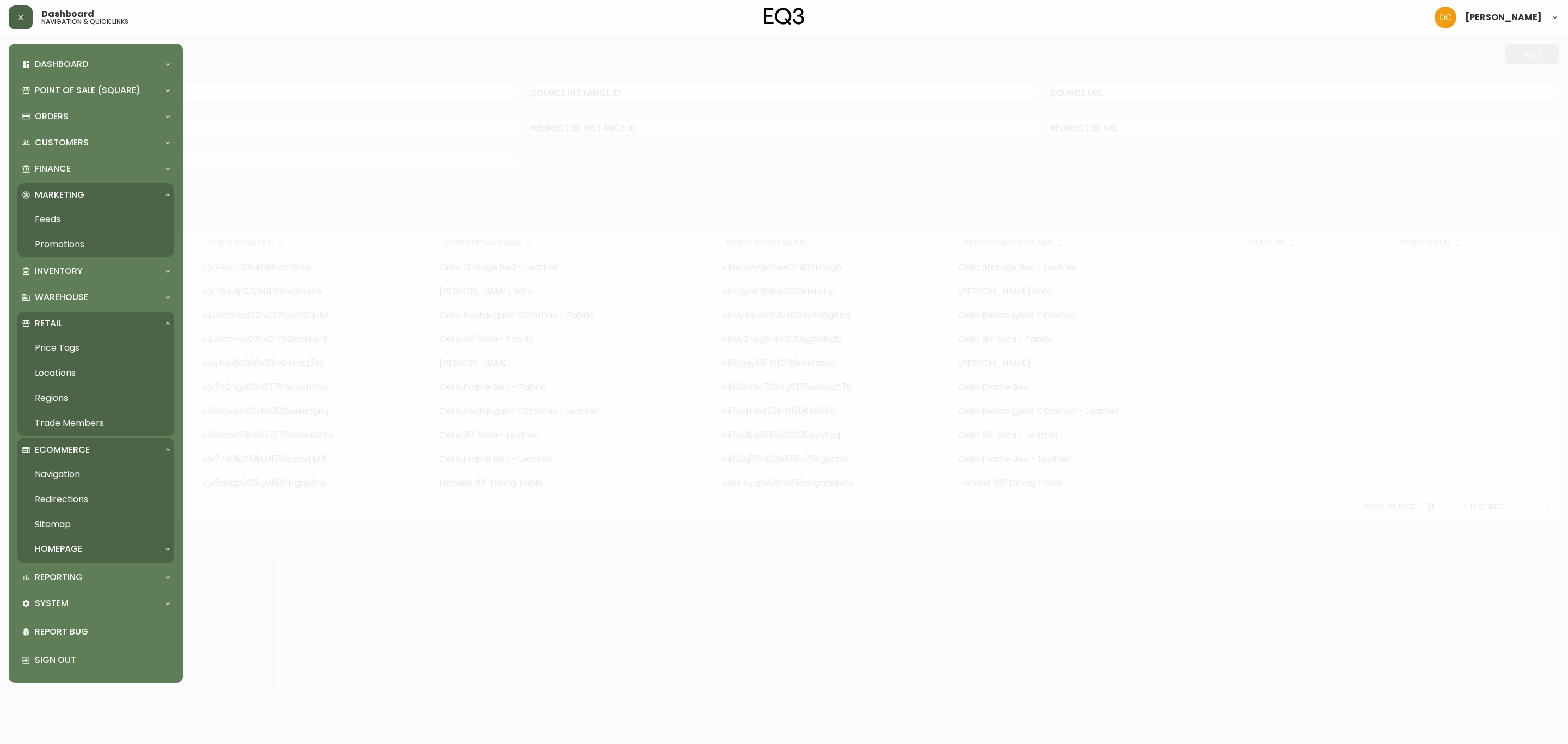
click at [82, 374] on link "Locations" at bounding box center [96, 373] width 157 height 25
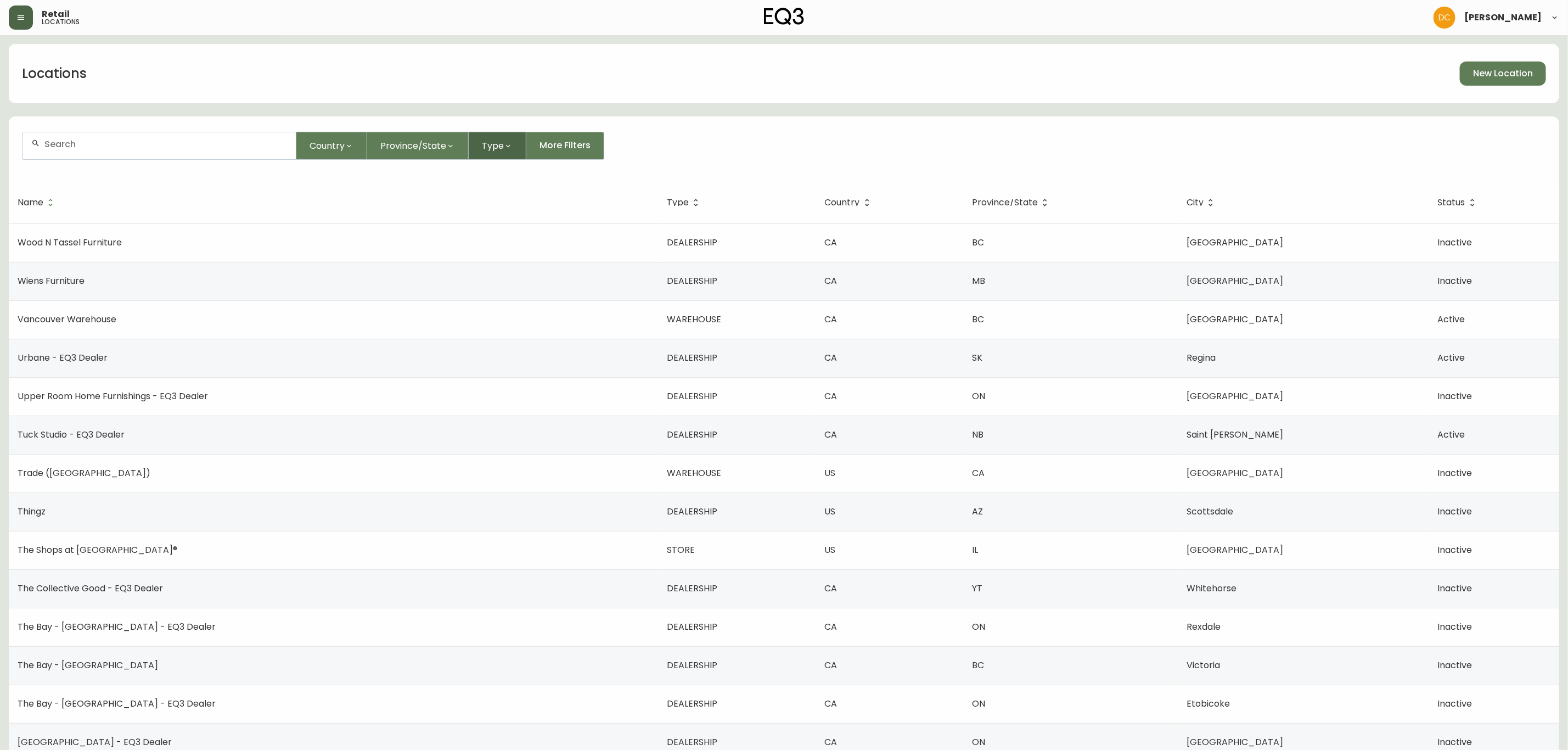
click at [491, 152] on button "Type" at bounding box center [498, 146] width 58 height 28
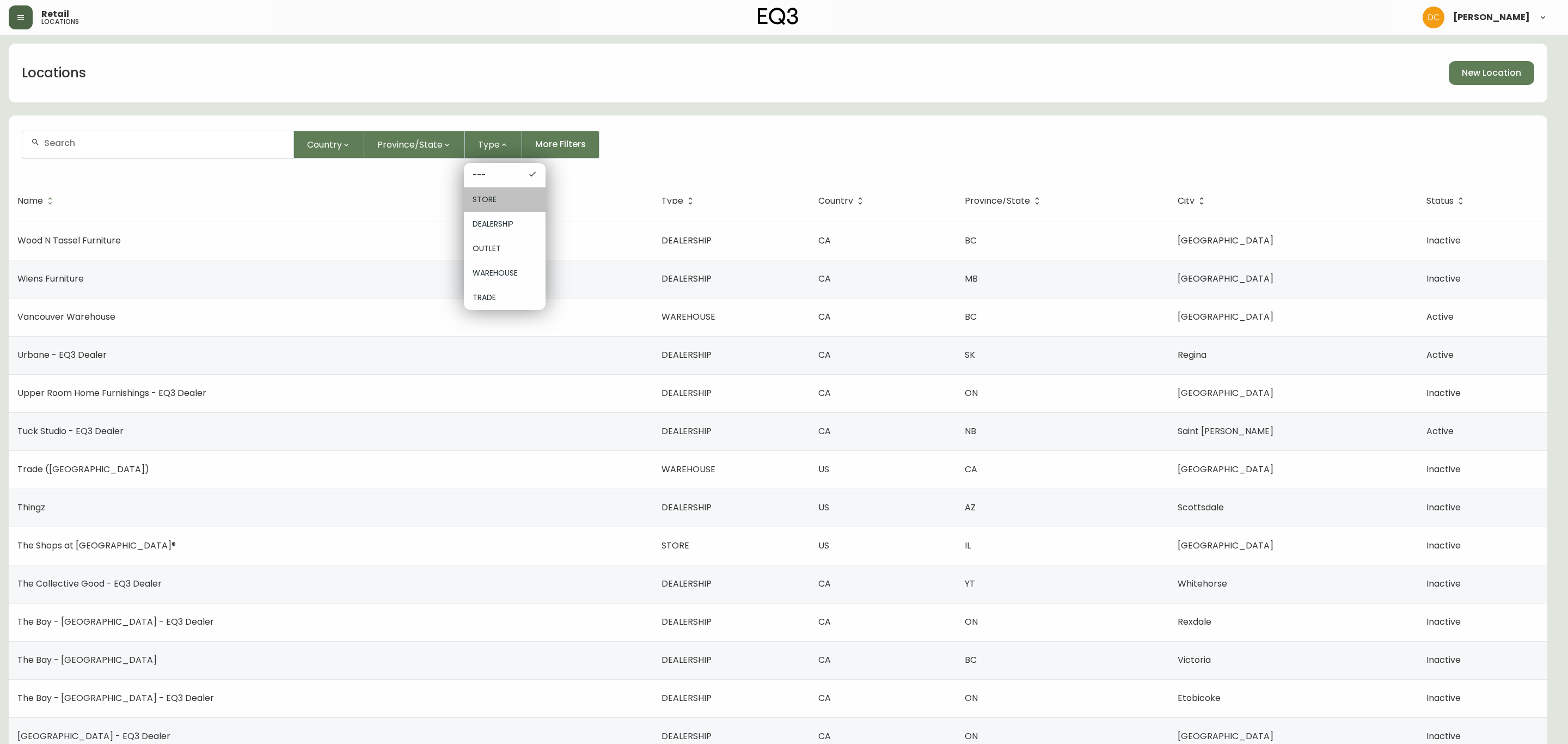
click at [512, 201] on span "STORE" at bounding box center [505, 199] width 65 height 12
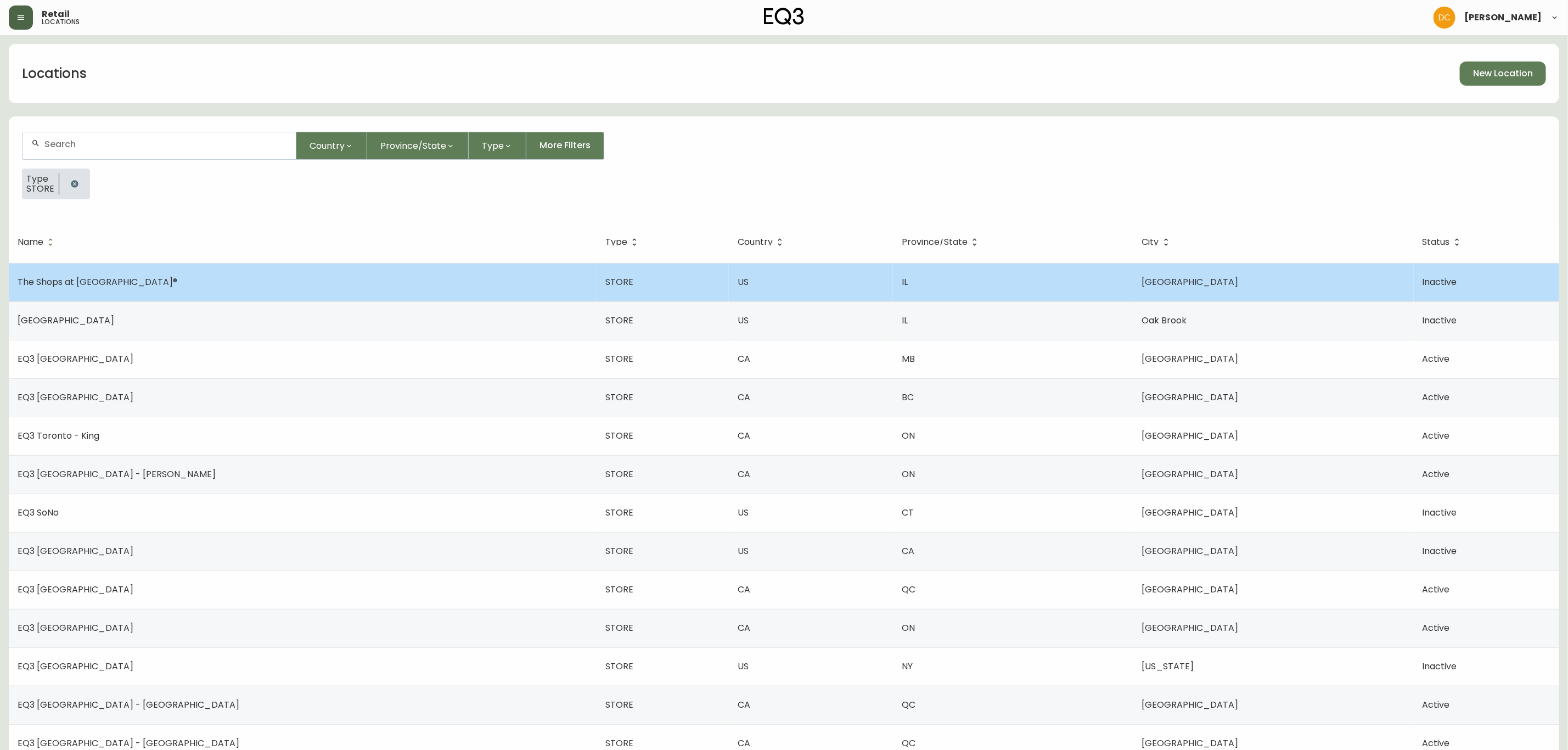
click at [597, 273] on td "STORE" at bounding box center [663, 282] width 133 height 39
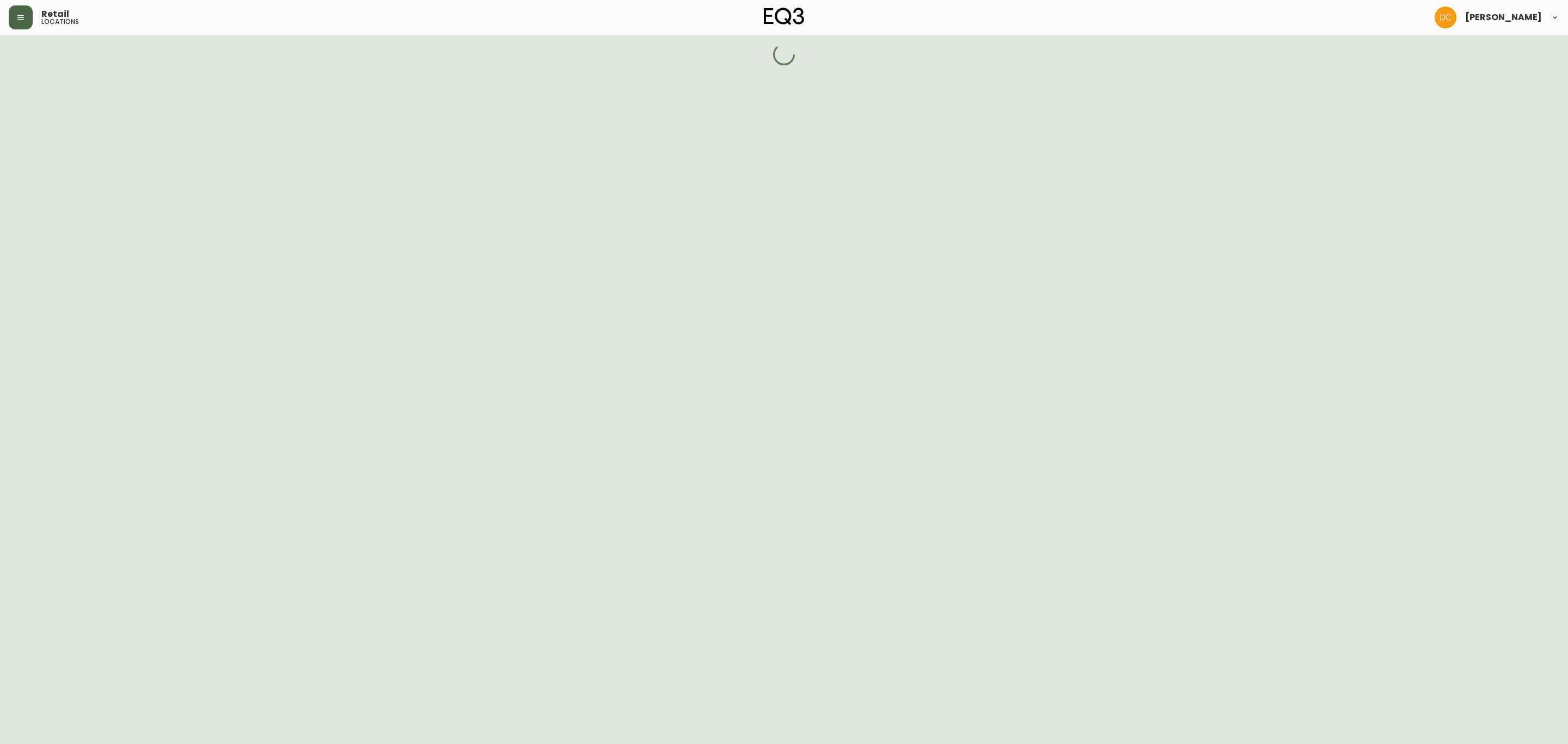
select select "IL"
select select "US"
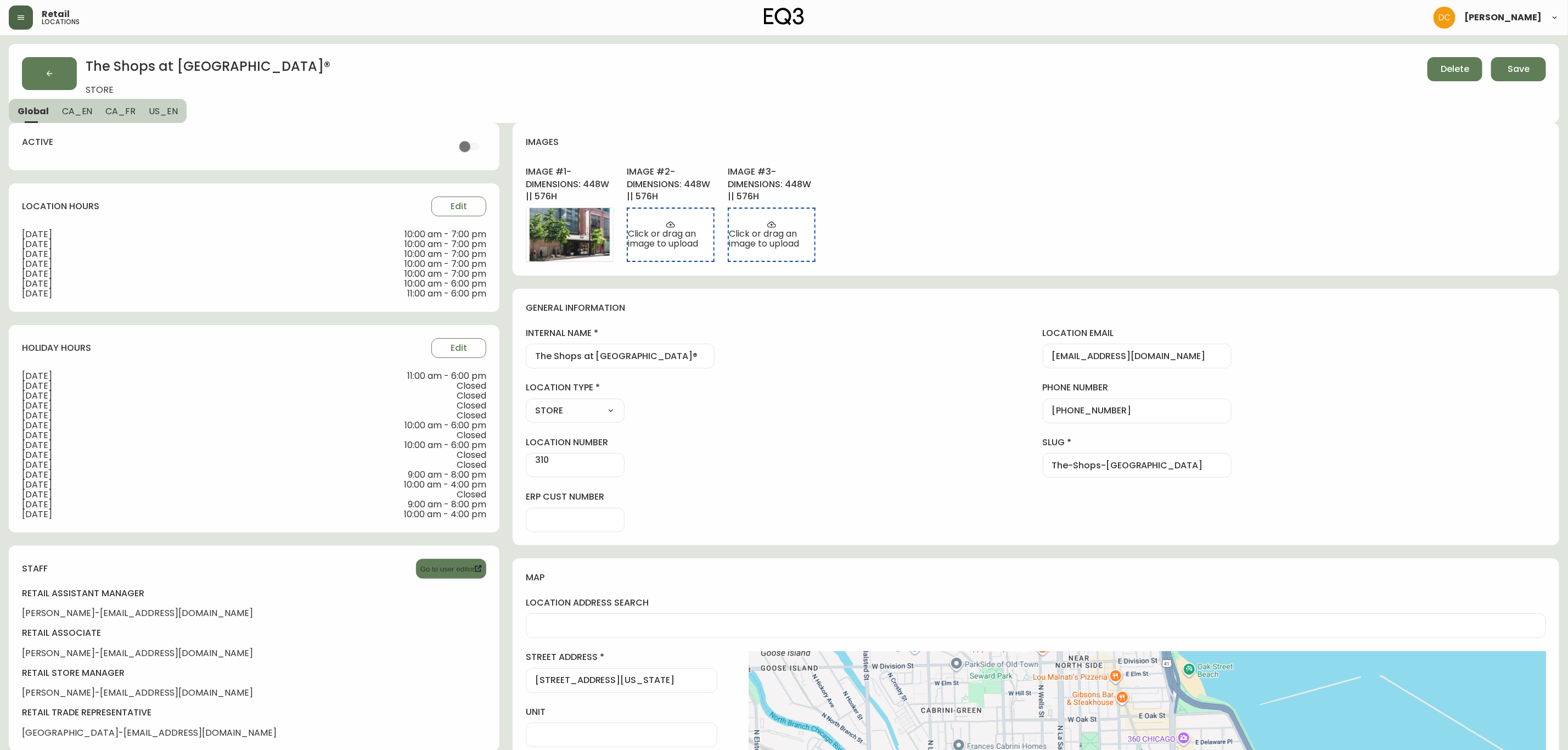
click at [547, 408] on select "STORE DEALERSHIP OUTLET WAREHOUSE TRADE" at bounding box center [575, 411] width 99 height 17
click at [72, 68] on button "button" at bounding box center [49, 74] width 55 height 33
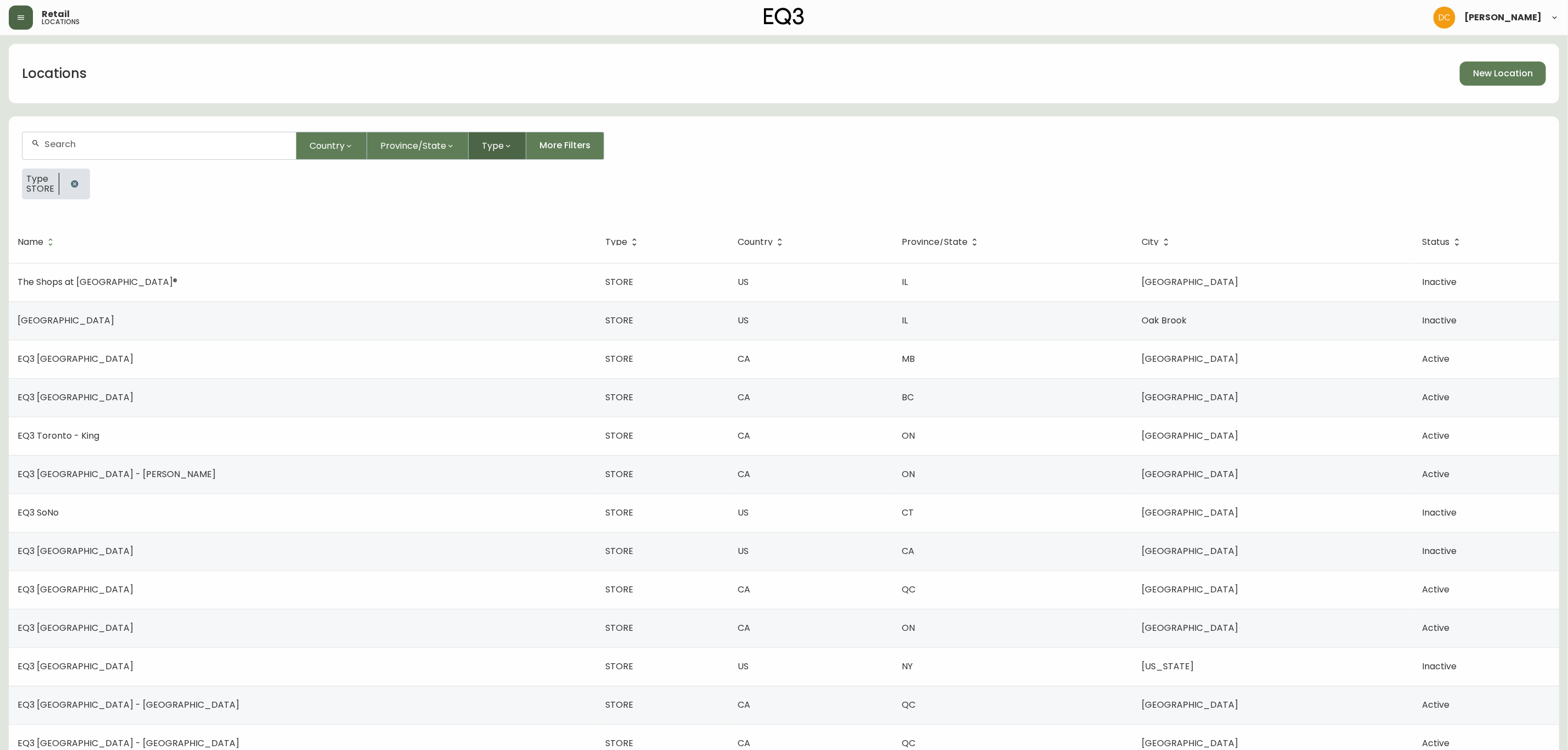
click at [495, 147] on span "Type" at bounding box center [493, 145] width 22 height 14
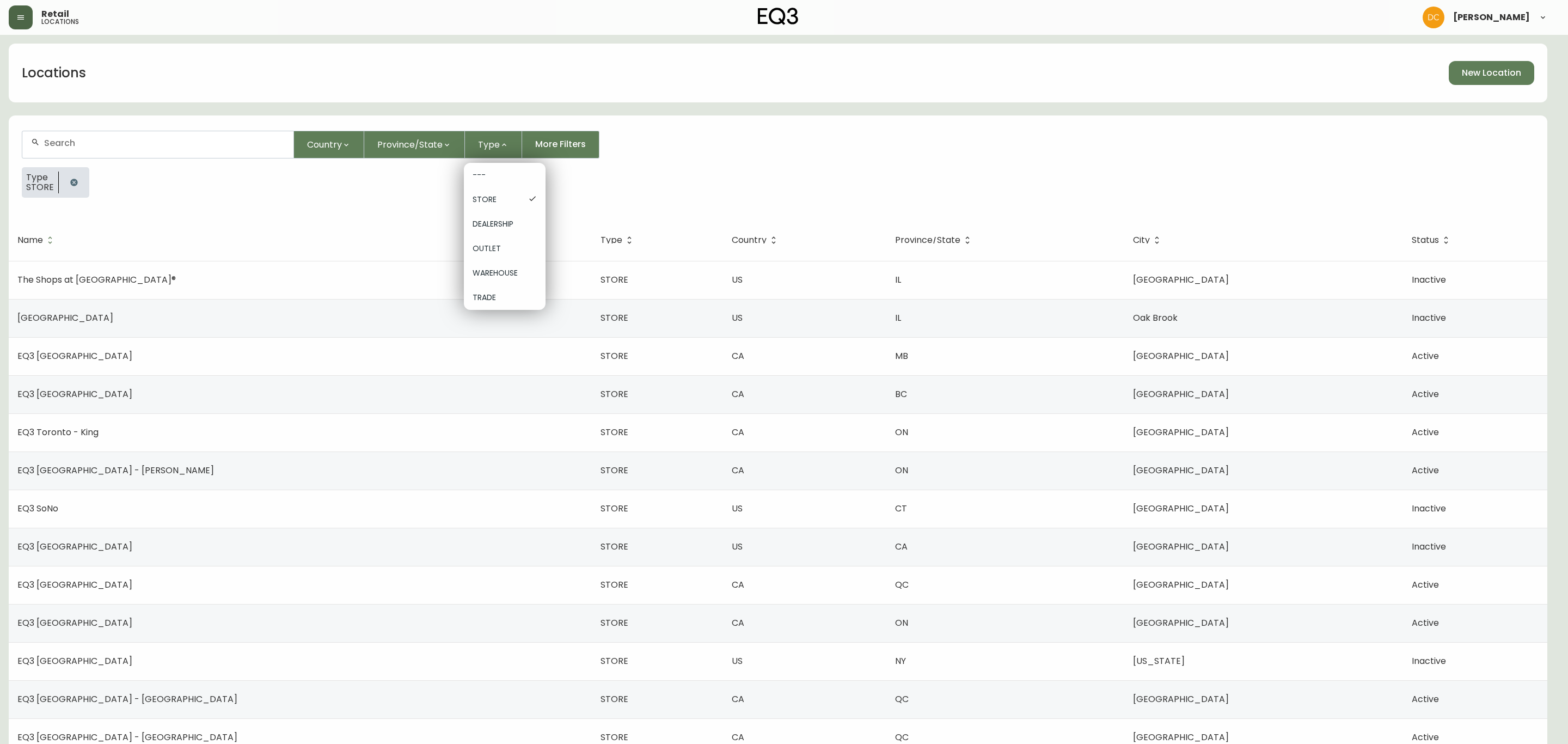
click at [425, 151] on div at bounding box center [784, 372] width 1568 height 744
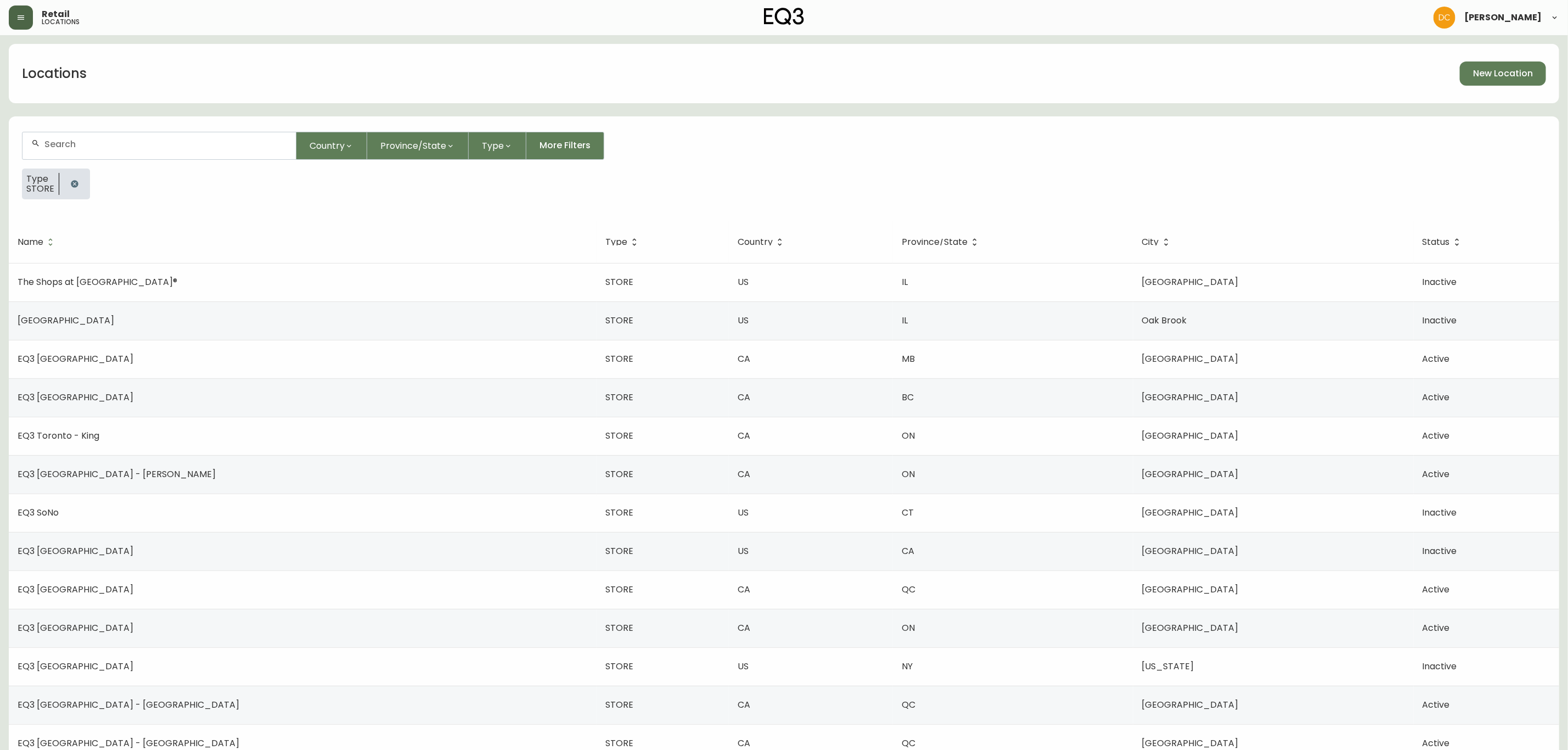
click at [417, 144] on span "Province/State" at bounding box center [413, 145] width 66 height 14
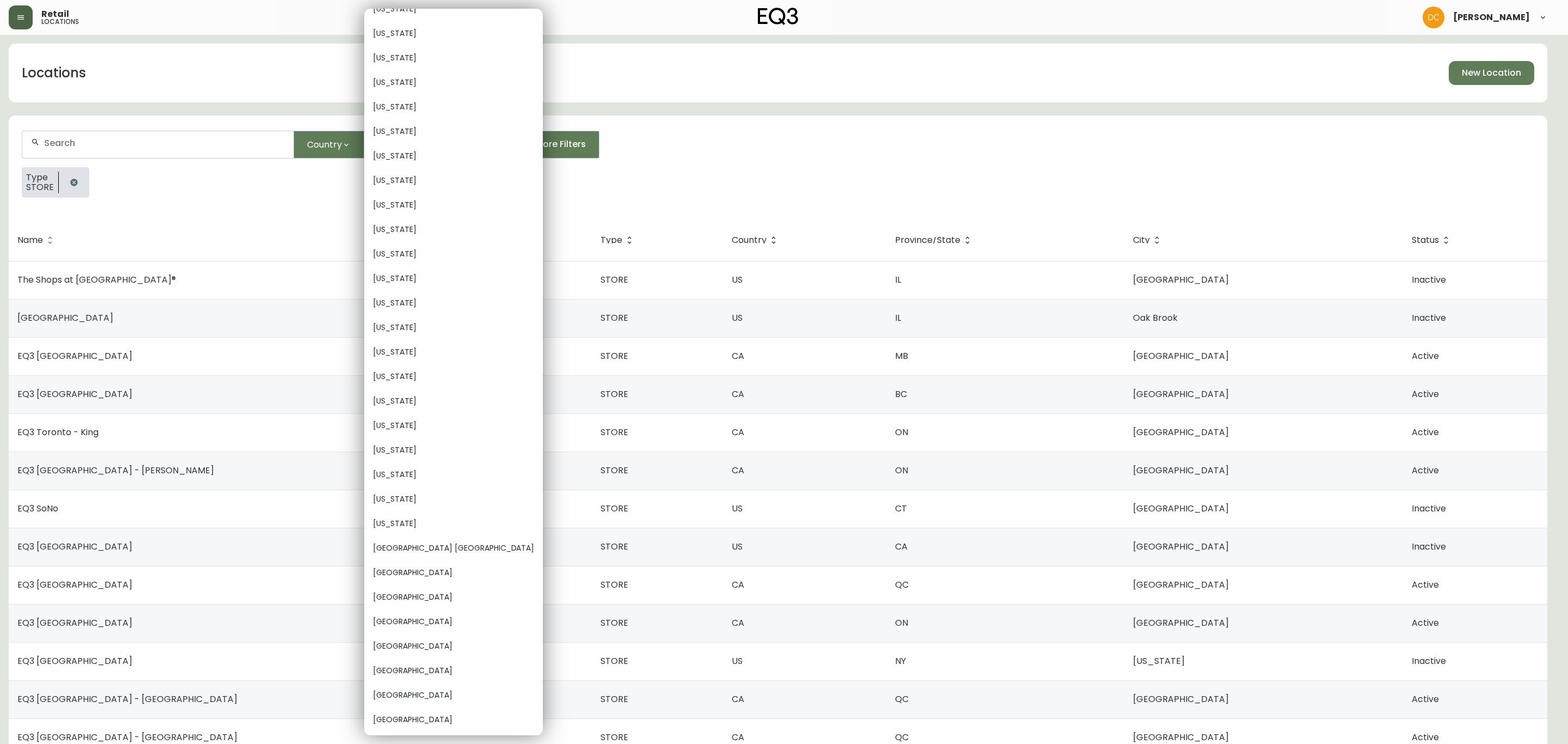
scroll to position [1011, 0]
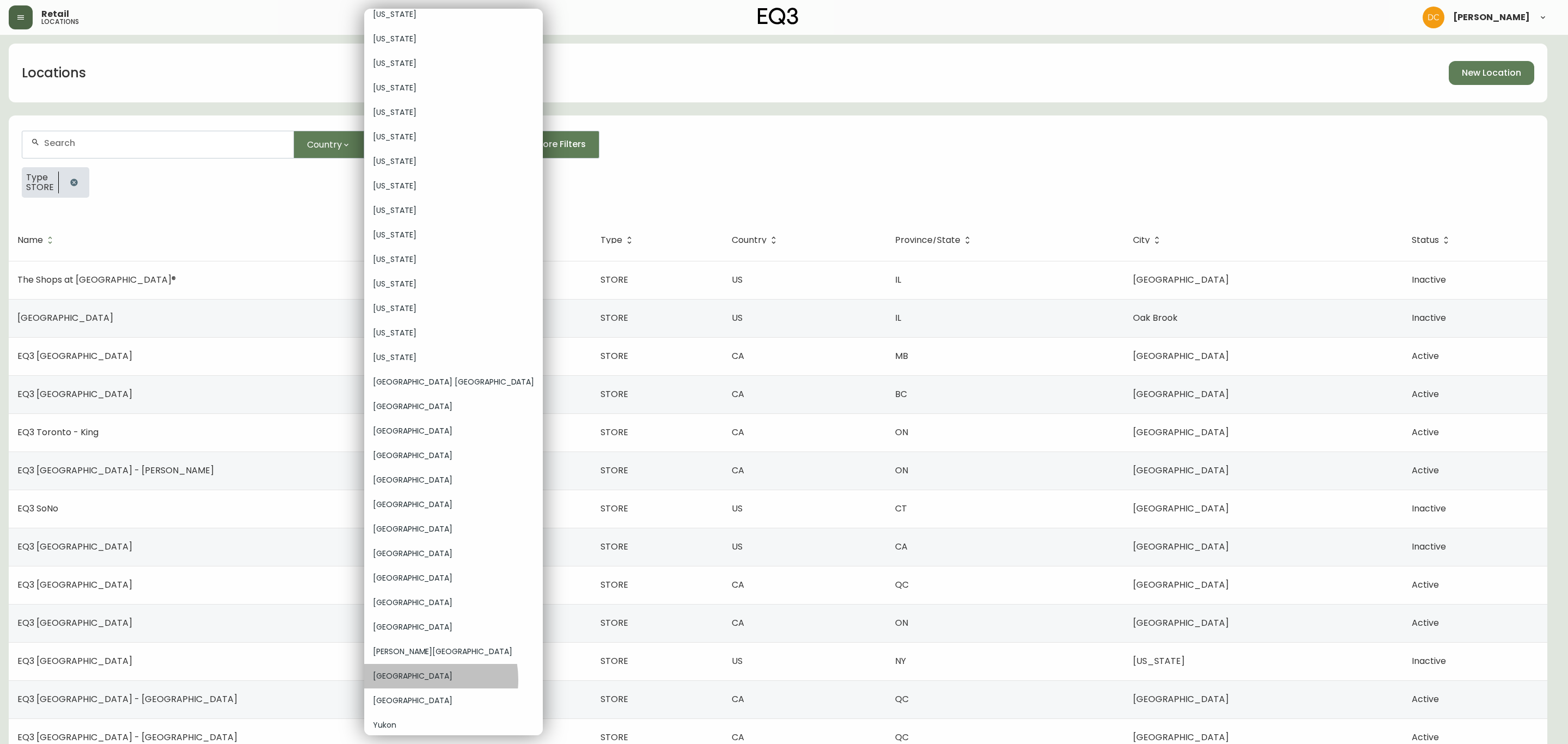
click at [417, 678] on span "[GEOGRAPHIC_DATA]" at bounding box center [453, 676] width 161 height 12
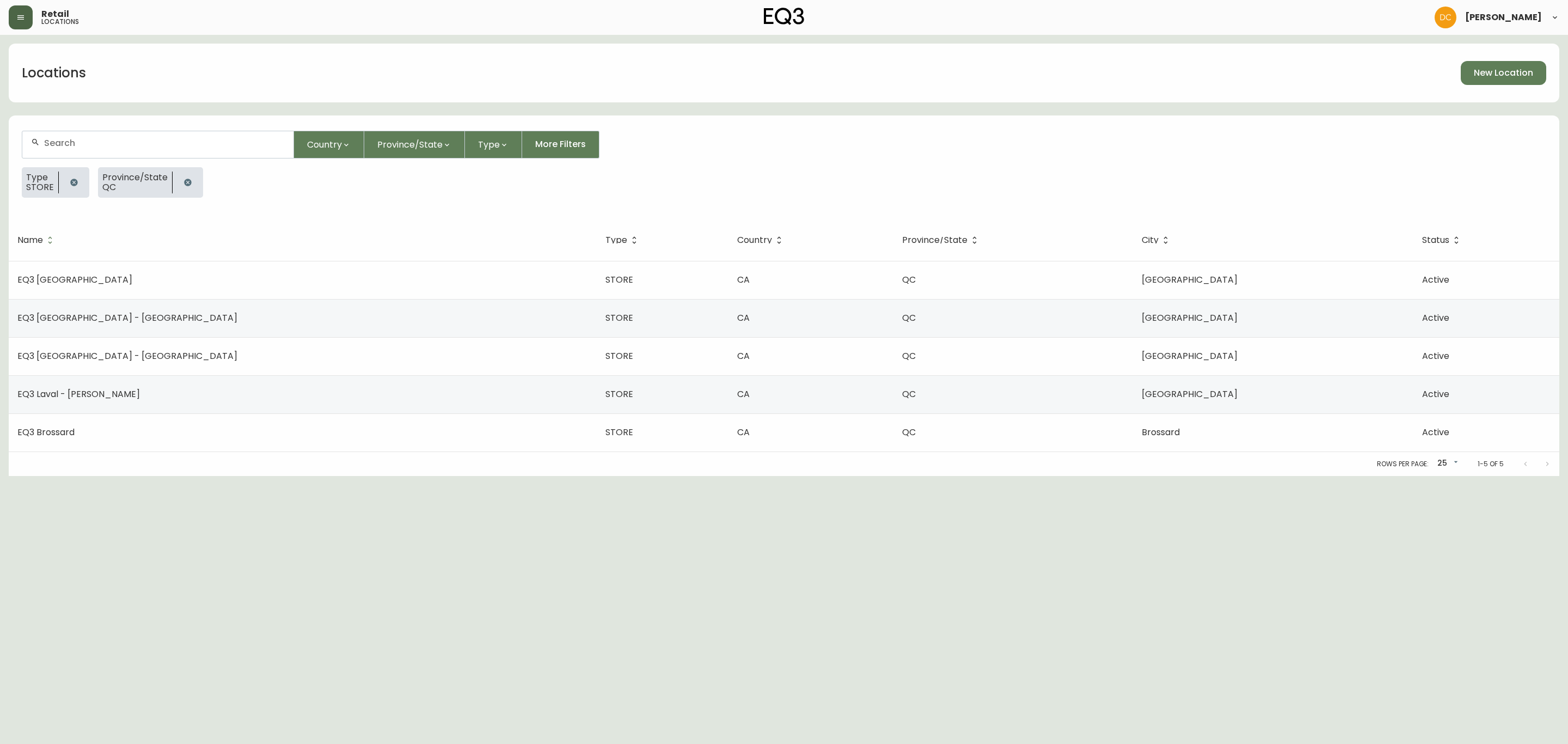
click at [79, 181] on button "button" at bounding box center [74, 183] width 22 height 22
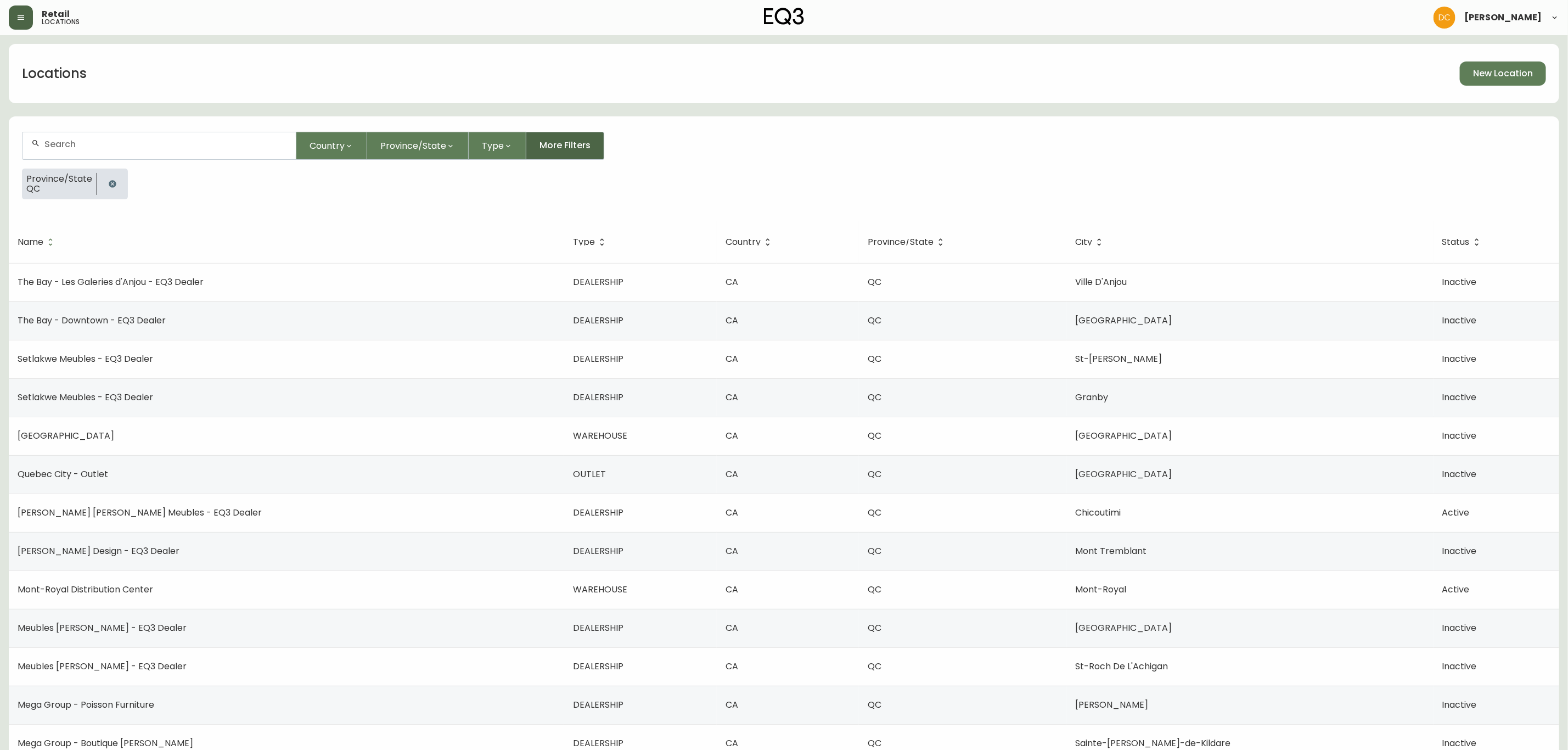
click at [572, 149] on span "More Filters" at bounding box center [565, 145] width 51 height 12
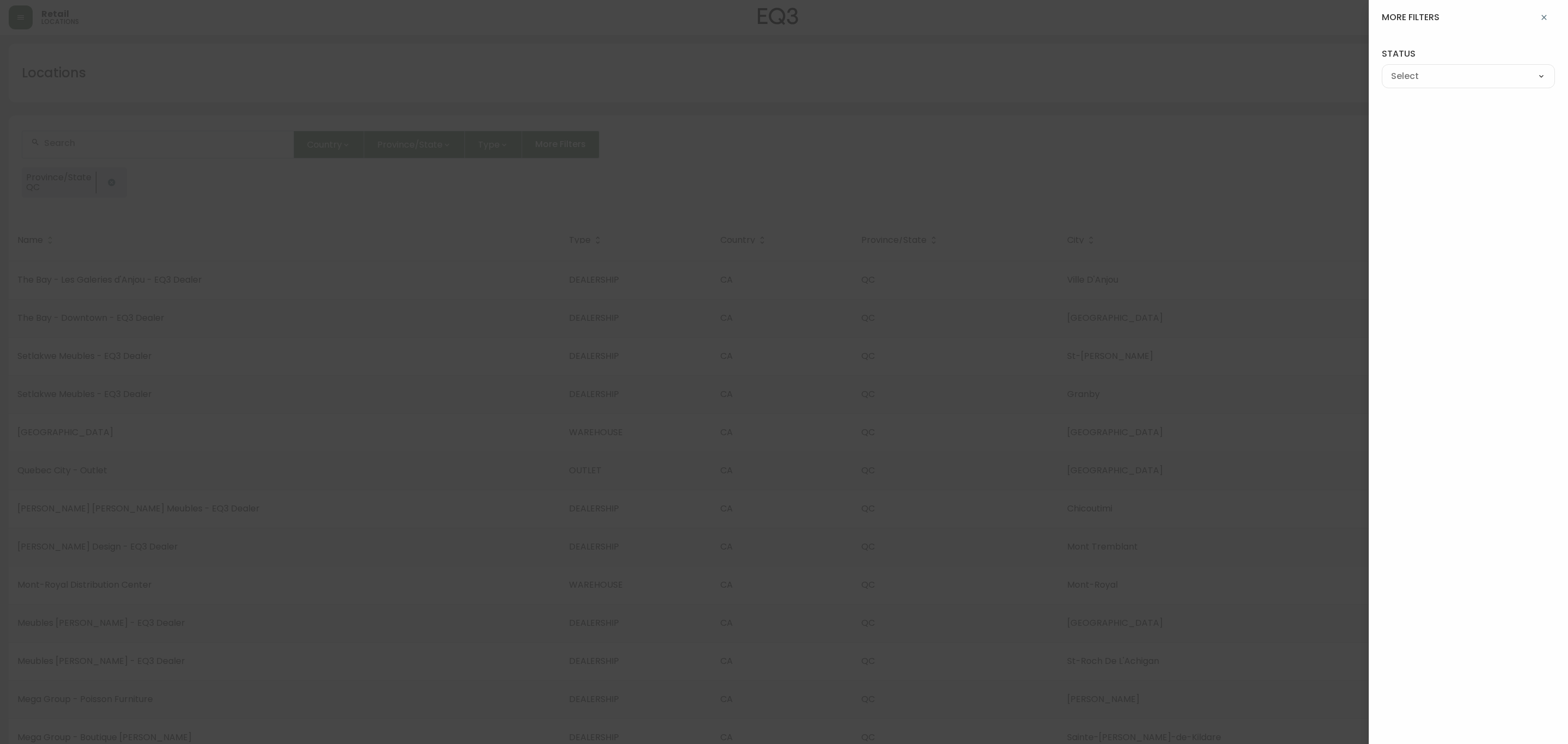
click at [1492, 83] on select "--- ACTIVE INACTIVE" at bounding box center [1468, 77] width 173 height 16
select select "TRUE"
click at [1382, 69] on select "--- ACTIVE INACTIVE" at bounding box center [1468, 77] width 173 height 16
type input "ACTIVE"
click at [1155, 147] on div at bounding box center [784, 372] width 1568 height 744
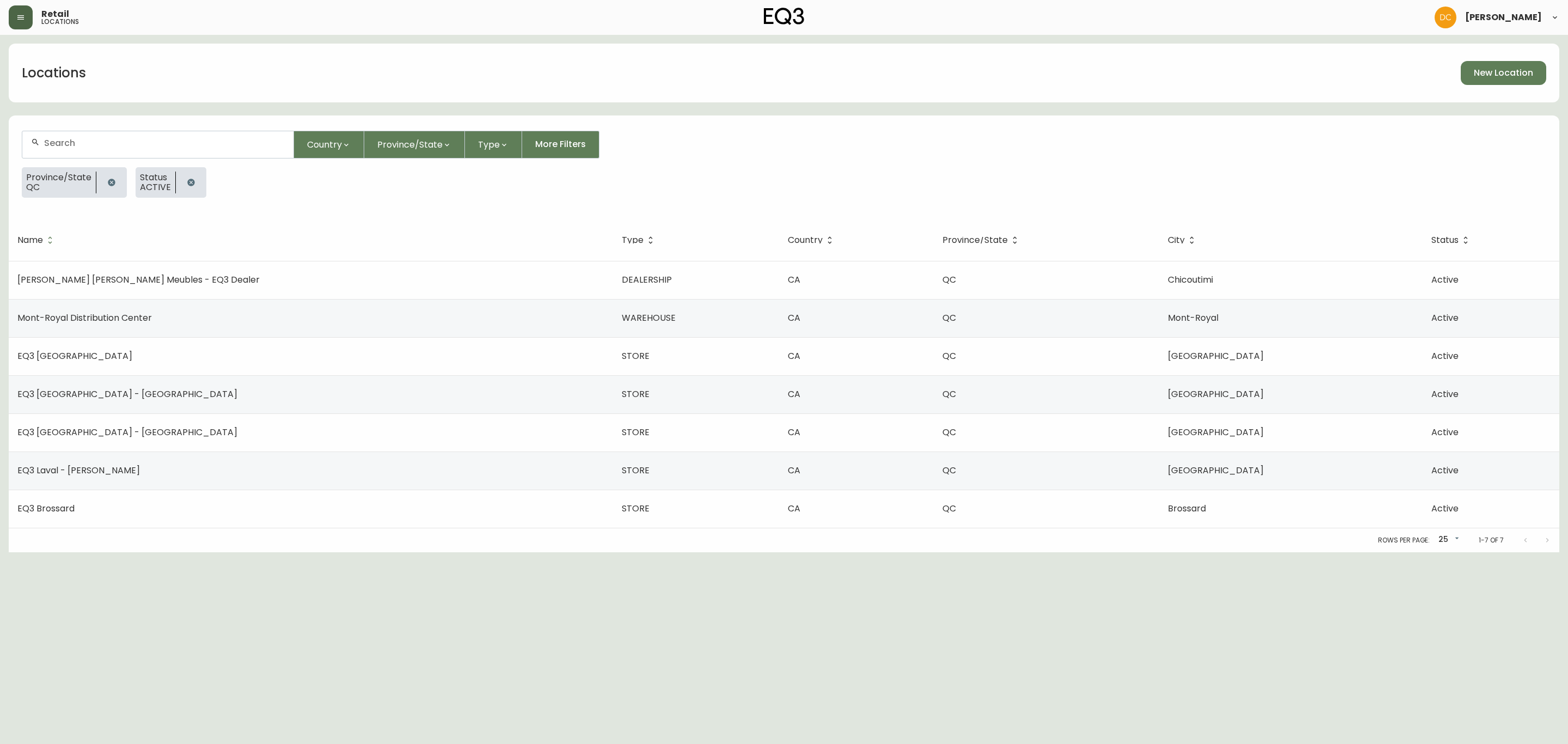
click at [113, 183] on icon "button" at bounding box center [111, 182] width 7 height 7
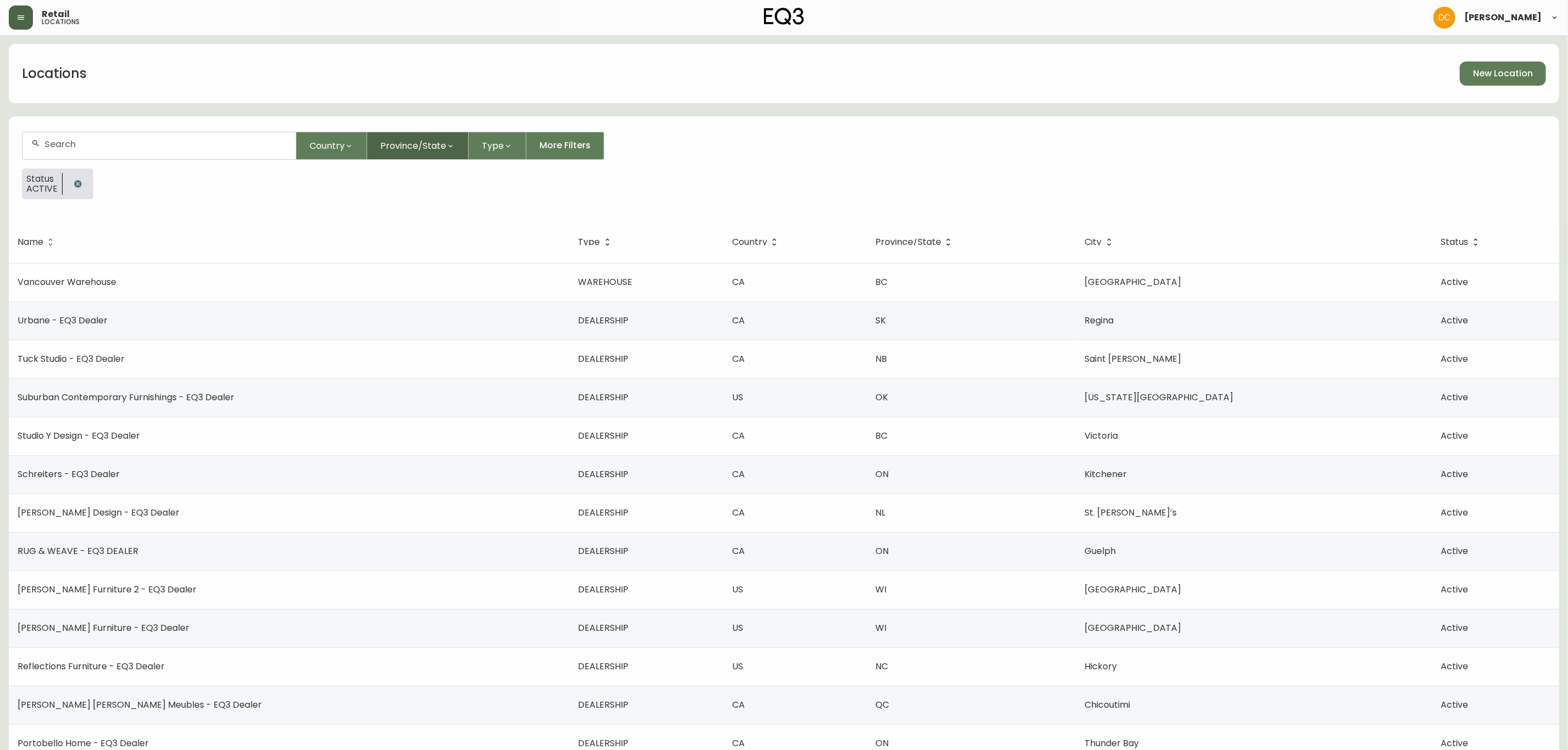
click at [412, 139] on span "Province/State" at bounding box center [413, 145] width 66 height 14
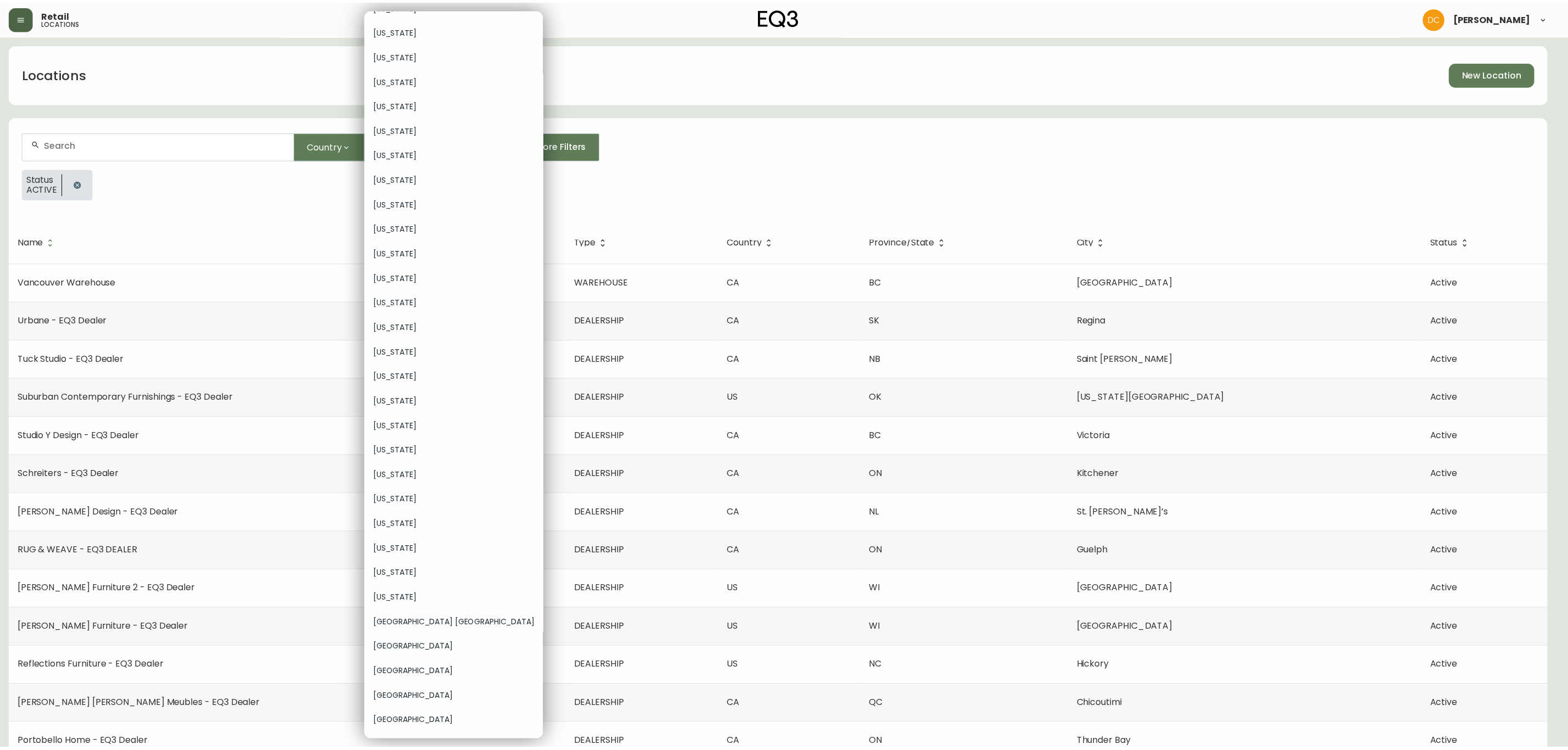
scroll to position [1019, 0]
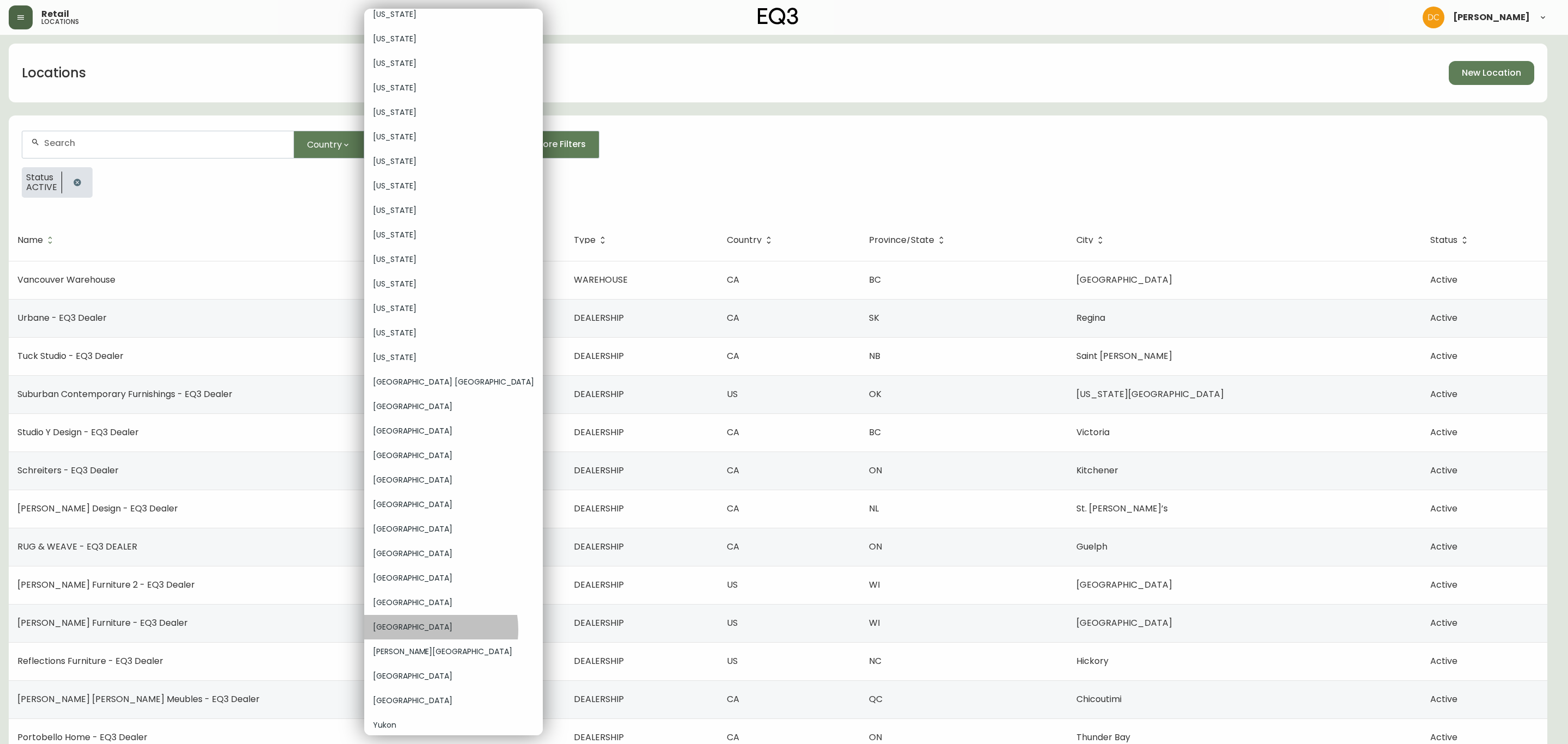
click at [422, 628] on span "[GEOGRAPHIC_DATA]" at bounding box center [453, 627] width 161 height 12
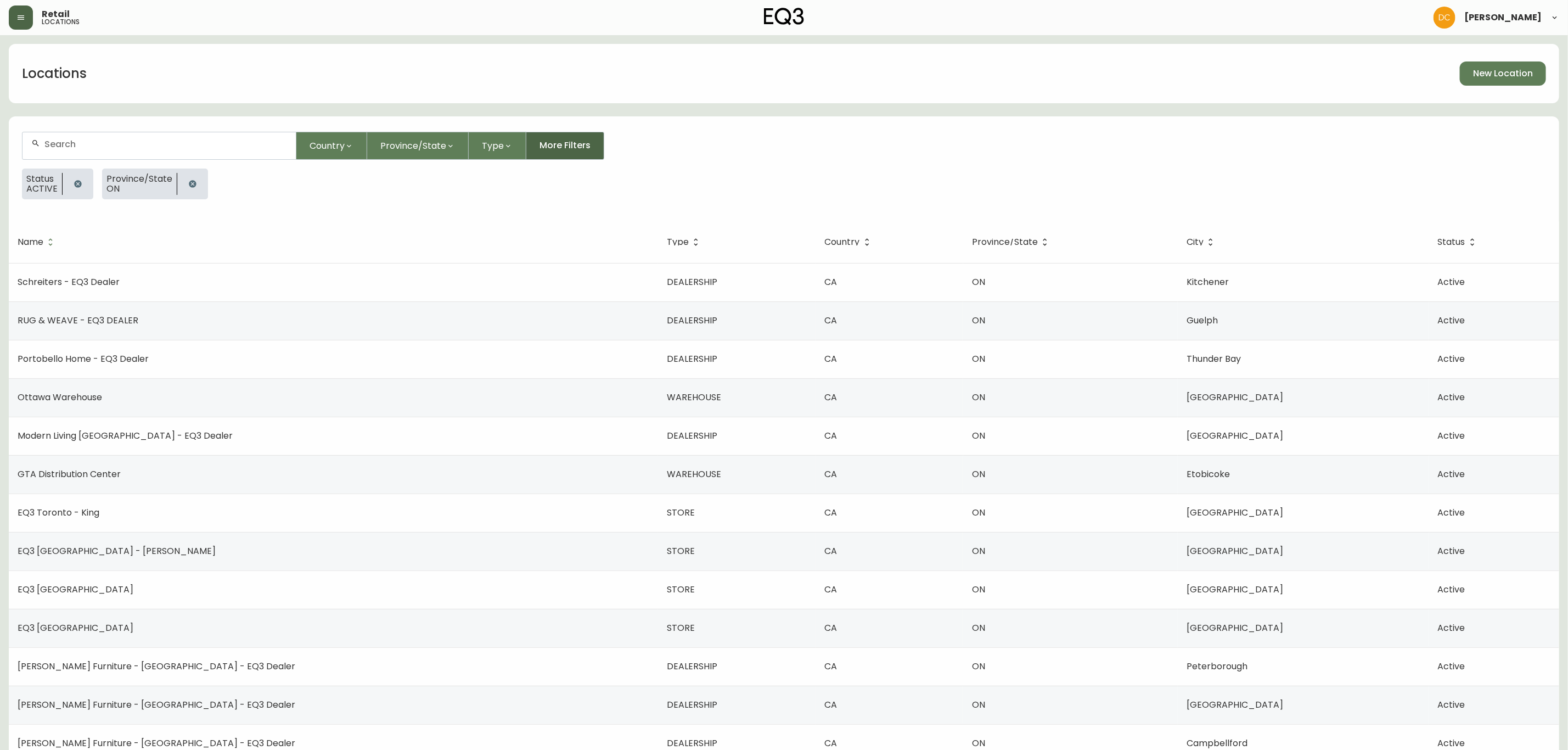
click at [583, 152] on span "More Filters" at bounding box center [565, 145] width 51 height 12
select select "TRUE"
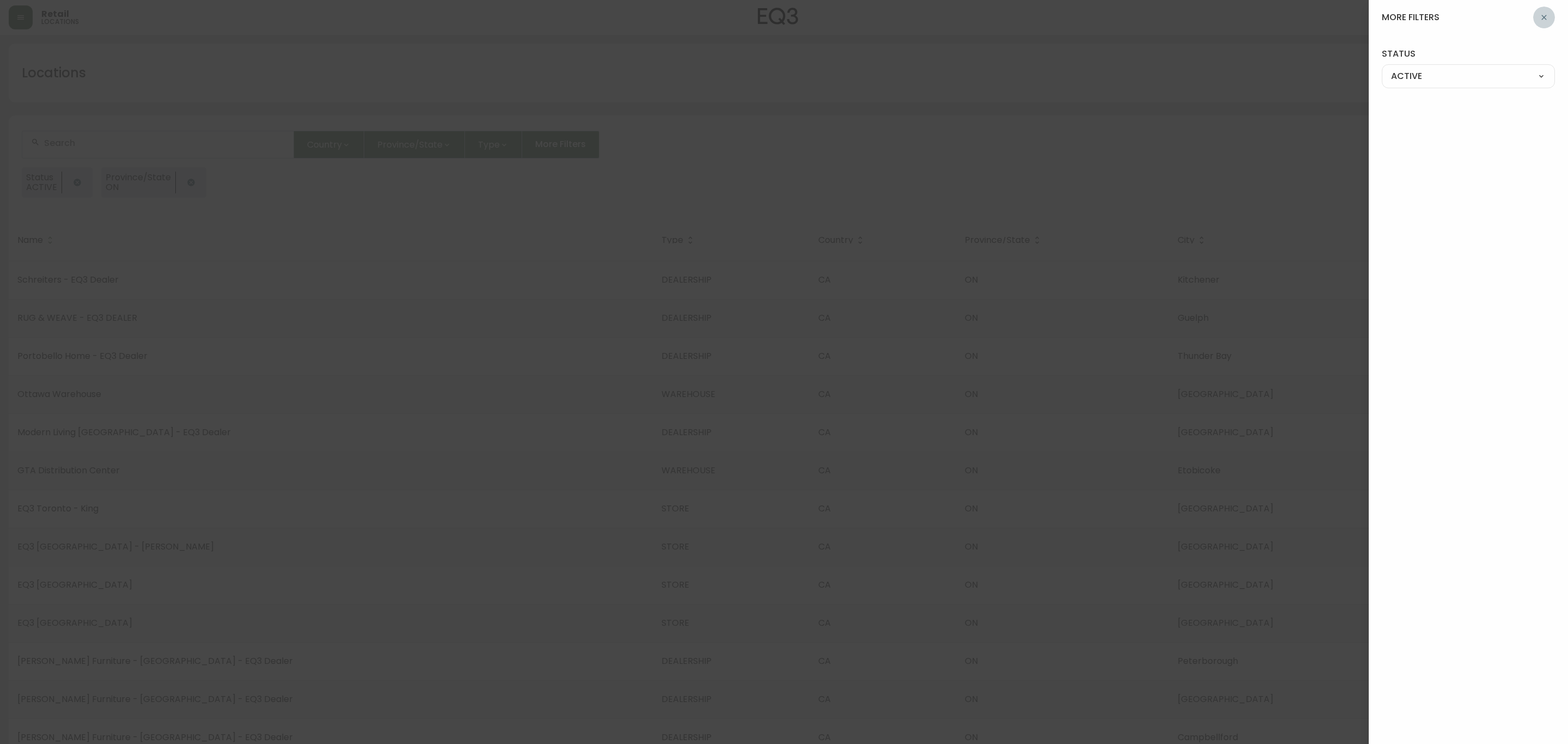
click at [1550, 13] on button "button" at bounding box center [1544, 18] width 22 height 22
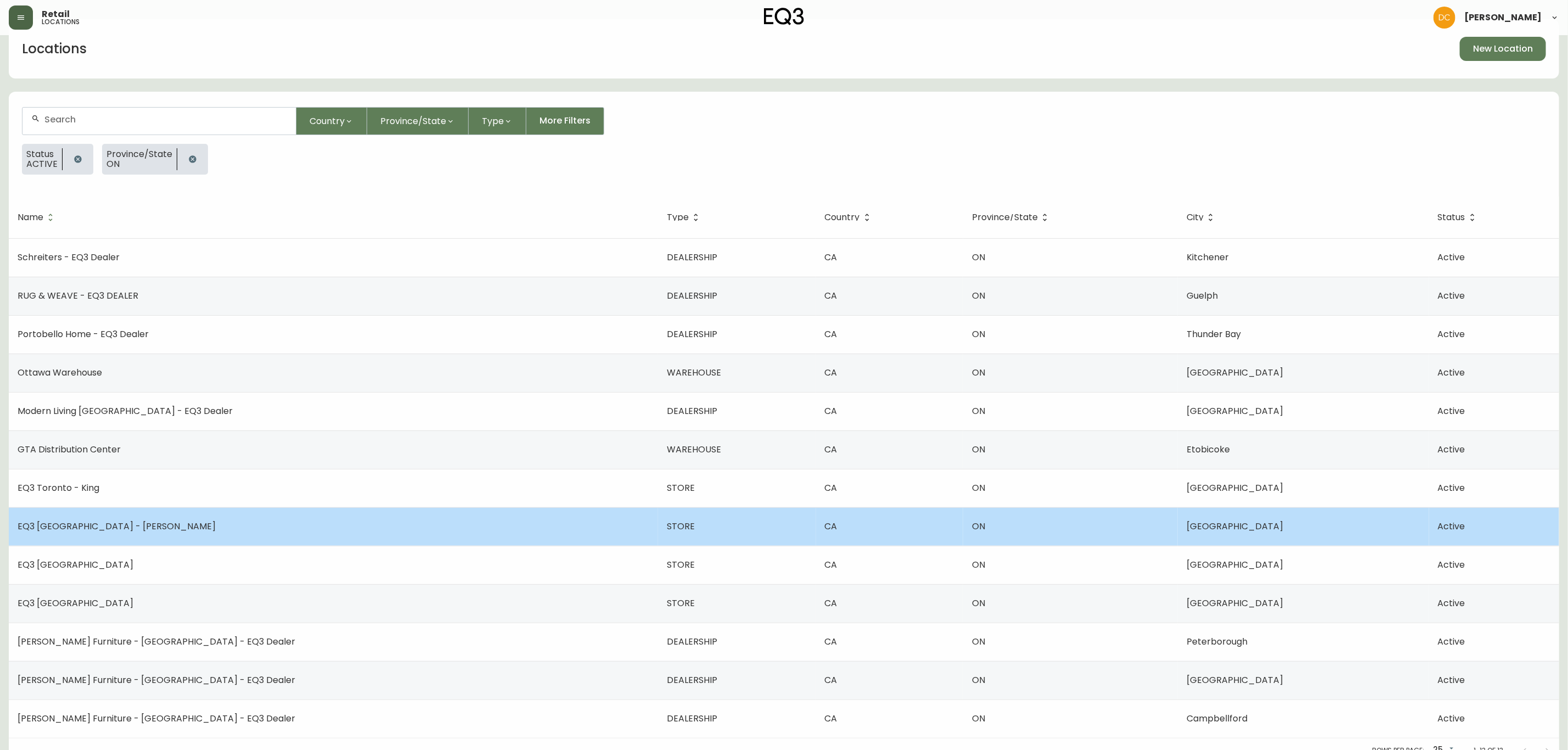
scroll to position [37, 0]
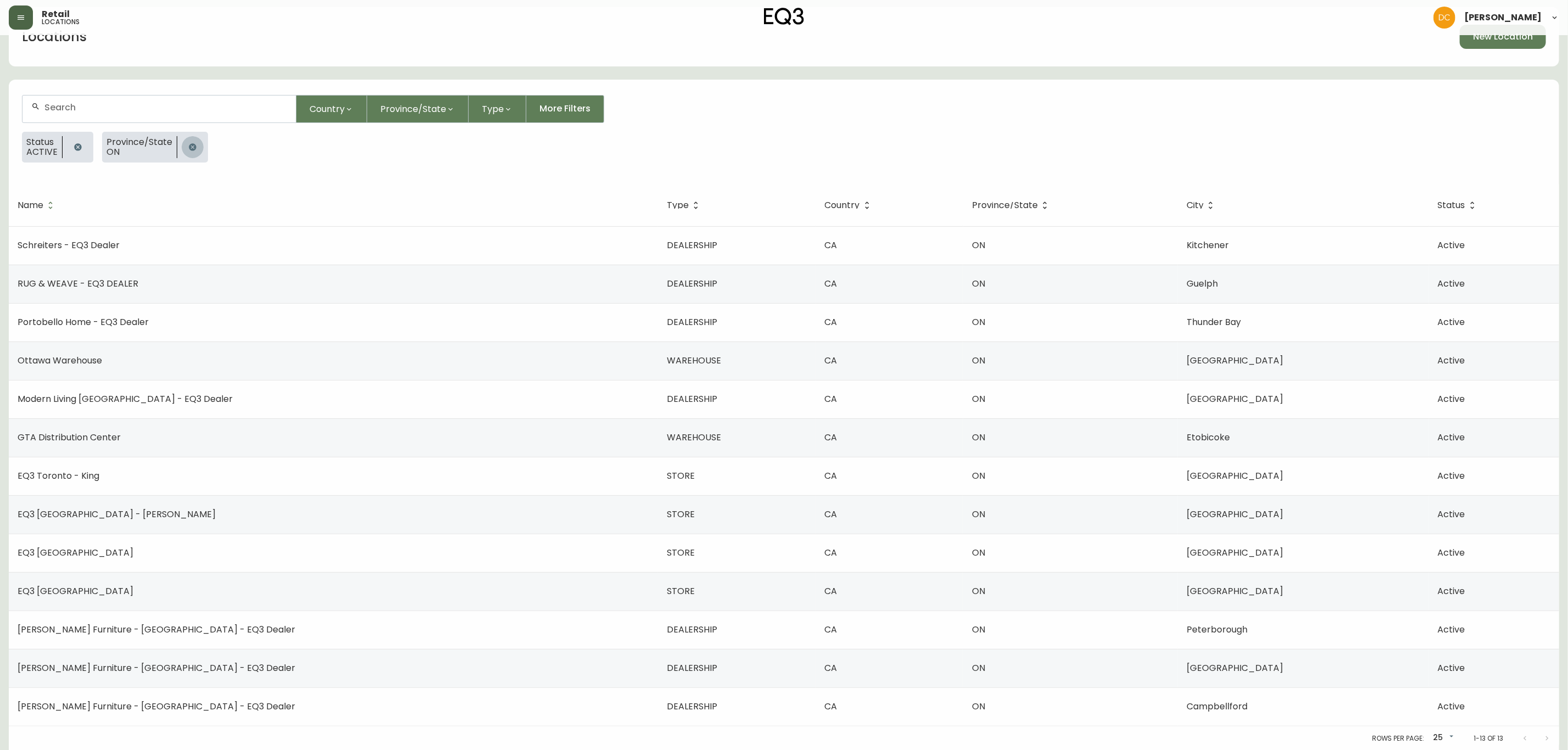
click at [193, 144] on icon "button" at bounding box center [193, 147] width 9 height 9
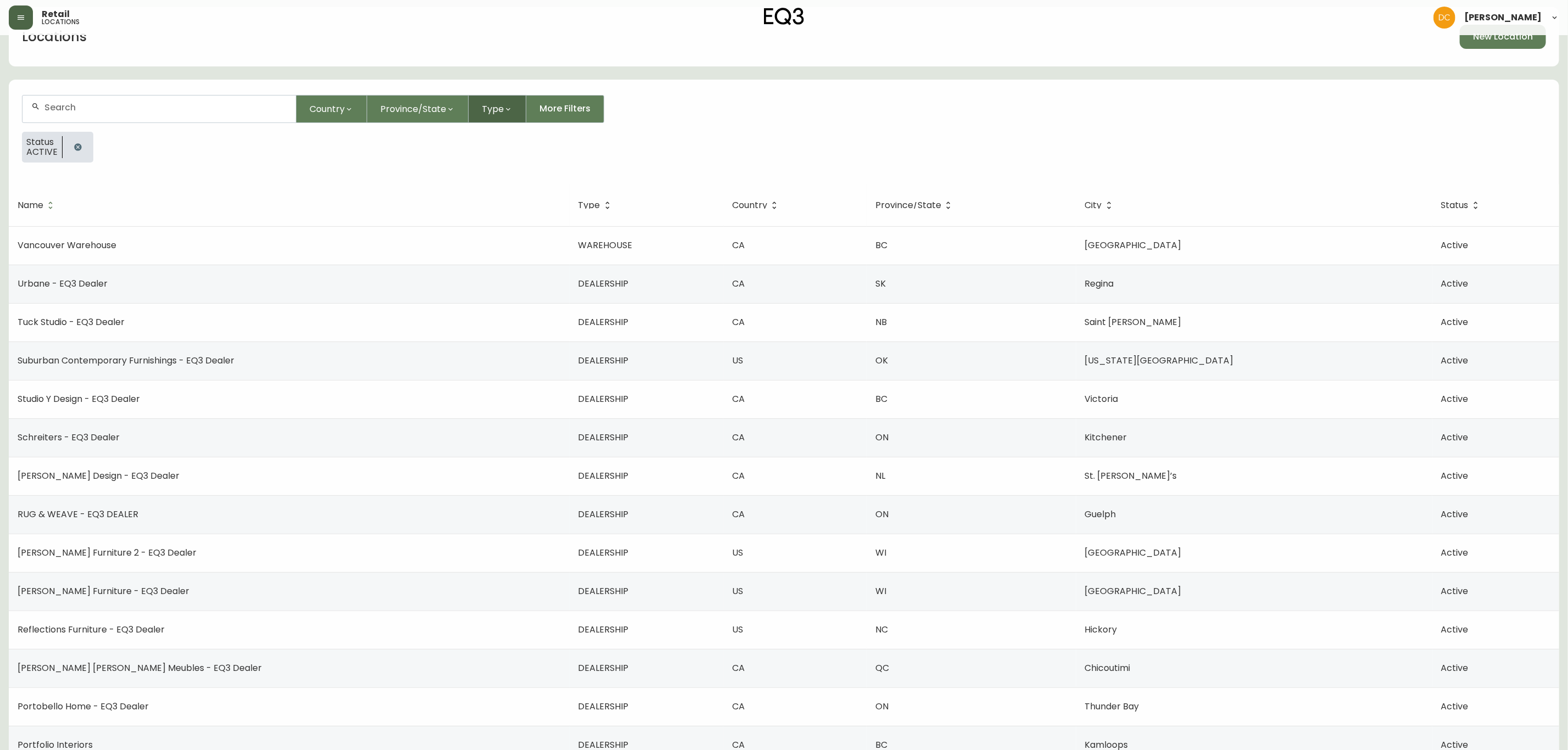
click at [489, 106] on span "Type" at bounding box center [493, 109] width 22 height 14
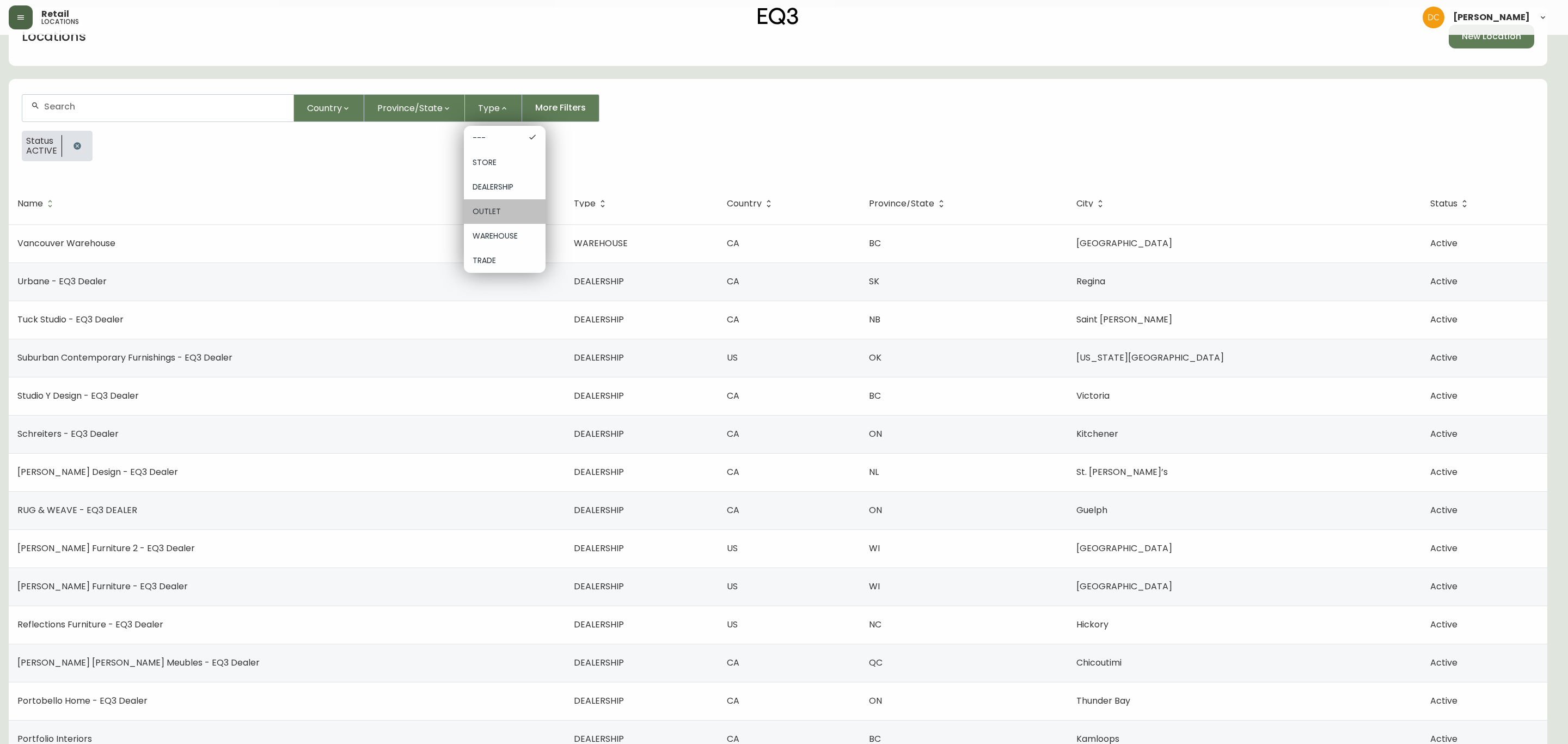
click at [489, 219] on div "OUTLET" at bounding box center [505, 211] width 82 height 24
